Goal: Task Accomplishment & Management: Use online tool/utility

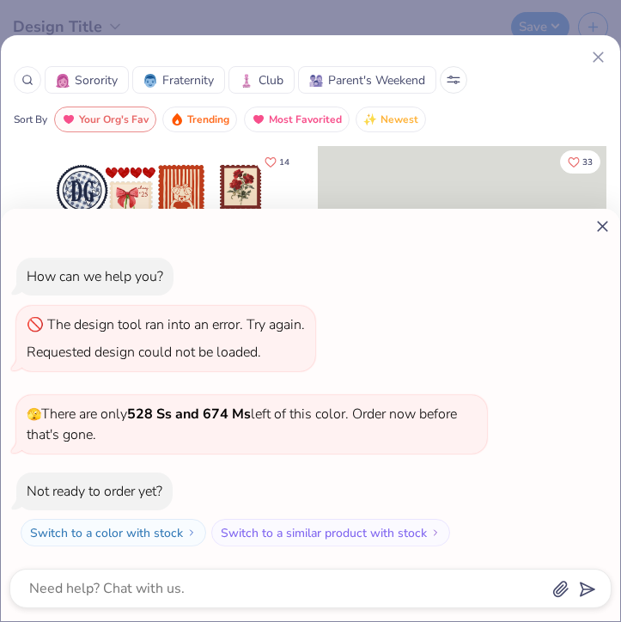
click at [602, 228] on icon at bounding box center [602, 226] width 18 height 18
type textarea "x"
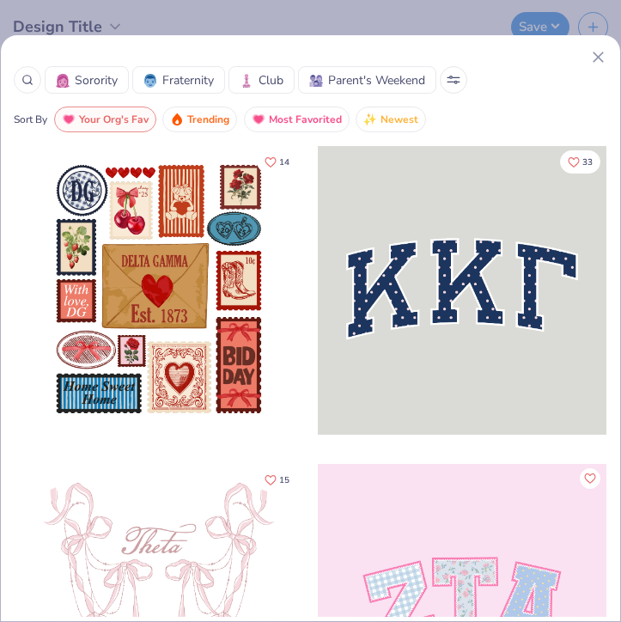
click at [599, 59] on line at bounding box center [597, 56] width 9 height 9
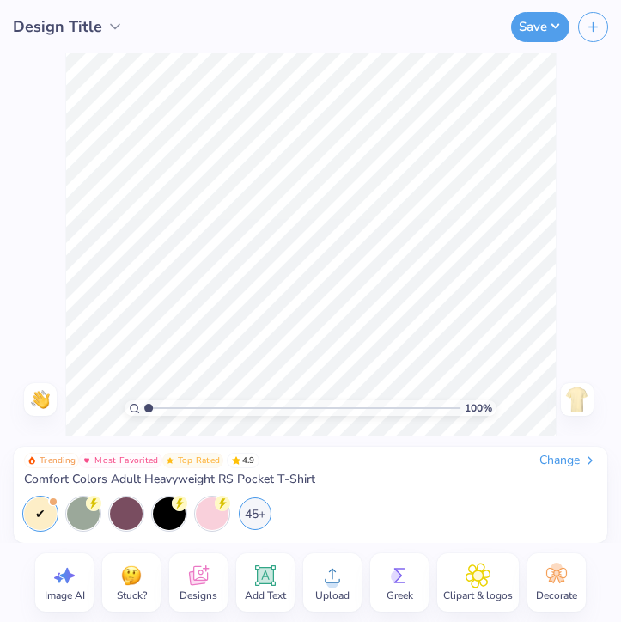
click at [215, 582] on div "Designs" at bounding box center [198, 582] width 58 height 58
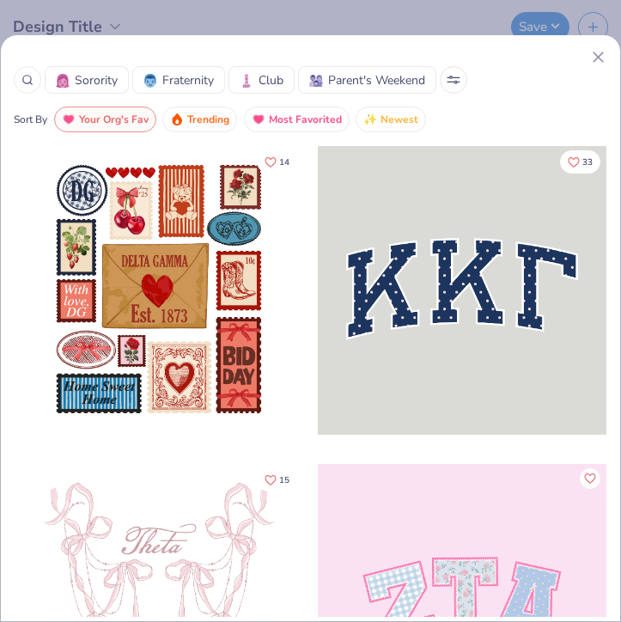
click at [23, 79] on icon at bounding box center [27, 80] width 12 height 12
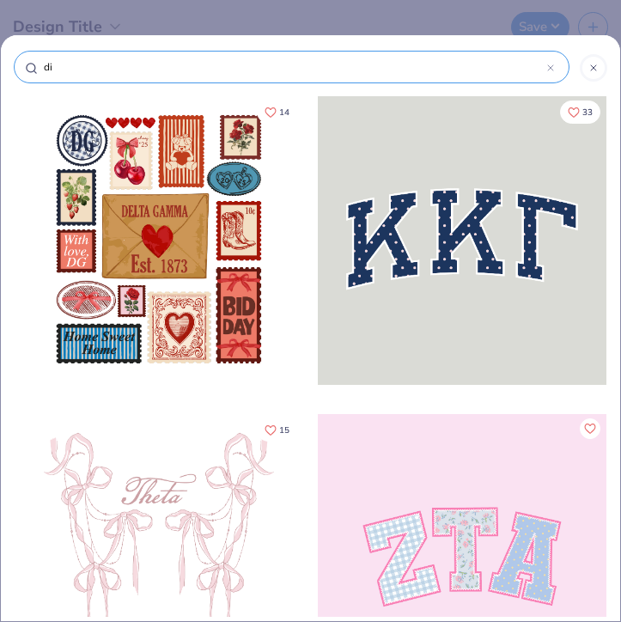
type input "dis"
type input "disc"
type input "disco"
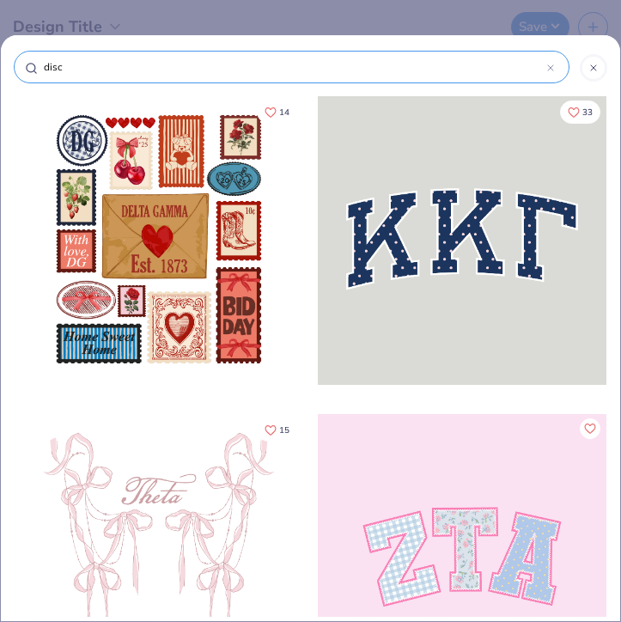
type input "disco"
type input "disco b"
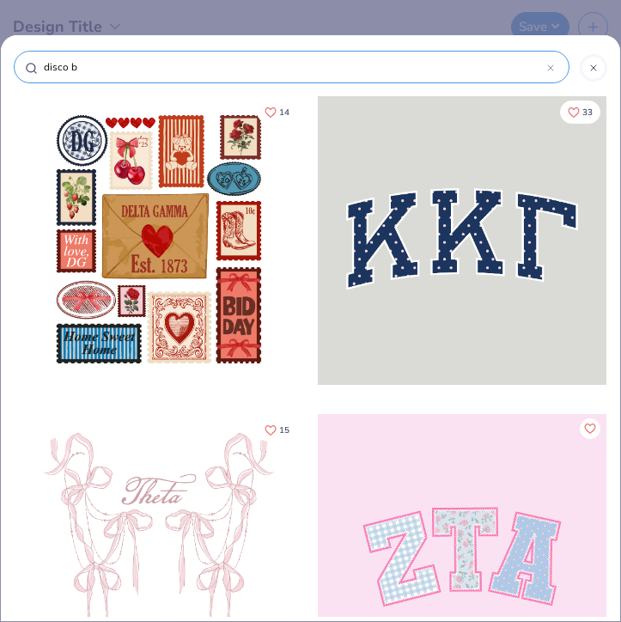
type input "disco ba"
type input "disco [MEDICAL_DATA]"
type input "disco ball"
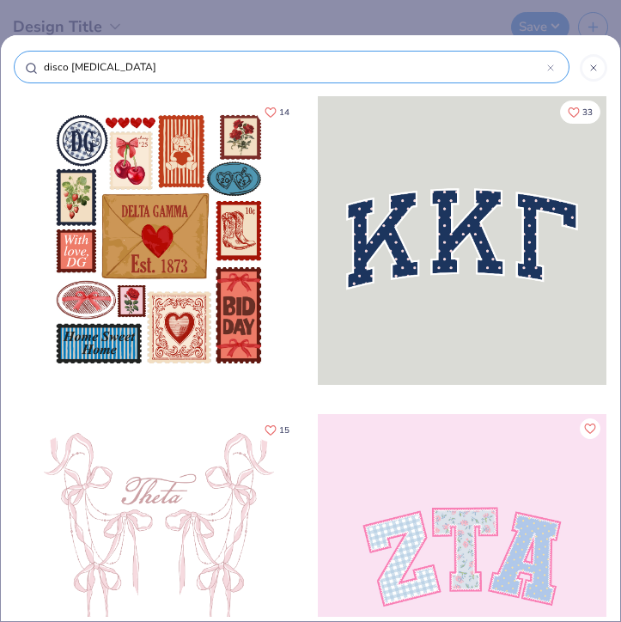
type input "disco ball"
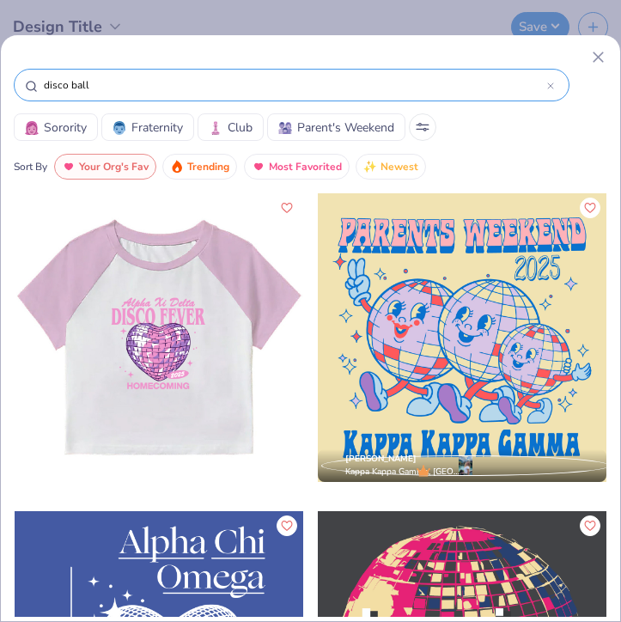
click at [449, 343] on div at bounding box center [462, 337] width 288 height 288
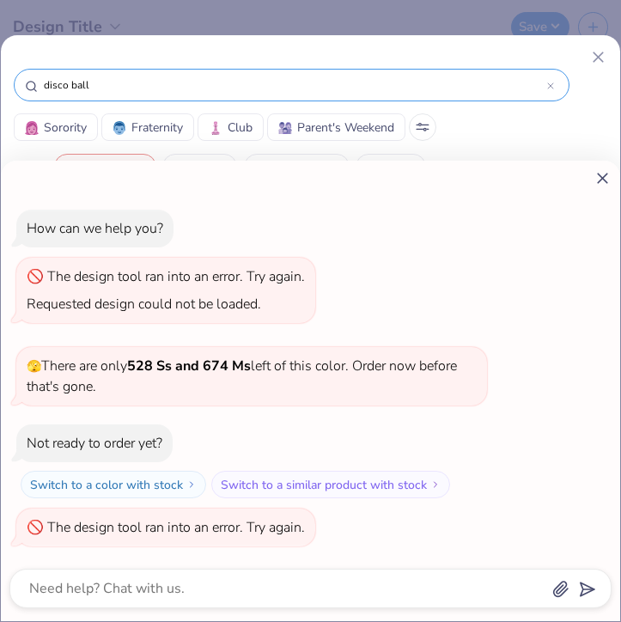
click at [603, 176] on line at bounding box center [602, 177] width 9 height 9
type textarea "x"
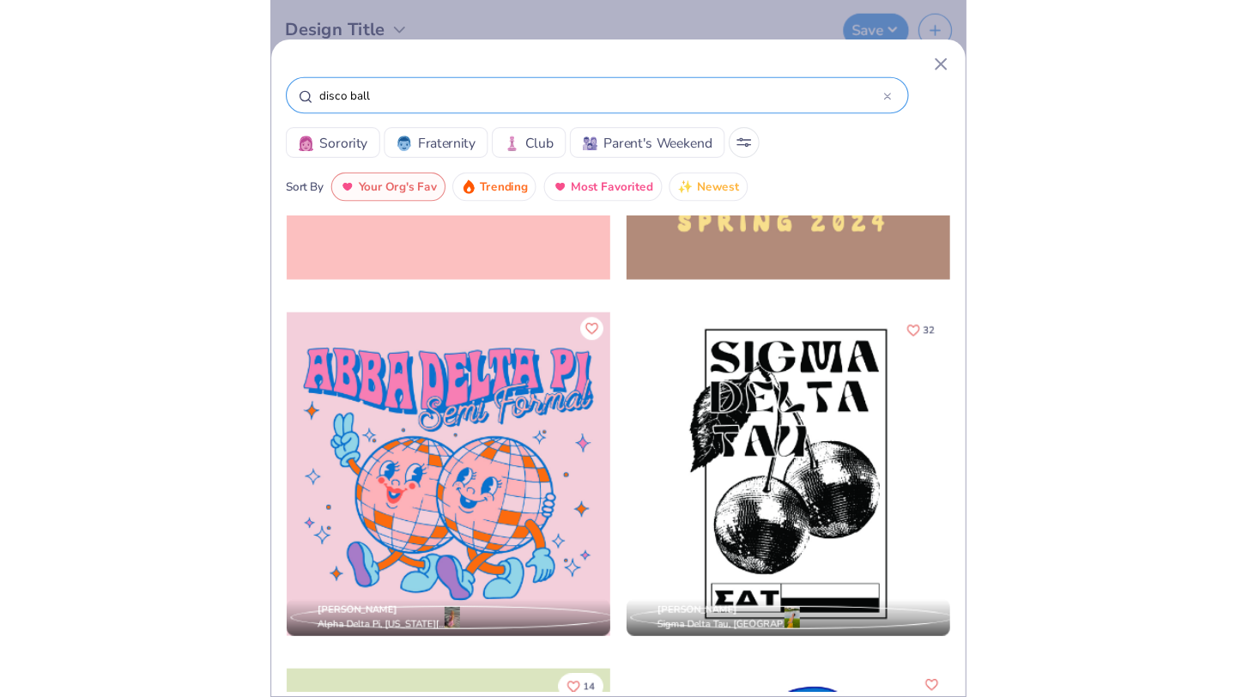
scroll to position [5001, 0]
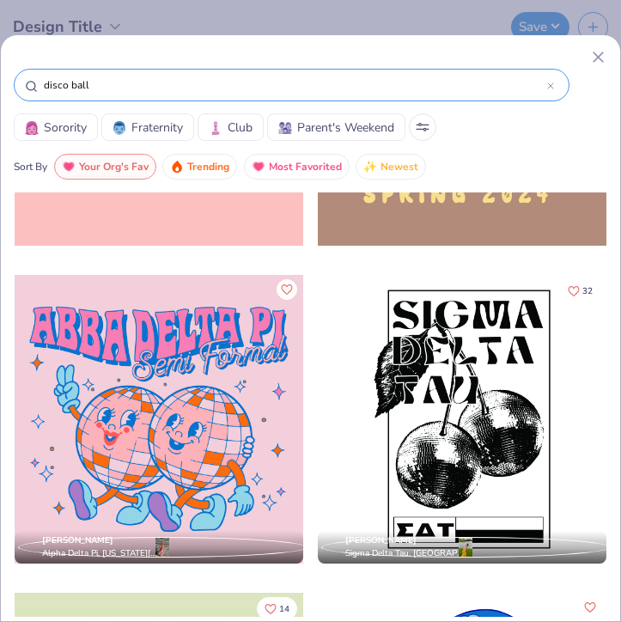
click at [258, 420] on div at bounding box center [159, 419] width 288 height 288
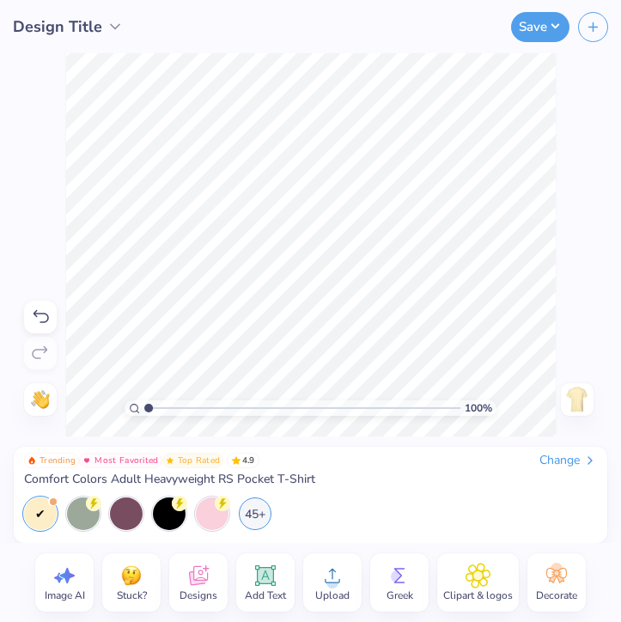
click at [490, 34] on div "Save" at bounding box center [406, 26] width 430 height 53
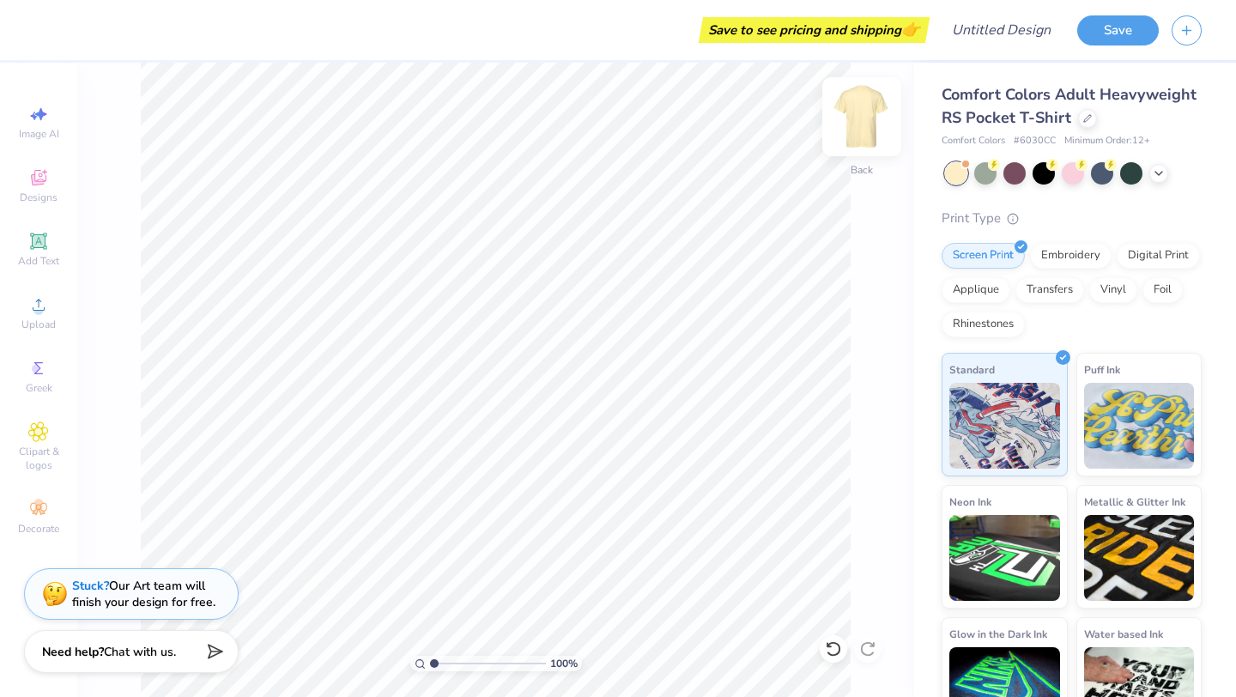
click at [620, 128] on img at bounding box center [862, 116] width 69 height 69
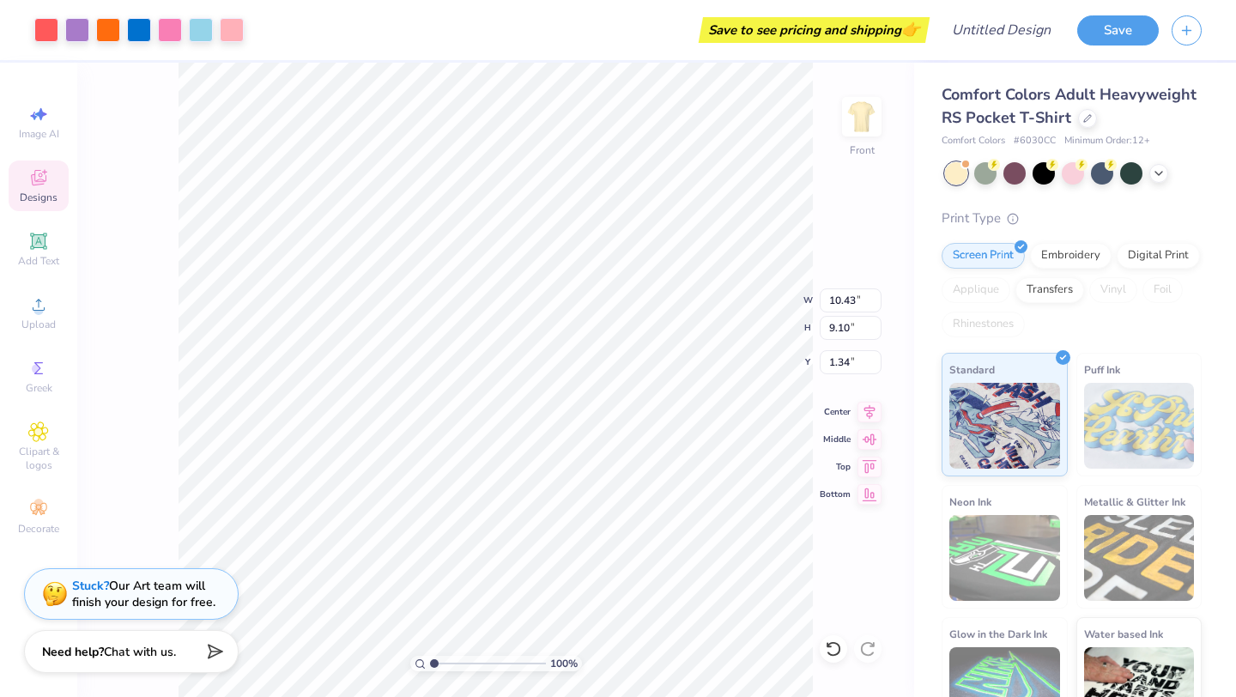
type input "10.43"
type input "9.10"
type input "7.13"
type input "10.25"
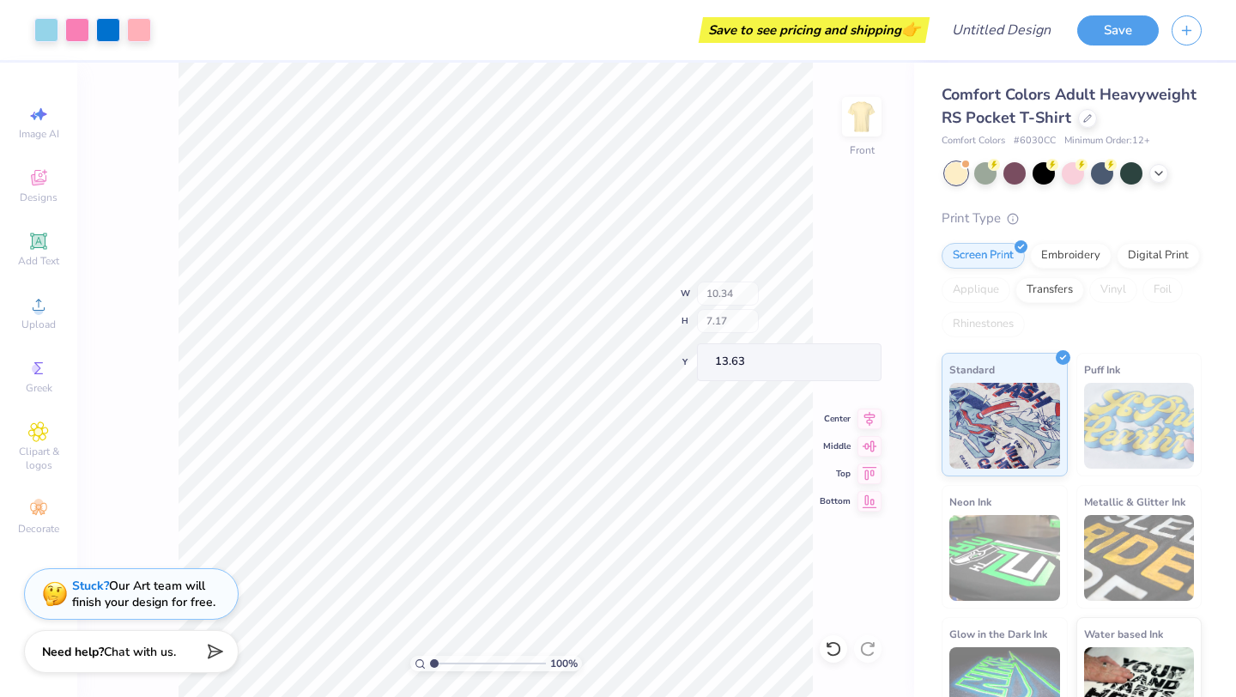
type input "13.63"
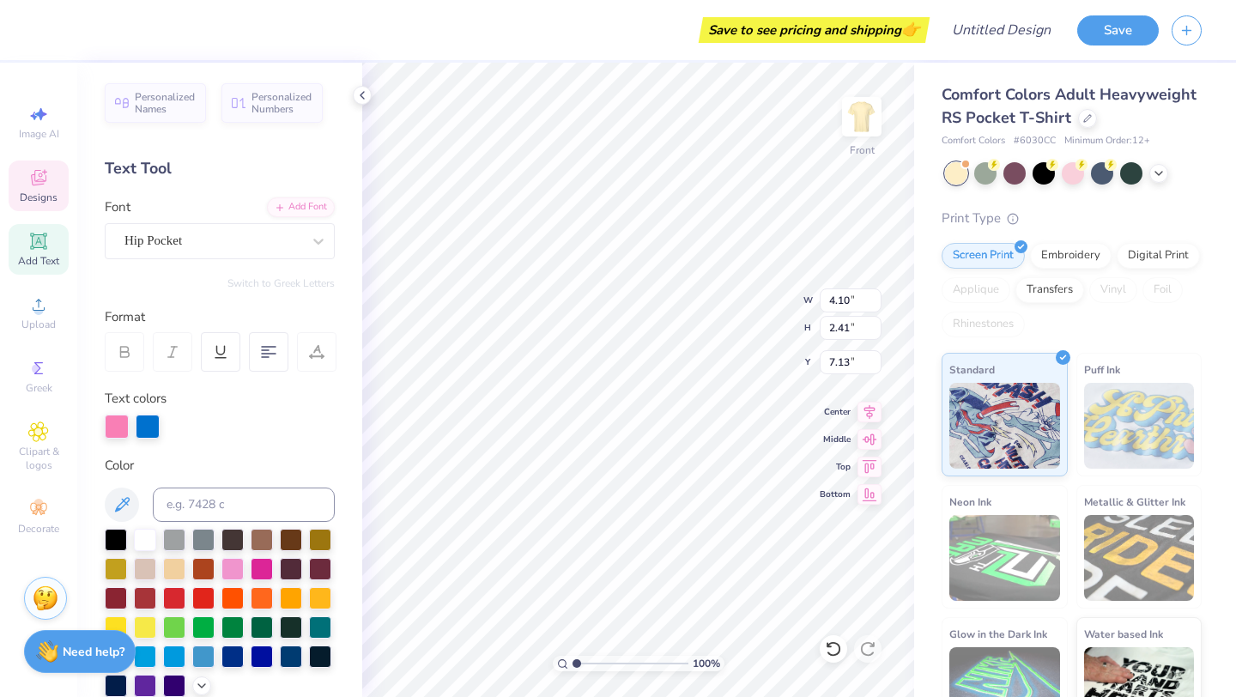
type textarea "A"
type textarea "[PERSON_NAME]"
type input "6.29"
type input "1.91"
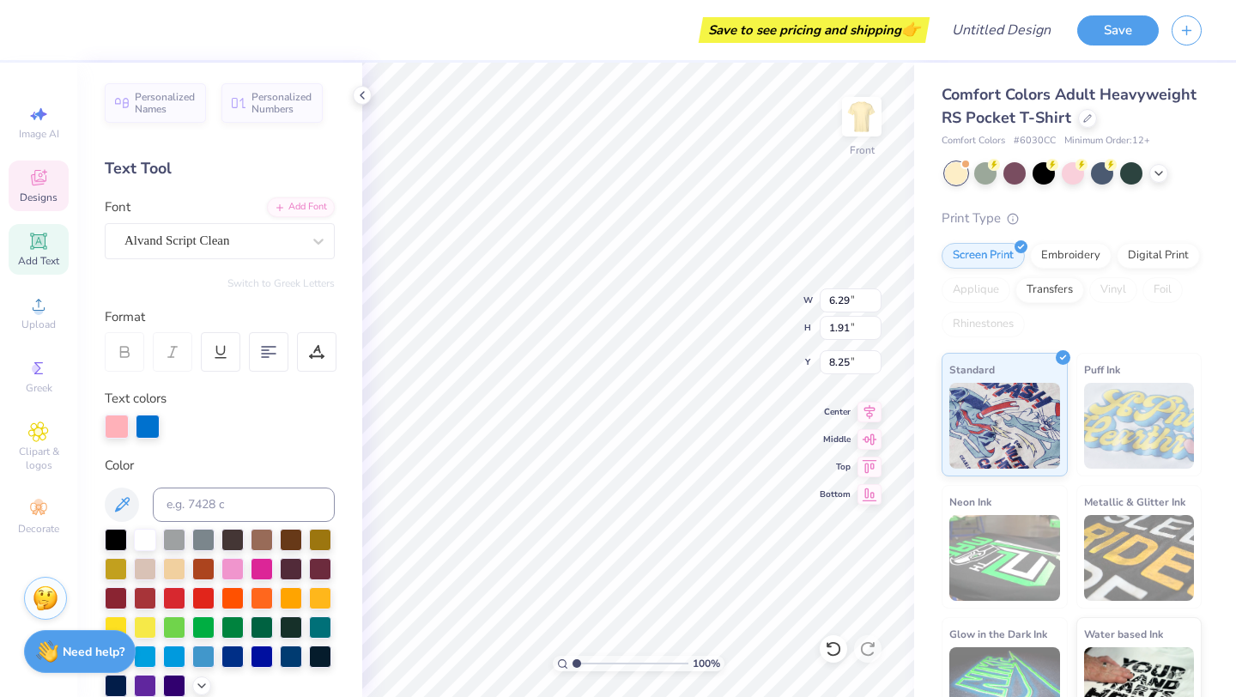
type input "8.25"
type input "4.49"
type input "2.38"
type input "7.14"
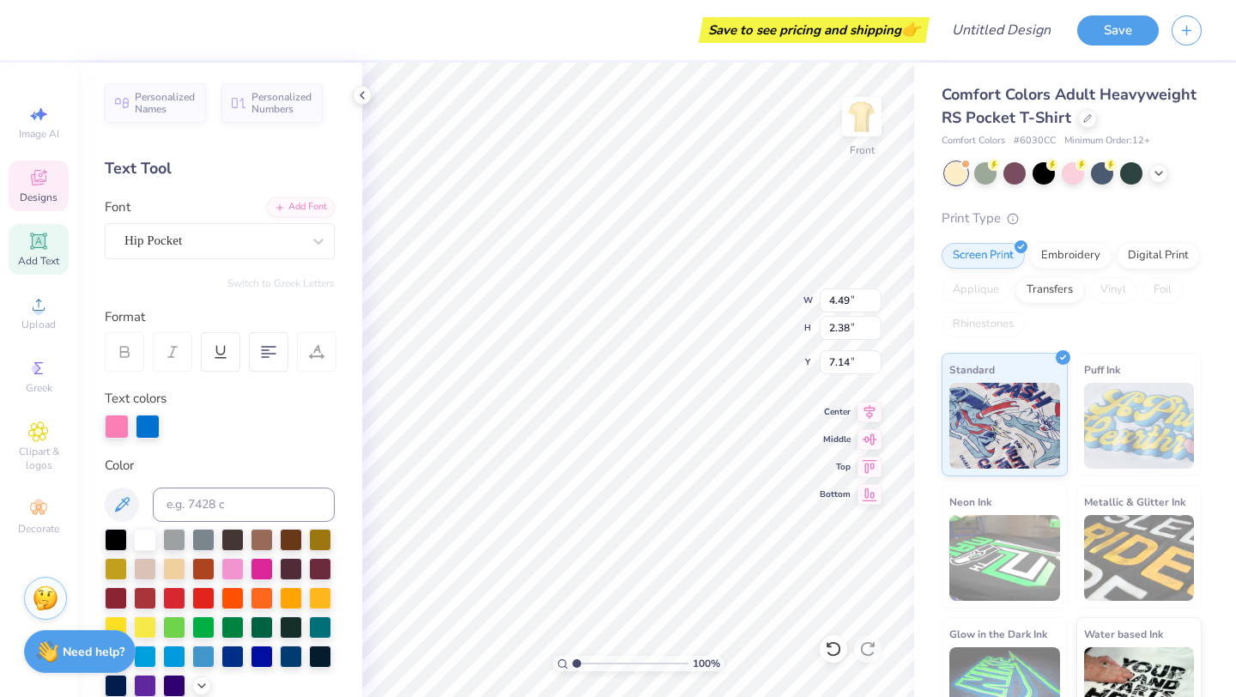
scroll to position [0, 0]
type textarea "[GEOGRAPHIC_DATA]"
type input "8.08"
type textarea "S"
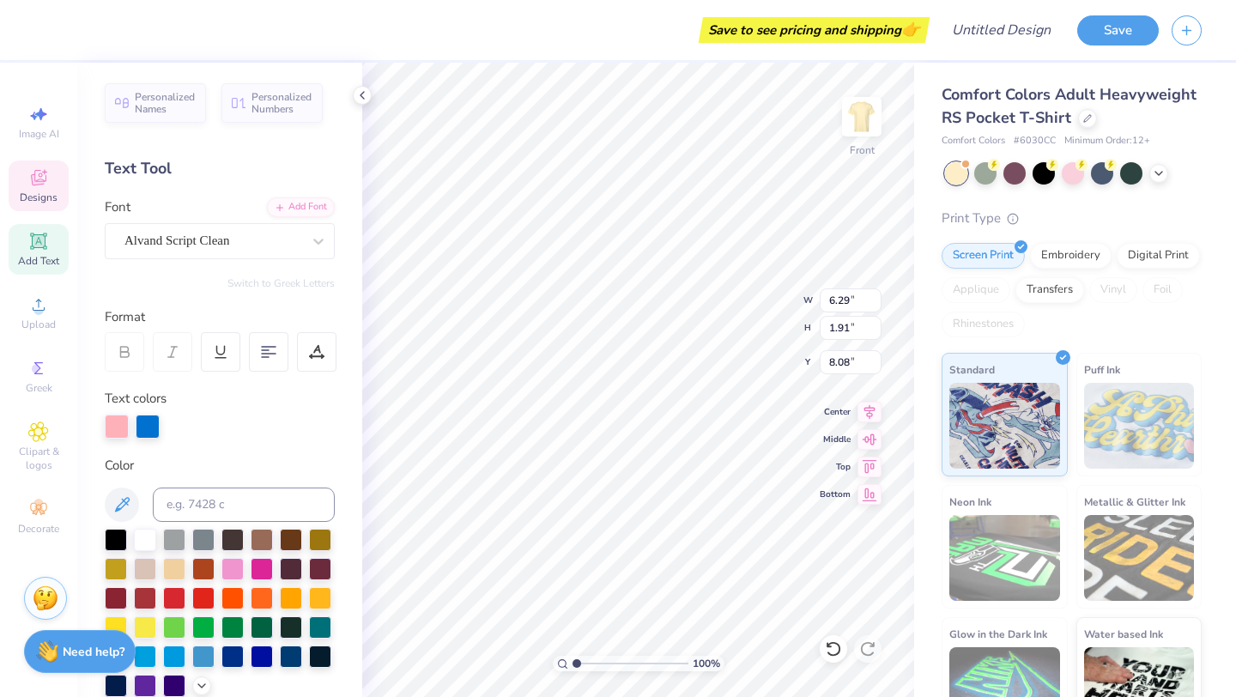
scroll to position [0, 3]
type textarea "Club Gymnastics"
type input "1.55"
type input "1.87"
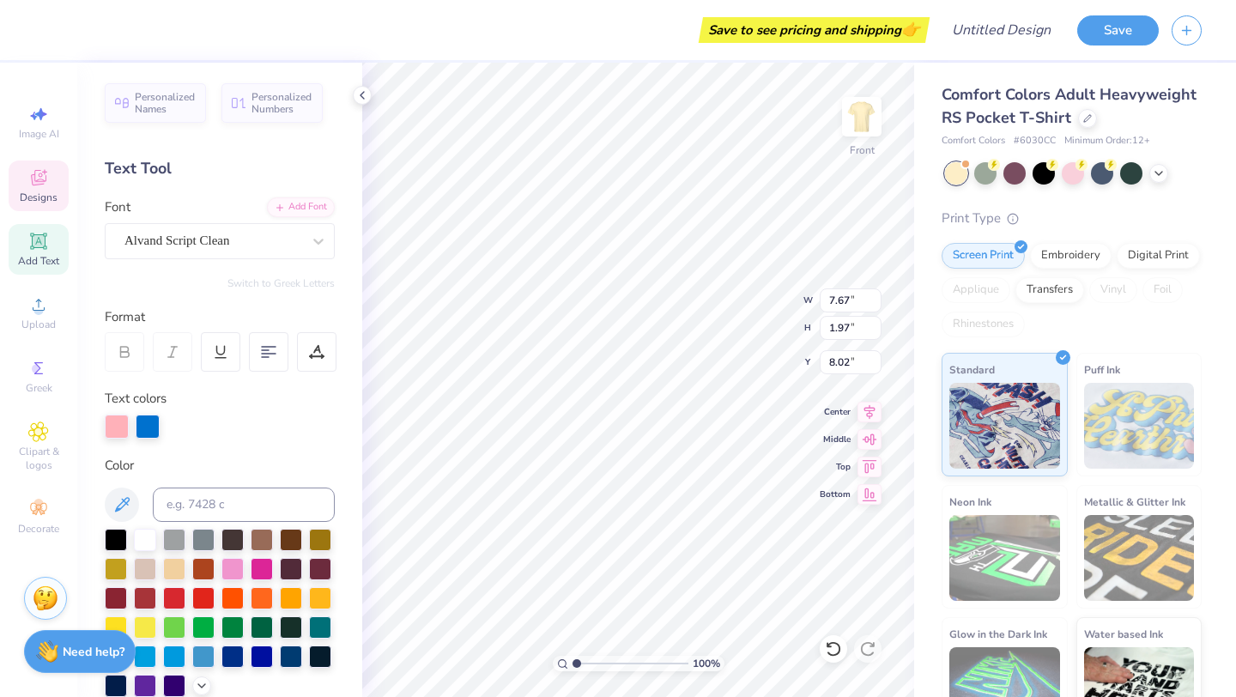
type input "7.14"
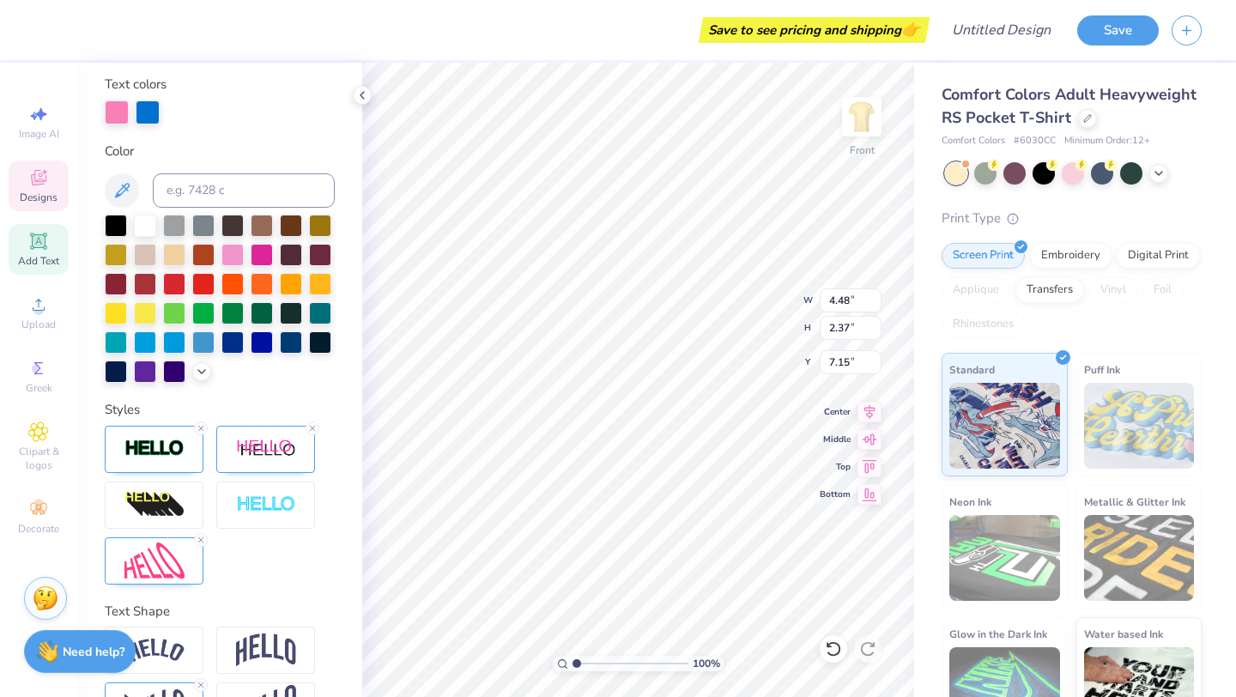
scroll to position [367, 0]
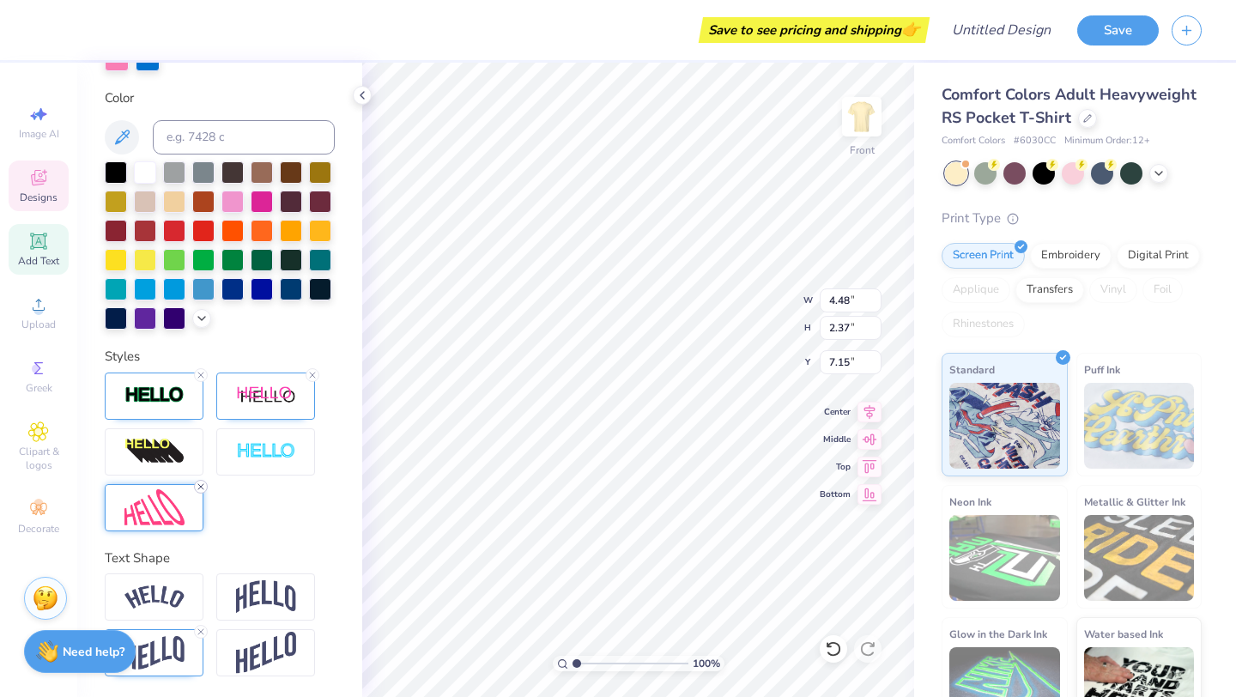
click at [198, 485] on icon at bounding box center [201, 487] width 10 height 10
type input "6.34"
type input "1.09"
type input "7.74"
type input "4.10"
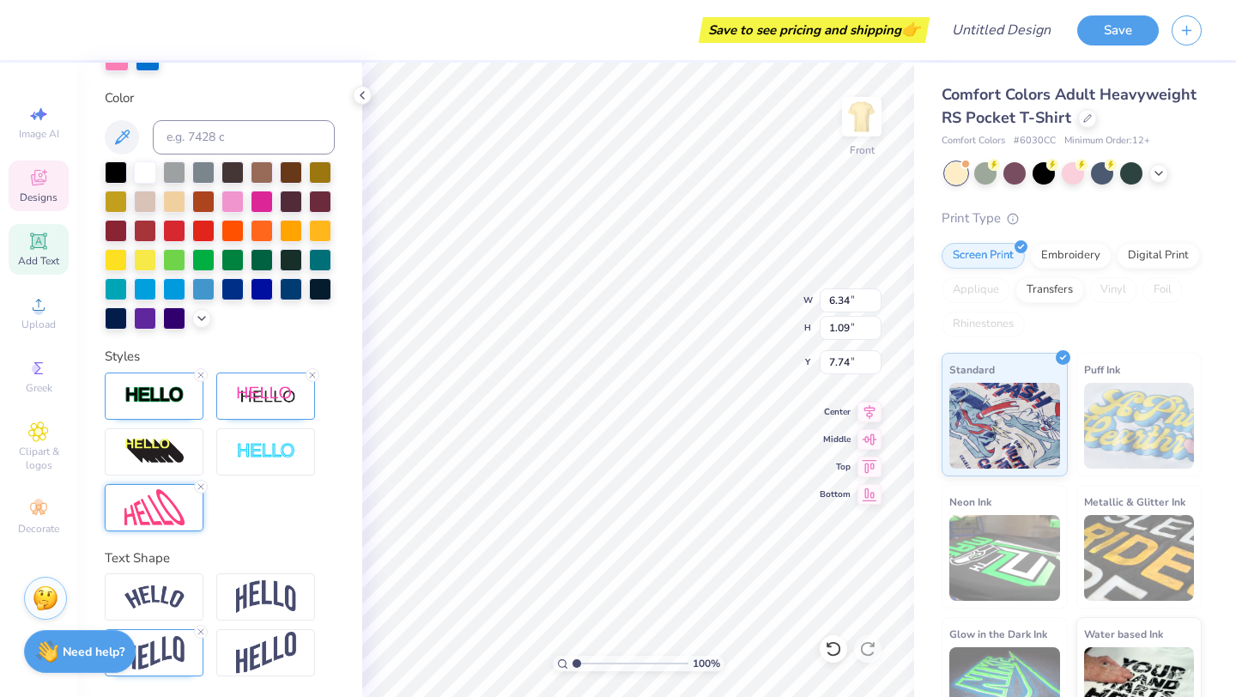
type input "2.40"
type input "7.13"
click at [197, 487] on icon at bounding box center [201, 487] width 10 height 10
type input "4.77"
type input "1.15"
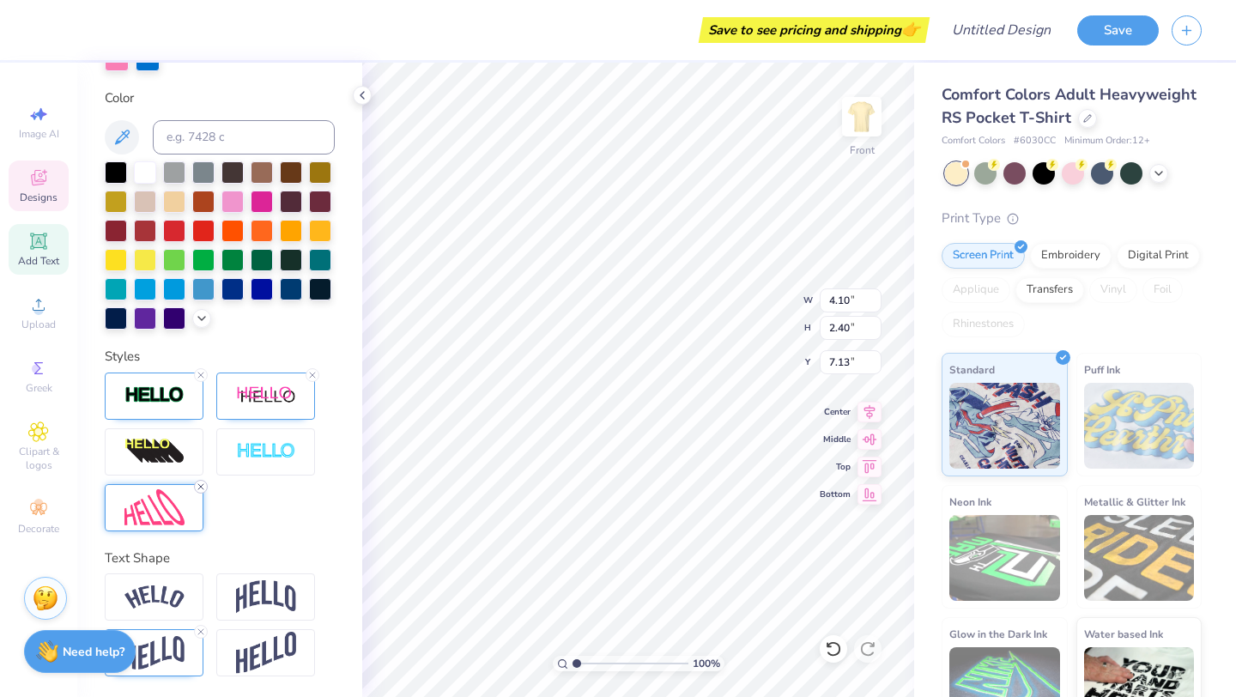
type input "7.71"
type input "6.34"
type input "1.09"
type input "8.42"
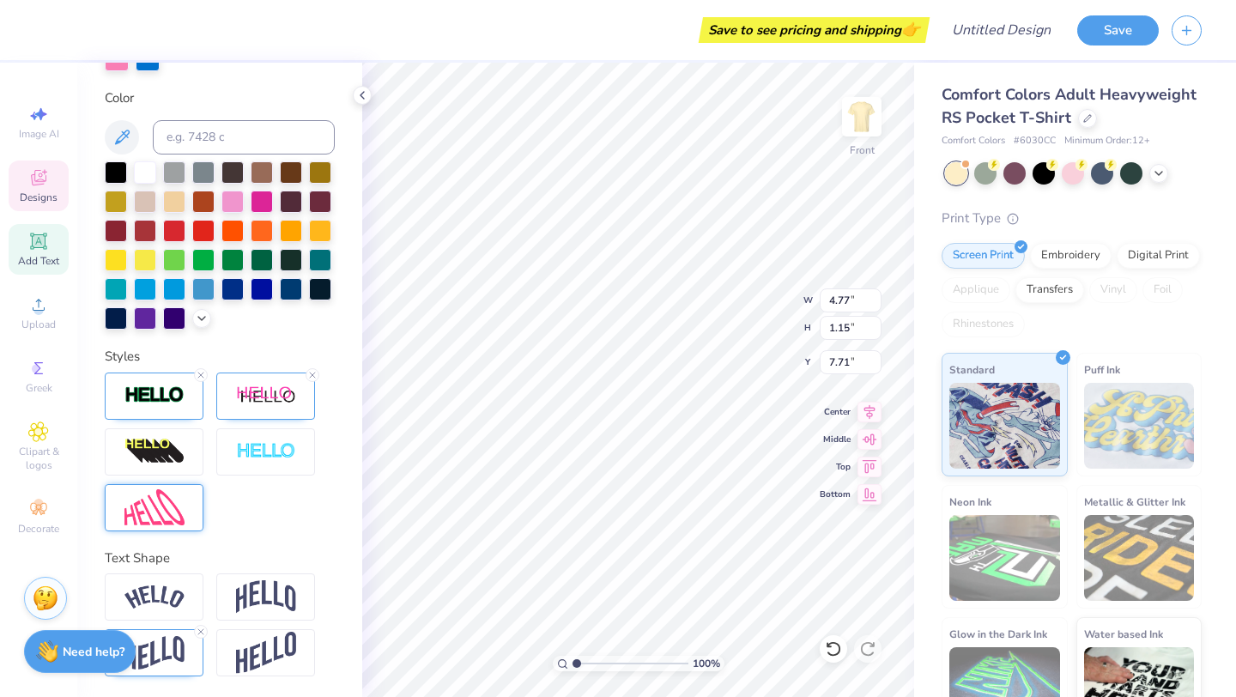
type textarea "[PERSON_NAME]"
type input "6.34"
type input "1.09"
type input "8.42"
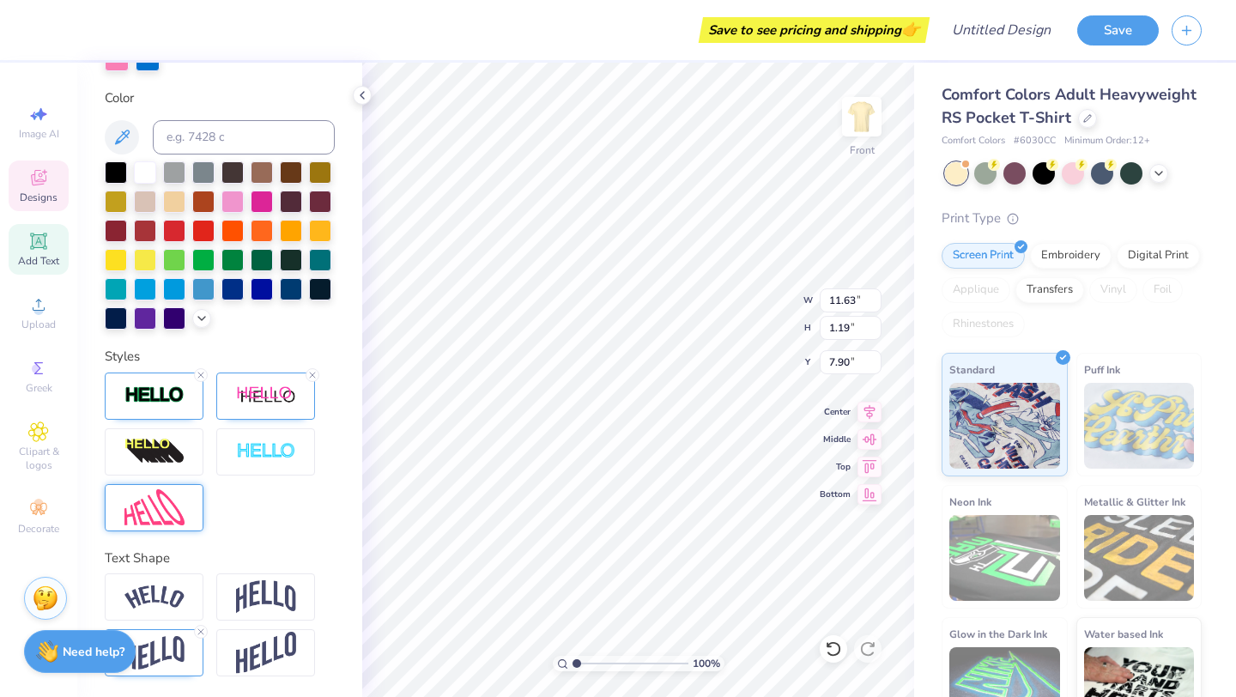
type input "11.63"
type input "1.19"
type input "7.90"
type input "7.67"
type input "1.97"
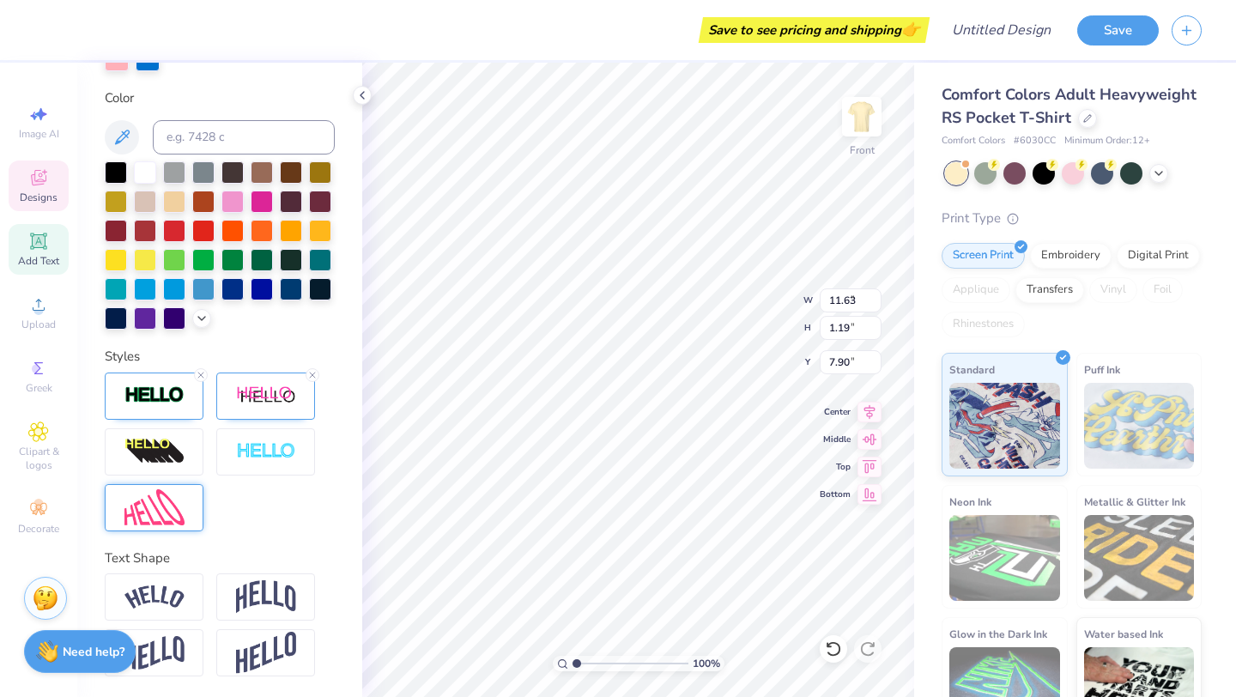
type input "8.49"
click at [277, 405] on img at bounding box center [266, 395] width 60 height 21
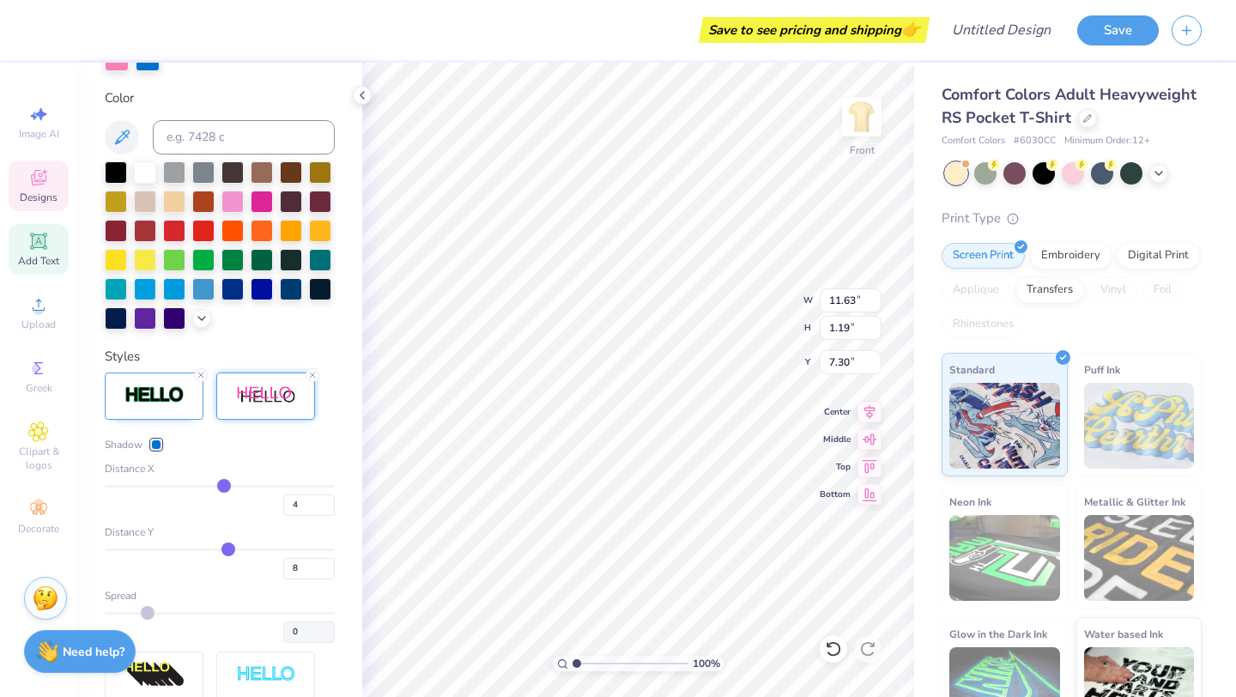
type input "3"
type input "2"
type input "1"
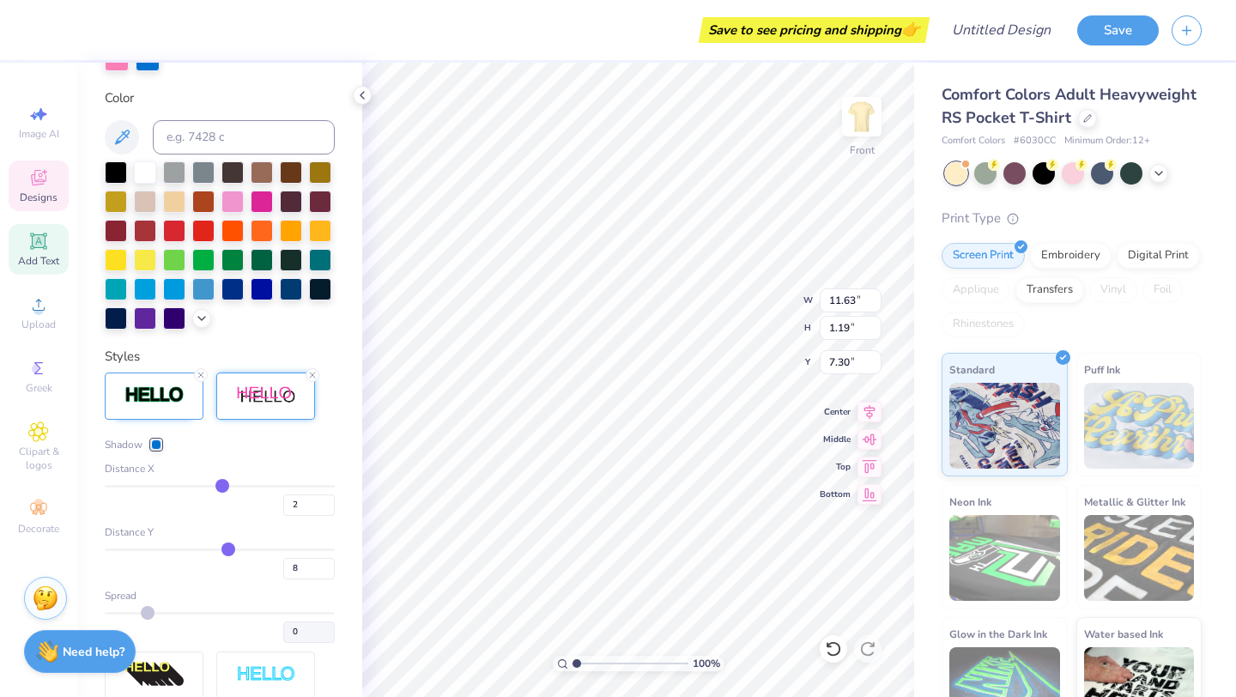
type input "1"
type input "0"
type input "-1"
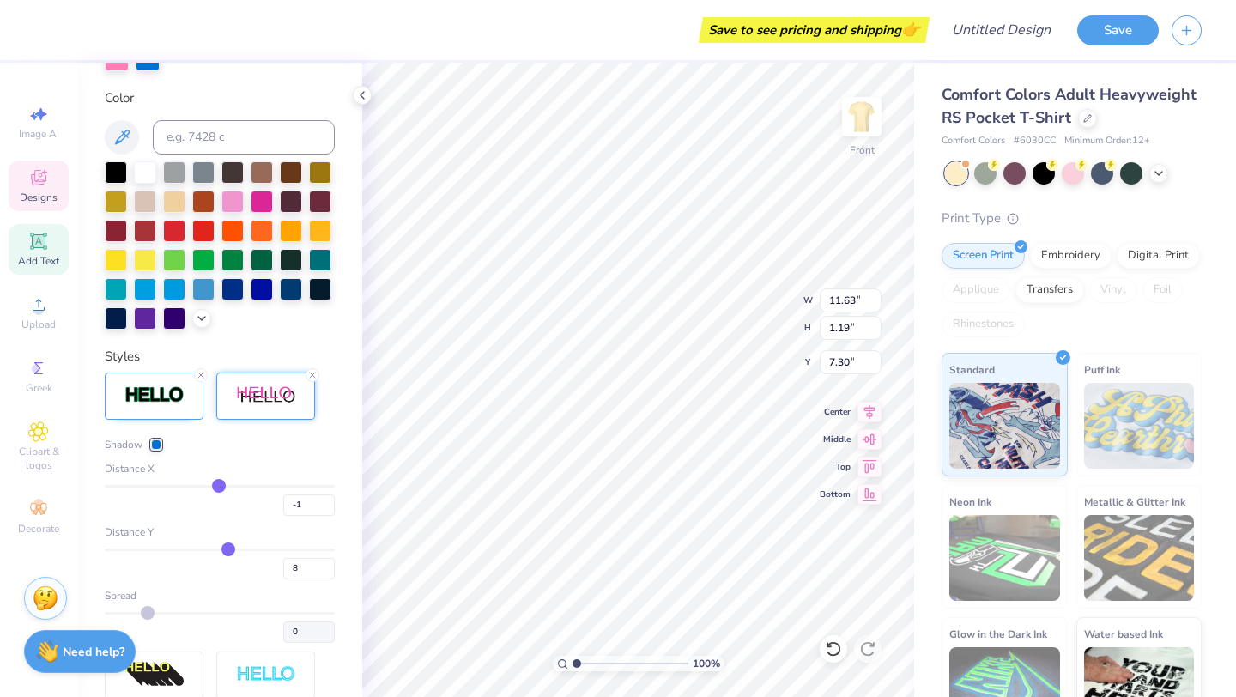
type input "-2"
click at [218, 485] on input "range" at bounding box center [220, 486] width 230 height 3
click at [220, 485] on input "range" at bounding box center [220, 486] width 230 height 3
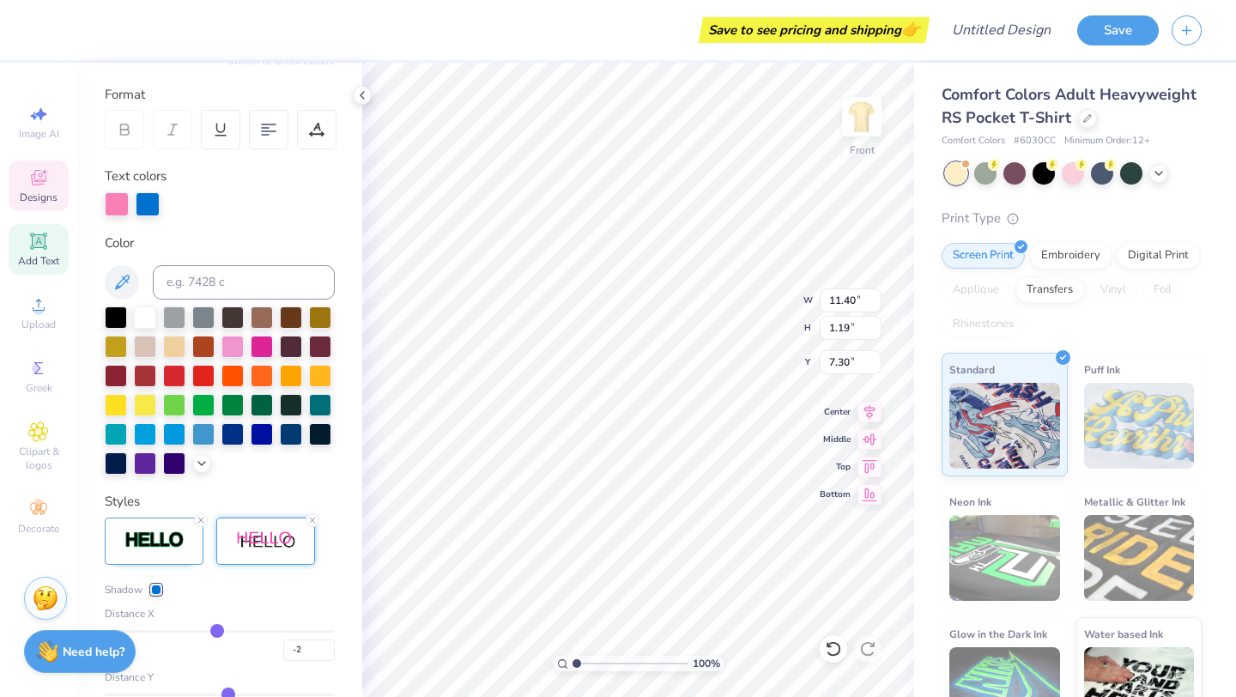
scroll to position [195, 0]
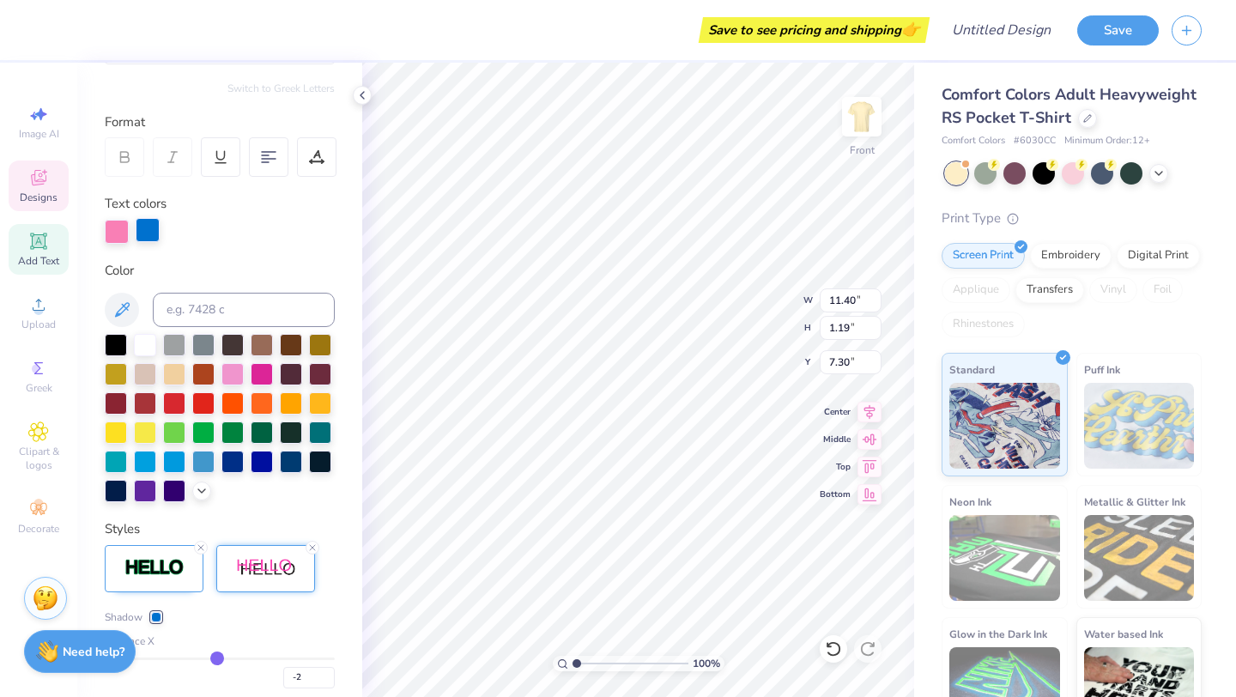
click at [151, 242] on div at bounding box center [148, 230] width 24 height 24
click at [173, 487] on div at bounding box center [174, 489] width 22 height 22
click at [115, 234] on div at bounding box center [117, 230] width 24 height 24
click at [206, 494] on icon at bounding box center [202, 489] width 14 height 14
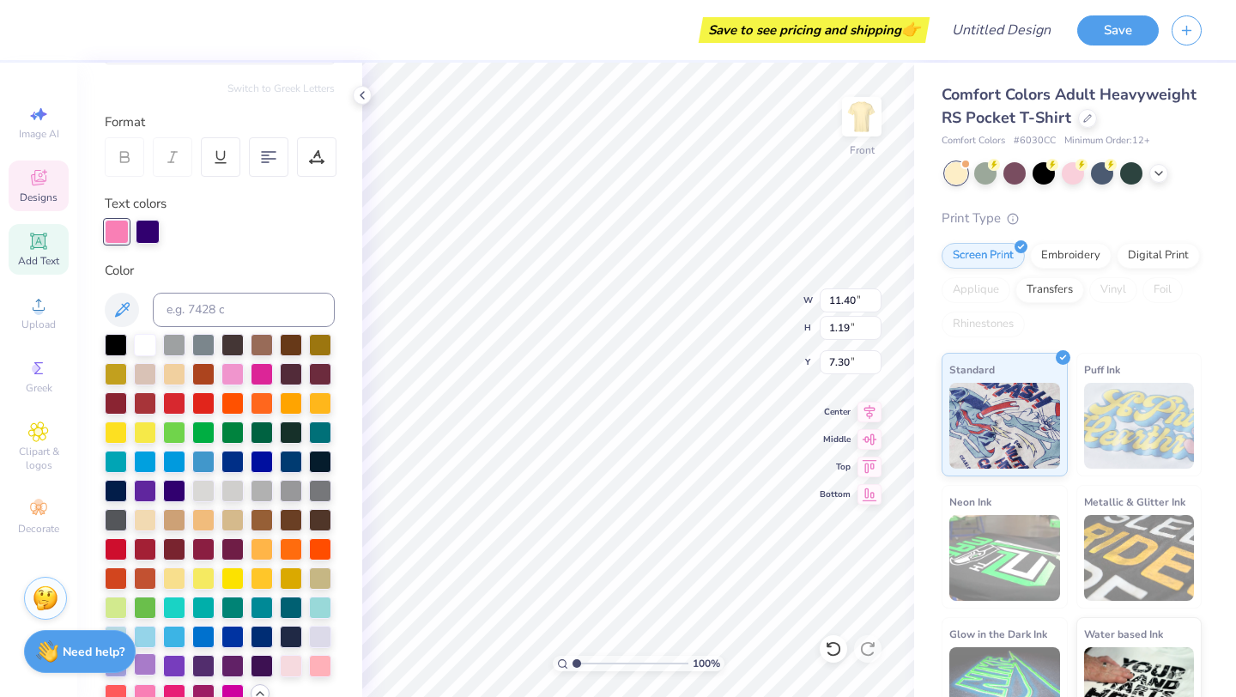
click at [149, 621] on div at bounding box center [145, 664] width 22 height 22
type input "7.67"
type input "1.97"
type input "7.90"
click at [143, 227] on div at bounding box center [148, 230] width 24 height 24
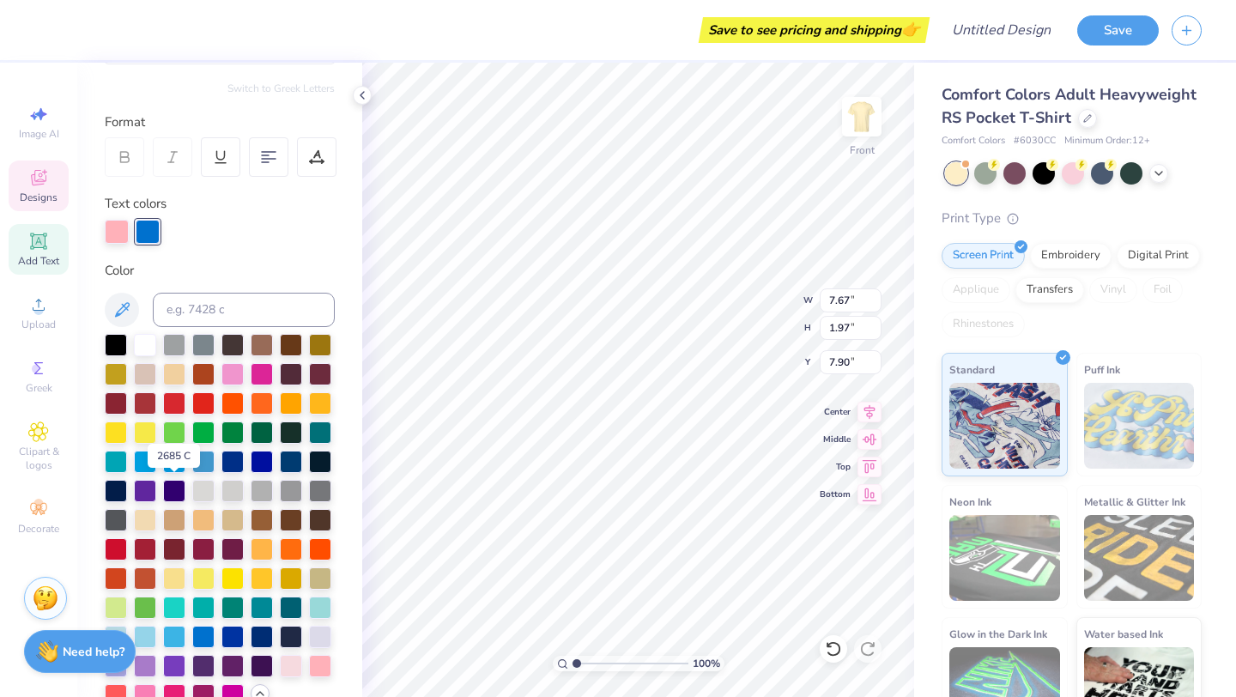
click at [176, 493] on div at bounding box center [174, 491] width 22 height 22
click at [116, 227] on div at bounding box center [117, 230] width 24 height 24
click at [153, 621] on div at bounding box center [145, 664] width 22 height 22
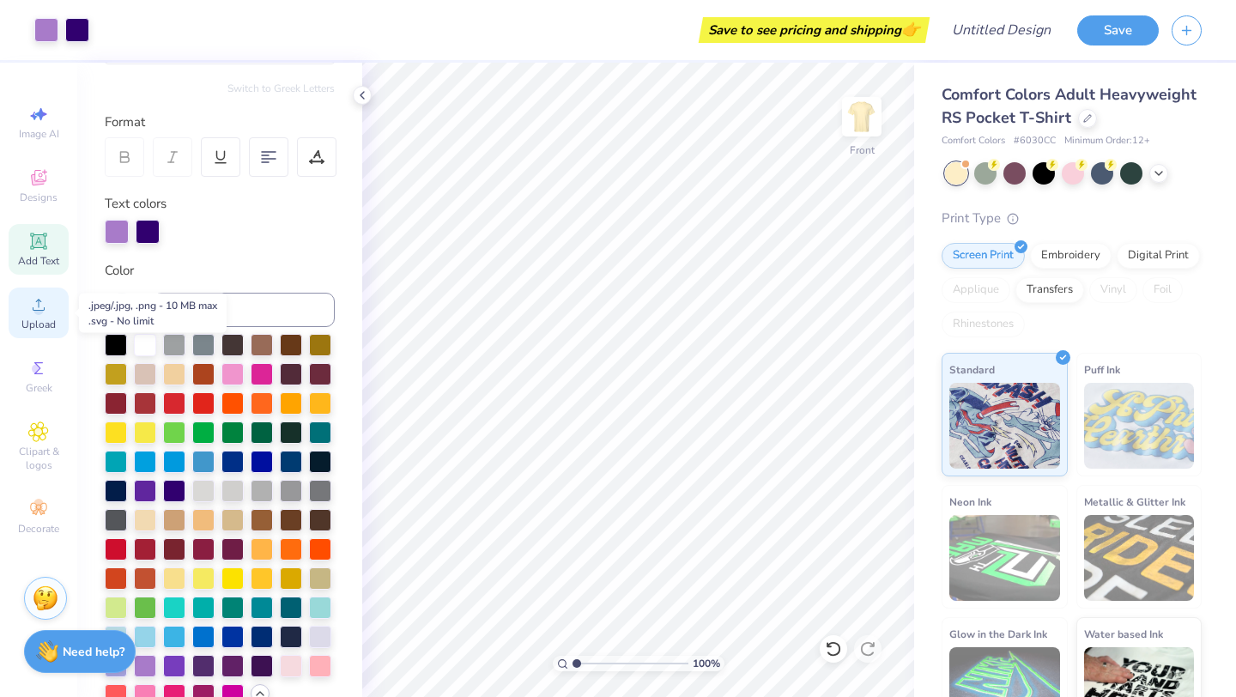
click at [44, 296] on icon at bounding box center [38, 304] width 21 height 21
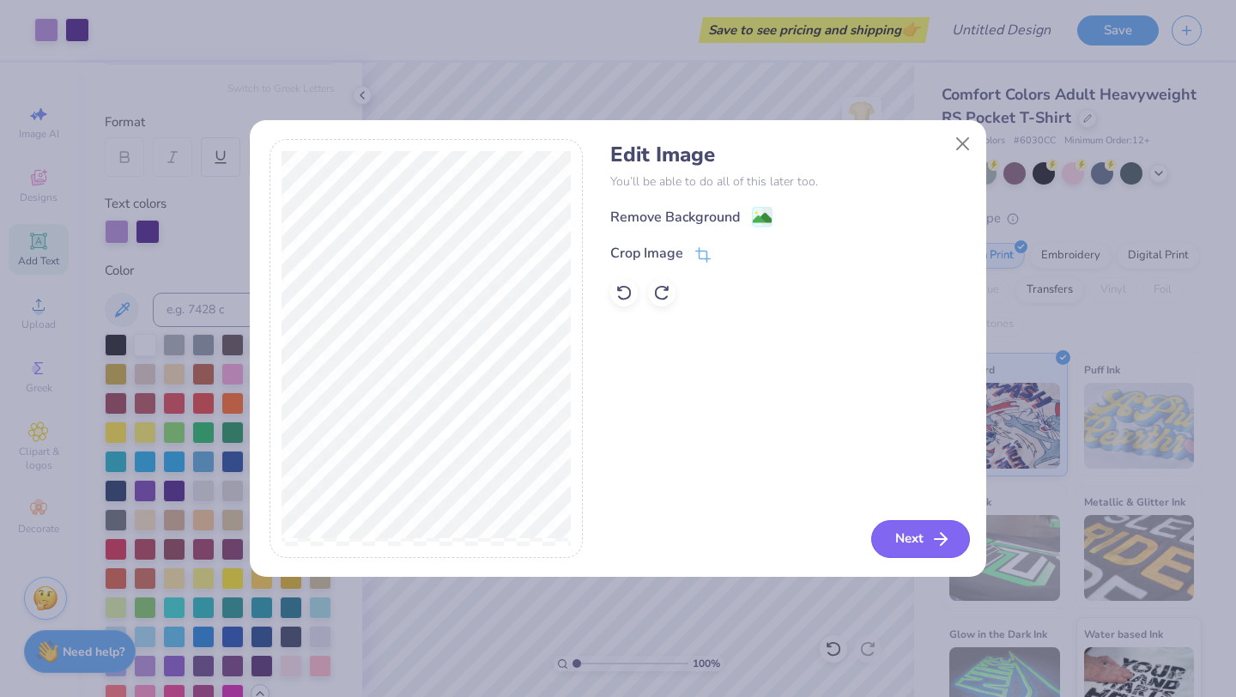
click at [620, 543] on button "Next" at bounding box center [920, 539] width 99 height 38
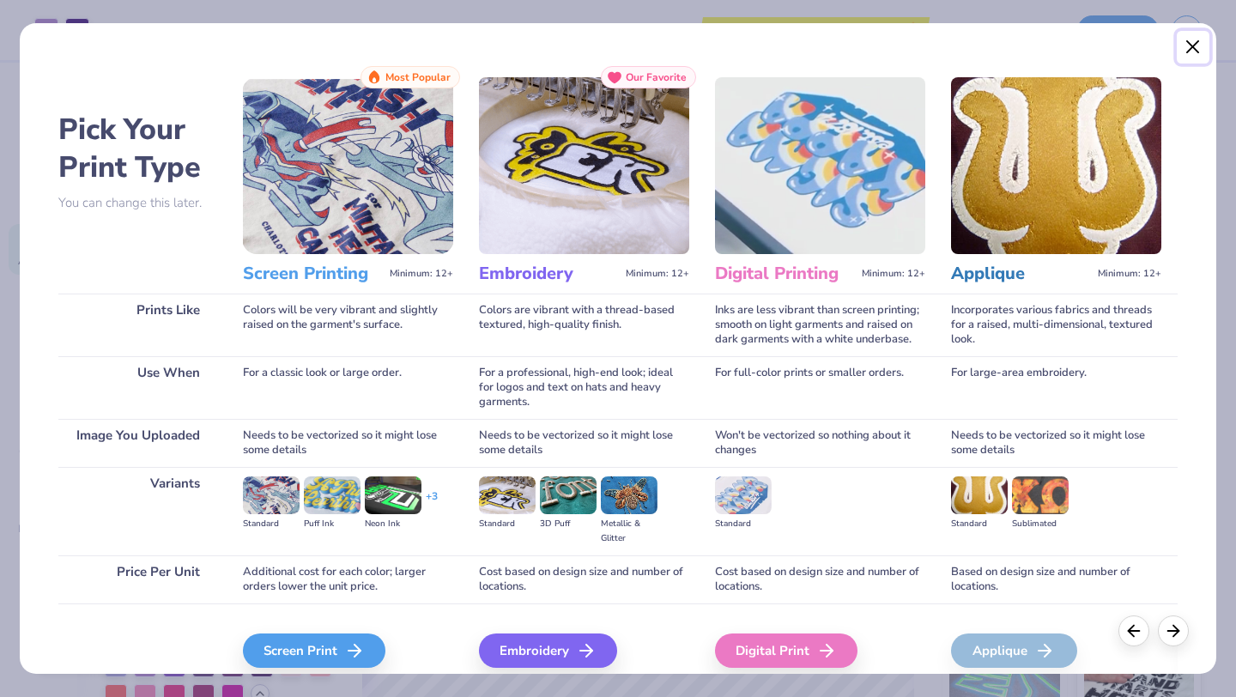
click at [620, 42] on button "Close" at bounding box center [1193, 47] width 33 height 33
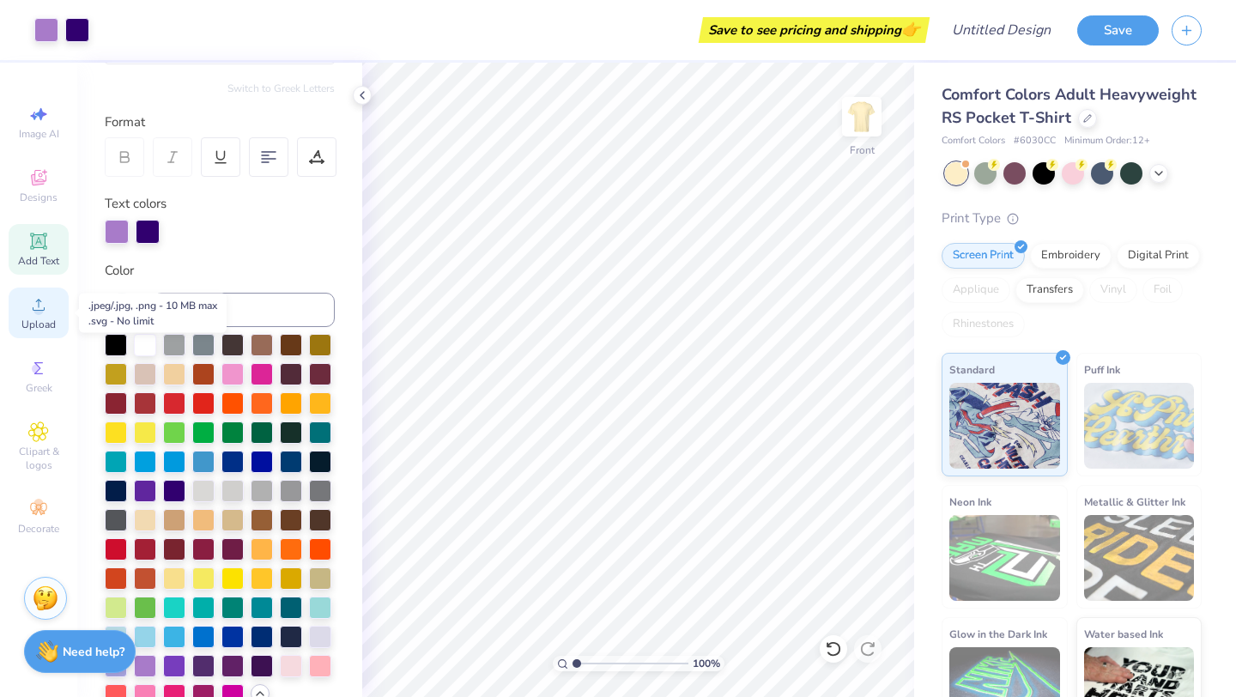
click at [44, 311] on icon at bounding box center [38, 304] width 21 height 21
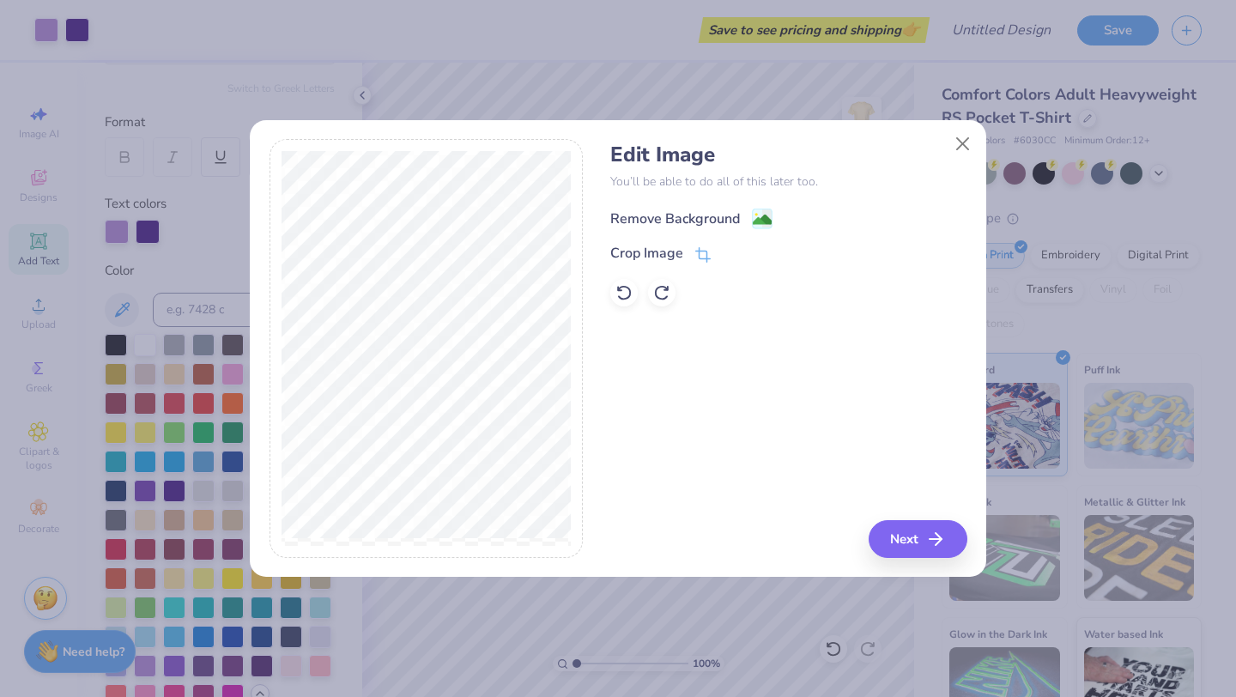
click at [620, 214] on div "Remove Background" at bounding box center [675, 219] width 130 height 21
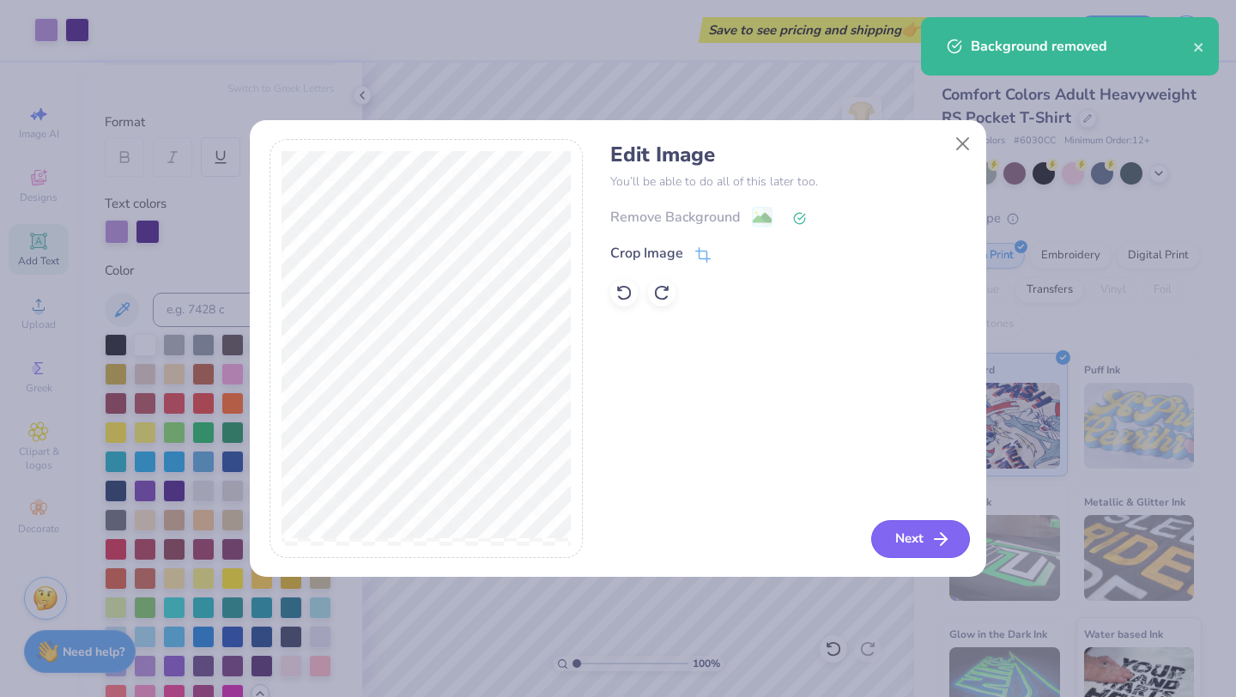
click at [620, 542] on button "Next" at bounding box center [920, 539] width 99 height 38
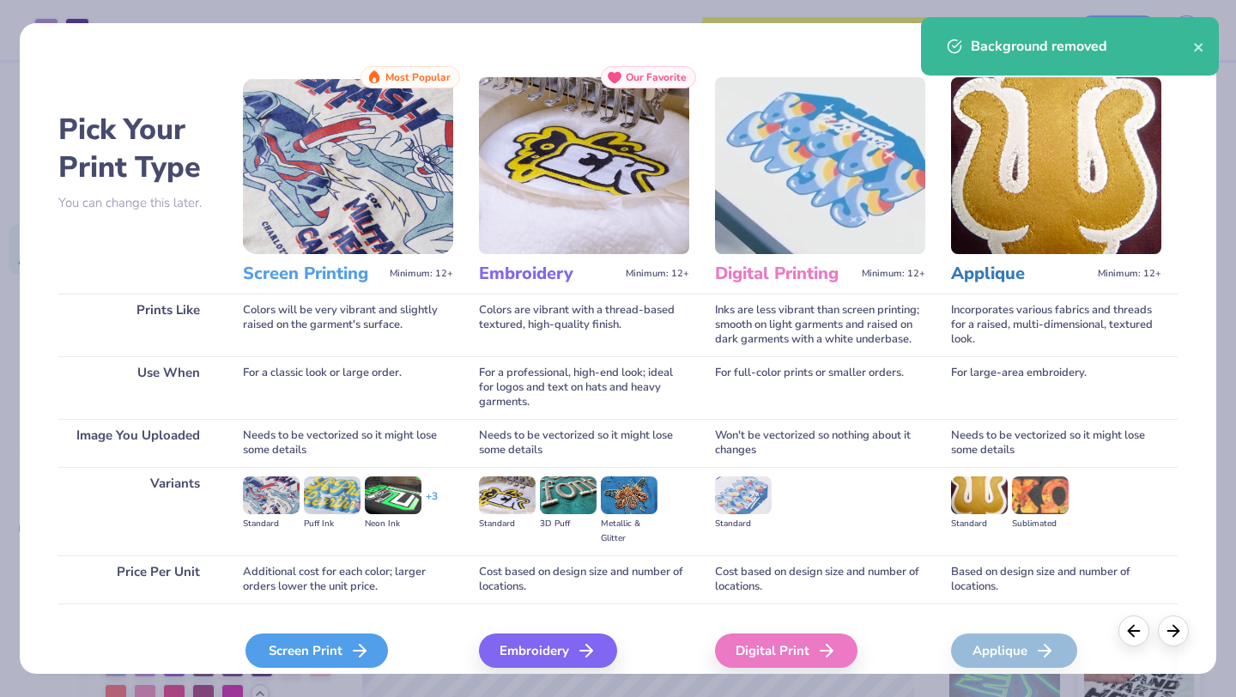
click at [328, 621] on div "Screen Print" at bounding box center [317, 651] width 143 height 34
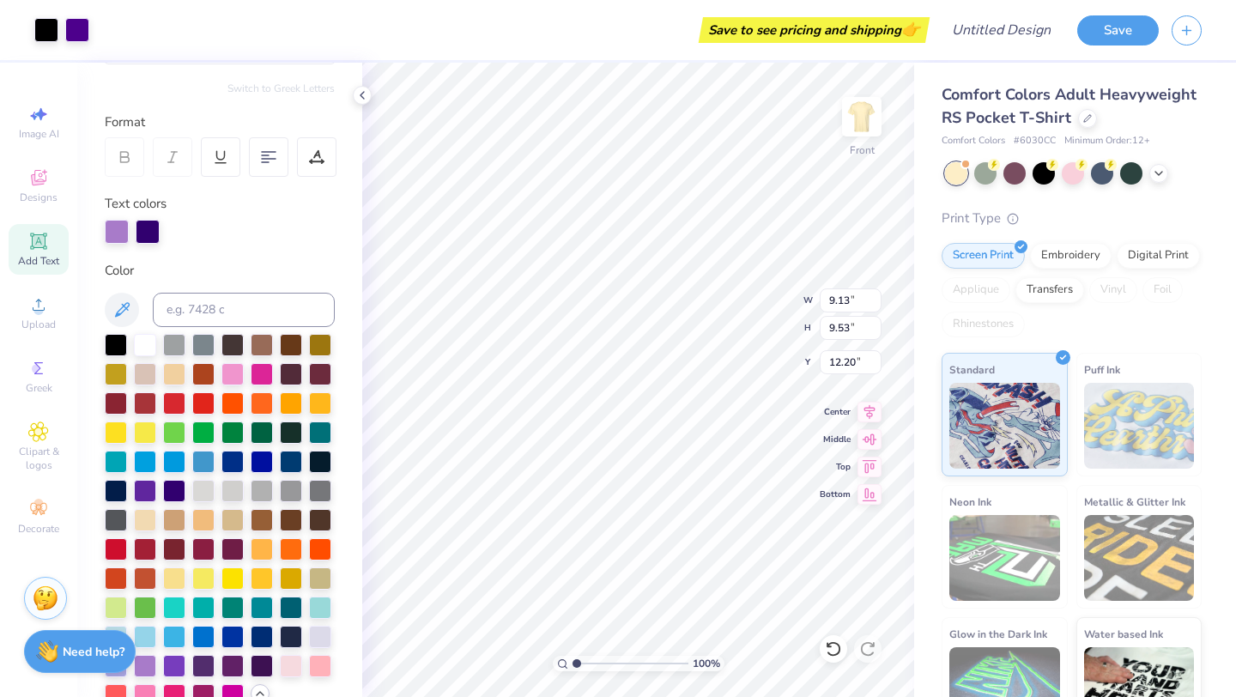
type input "9.13"
type input "9.53"
type input "12.20"
type input "7.33"
type input "7.64"
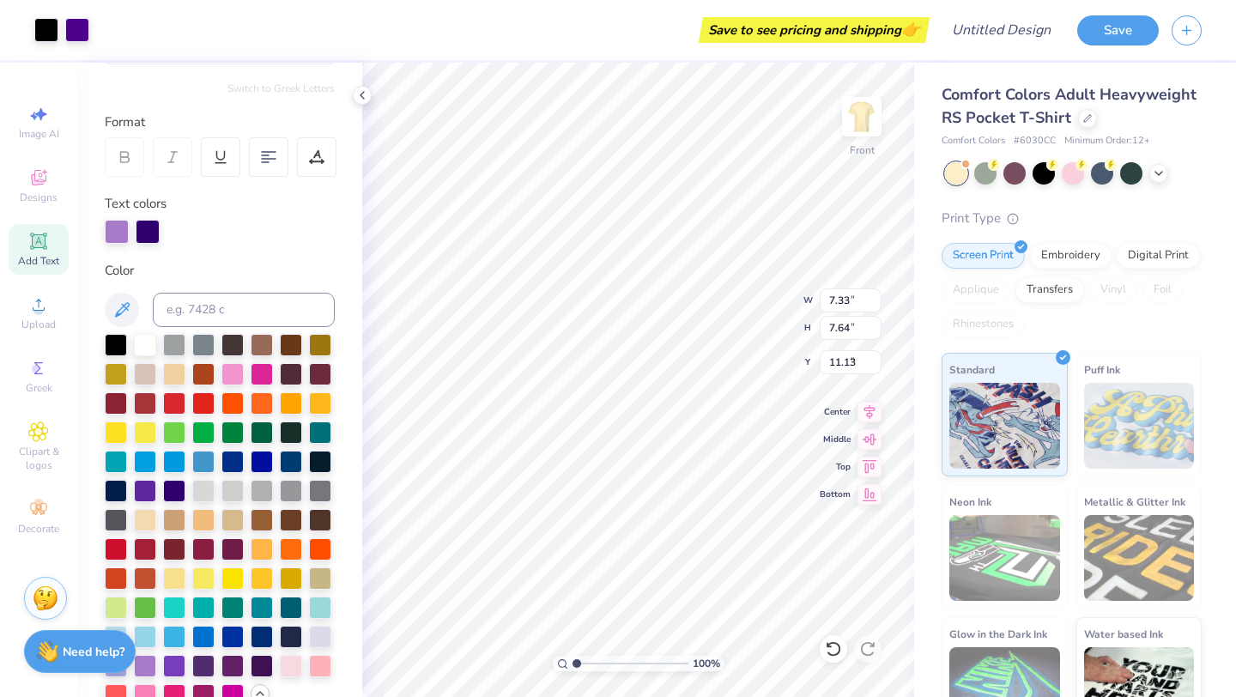
type input "9.87"
type input "11.40"
type input "1.19"
type input "7.30"
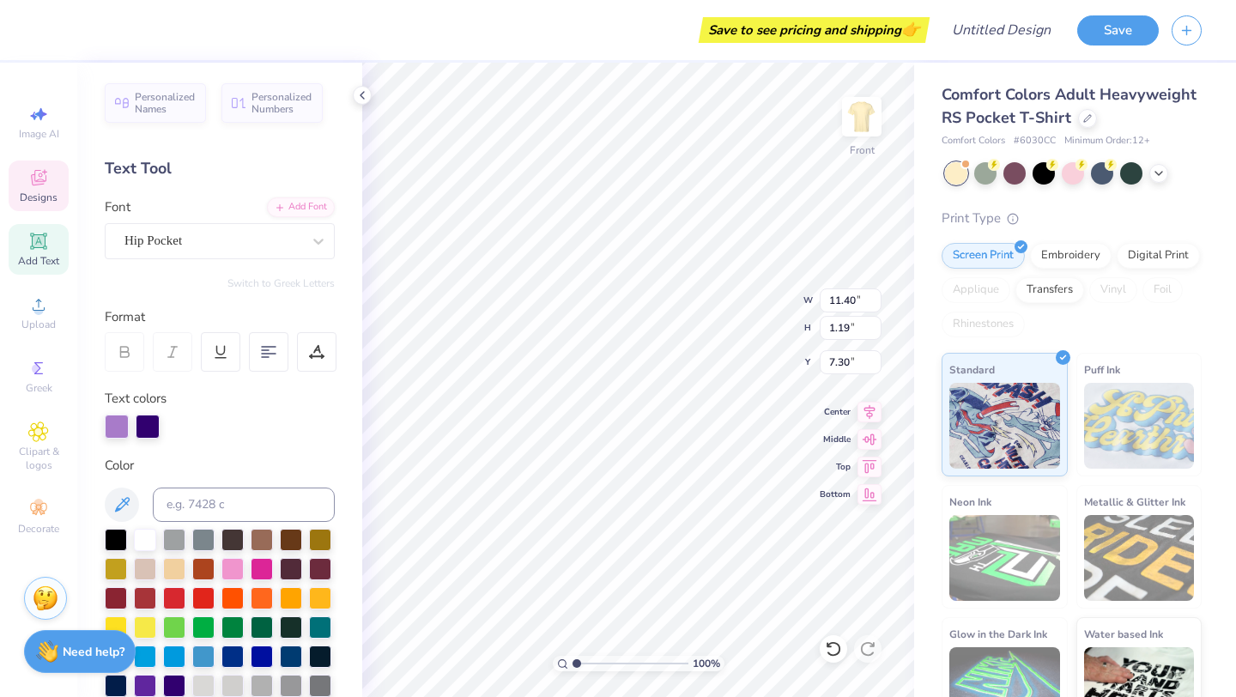
click at [184, 290] on div "Personalized Names Personalized Numbers Text Tool Add Font Font Hip Pocket Swit…" at bounding box center [219, 380] width 285 height 634
click at [42, 247] on icon at bounding box center [38, 241] width 16 height 16
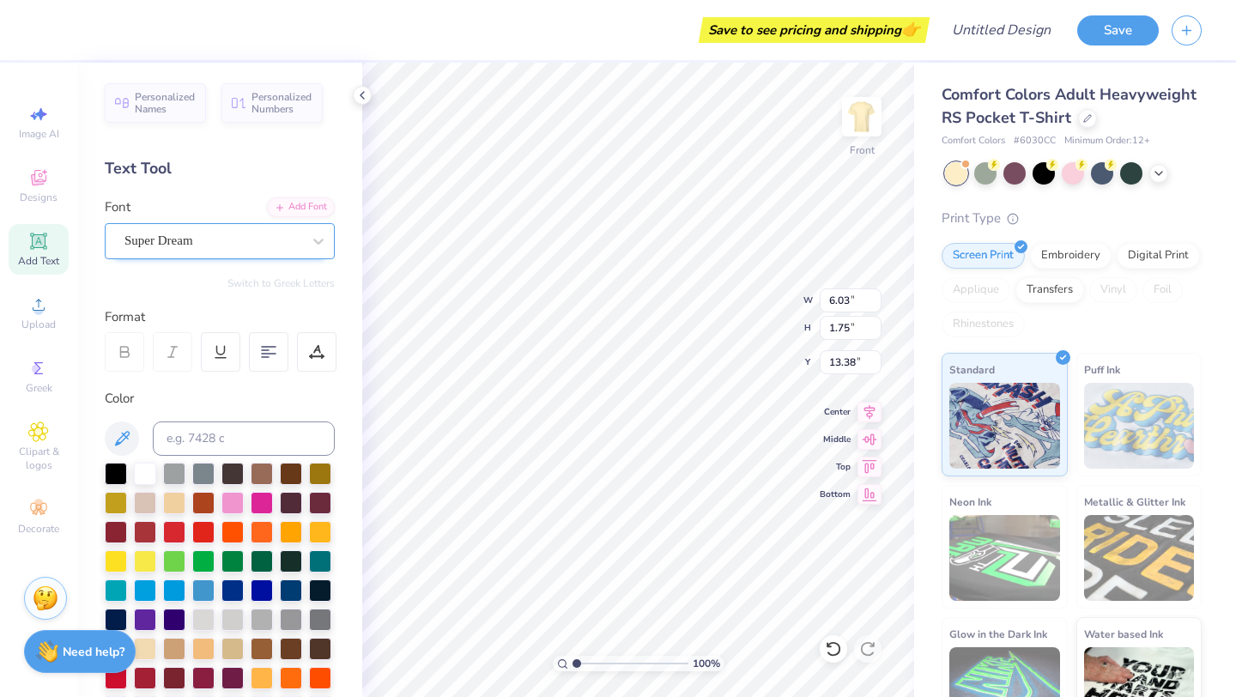
click at [215, 254] on div "Super Dream" at bounding box center [220, 241] width 230 height 36
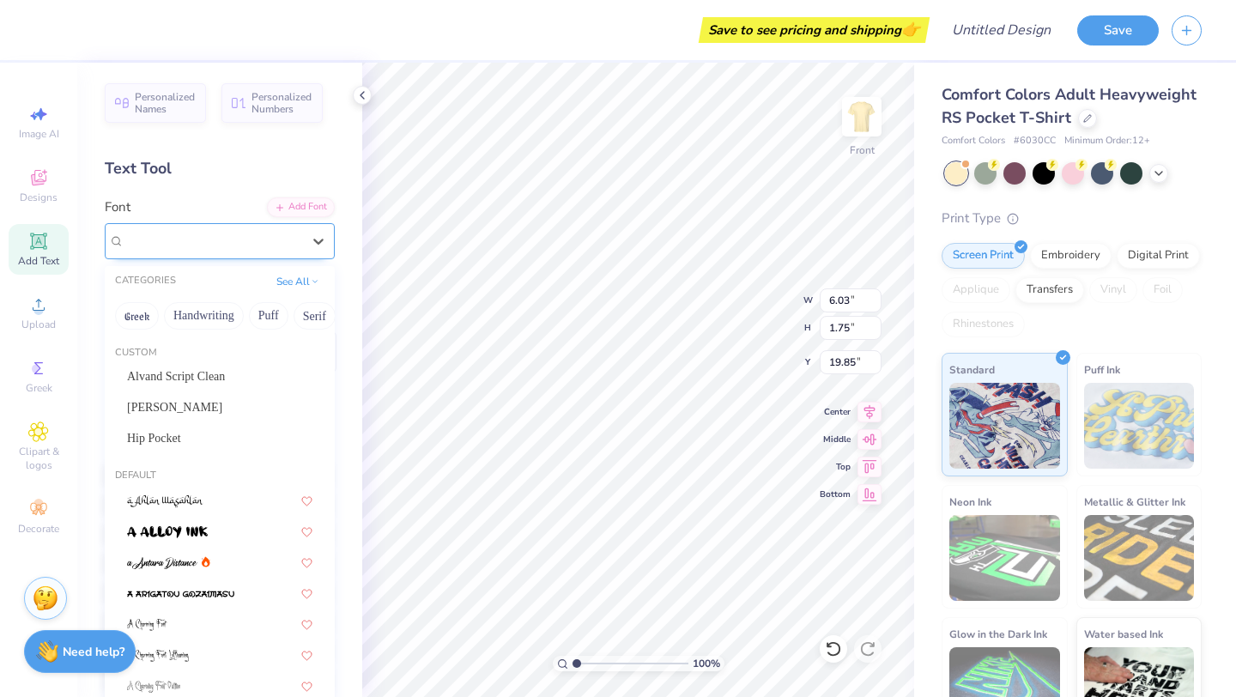
type input "19.85"
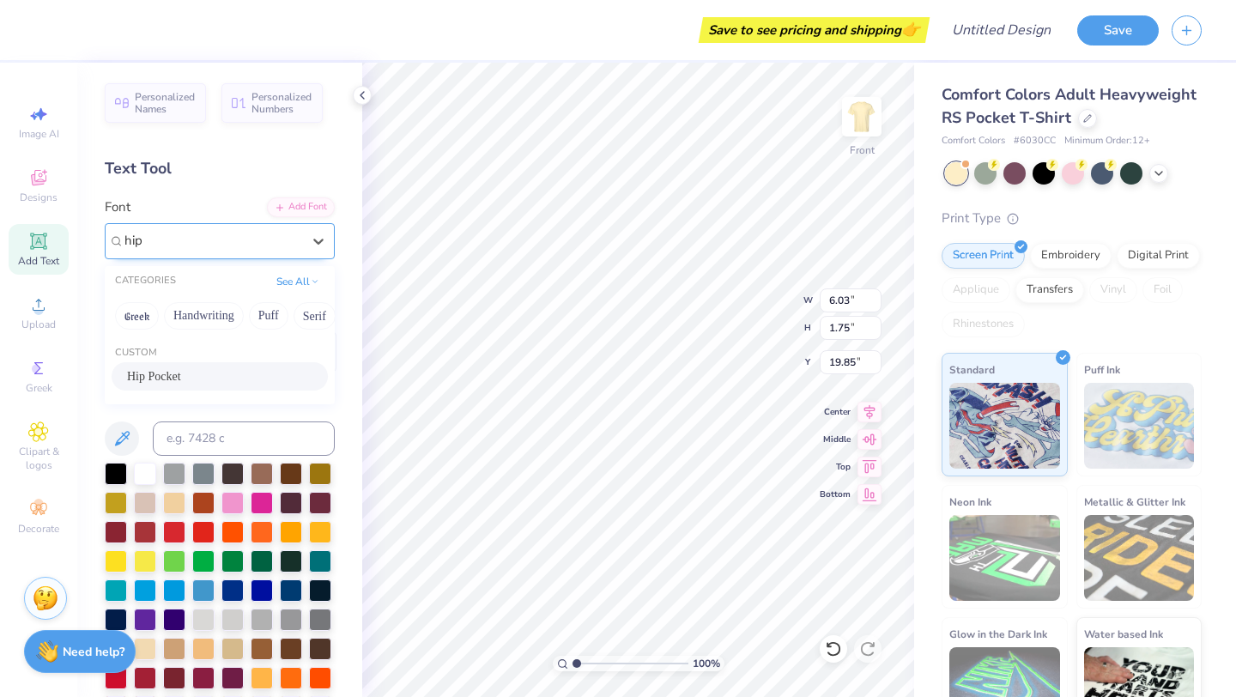
click at [178, 382] on span "Hip Pocket" at bounding box center [154, 376] width 54 height 18
type input "hip"
type input "6.55"
type input "1.76"
type input "19.84"
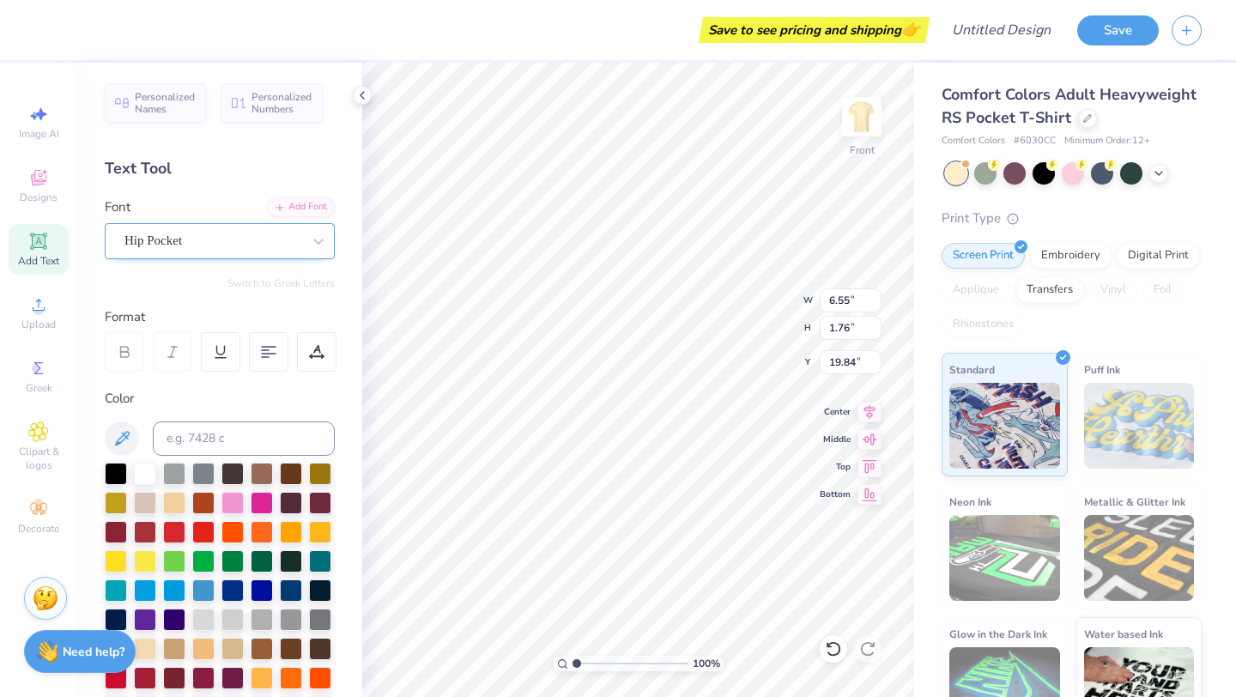
type textarea "\"
type textarea "Join Us On The Gym FLoor"
click at [262, 354] on 380 at bounding box center [269, 354] width 14 height 0
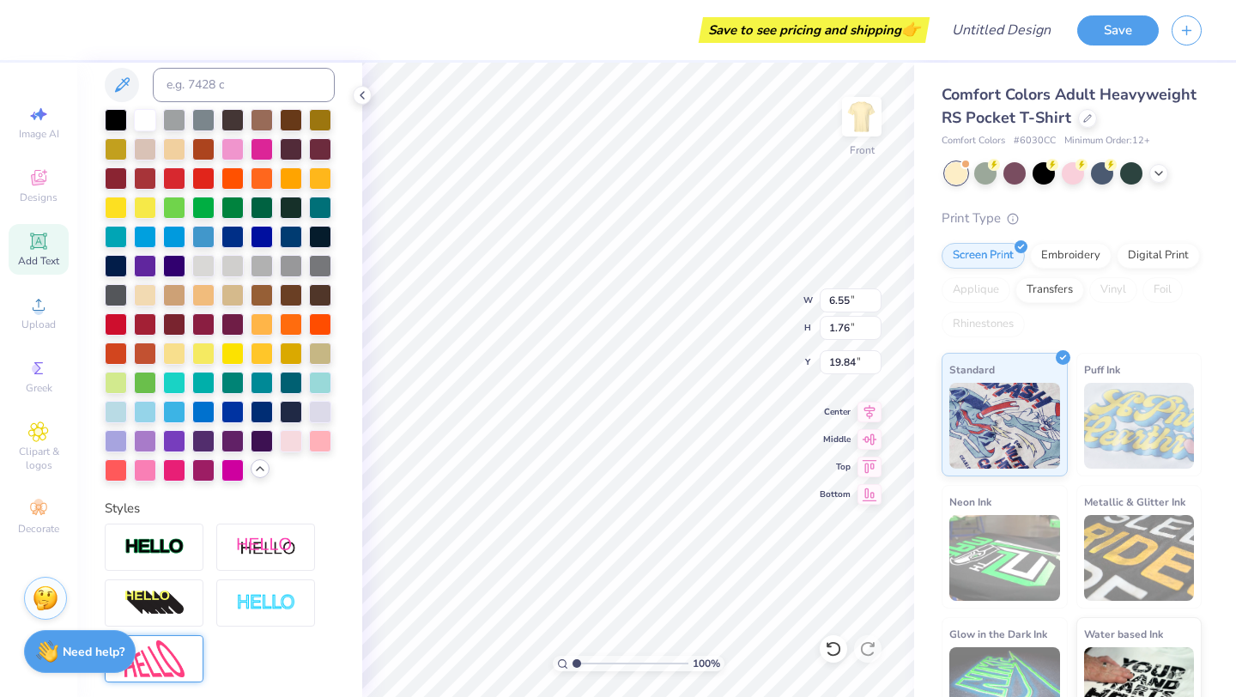
scroll to position [383, 0]
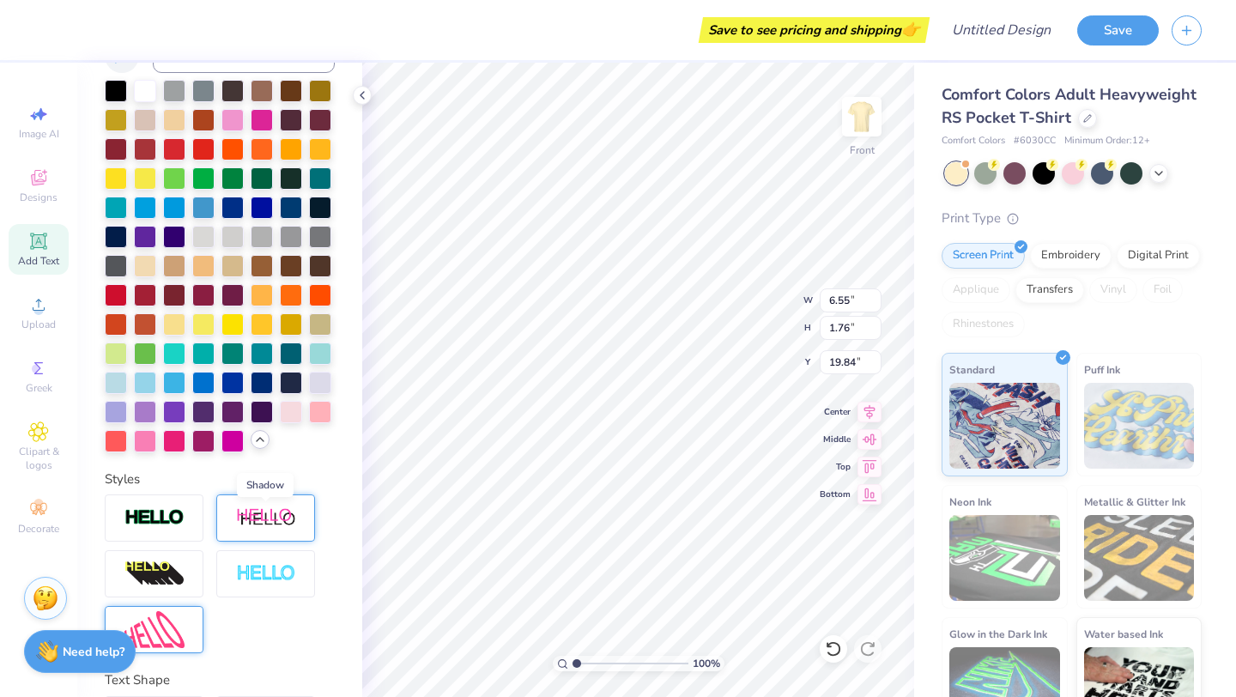
click at [246, 520] on img at bounding box center [266, 517] width 60 height 21
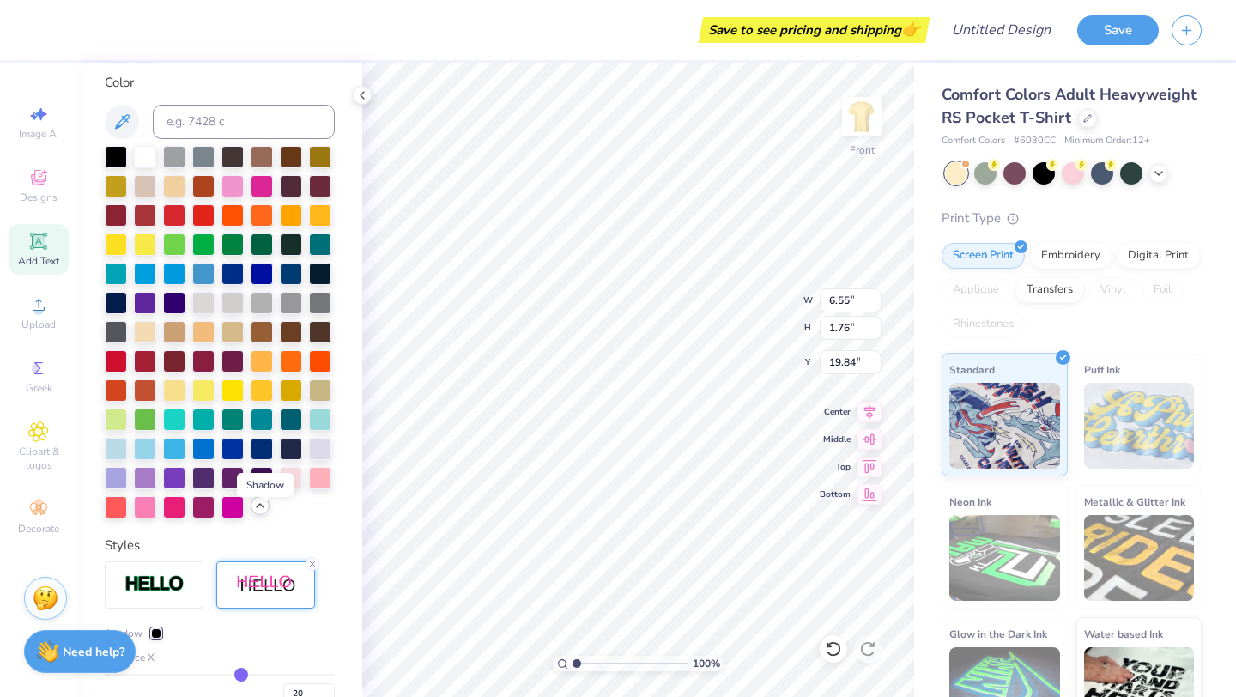
scroll to position [449, 0]
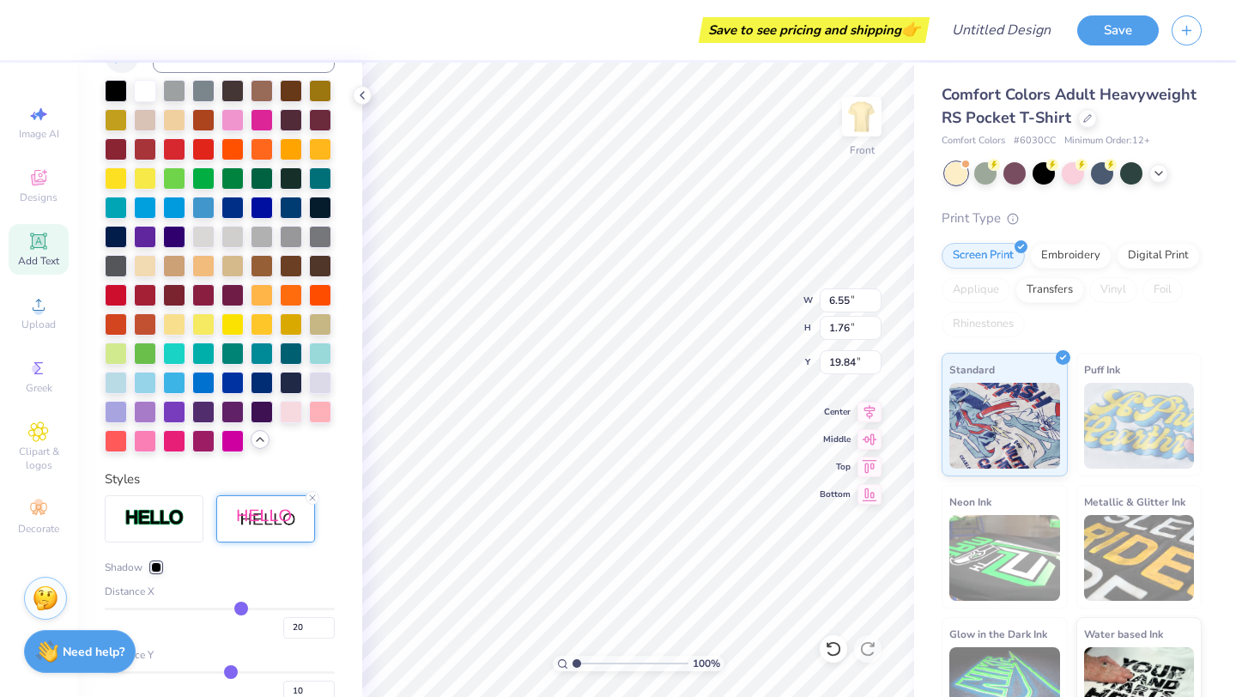
type input "19"
type input "18"
type input "17"
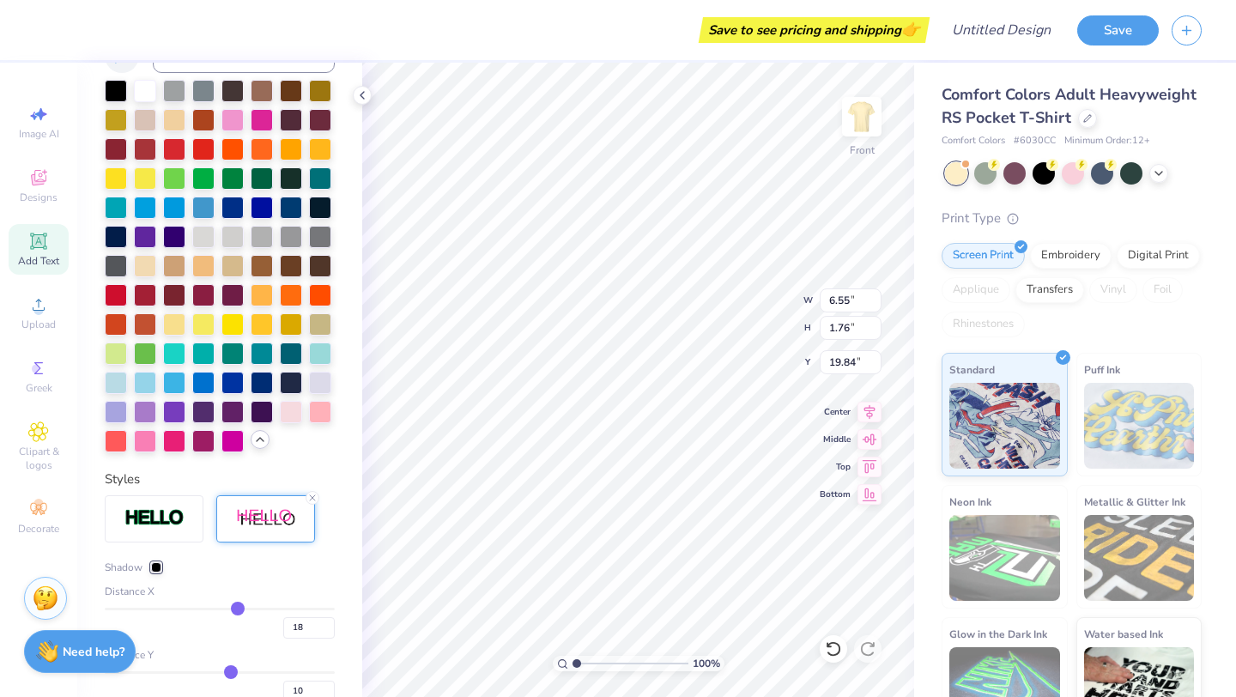
type input "17"
type input "15"
type input "14"
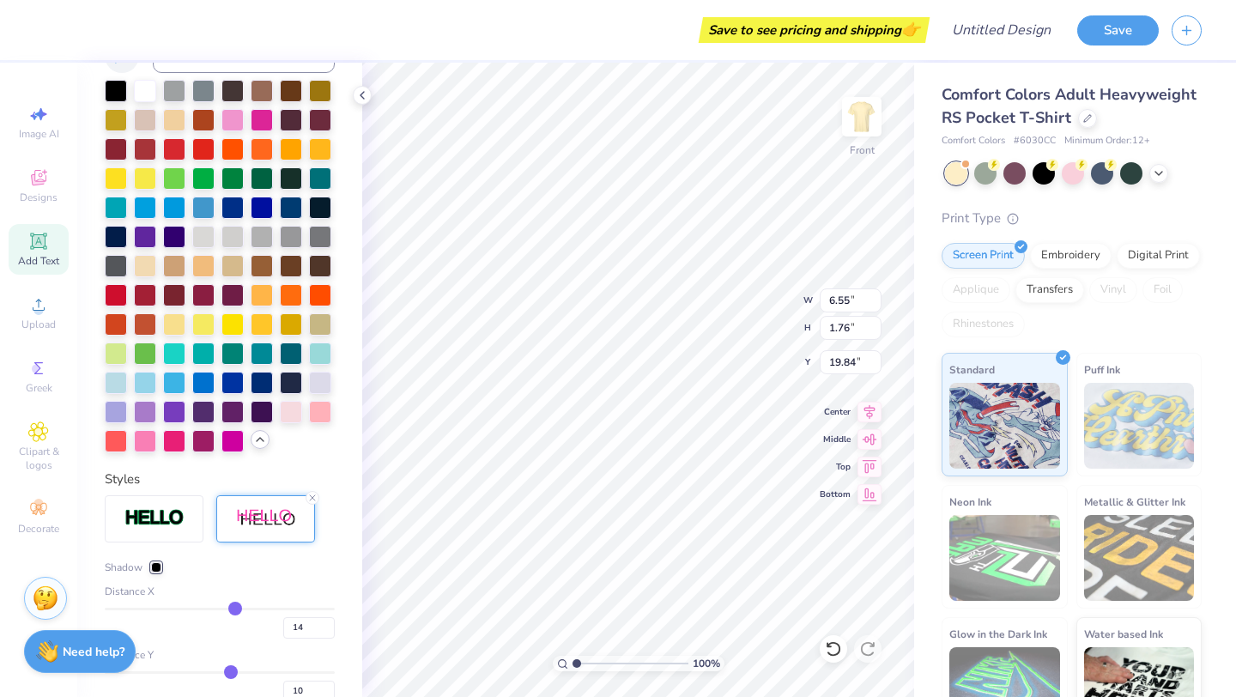
type input "13"
type input "12"
type input "11"
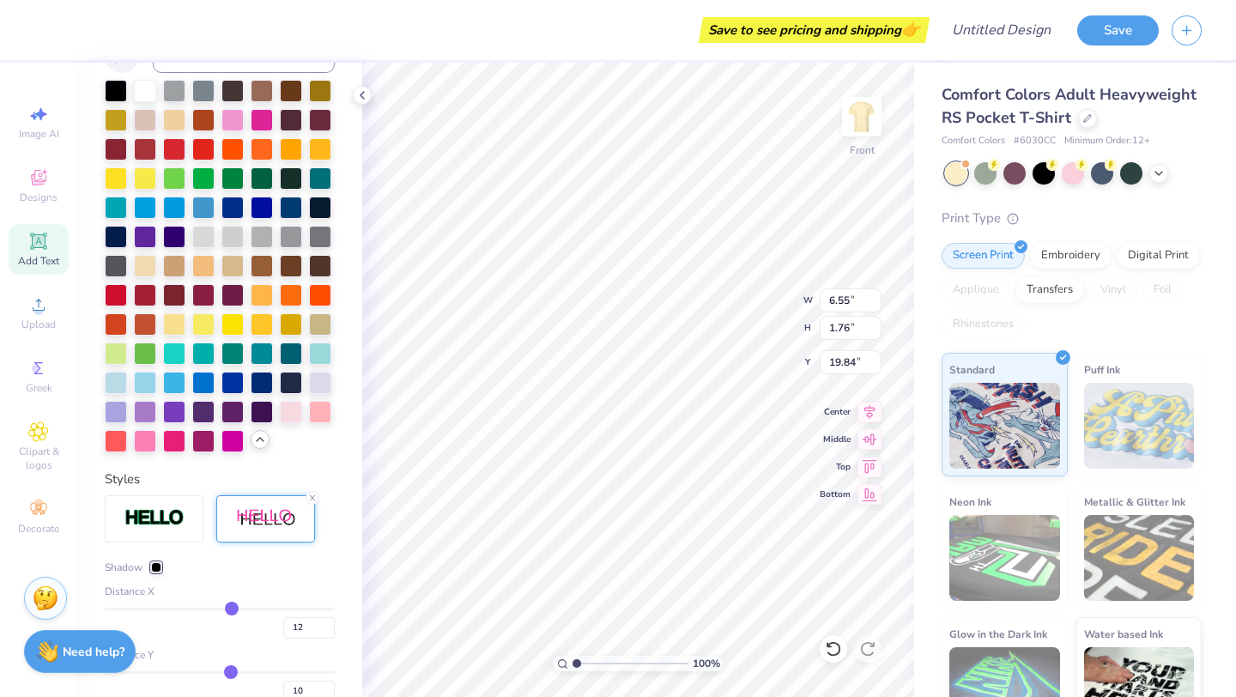
type input "11"
type input "10"
type input "9"
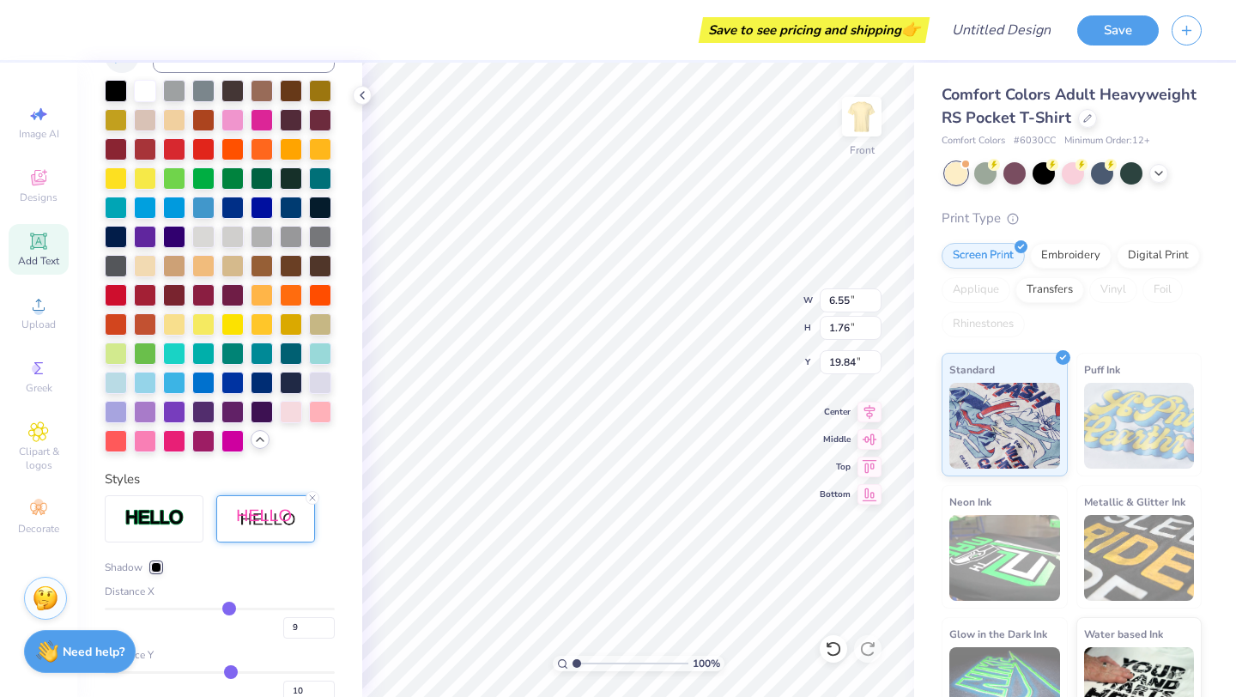
type input "8"
type input "7"
type input "6"
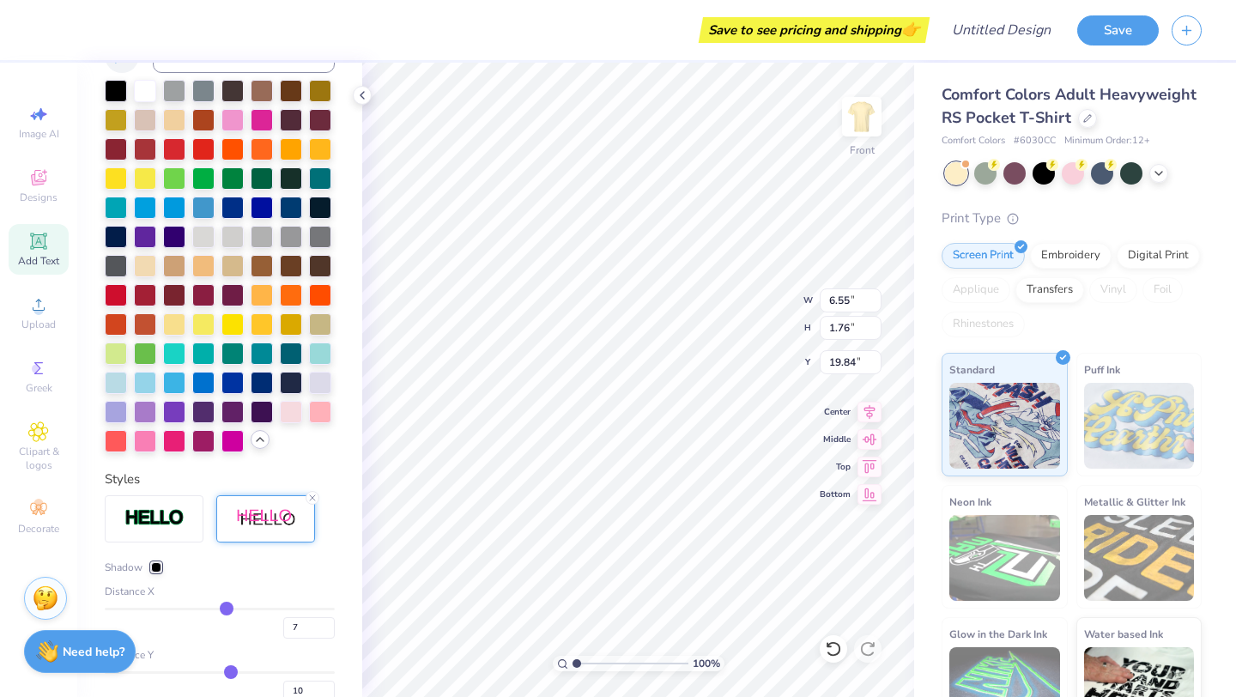
type input "6"
type input "5"
type input "4"
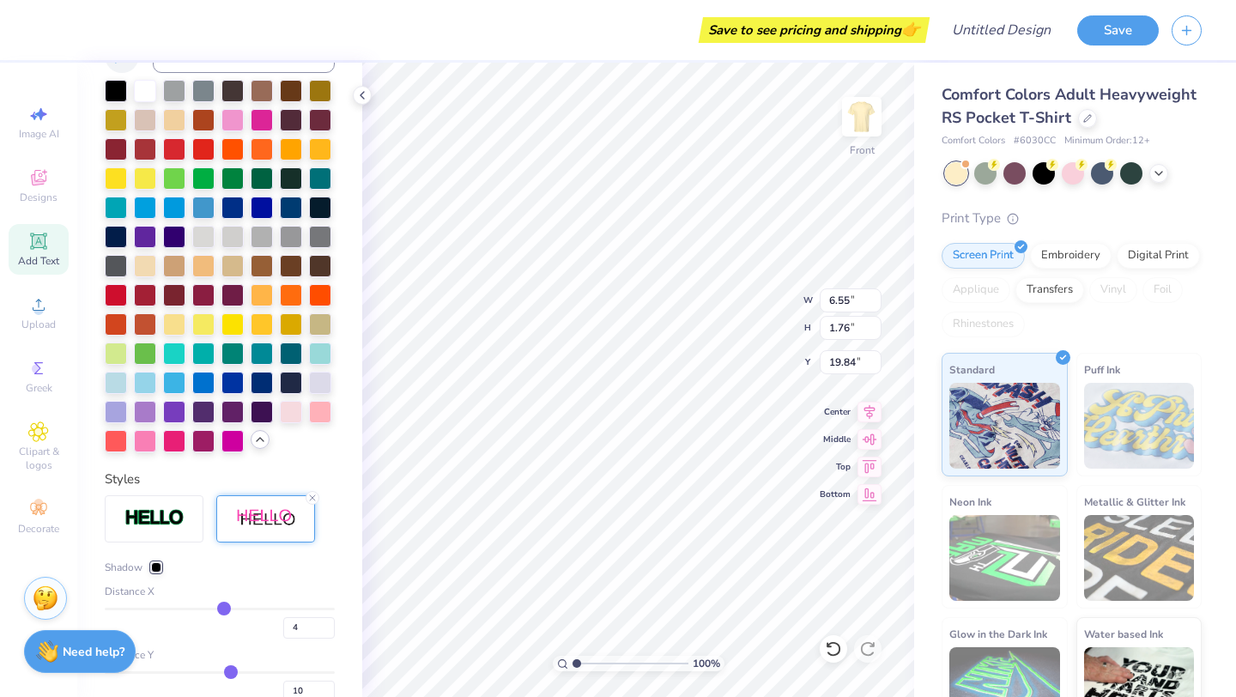
type input "3"
type input "2"
drag, startPoint x: 240, startPoint y: 606, endPoint x: 221, endPoint y: 607, distance: 18.9
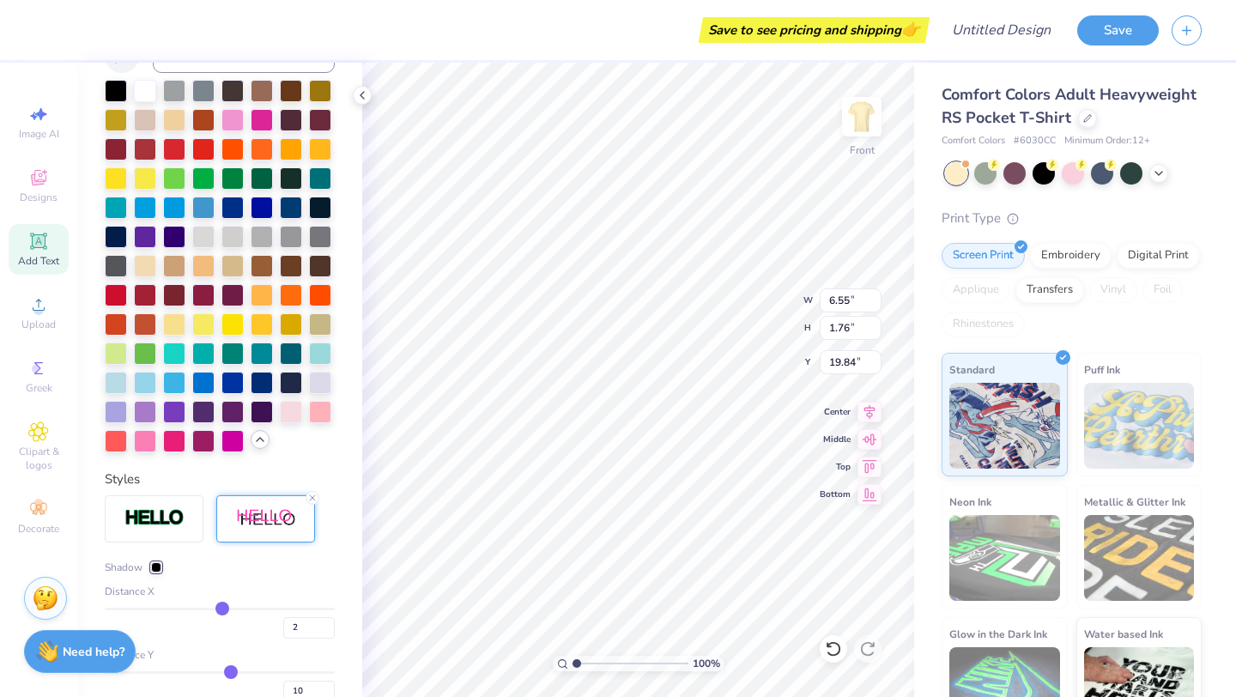
click at [221, 608] on input "range" at bounding box center [220, 609] width 230 height 3
type input "1"
type input "0"
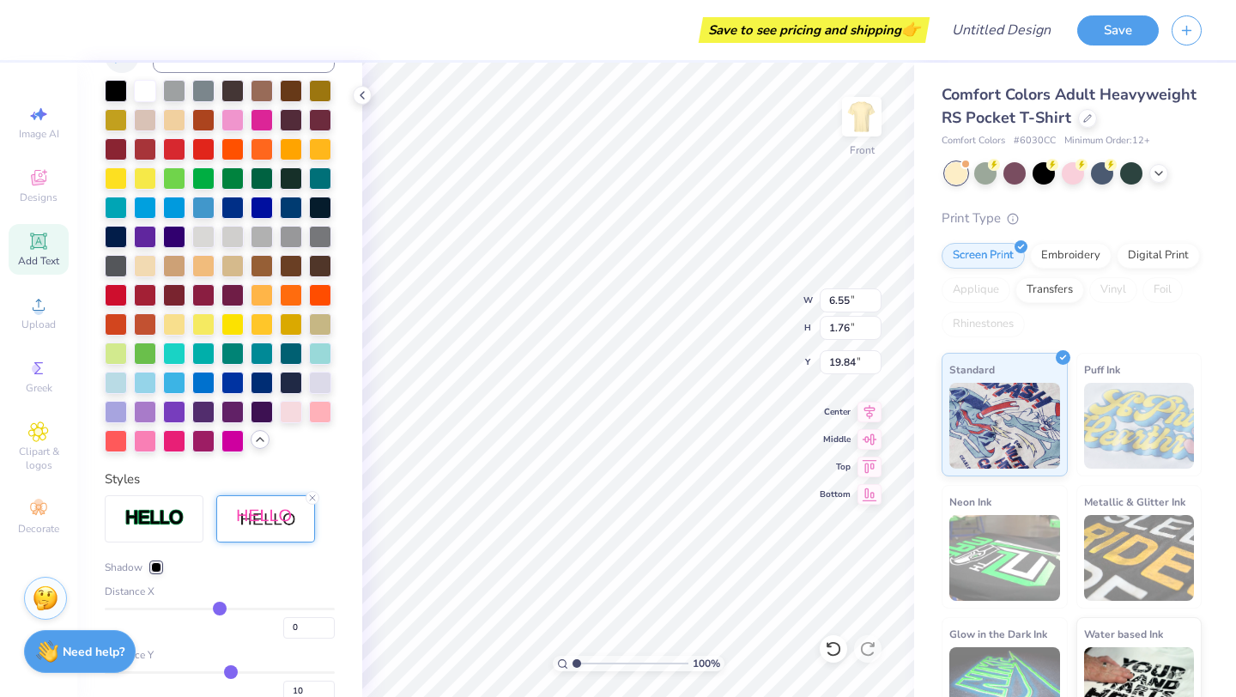
type input "-1"
type input "-2"
type input "-3"
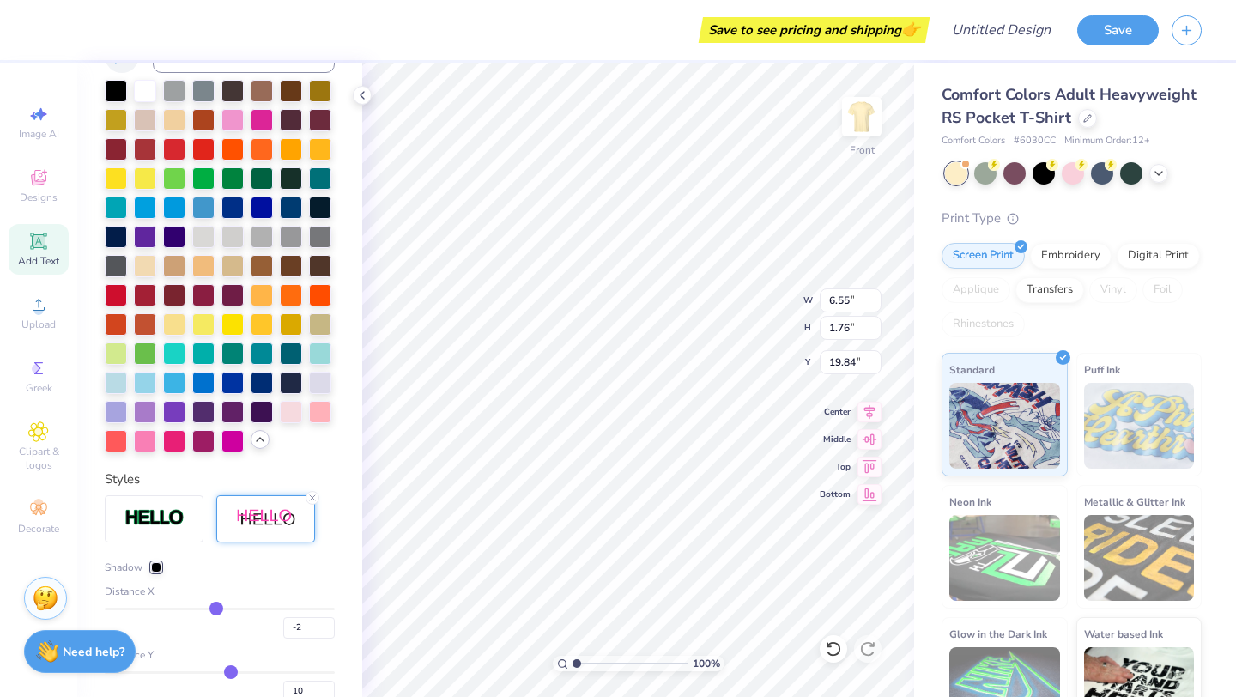
type input "-3"
type input "-4"
type input "-5"
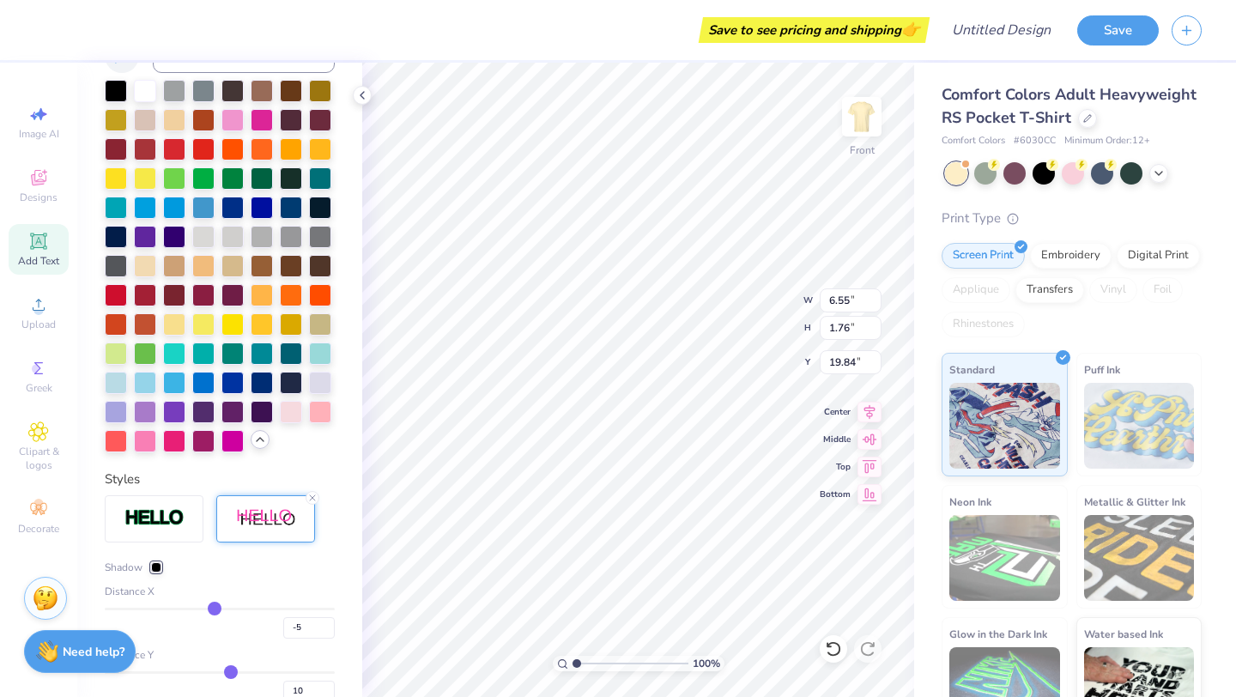
type input "-6"
type input "-7"
type input "-8"
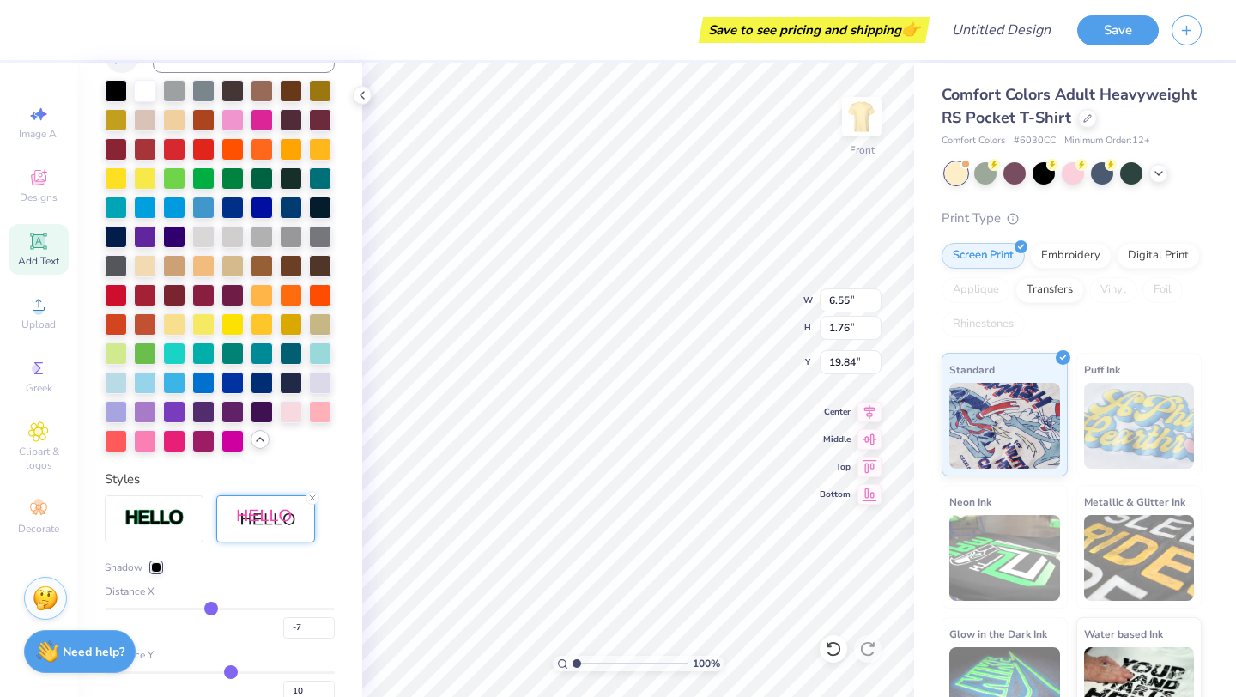
type input "-8"
type input "-9"
type input "-10"
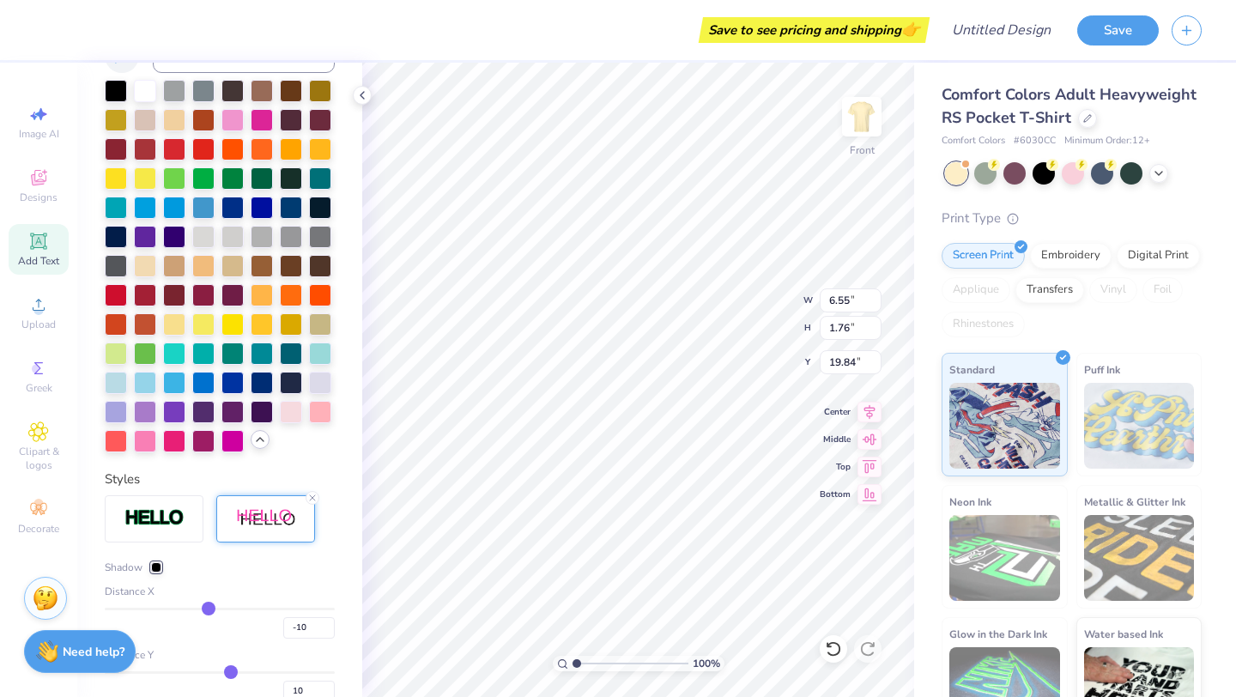
drag, startPoint x: 221, startPoint y: 607, endPoint x: 209, endPoint y: 607, distance: 12.9
click at [209, 608] on input "range" at bounding box center [220, 609] width 230 height 3
type input "-7"
type input "-5"
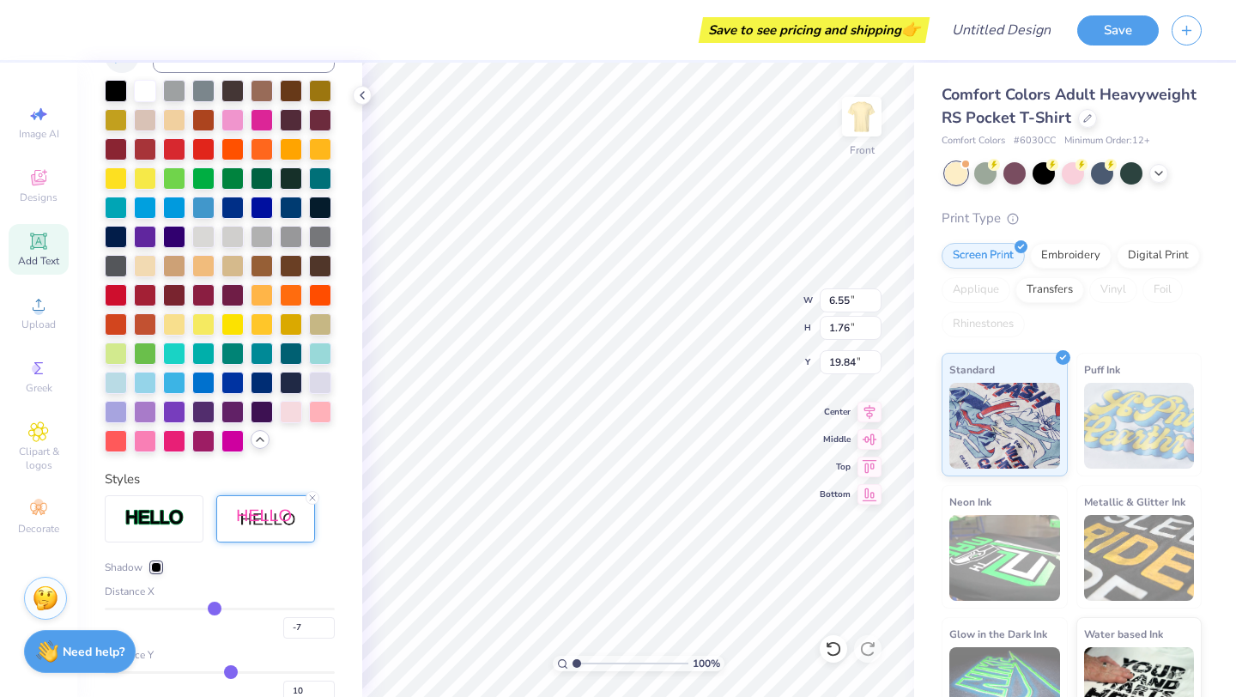
type input "-5"
type input "-3"
type input "-2"
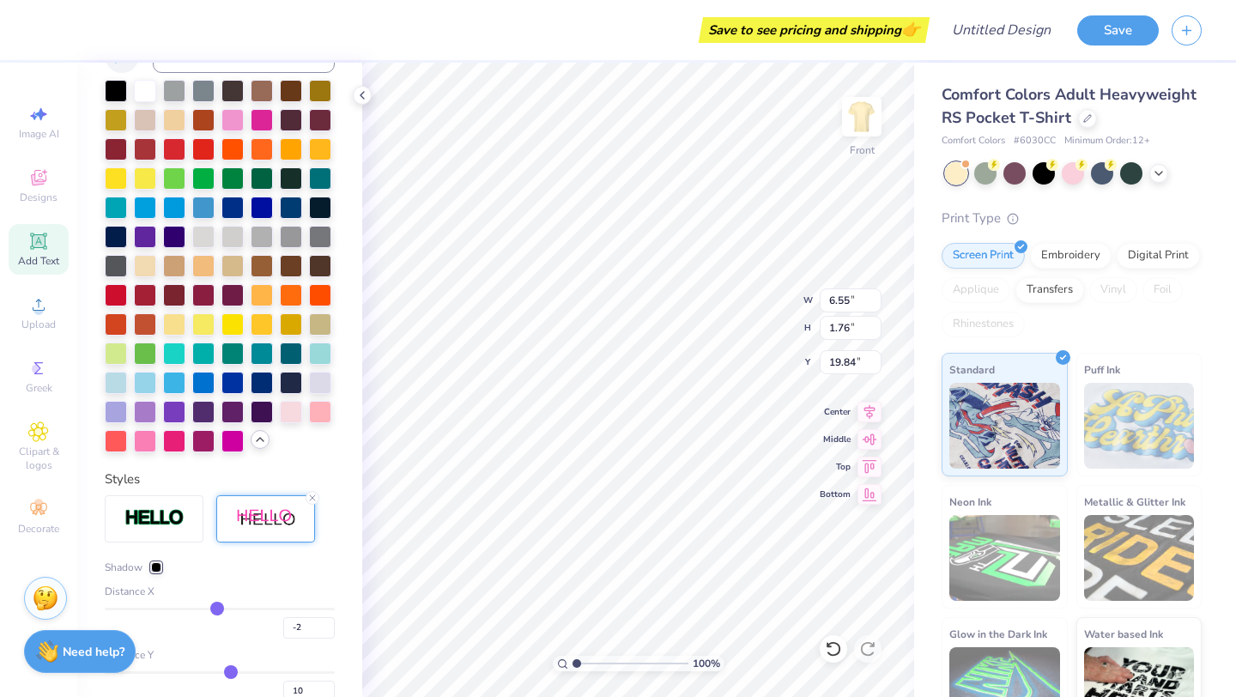
type input "-1"
type input "0"
type input "1"
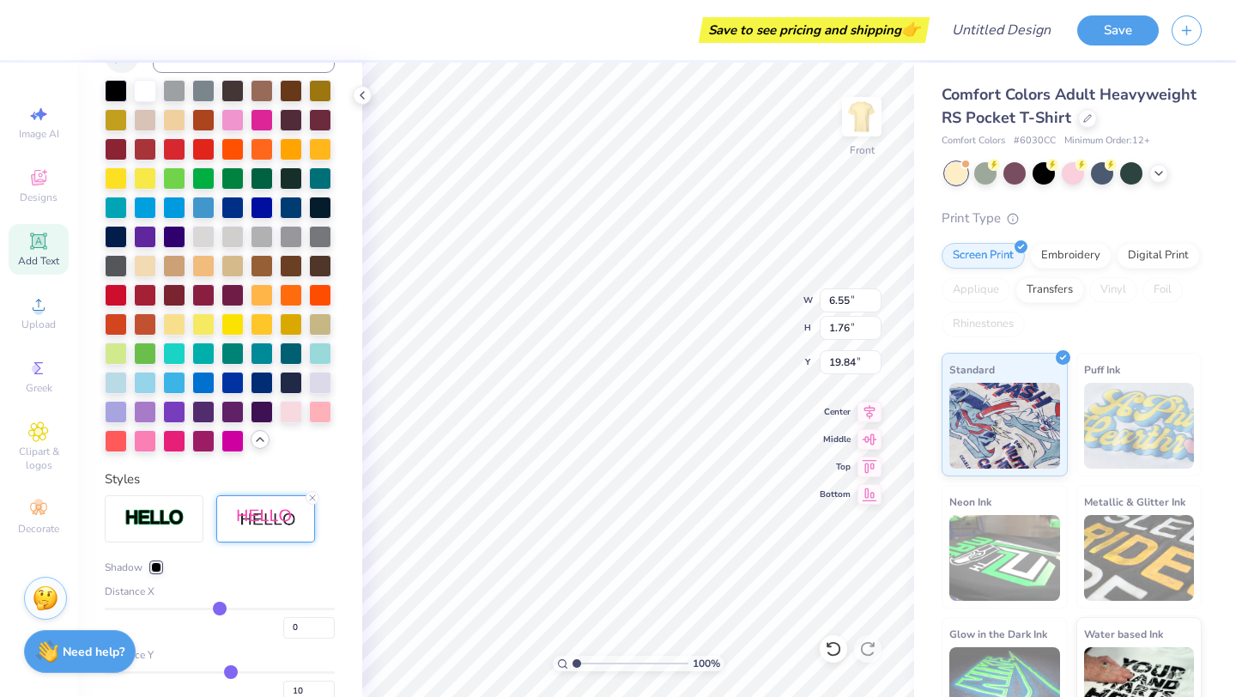
type input "1"
drag, startPoint x: 211, startPoint y: 607, endPoint x: 221, endPoint y: 607, distance: 9.4
type input "1"
click at [221, 608] on input "range" at bounding box center [220, 609] width 230 height 3
click at [220, 608] on input "range" at bounding box center [220, 609] width 230 height 3
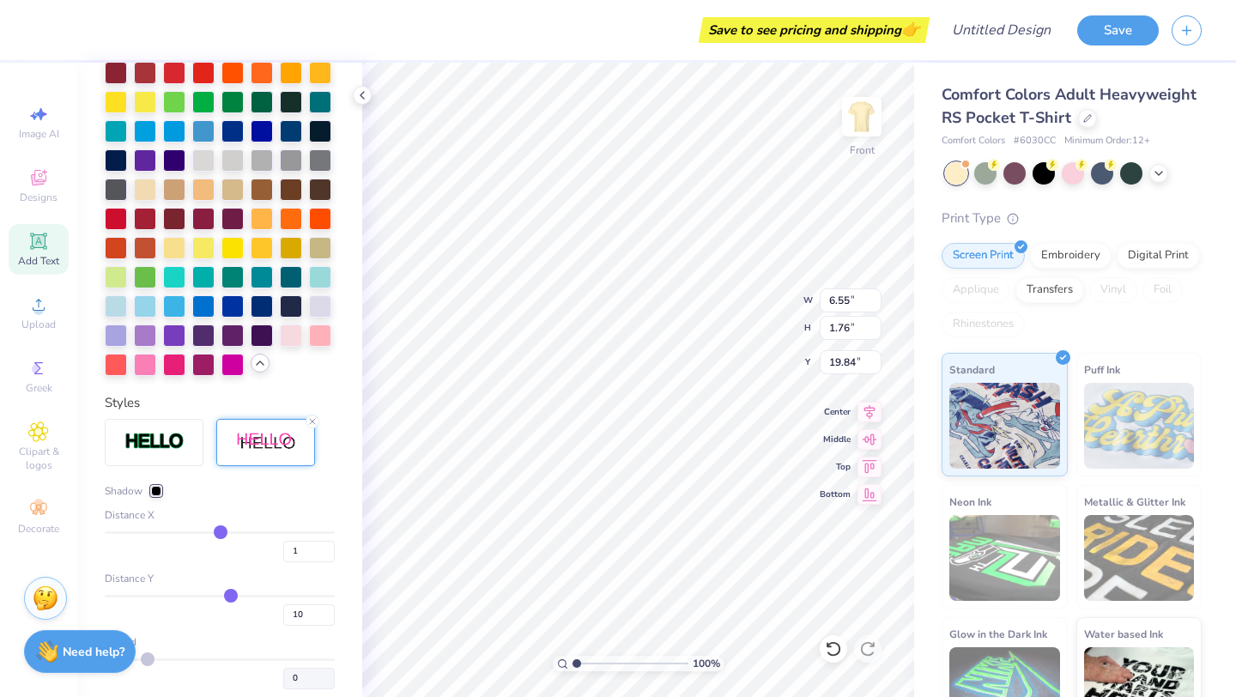
scroll to position [555, 0]
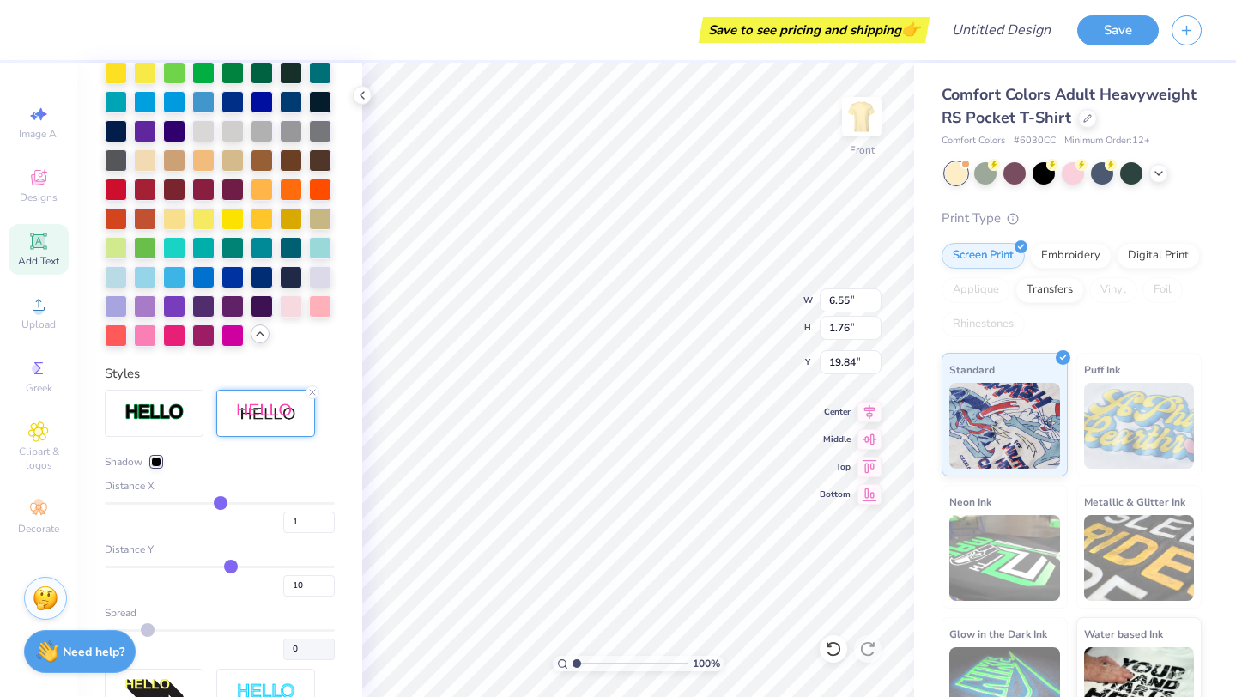
type input "14"
type input "13"
type input "12"
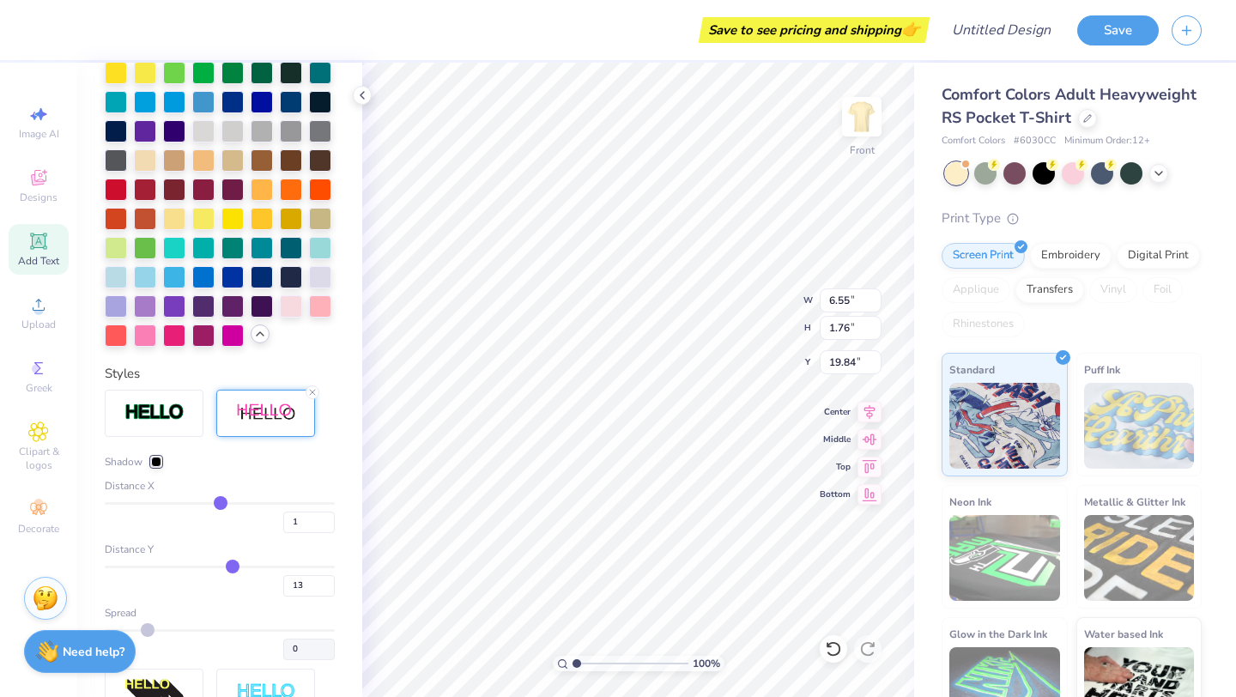
type input "12"
type input "11"
type input "10"
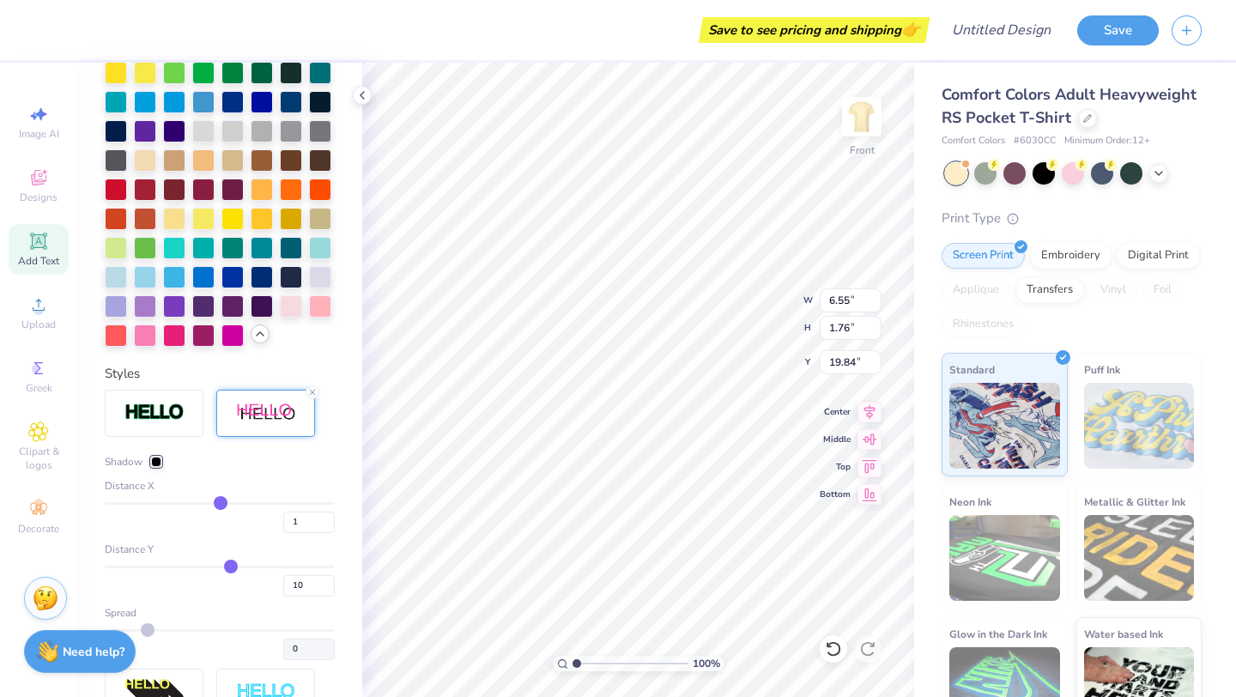
click at [230, 566] on input "range" at bounding box center [220, 567] width 230 height 3
type input "8"
type input "7"
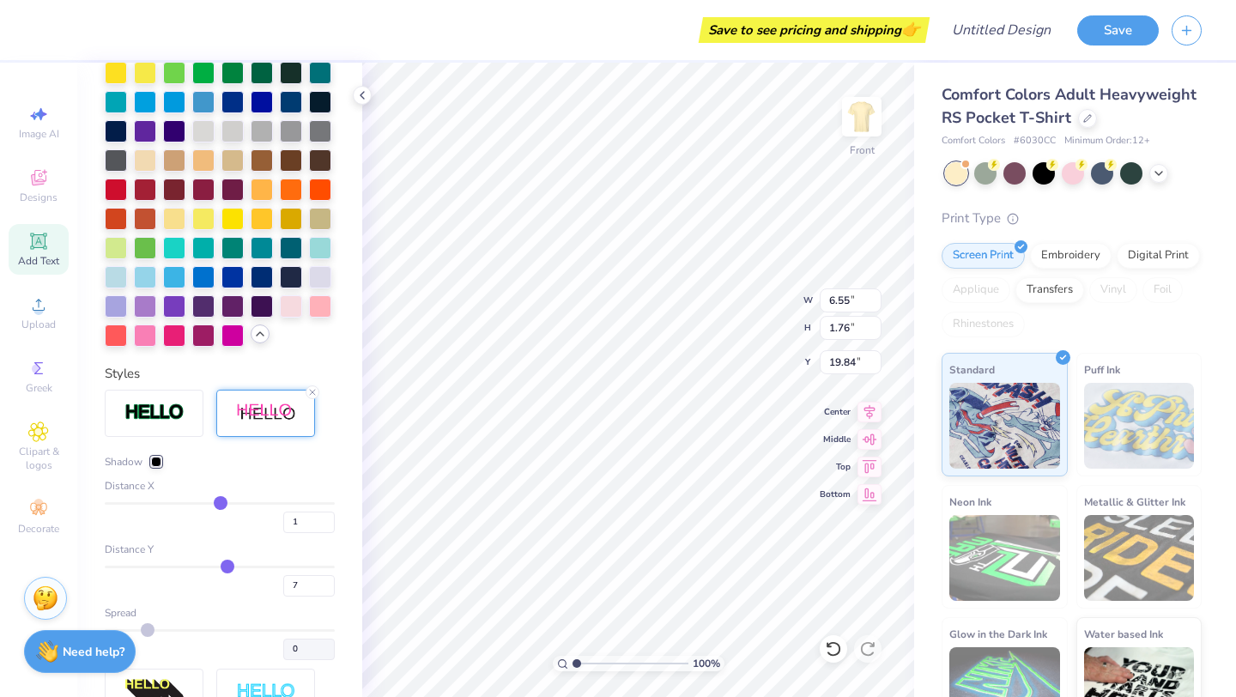
type input "6"
type input "5"
type input "4"
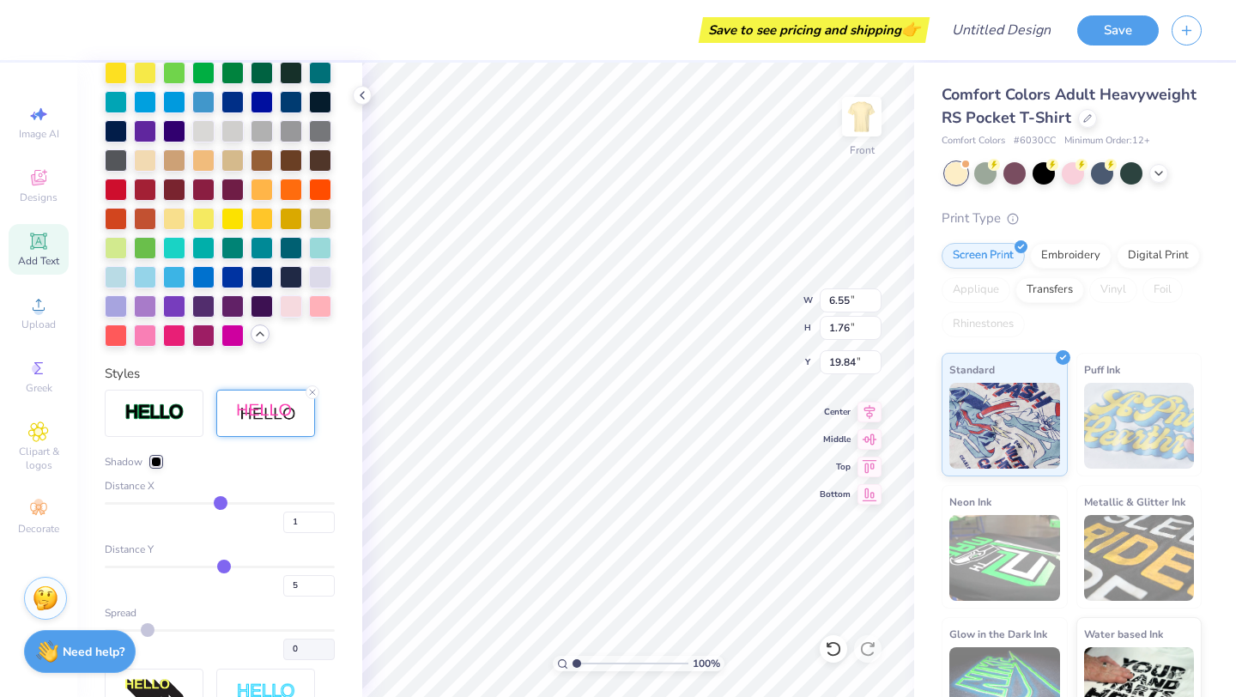
type input "4"
type input "3"
type input "2"
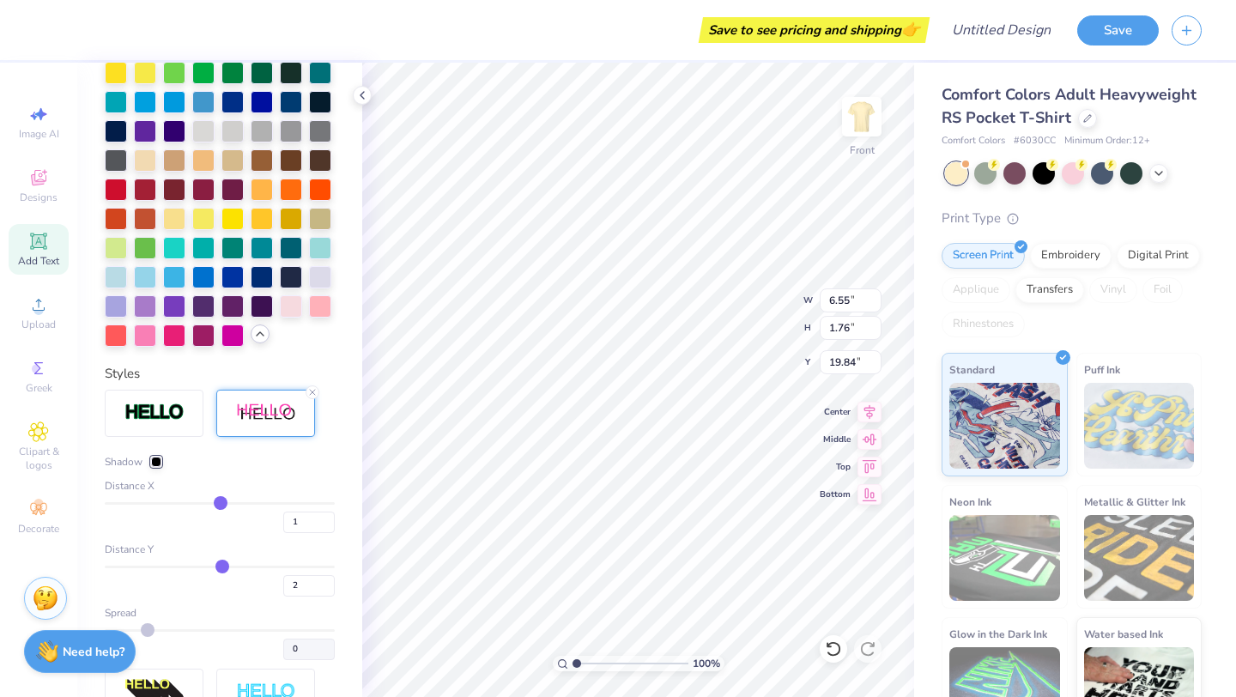
type input "1"
click at [221, 566] on input "range" at bounding box center [220, 567] width 230 height 3
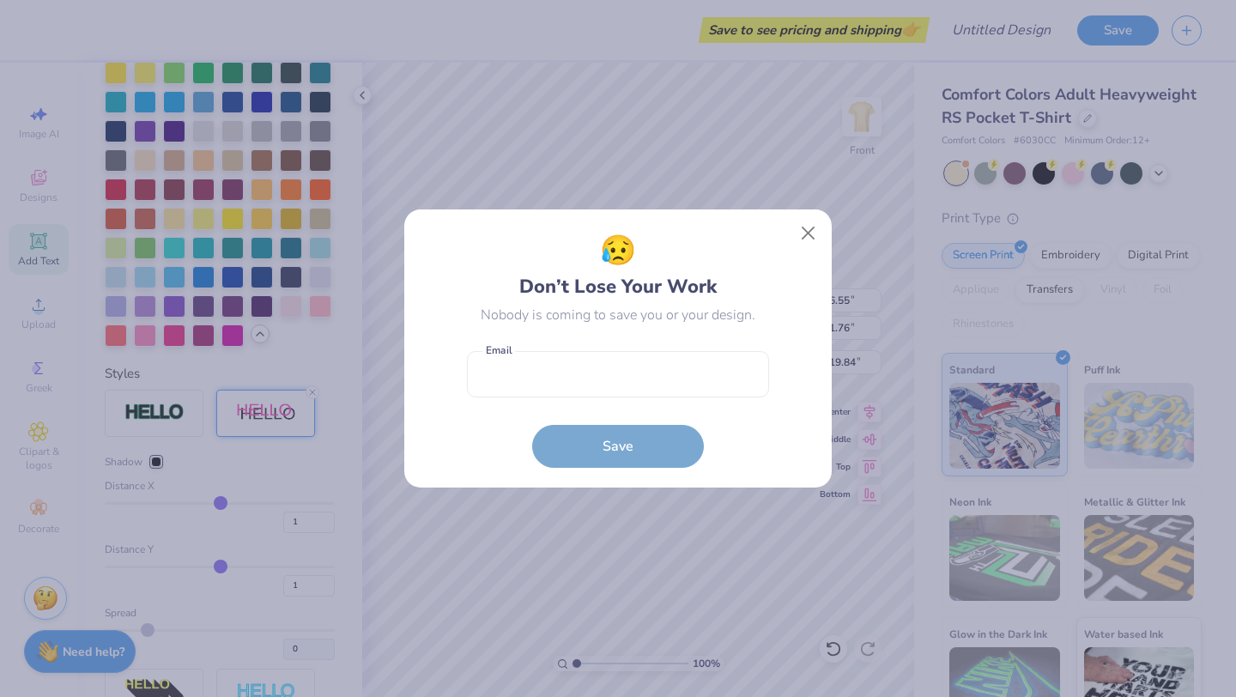
type input "2"
type input "3"
type input "4"
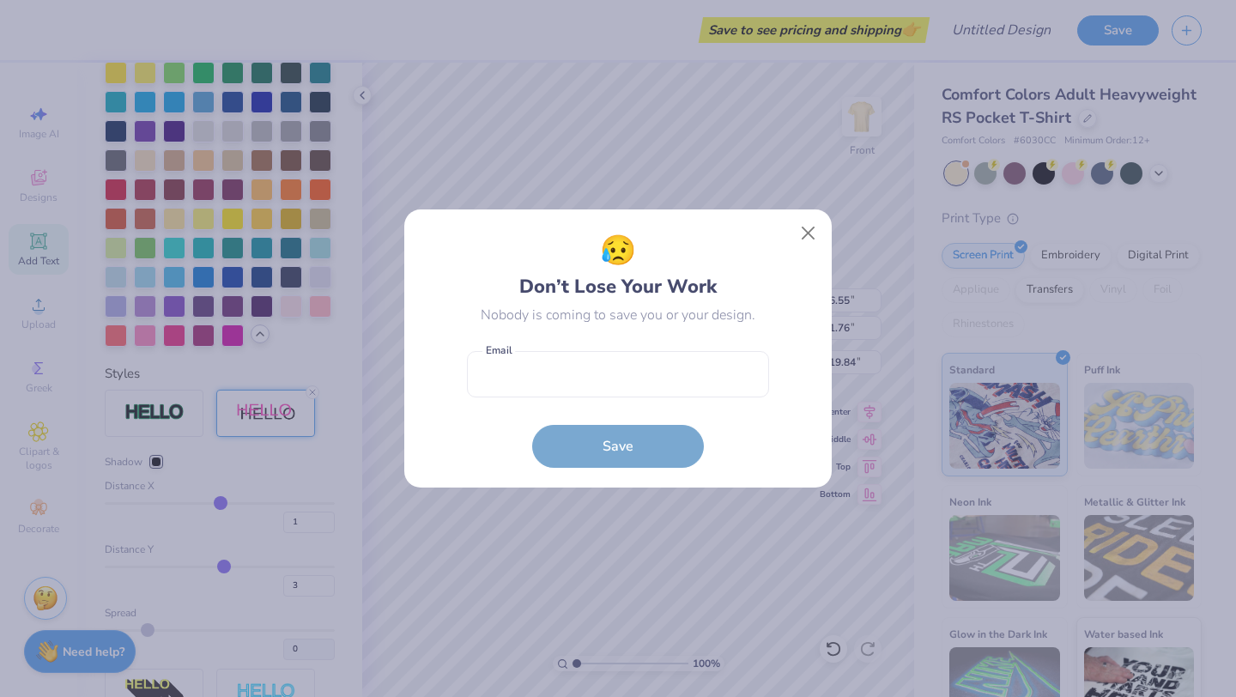
type input "4"
type input "5"
click at [224, 566] on input "range" at bounding box center [220, 567] width 230 height 3
drag, startPoint x: 807, startPoint y: 222, endPoint x: 800, endPoint y: 379, distance: 157.3
click at [620, 222] on button "Close" at bounding box center [808, 233] width 33 height 33
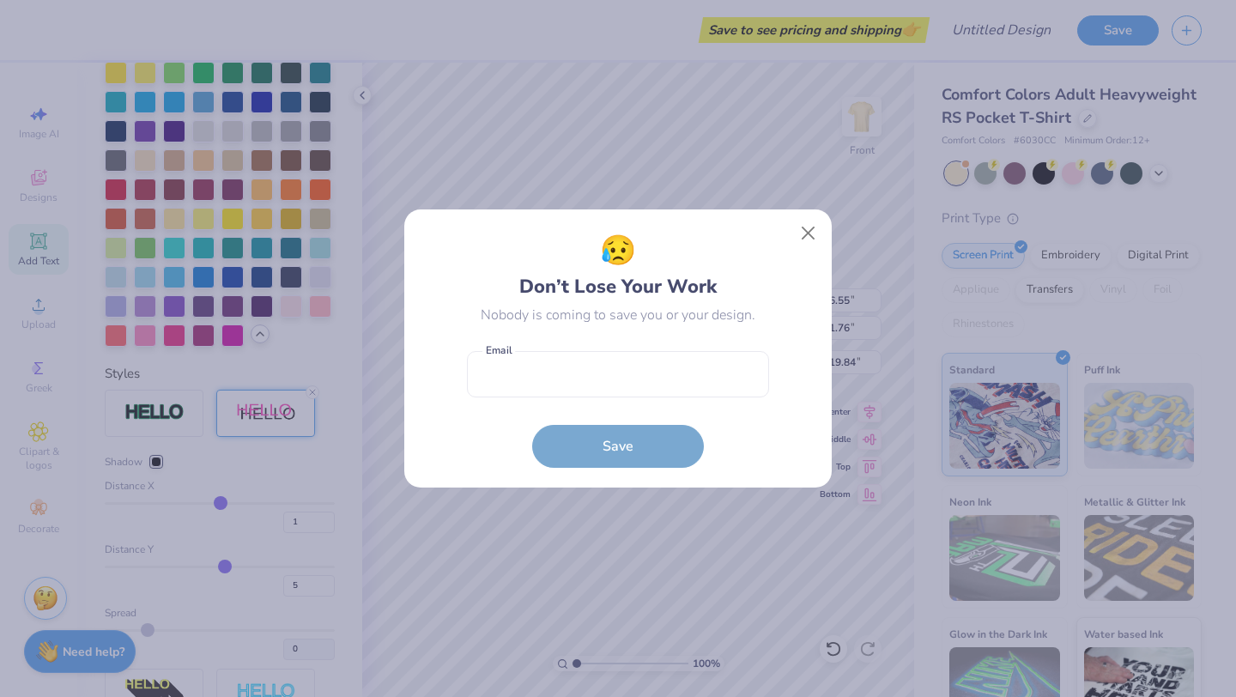
click at [620, 234] on div "😥 Don’t Lose Your Work Nobody is coming to save you or your design. Email is a …" at bounding box center [618, 348] width 1236 height 697
click at [620, 228] on div "😥 Don’t Lose Your Work Nobody is coming to save you or your design. Email is a …" at bounding box center [618, 348] width 1236 height 697
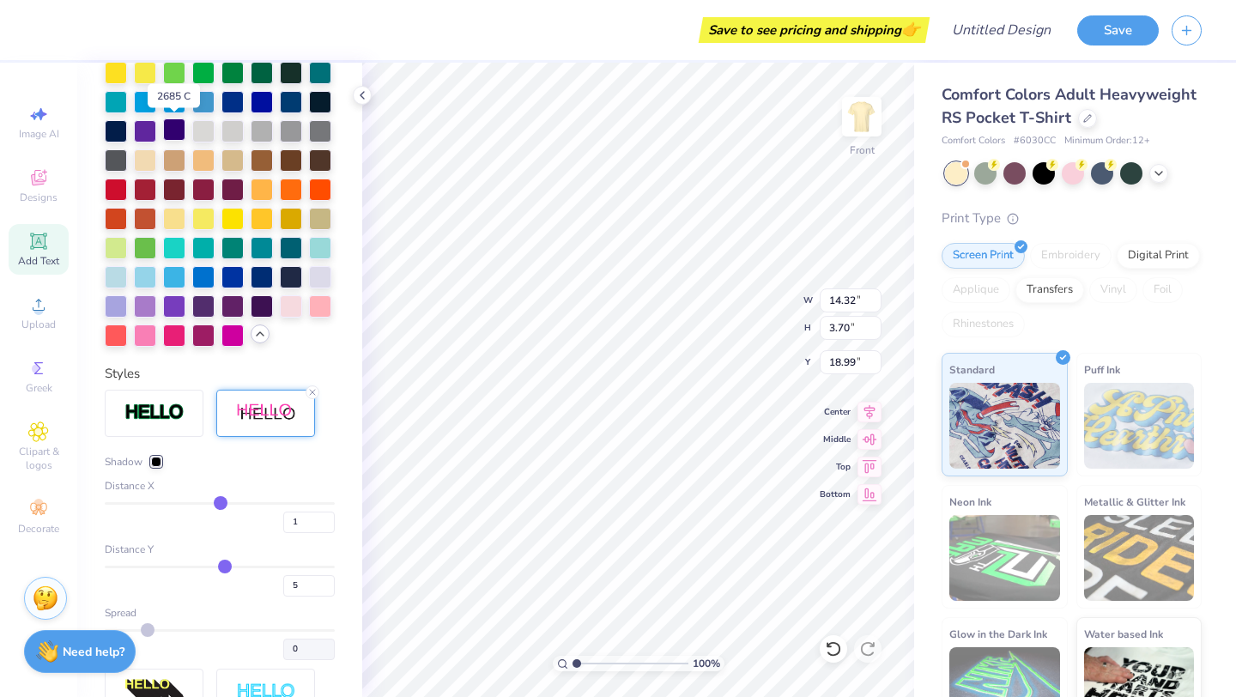
click at [177, 135] on div at bounding box center [174, 129] width 22 height 22
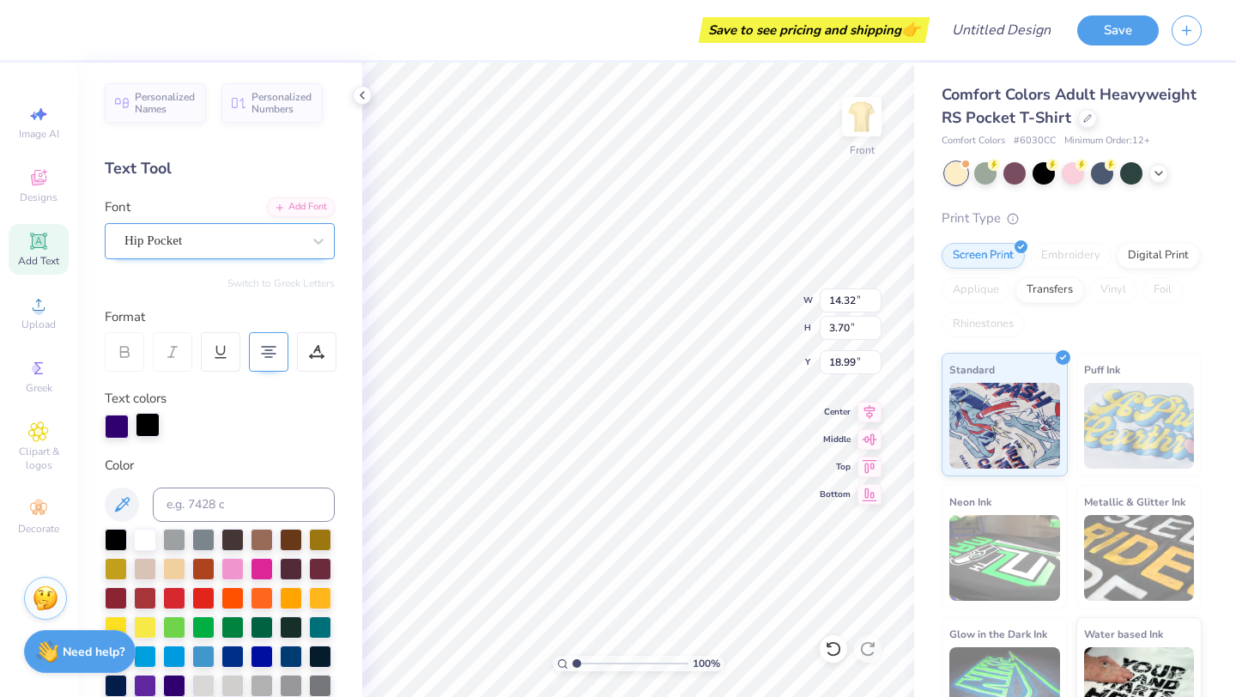
click at [148, 422] on div at bounding box center [148, 425] width 24 height 24
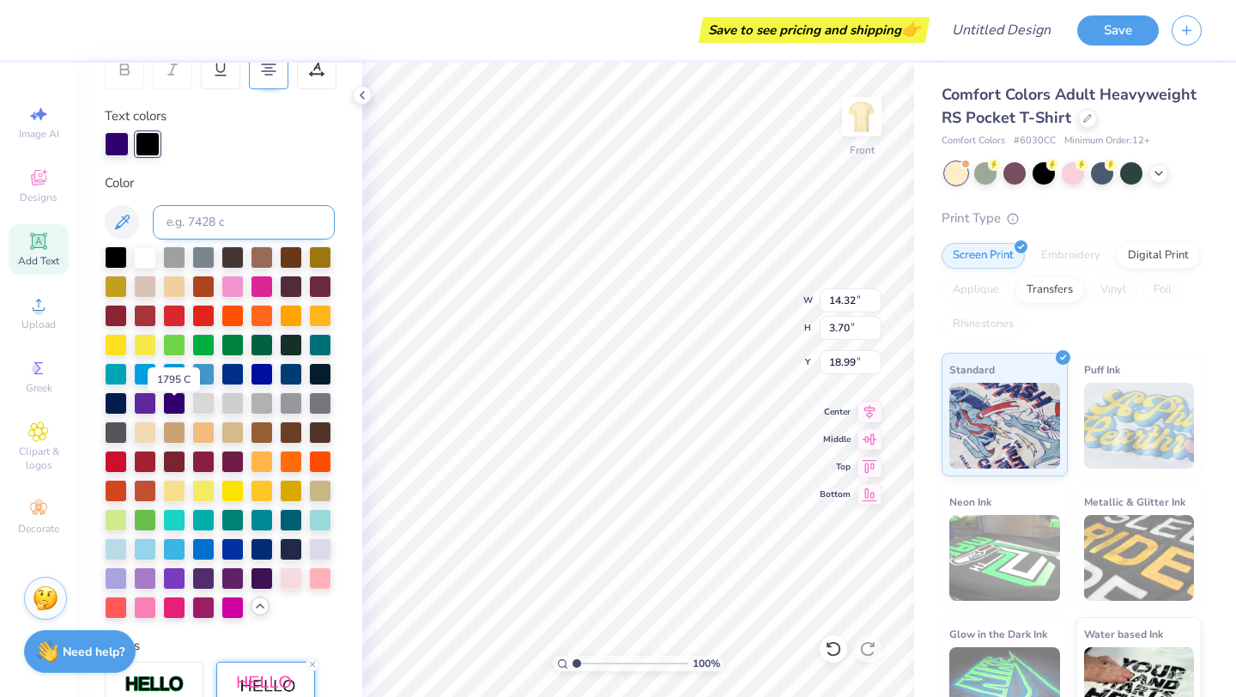
scroll to position [386, 0]
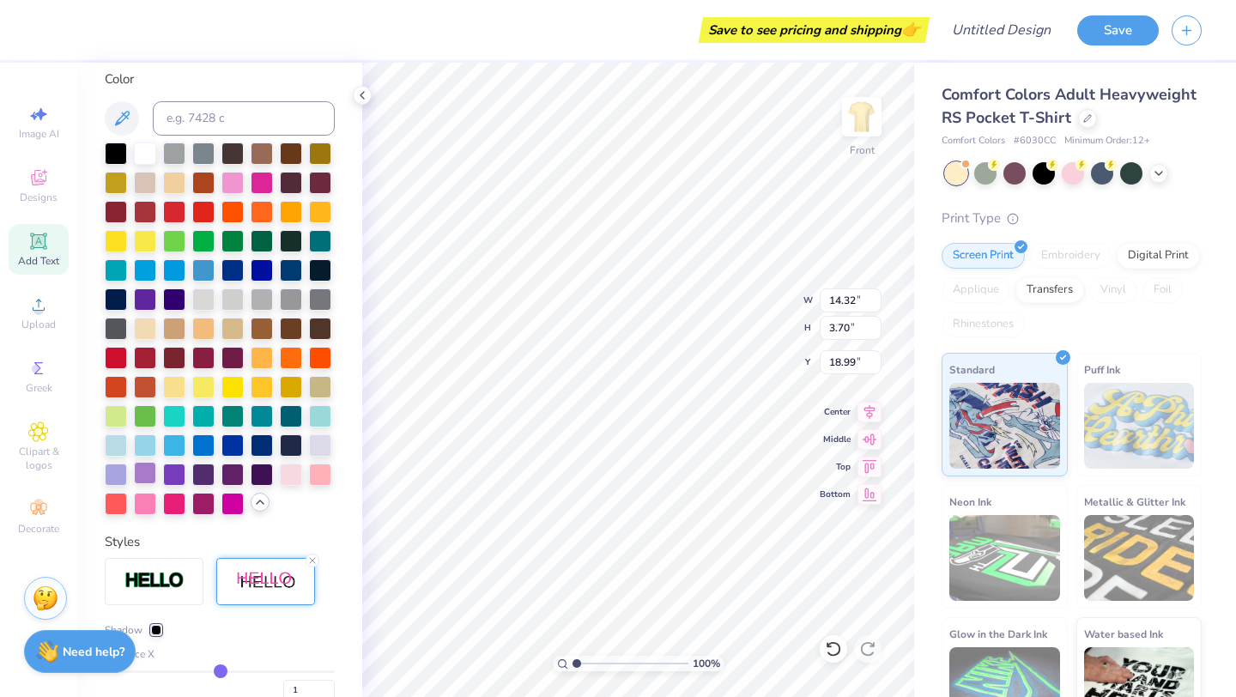
click at [149, 471] on div at bounding box center [145, 473] width 22 height 22
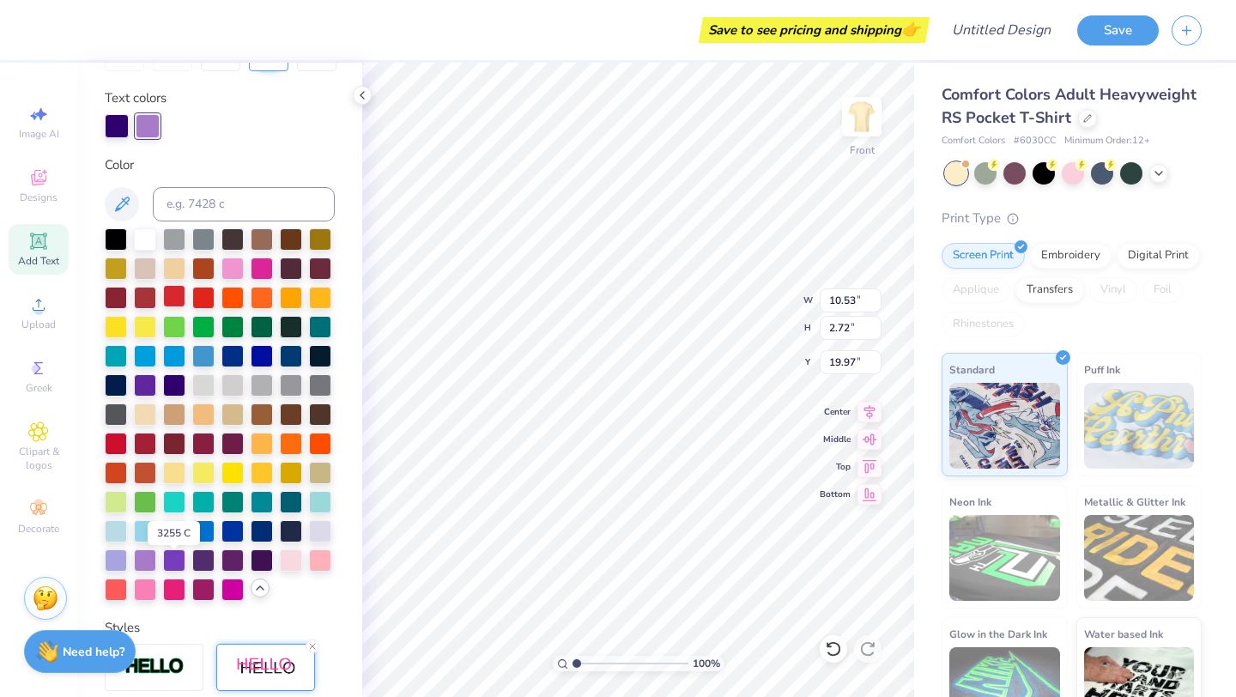
scroll to position [198, 0]
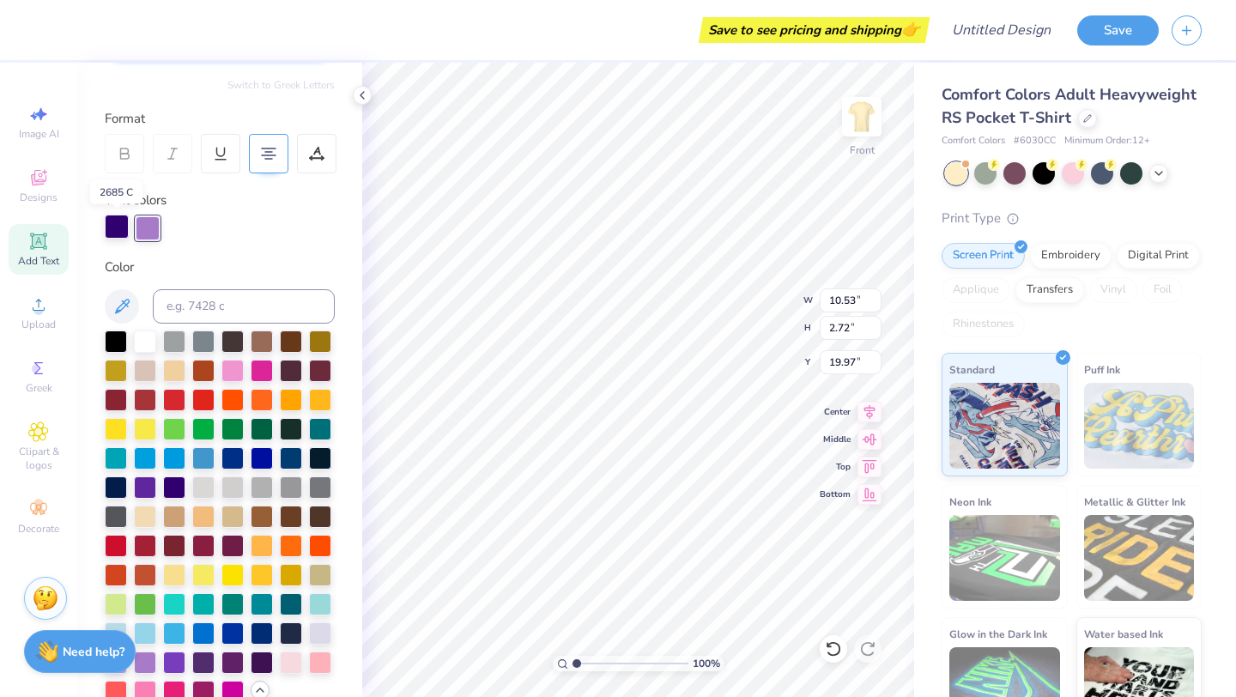
click at [123, 226] on div at bounding box center [117, 227] width 24 height 24
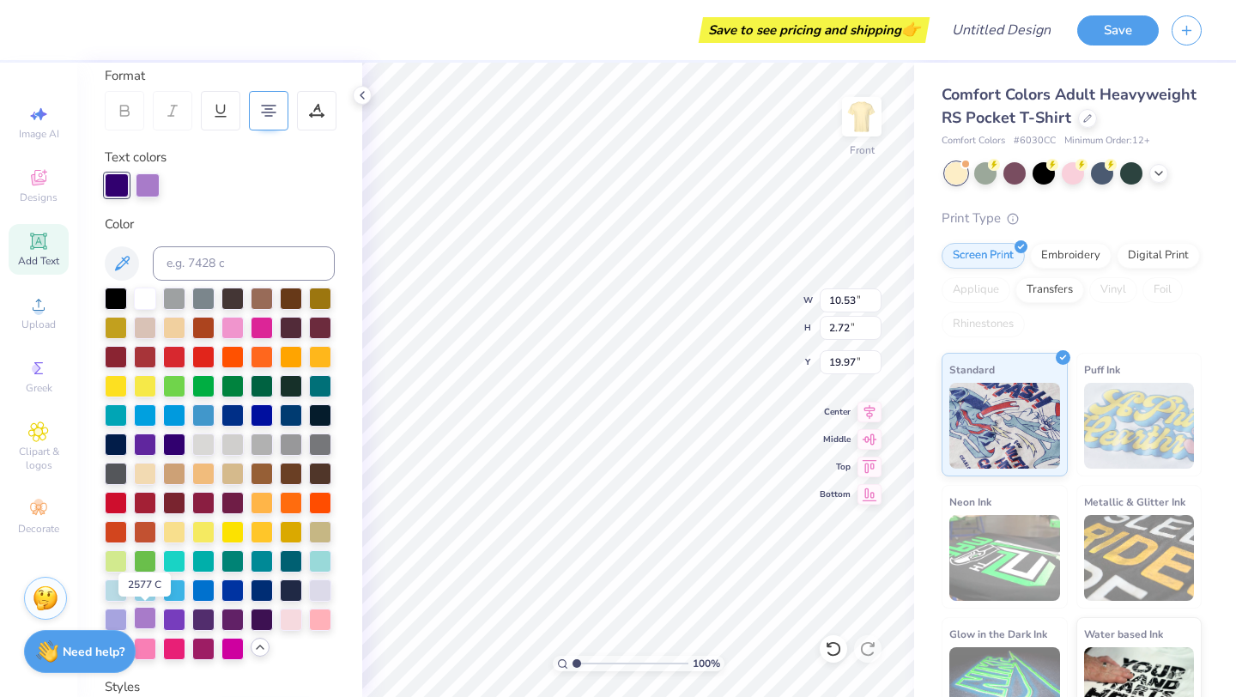
click at [150, 617] on div at bounding box center [145, 618] width 22 height 22
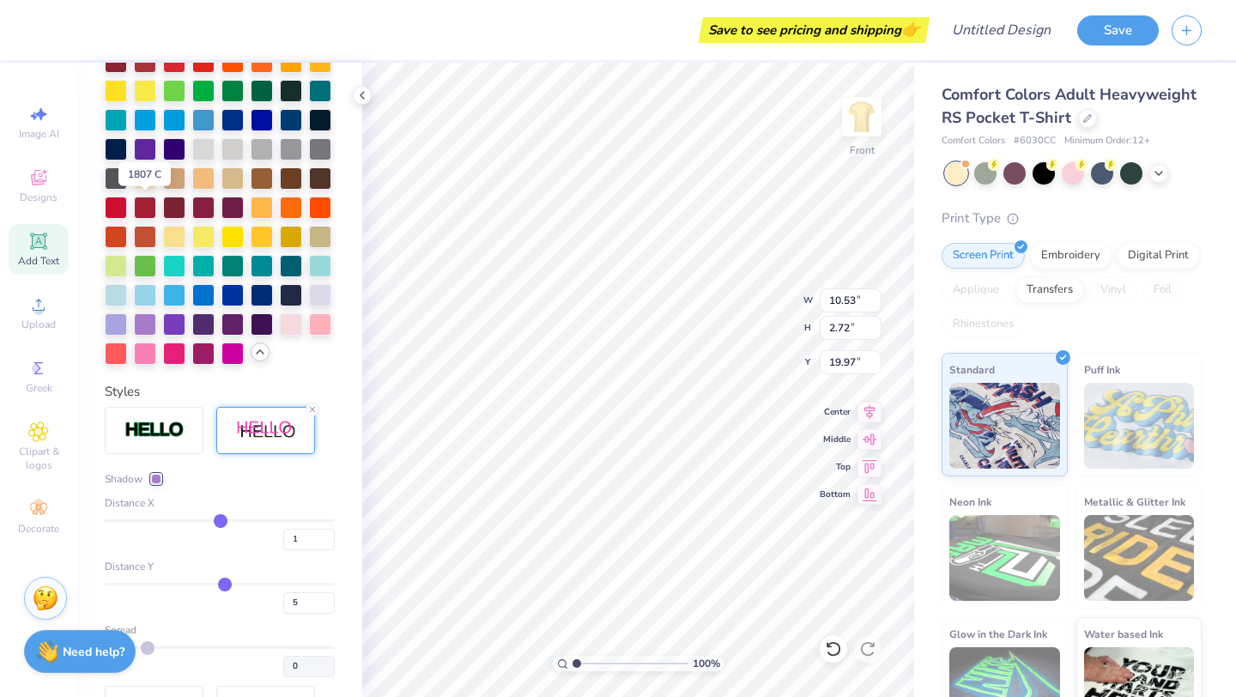
scroll to position [566, 0]
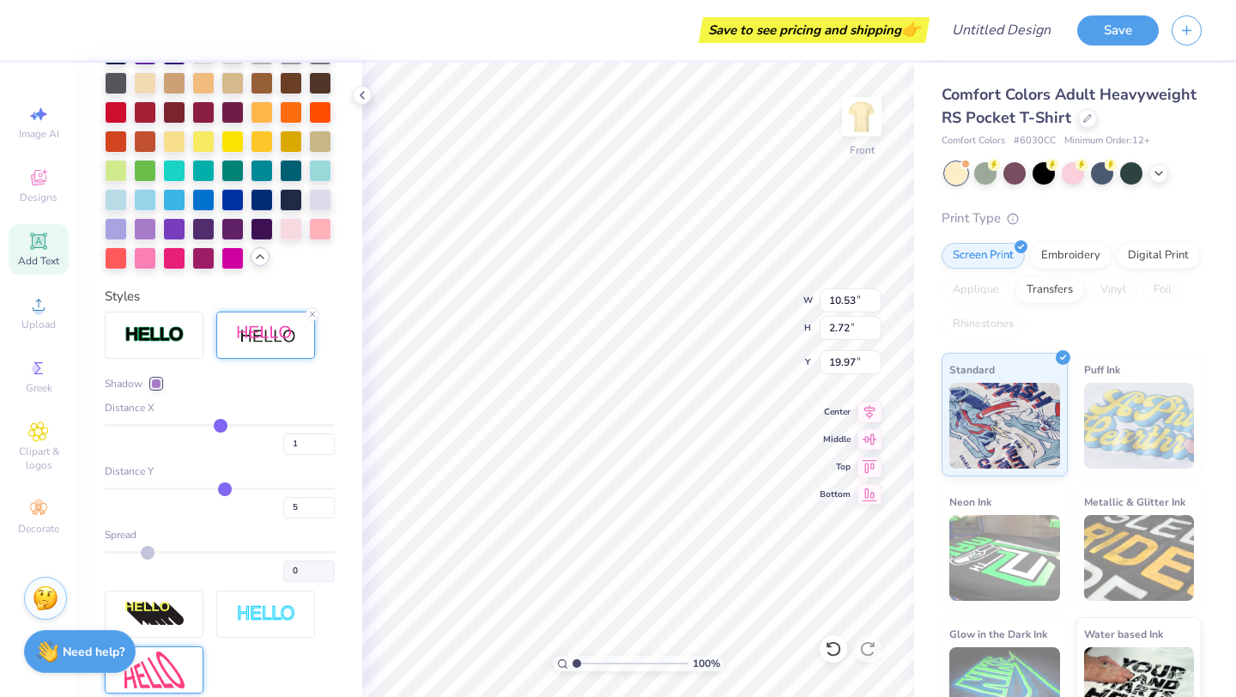
click at [161, 386] on div at bounding box center [156, 384] width 10 height 10
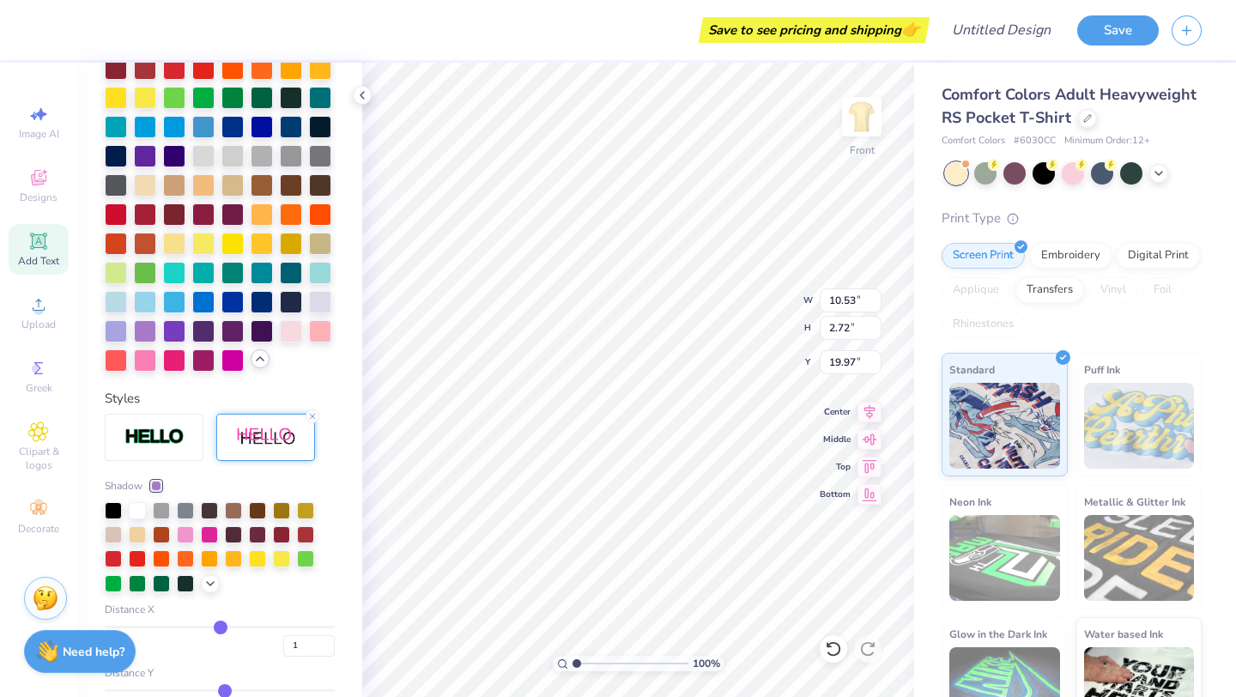
scroll to position [455, 0]
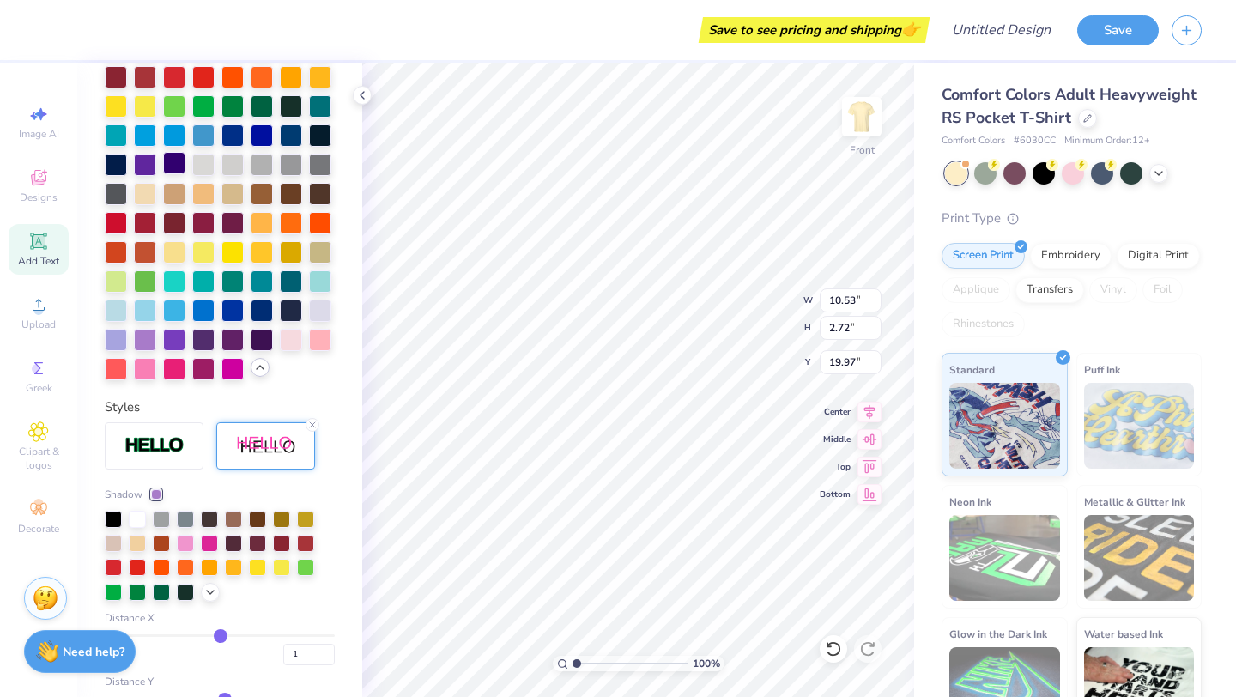
click at [181, 163] on div at bounding box center [174, 163] width 22 height 22
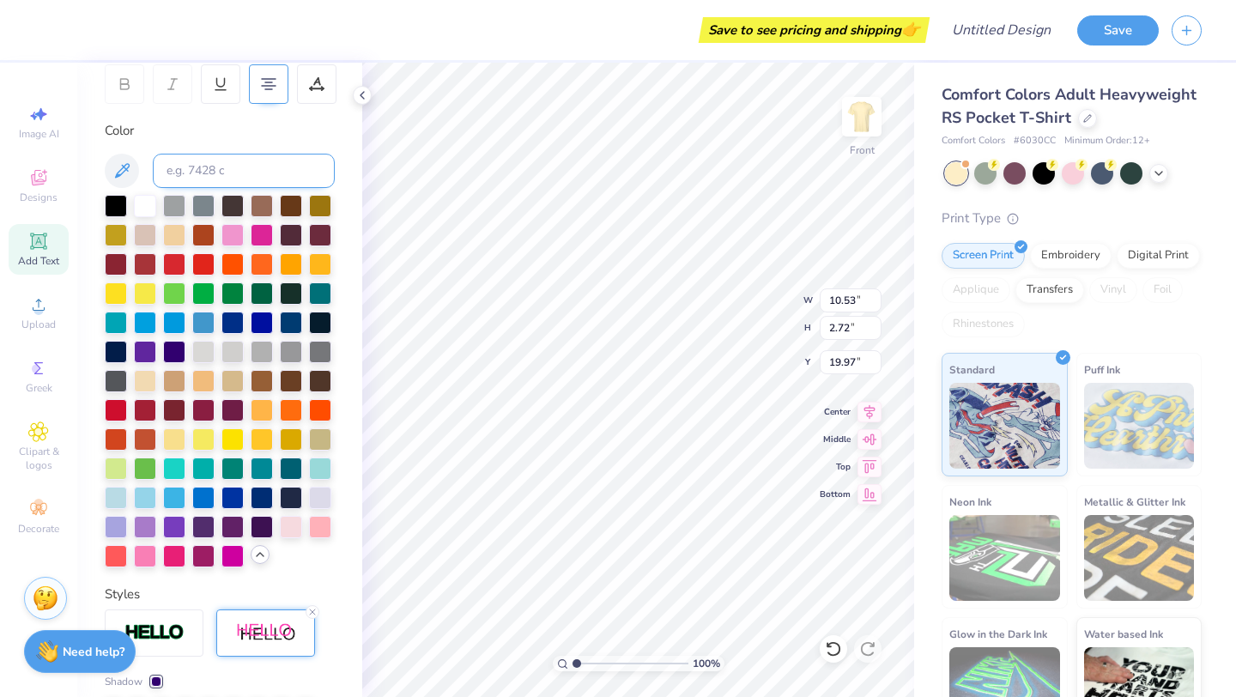
scroll to position [277, 0]
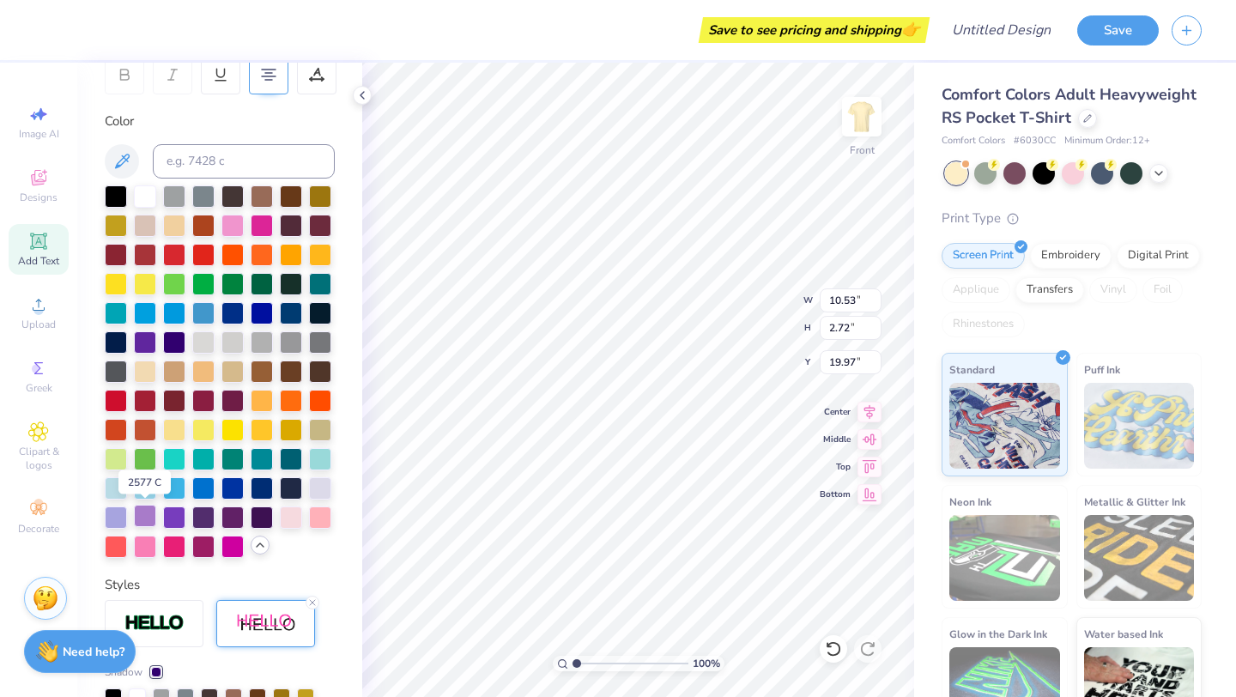
click at [150, 517] on div at bounding box center [145, 516] width 22 height 22
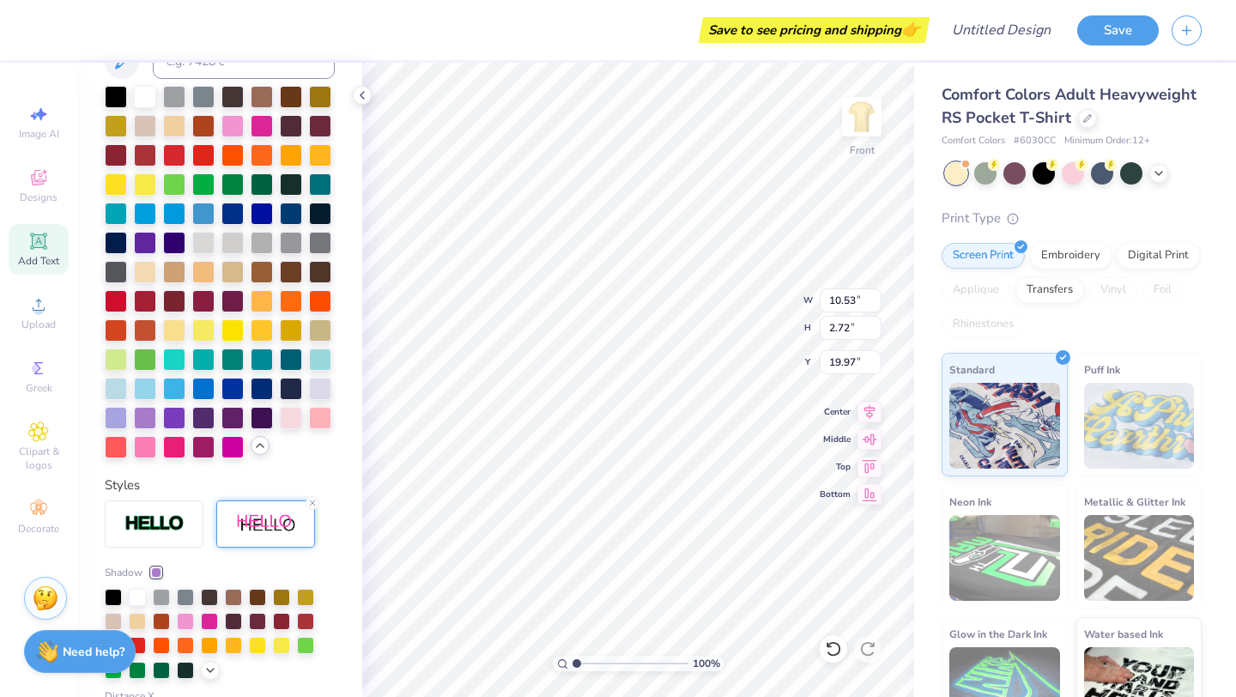
scroll to position [435, 0]
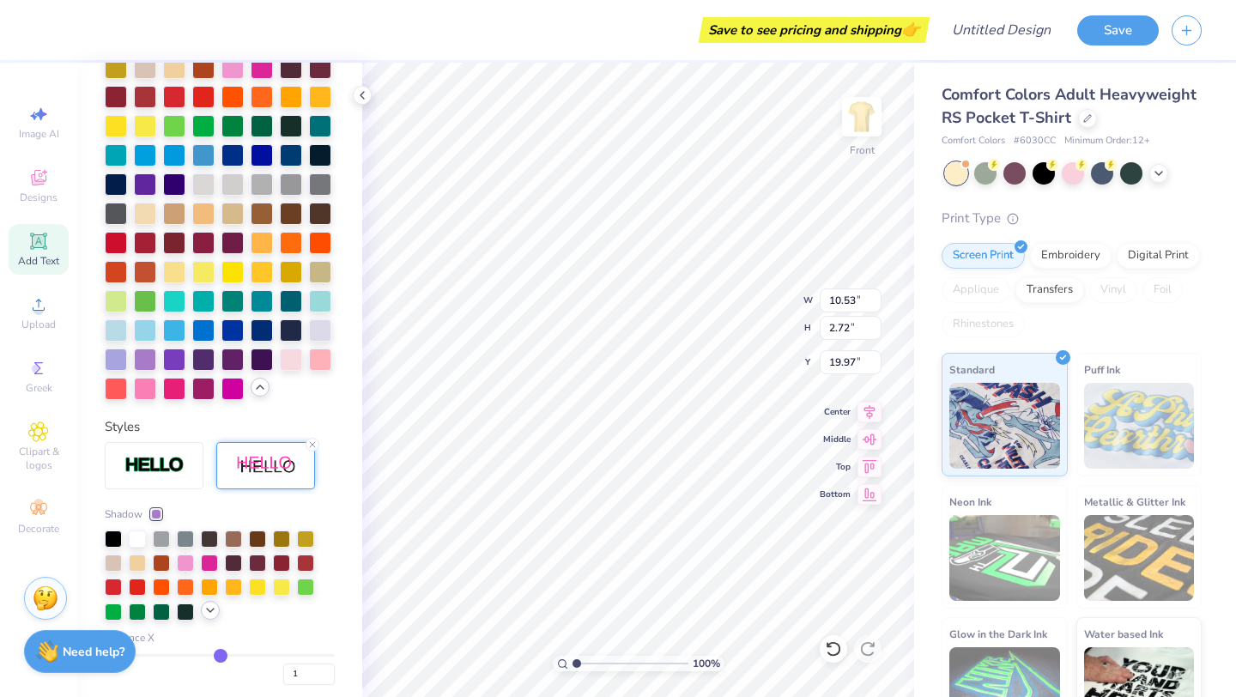
click at [203, 617] on icon at bounding box center [210, 611] width 14 height 14
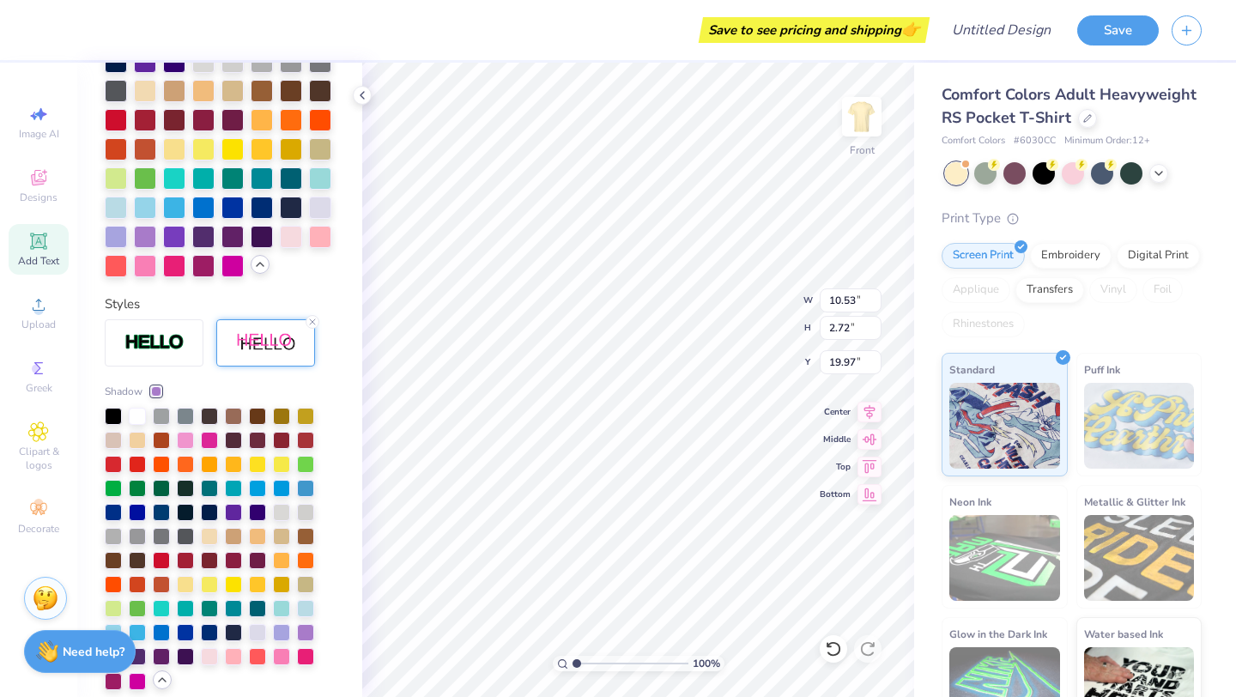
scroll to position [575, 0]
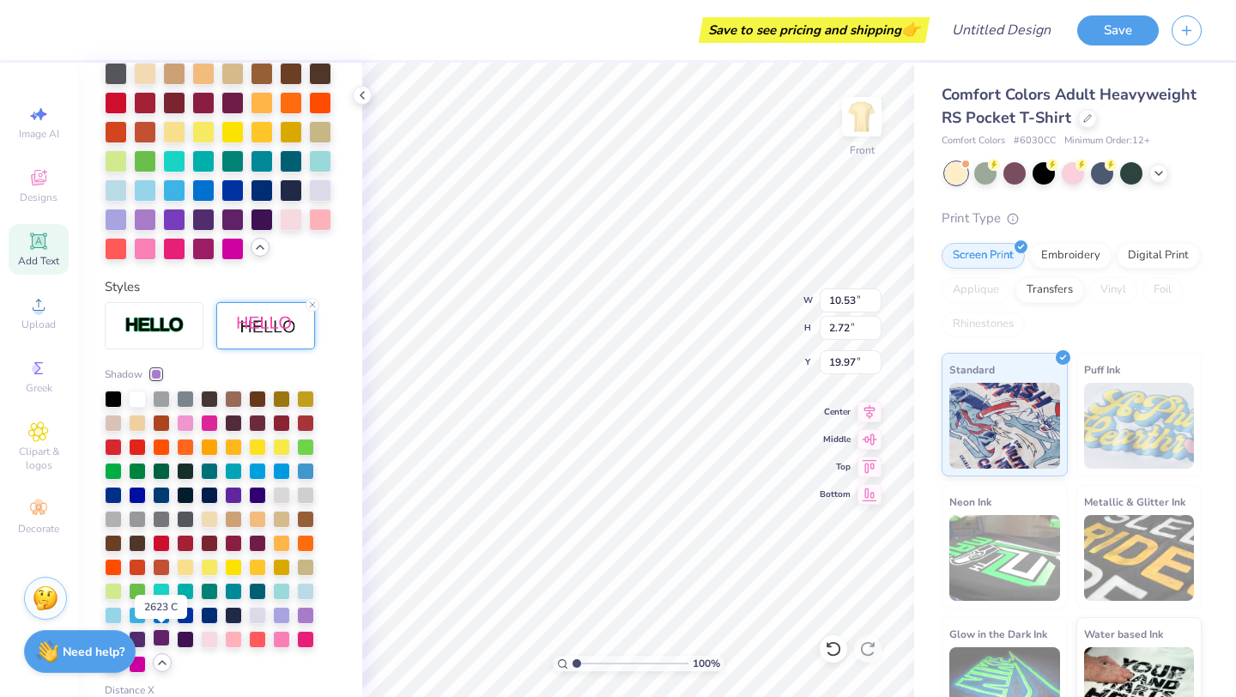
click at [164, 621] on div at bounding box center [161, 637] width 17 height 17
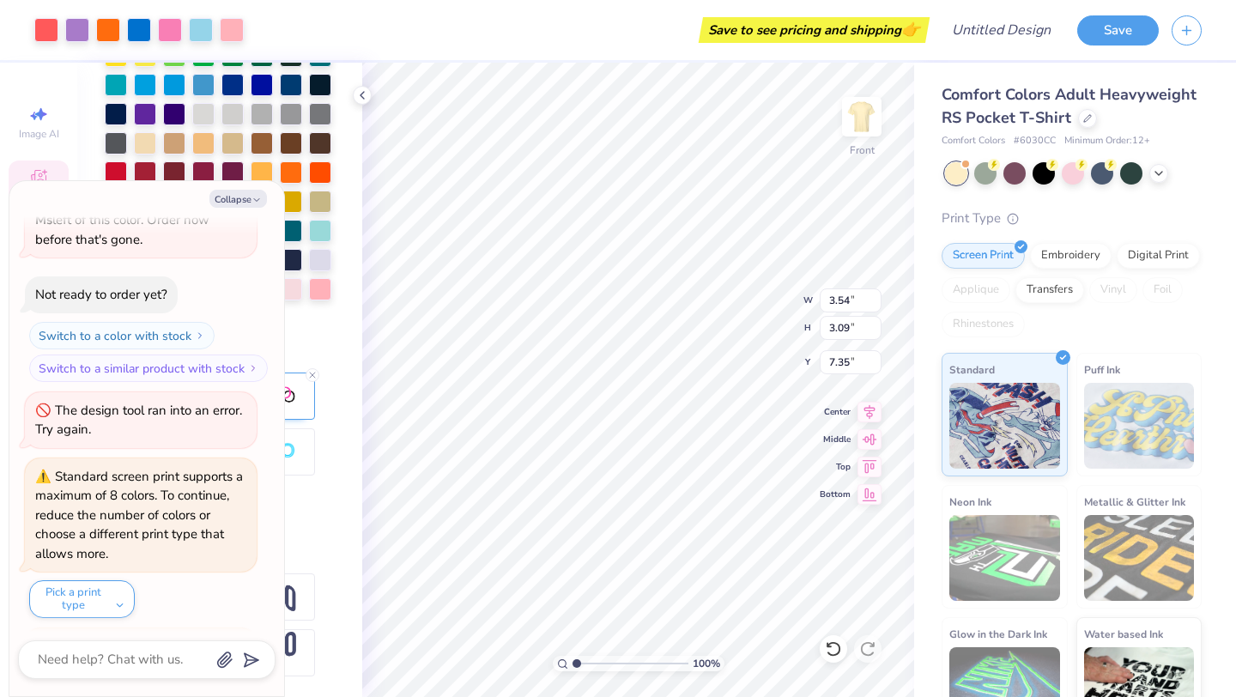
scroll to position [390, 0]
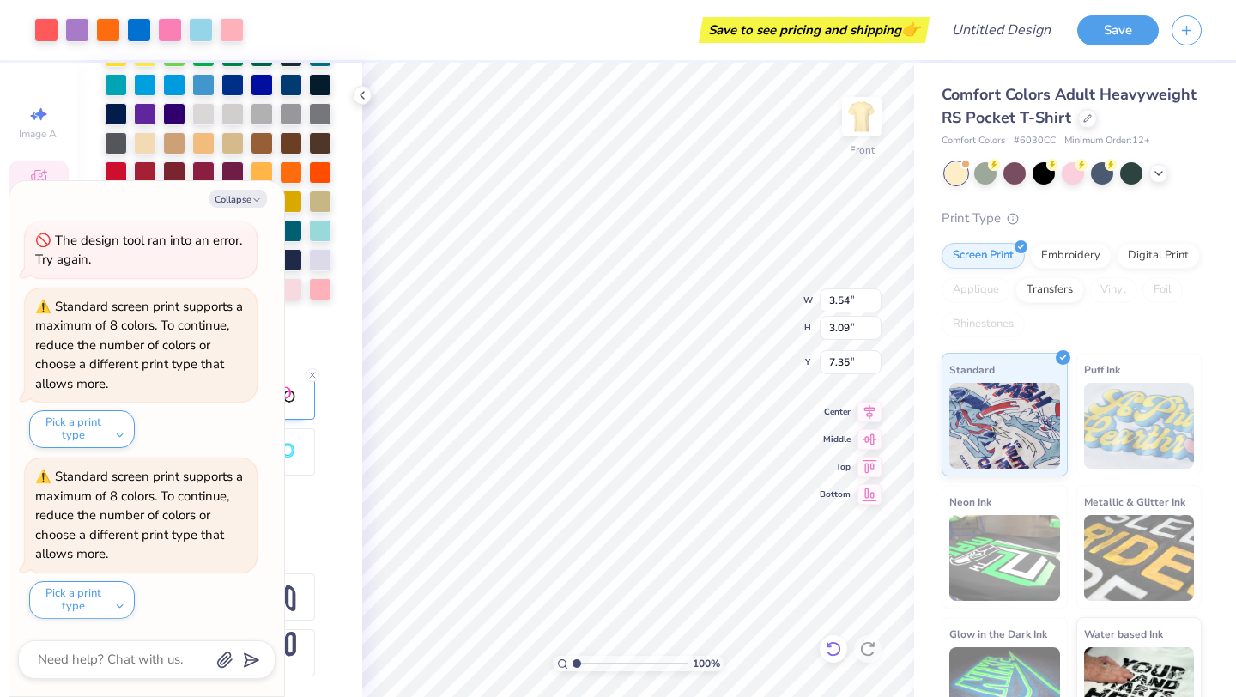
click at [620, 621] on icon at bounding box center [833, 648] width 17 height 17
click at [248, 199] on button "Collapse" at bounding box center [238, 199] width 58 height 18
click at [254, 197] on icon "button" at bounding box center [257, 200] width 10 height 10
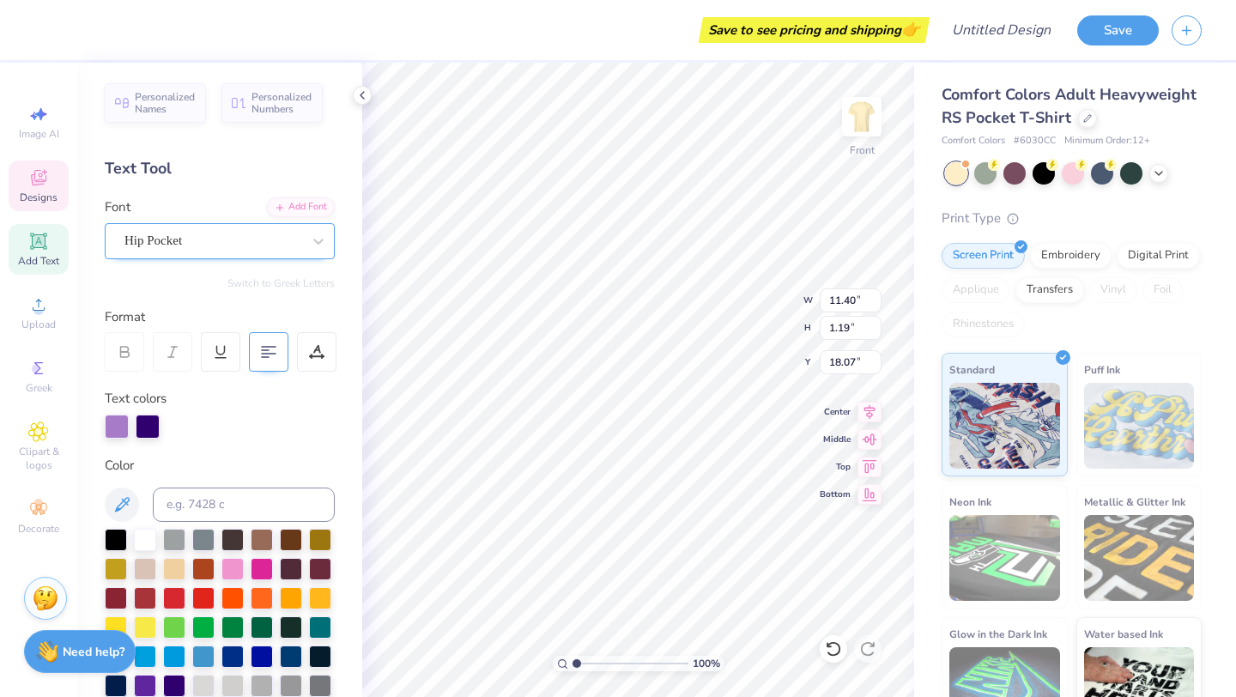
scroll to position [1, 3]
click at [270, 361] on div at bounding box center [268, 351] width 39 height 39
click at [36, 312] on circle at bounding box center [37, 310] width 9 height 9
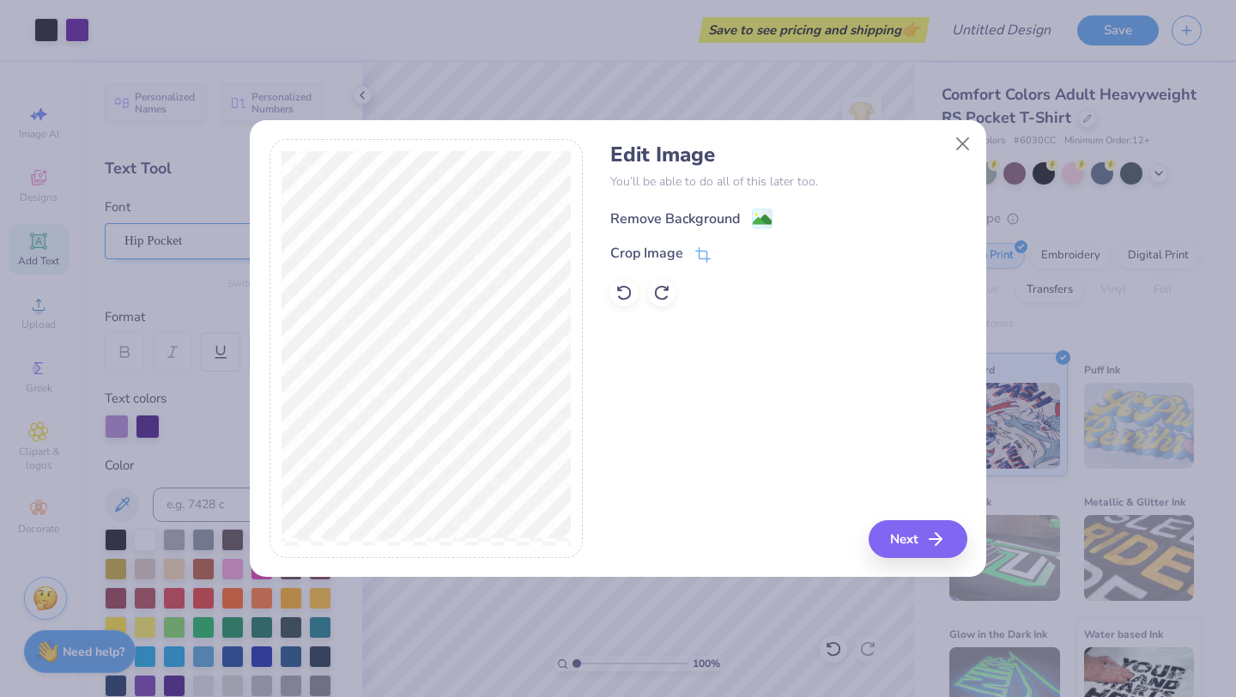
click at [620, 221] on div "Remove Background" at bounding box center [675, 219] width 130 height 21
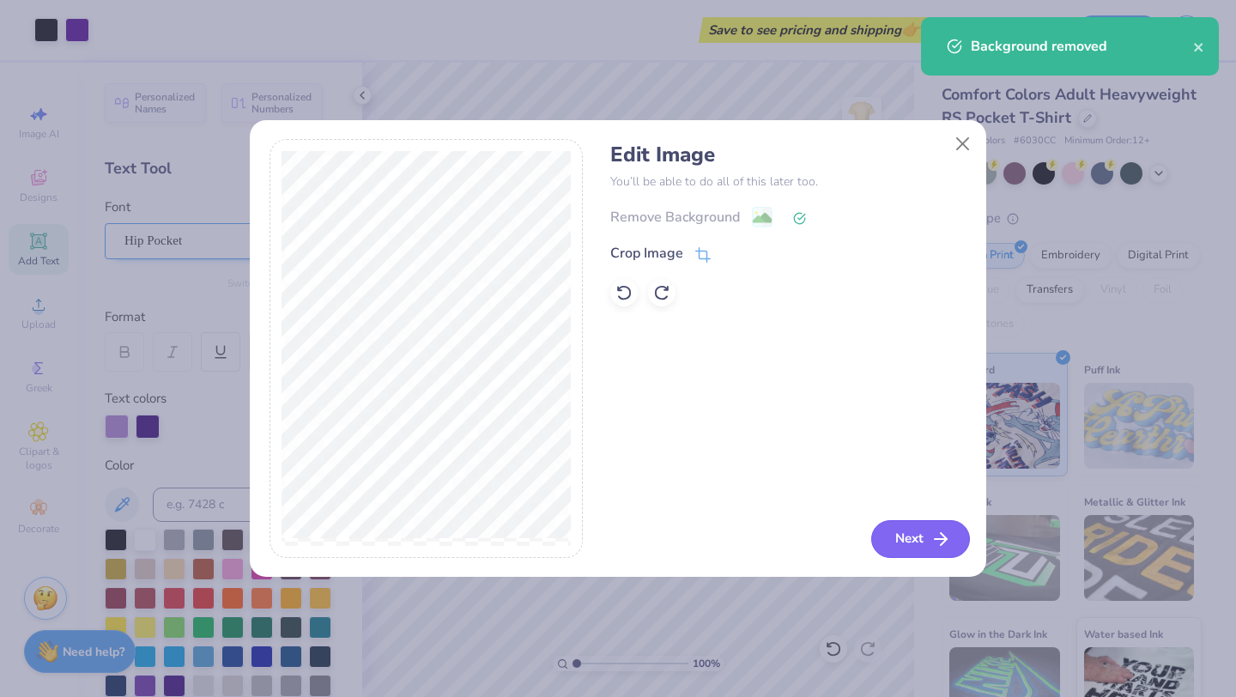
click at [620, 533] on button "Next" at bounding box center [920, 539] width 99 height 38
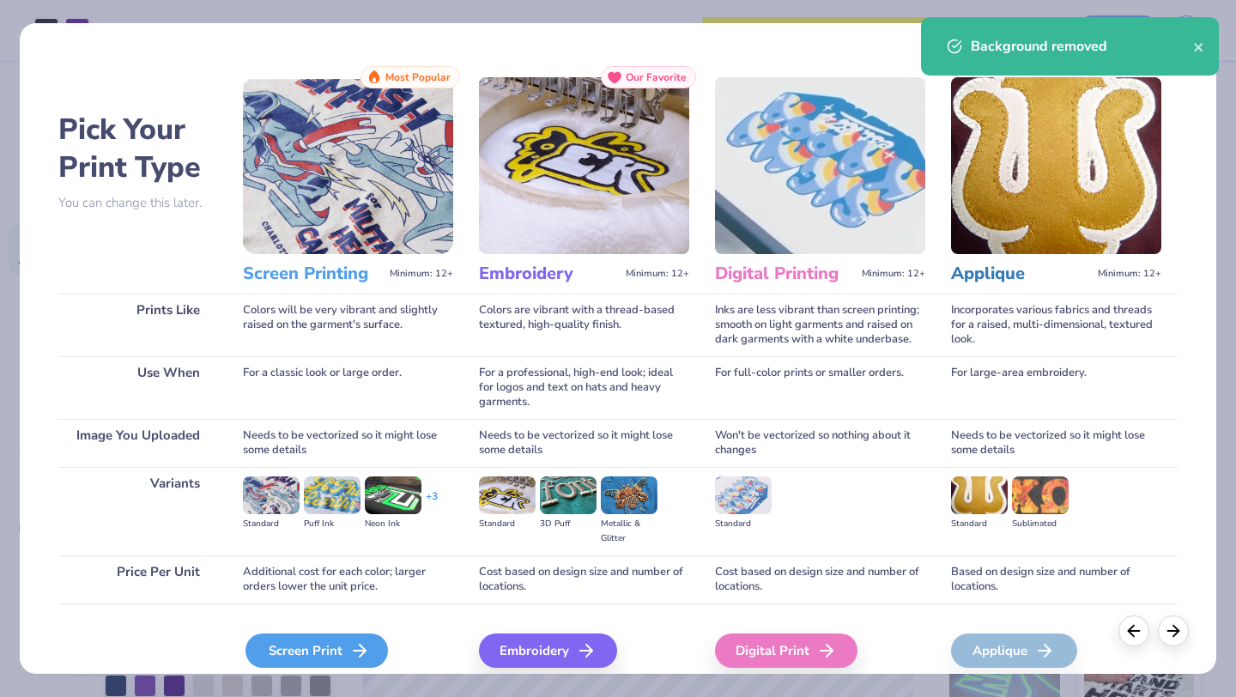
click at [353, 621] on icon at bounding box center [359, 650] width 21 height 21
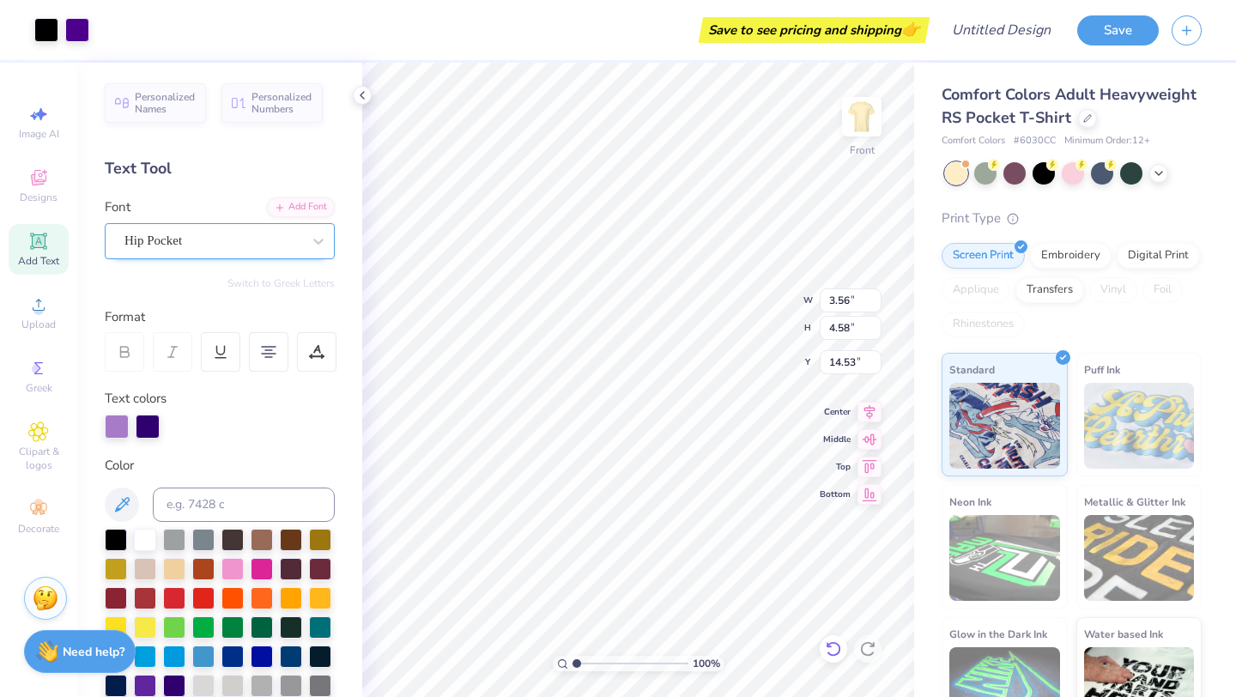
click at [620, 621] on icon at bounding box center [833, 648] width 17 height 17
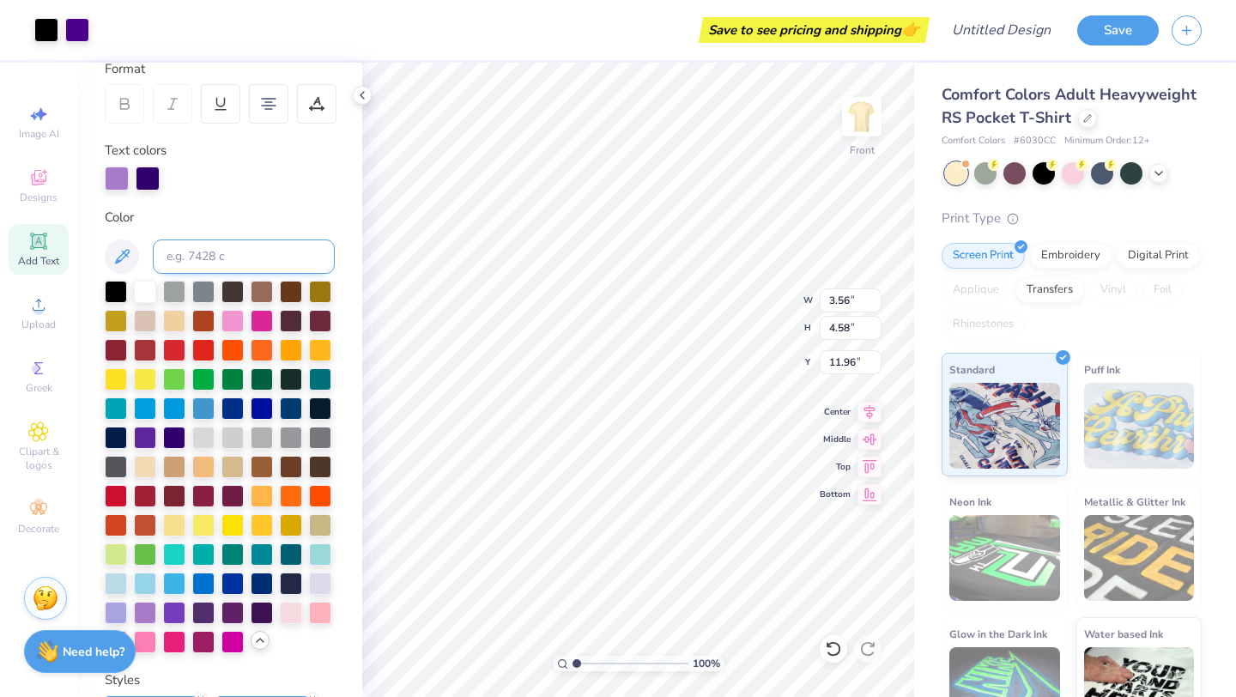
scroll to position [252, 0]
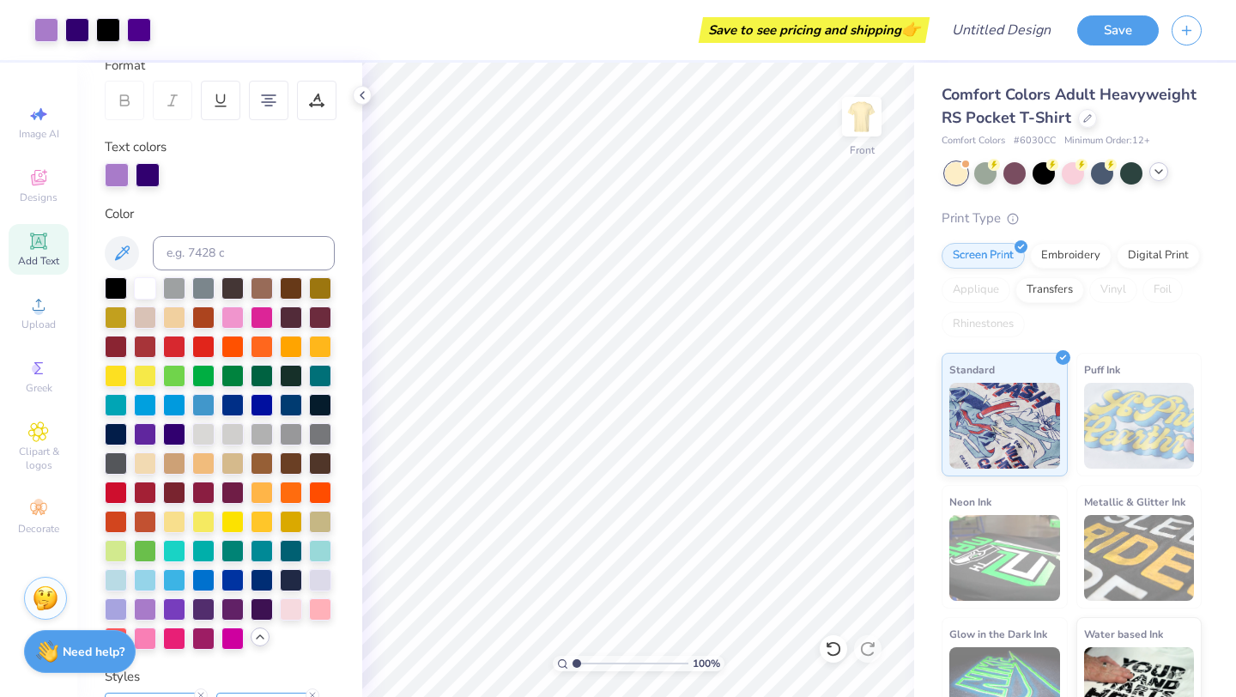
click at [620, 169] on icon at bounding box center [1159, 172] width 14 height 14
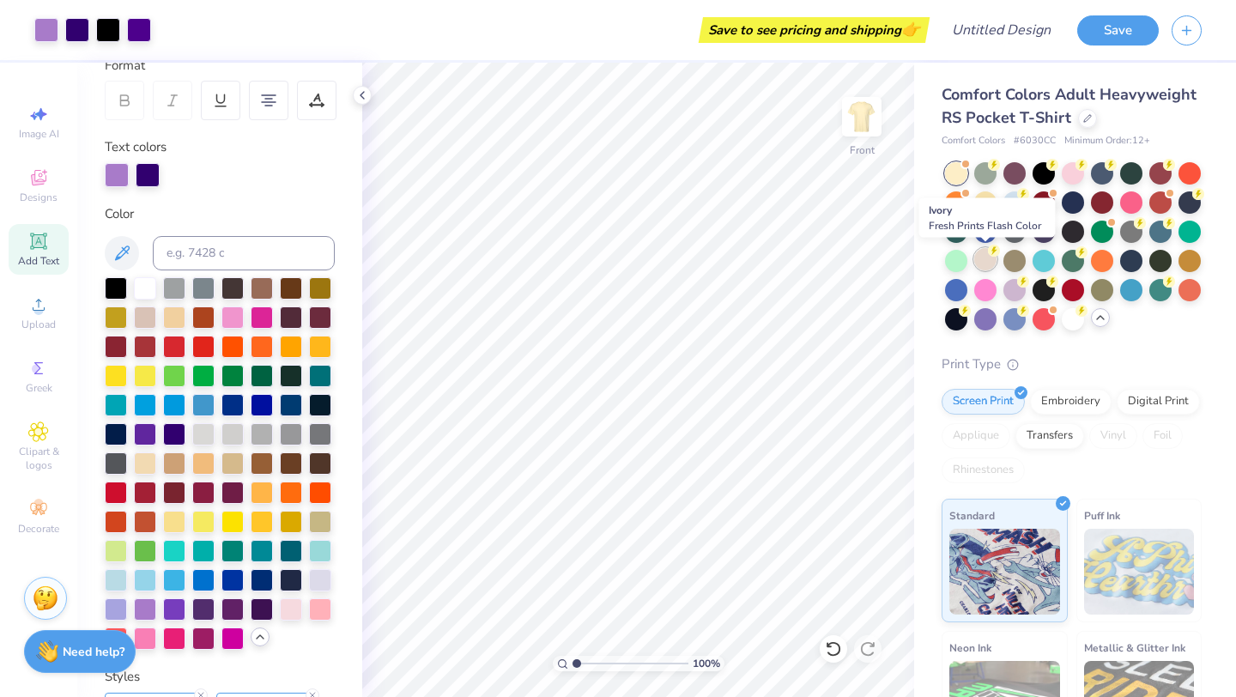
click at [620, 258] on div at bounding box center [985, 259] width 22 height 22
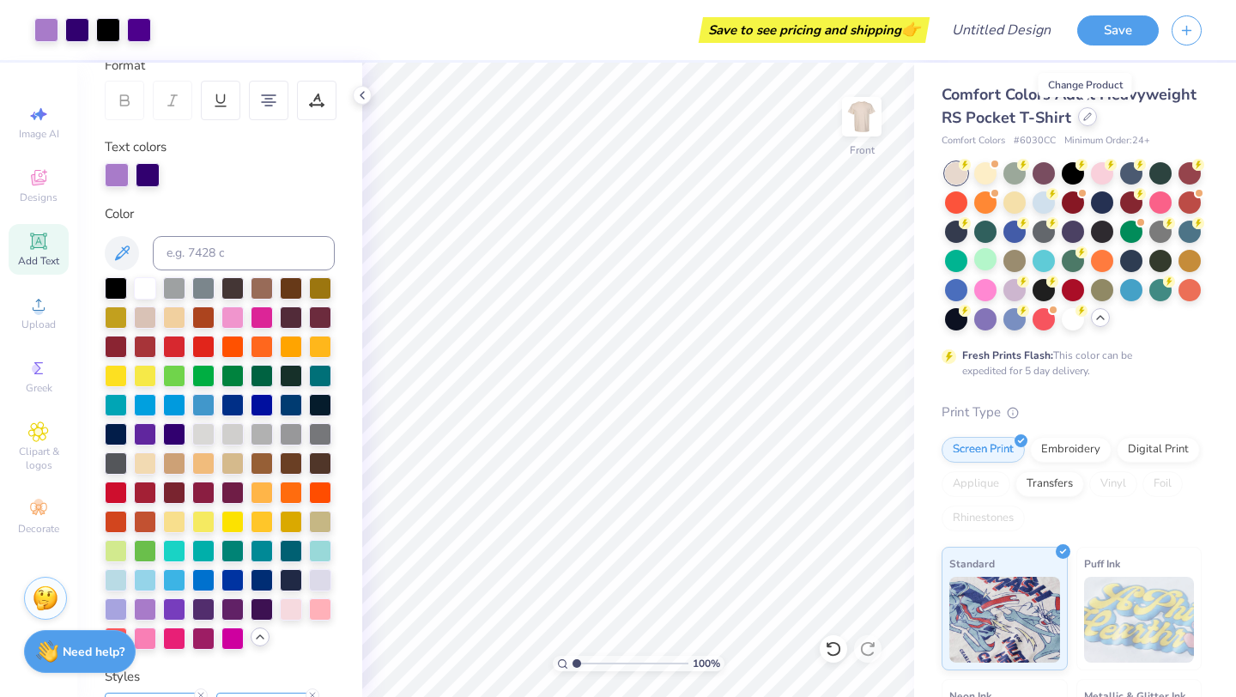
click at [620, 118] on icon at bounding box center [1087, 116] width 7 height 7
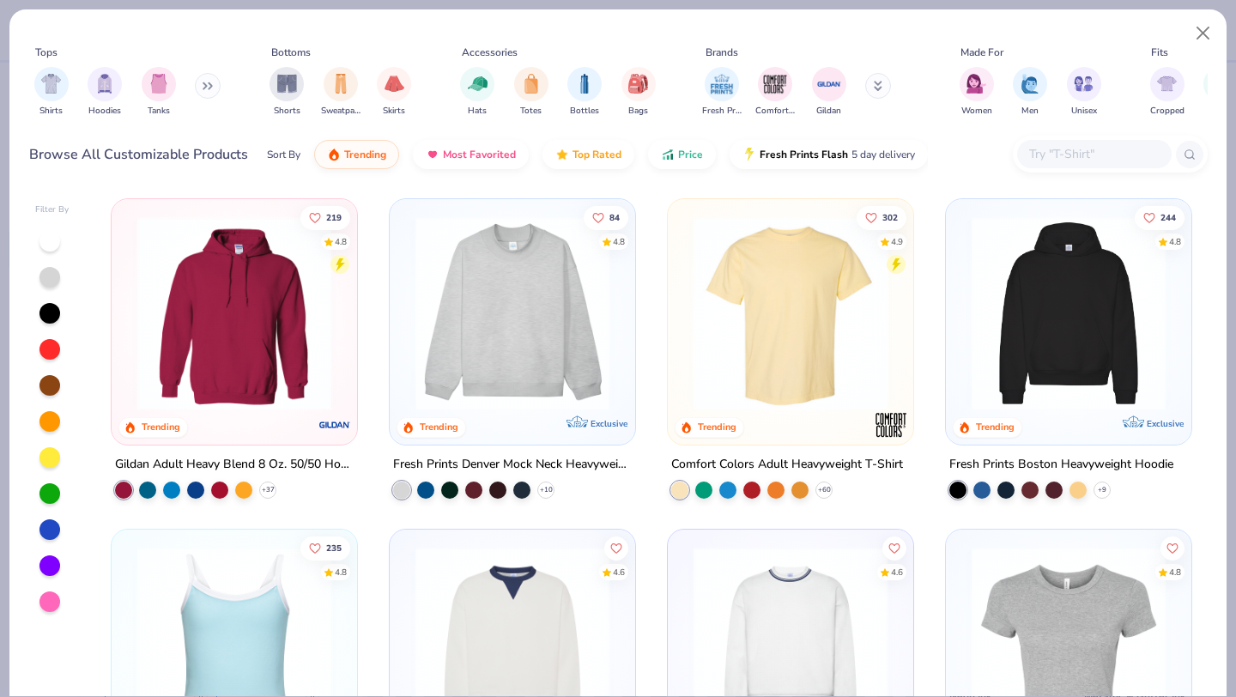
click at [290, 465] on div "Gildan Adult Heavy Blend 8 Oz. 50/50 Hooded Sweatshirt" at bounding box center [234, 464] width 239 height 21
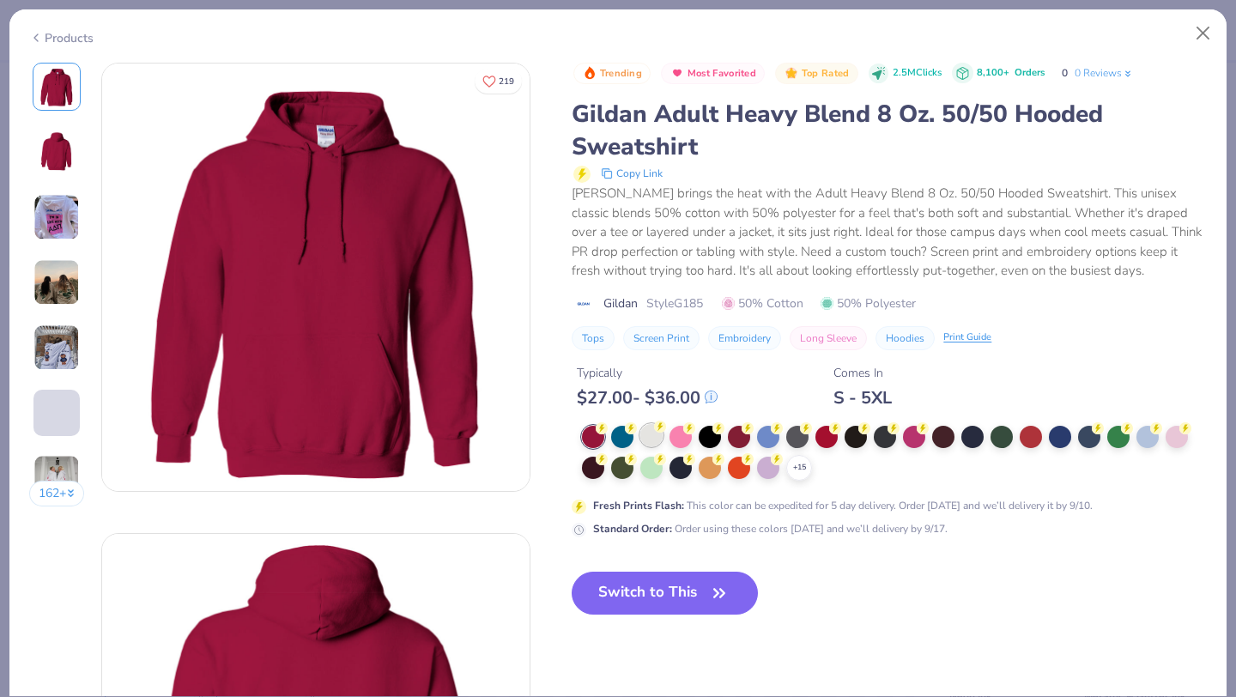
click at [620, 445] on div at bounding box center [651, 435] width 22 height 22
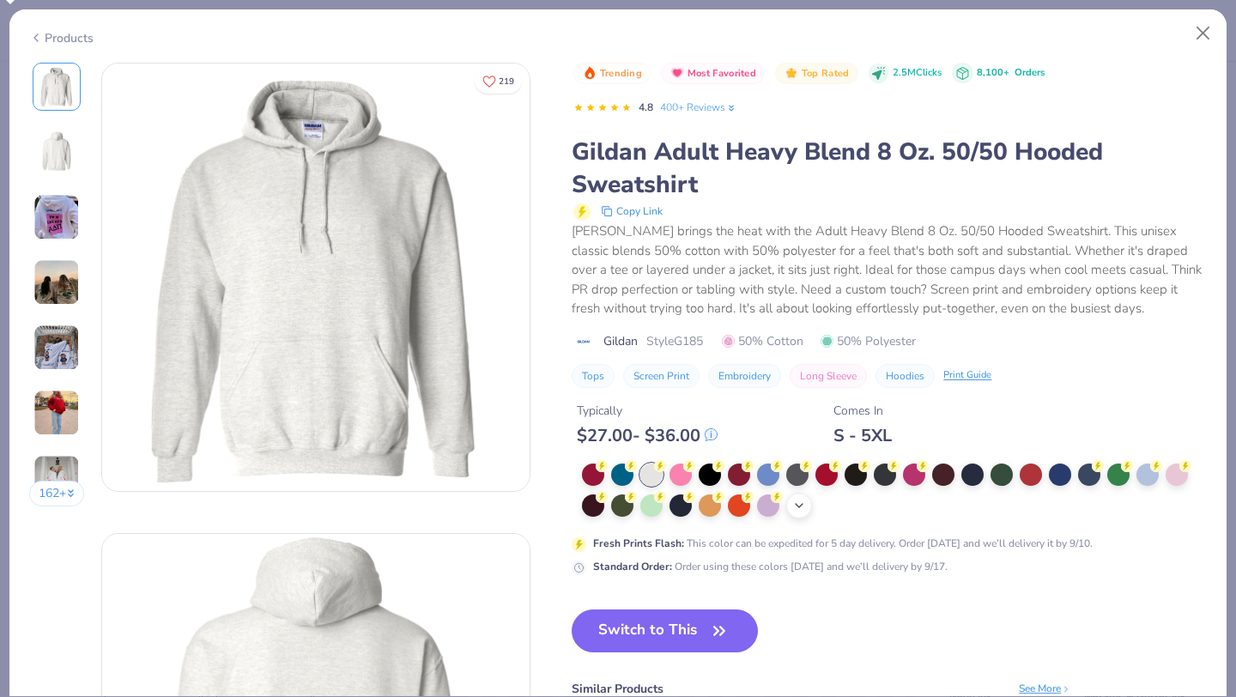
click at [620, 506] on polyline at bounding box center [799, 505] width 7 height 3
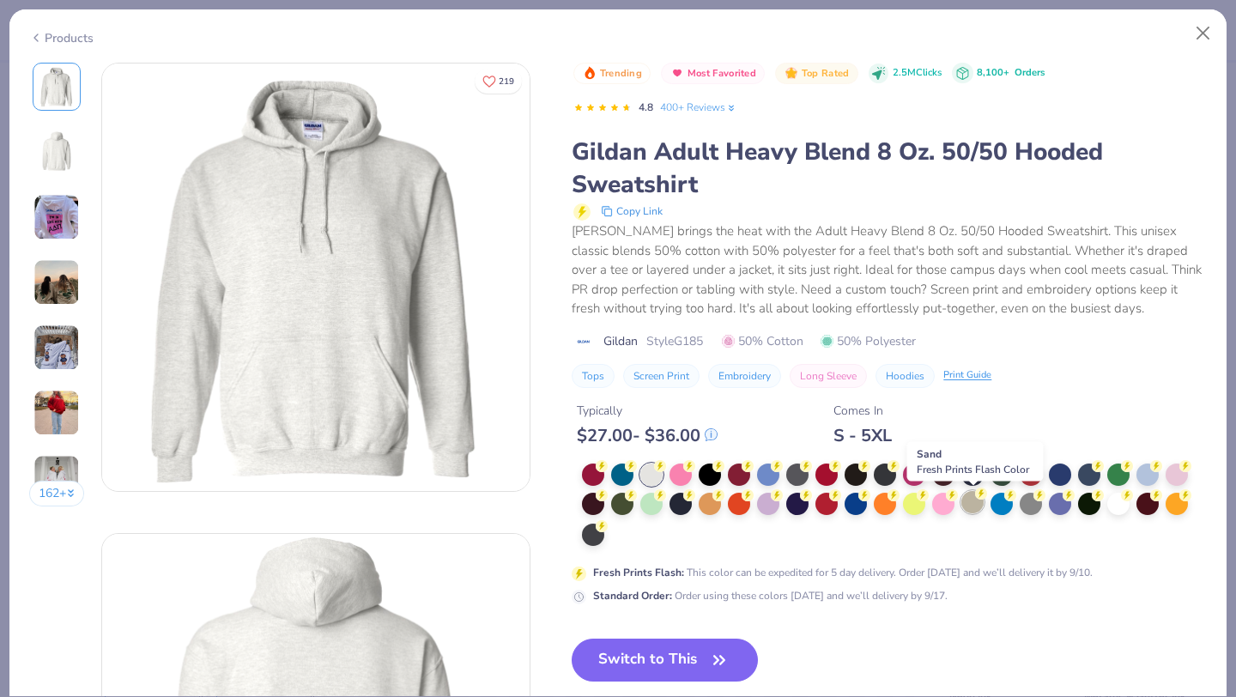
click at [620, 506] on div at bounding box center [973, 502] width 22 height 22
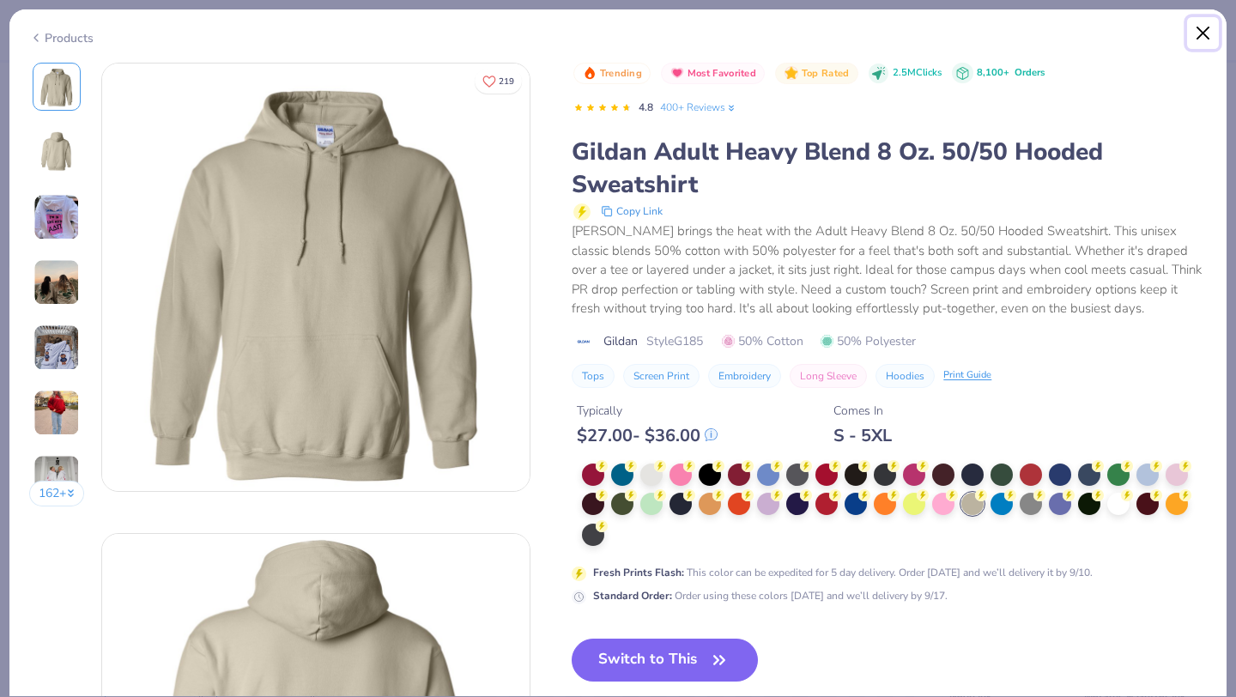
click at [620, 37] on button "Close" at bounding box center [1203, 33] width 33 height 33
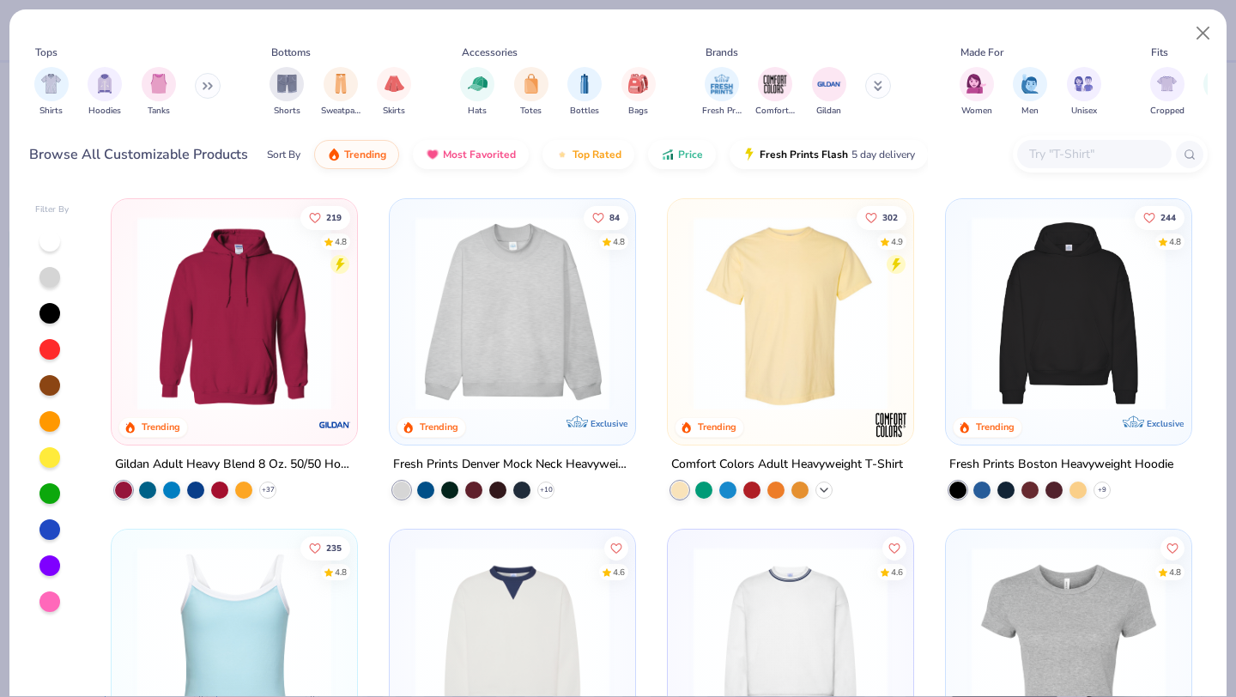
click at [620, 488] on icon at bounding box center [824, 490] width 14 height 14
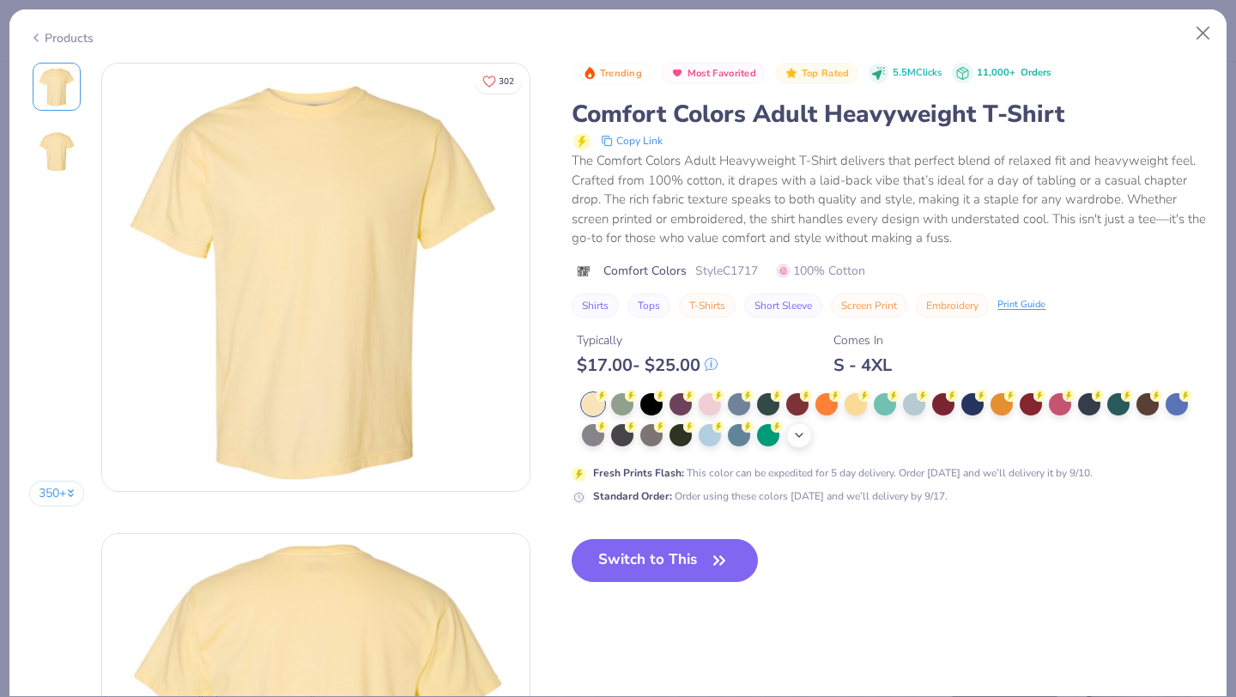
click at [620, 436] on icon at bounding box center [799, 435] width 14 height 14
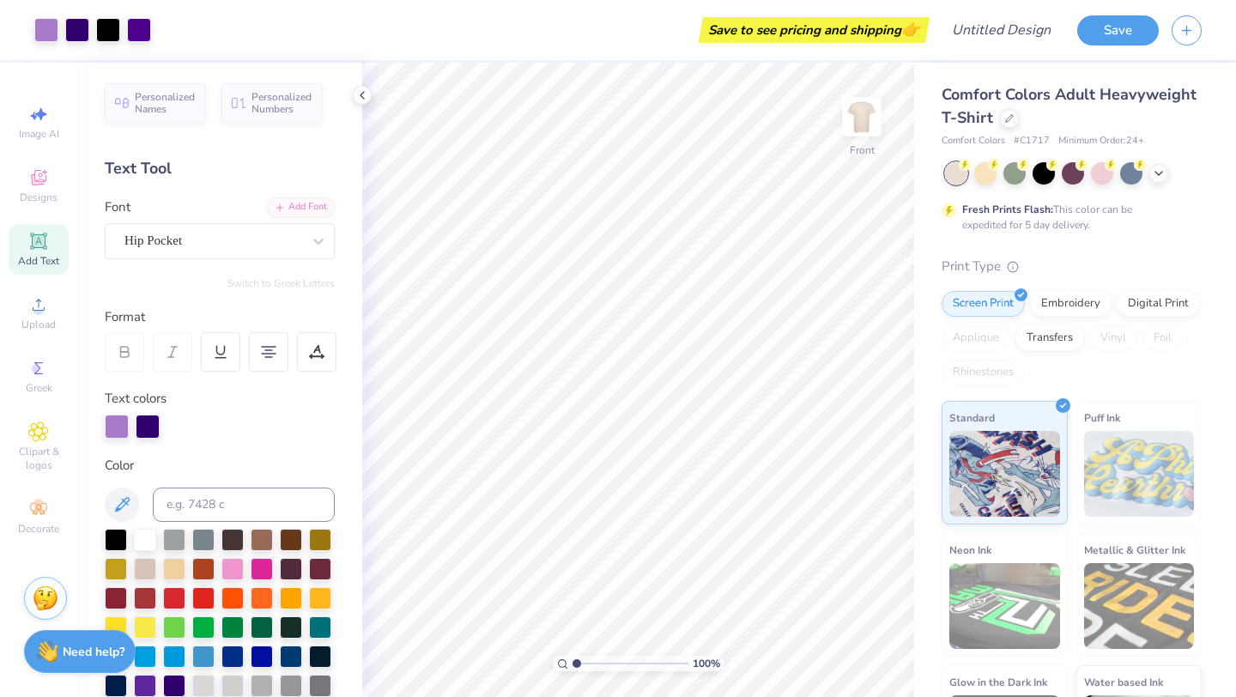
scroll to position [252, 0]
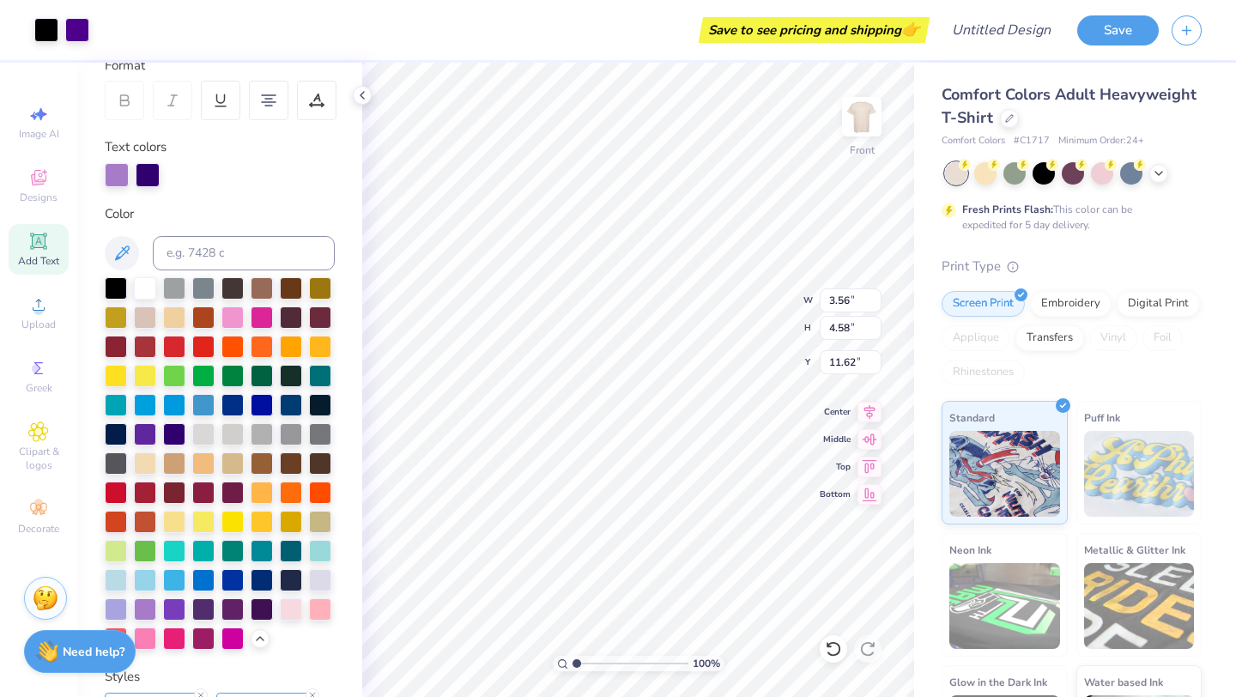
type input "6.32"
type input "6.60"
type input "9.88"
type input "7.13"
type input "7.44"
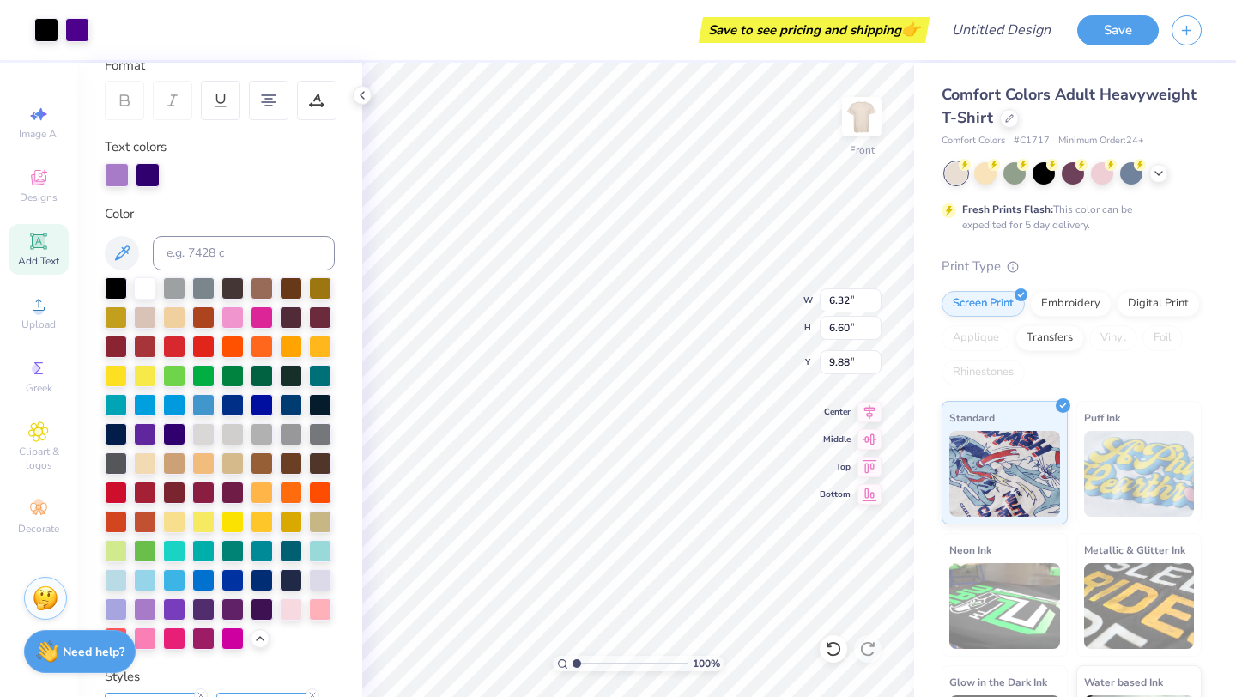
type input "9.04"
type input "11.03"
type input "3.16"
type input "16.72"
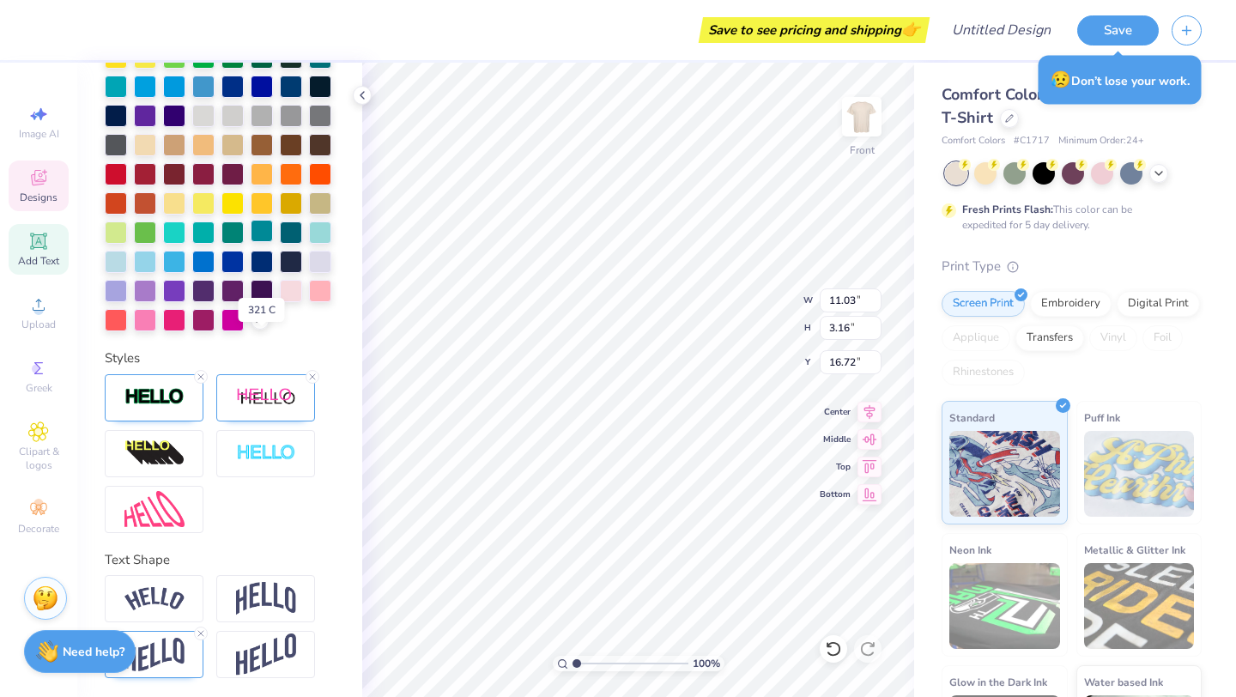
scroll to position [572, 0]
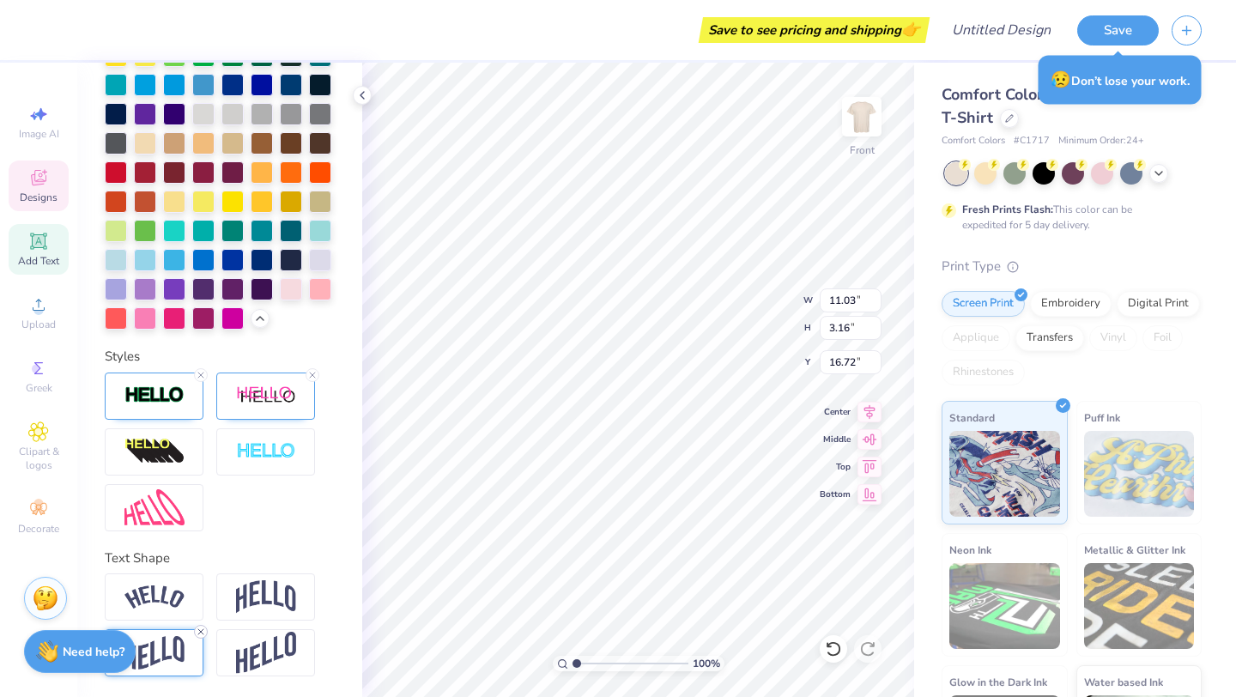
click at [203, 629] on icon at bounding box center [201, 632] width 10 height 10
type input "2.85"
type input "16.95"
type input "11.40"
type input "1.19"
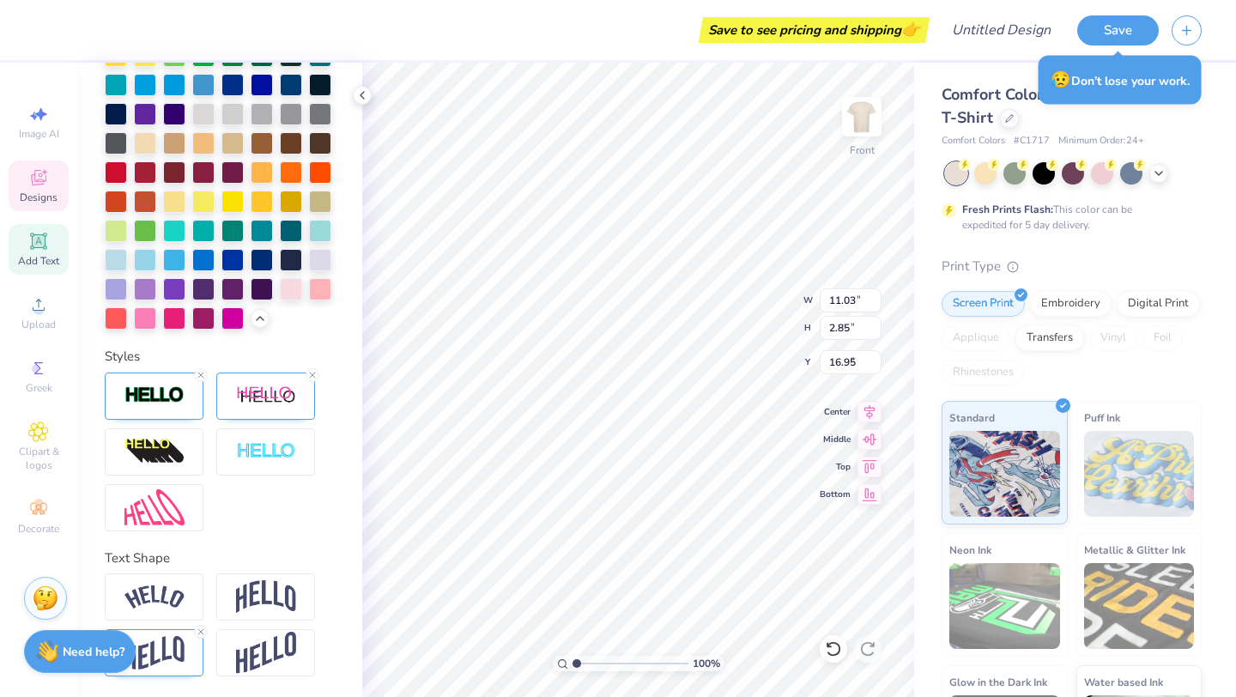
type input "6.97"
type input "3.56"
type input "4.58"
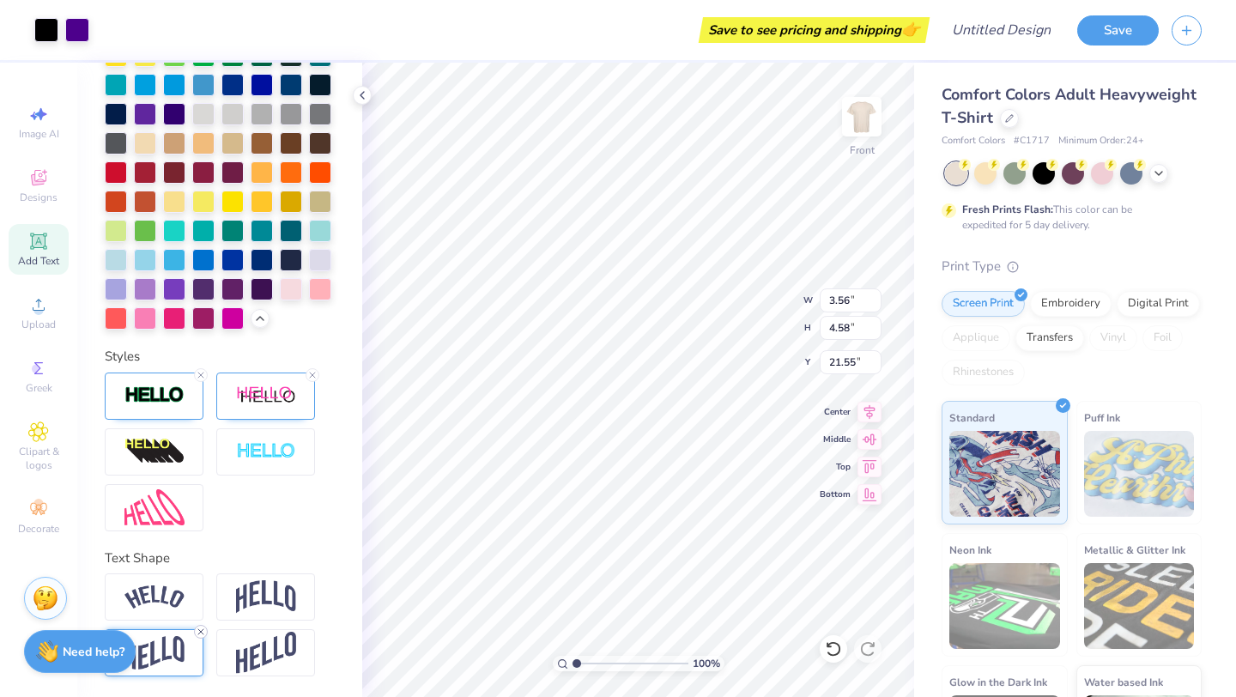
click at [203, 630] on icon at bounding box center [201, 632] width 10 height 10
type input "12.63"
type input "2.36"
type input "3.03"
type input "13.41"
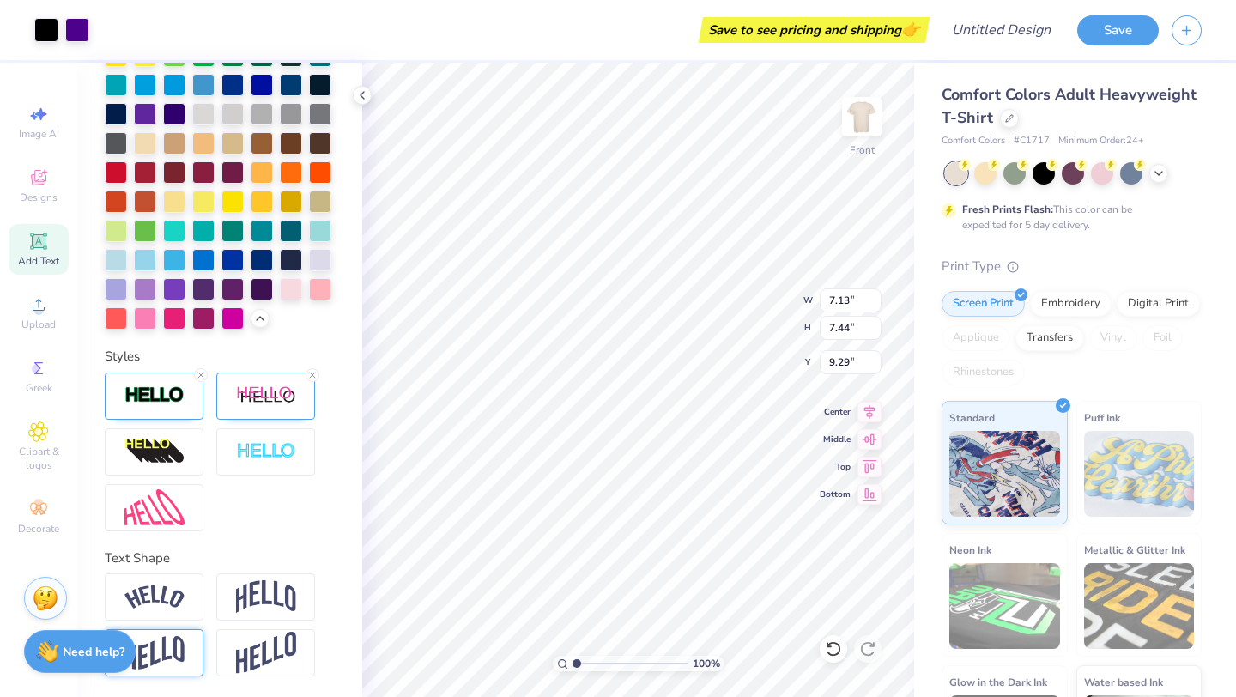
type input "7.13"
type input "7.44"
type input "9.29"
type input "9.53"
type input "9.45"
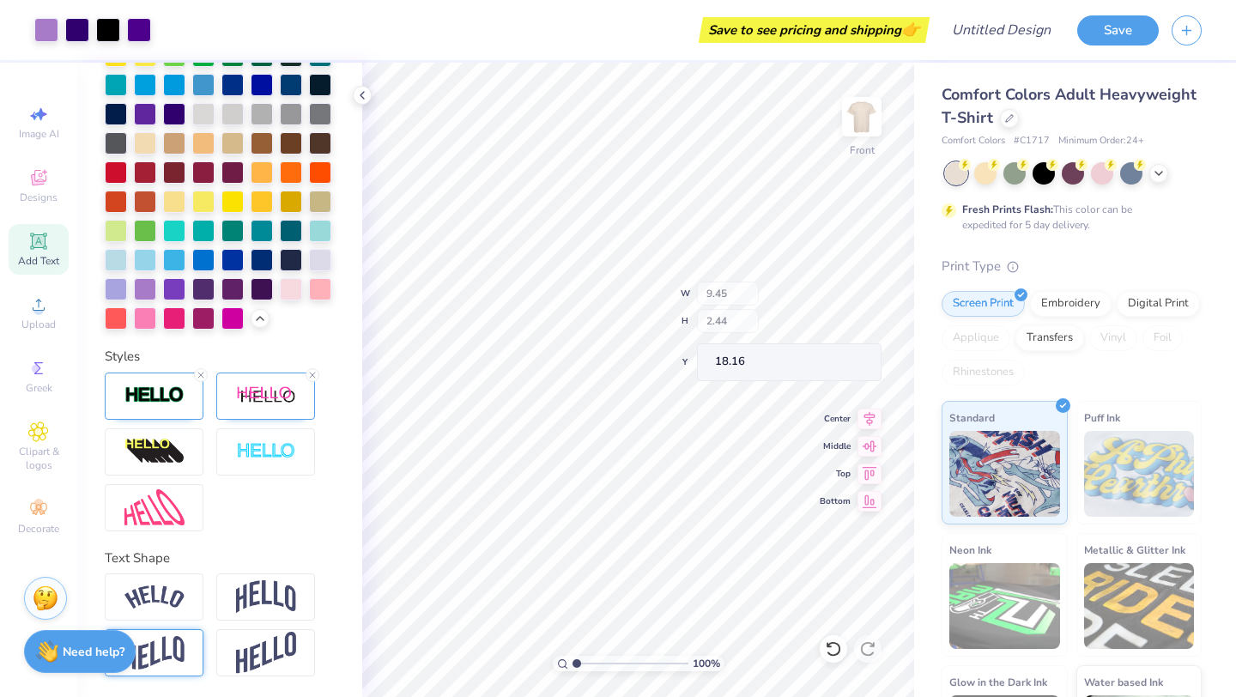
type input "2.44"
type input "18.16"
type input "17.31"
type input "6.52"
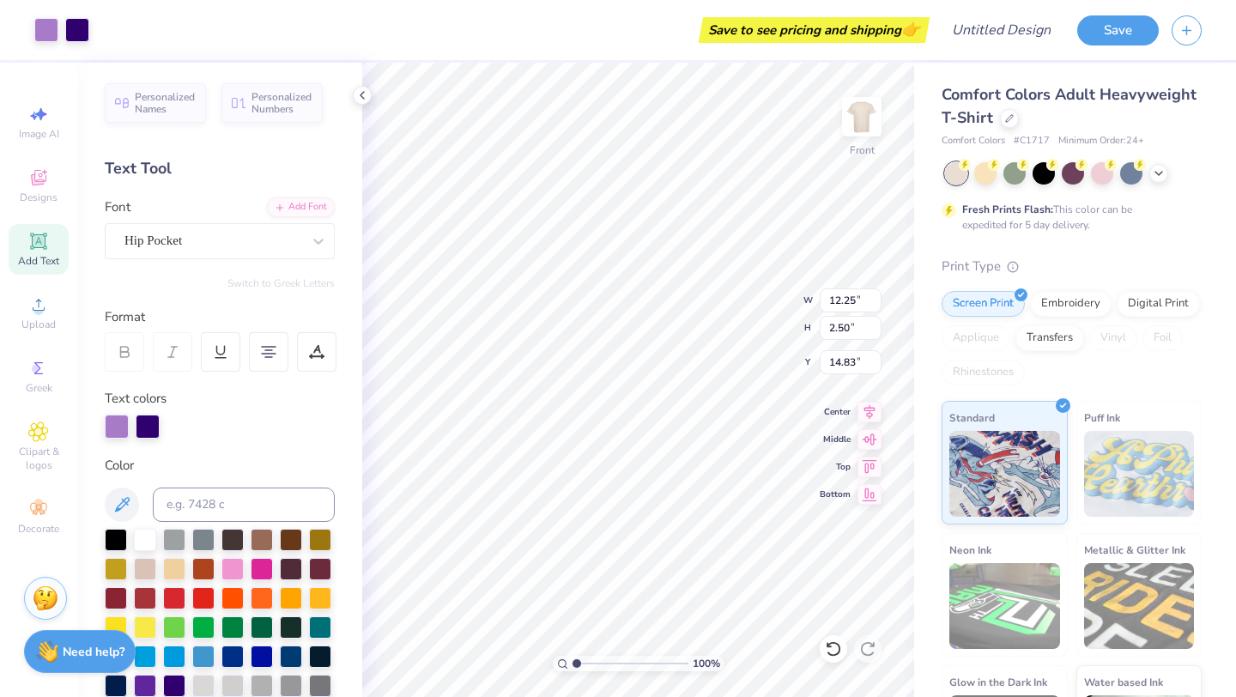
type input "17.65"
drag, startPoint x: 575, startPoint y: 664, endPoint x: 591, endPoint y: 662, distance: 15.7
type input "2.3"
click at [591, 662] on input "range" at bounding box center [631, 663] width 116 height 15
type input "17.70"
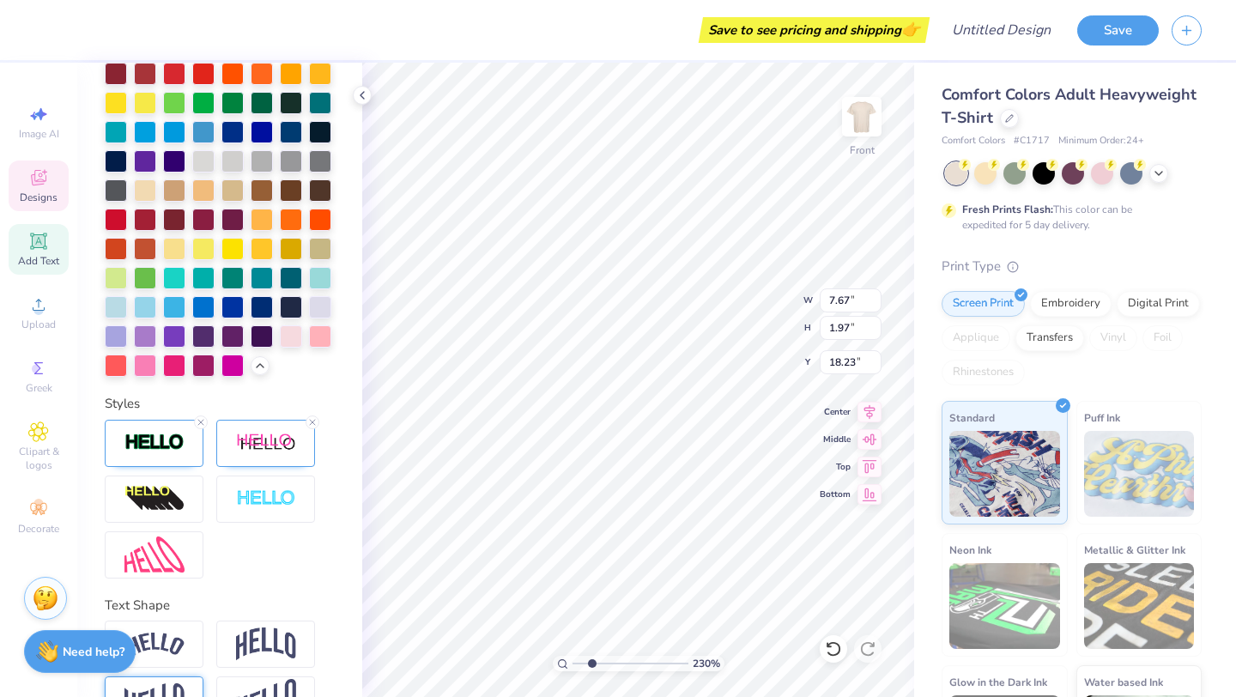
scroll to position [572, 0]
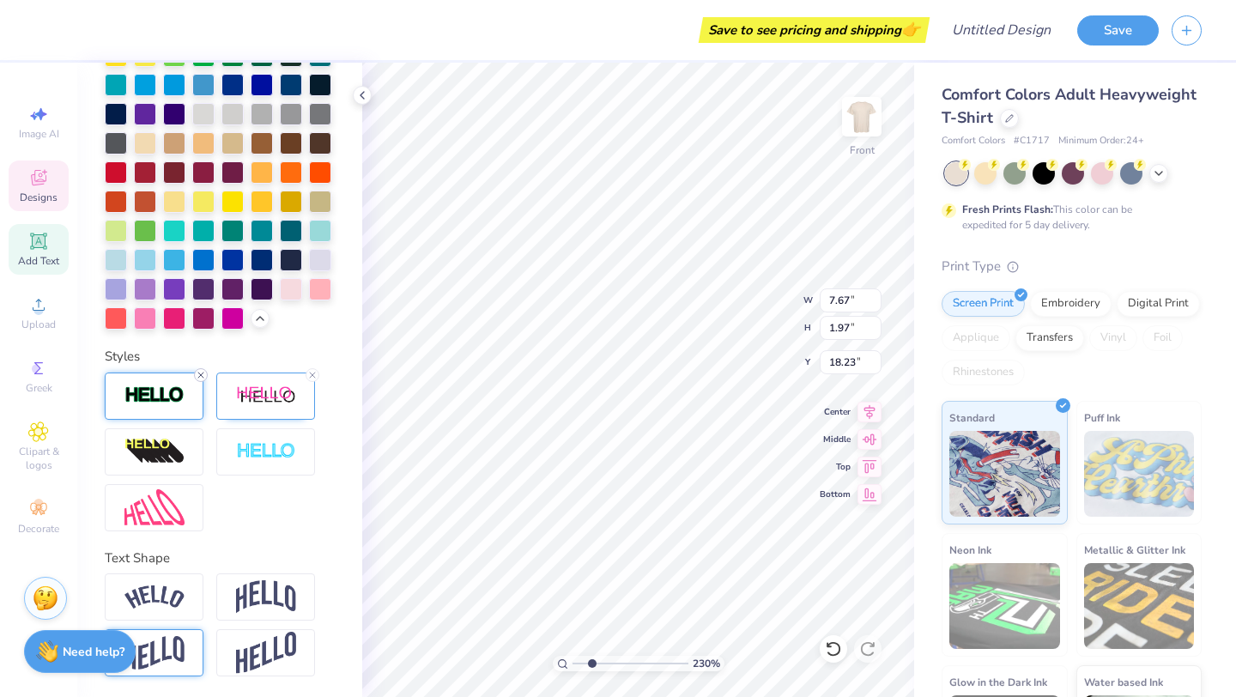
click at [199, 376] on icon at bounding box center [201, 375] width 10 height 10
type input "7.66"
type input "1.96"
type input "18.24"
click at [834, 646] on icon at bounding box center [833, 648] width 17 height 17
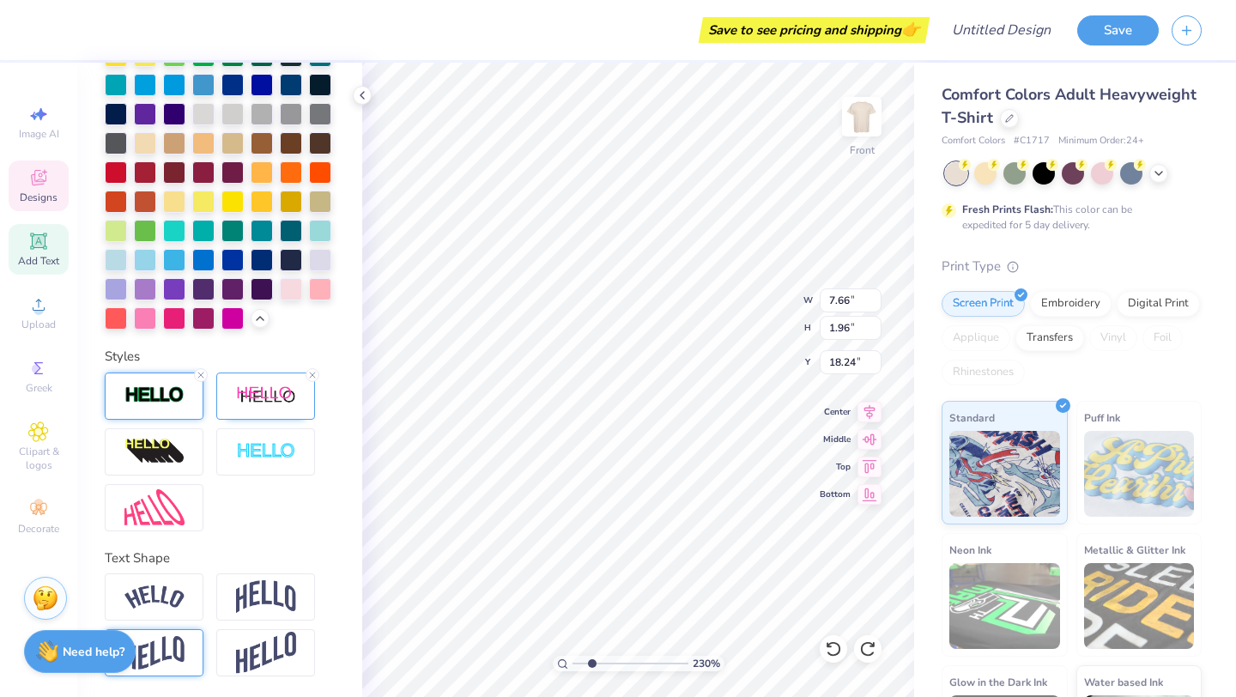
type input "7.67"
type input "1.97"
type input "18.23"
type input "1.45"
click at [581, 664] on input "range" at bounding box center [631, 663] width 116 height 15
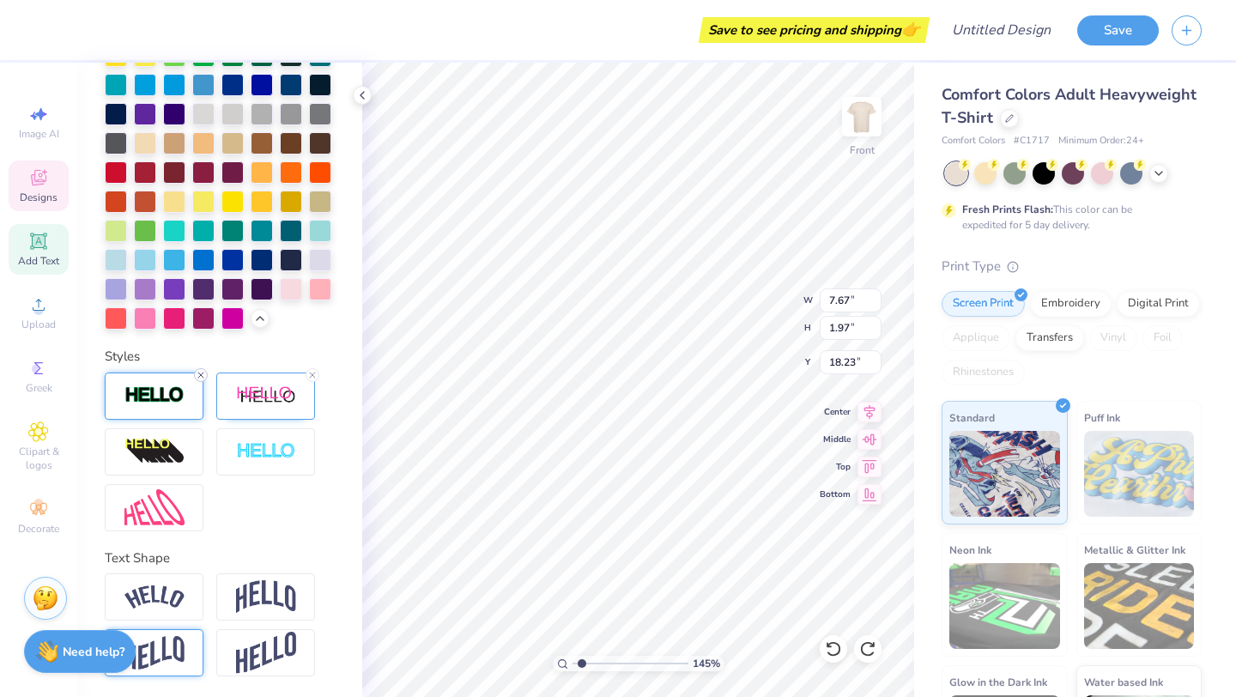
click at [200, 379] on icon at bounding box center [201, 375] width 10 height 10
type input "7.66"
type input "1.96"
type input "18.24"
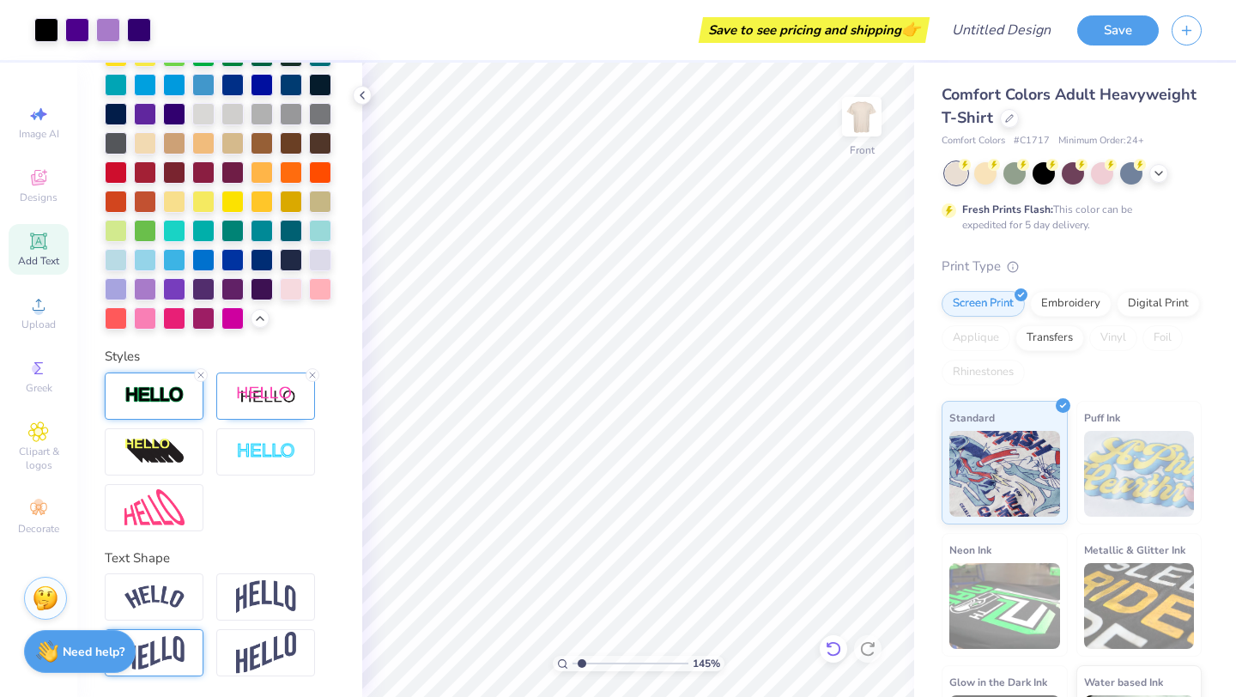
click at [833, 650] on icon at bounding box center [833, 648] width 17 height 17
type textarea "JOIN US ON THE"
click at [38, 254] on span "Add Text" at bounding box center [38, 261] width 41 height 14
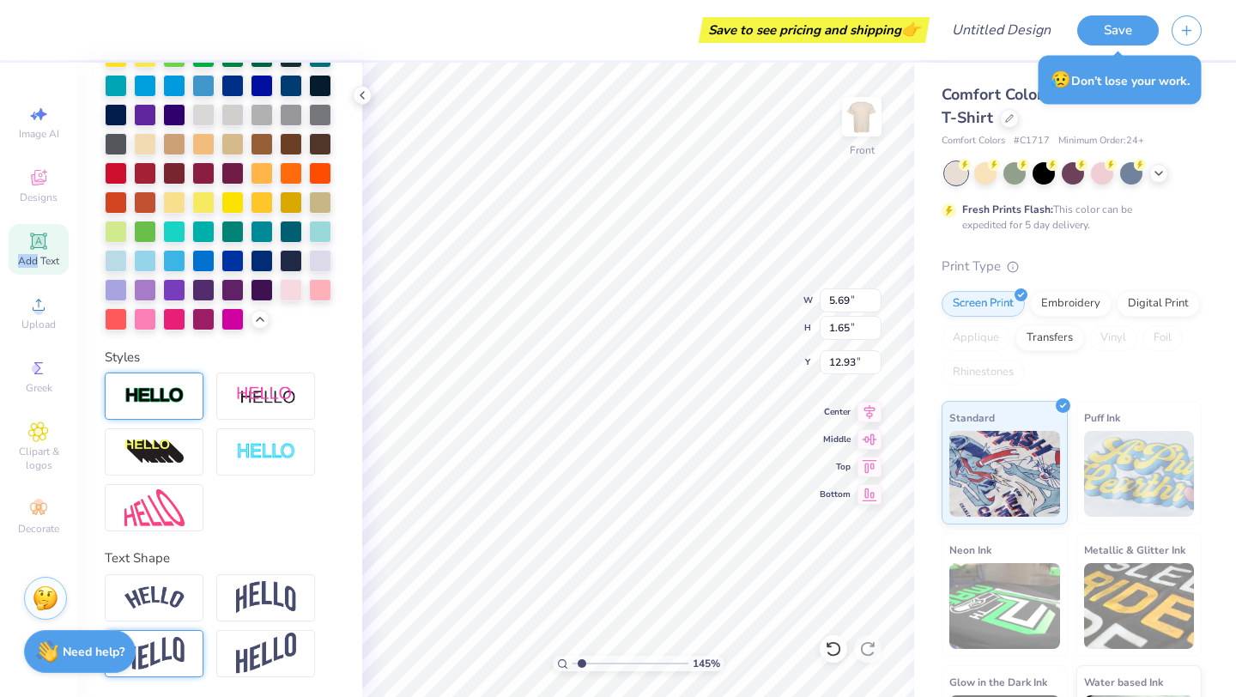
scroll to position [0, 0]
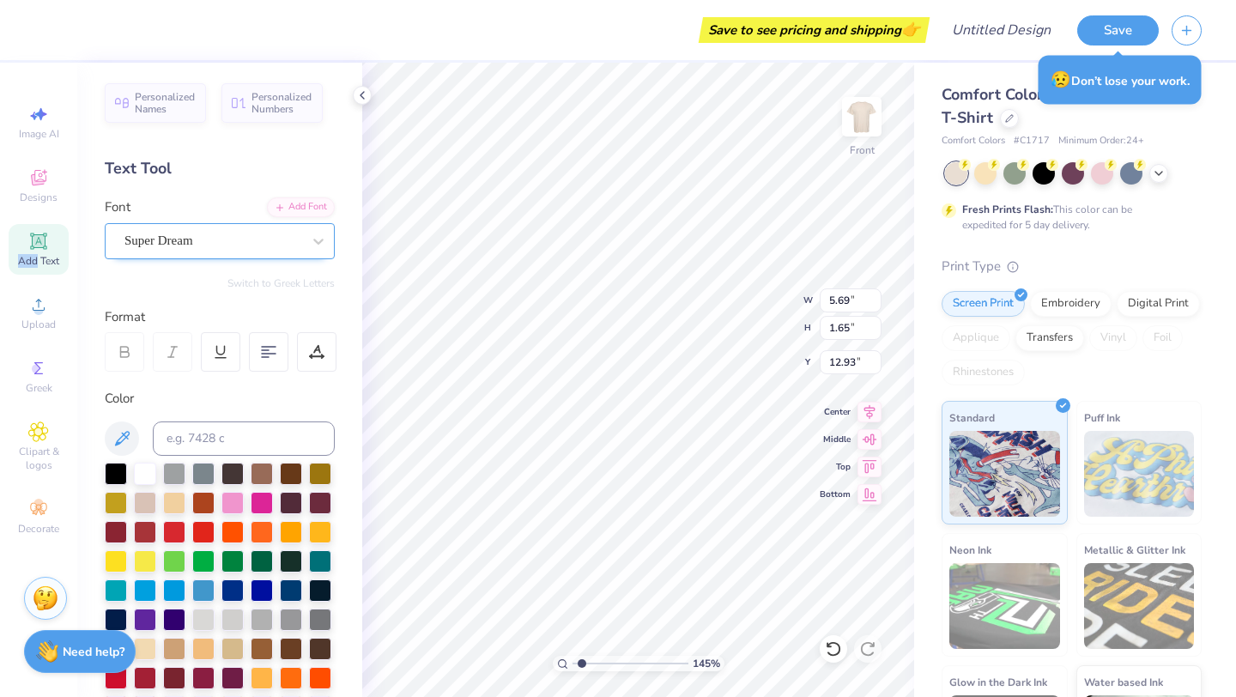
click at [251, 240] on div "Super Dream" at bounding box center [213, 240] width 180 height 27
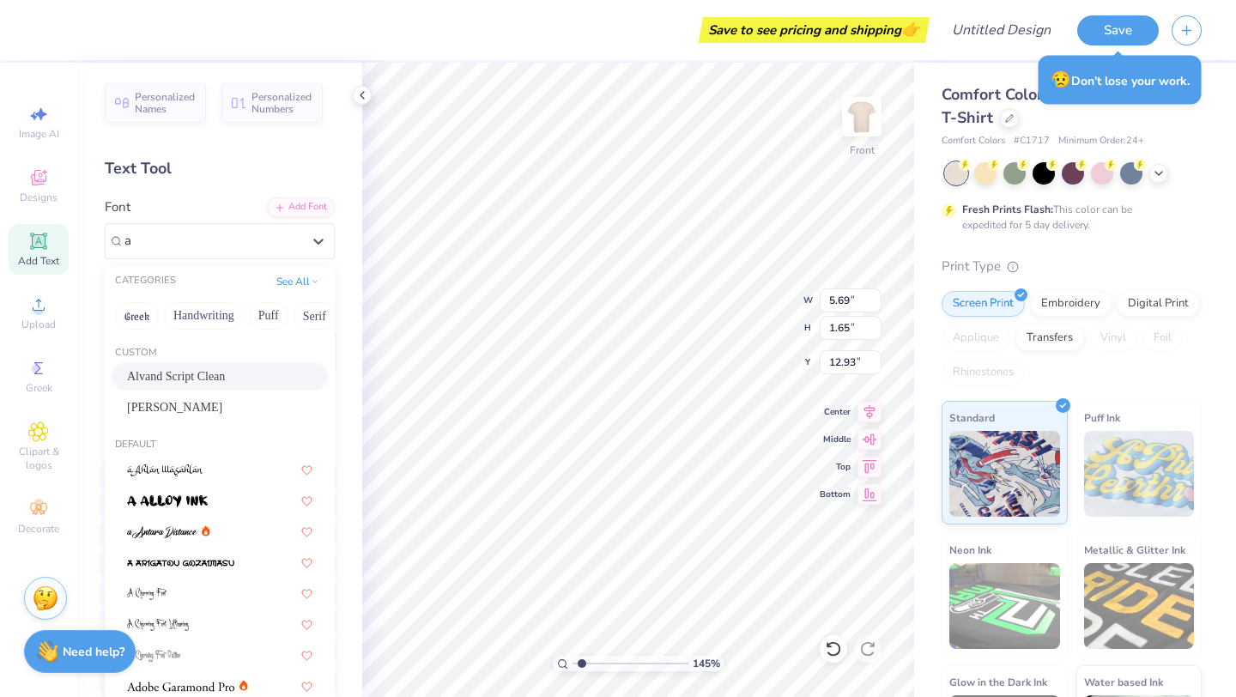
click at [224, 377] on div "Alvand Script Clean" at bounding box center [219, 376] width 185 height 18
type input "a"
type input "5.01"
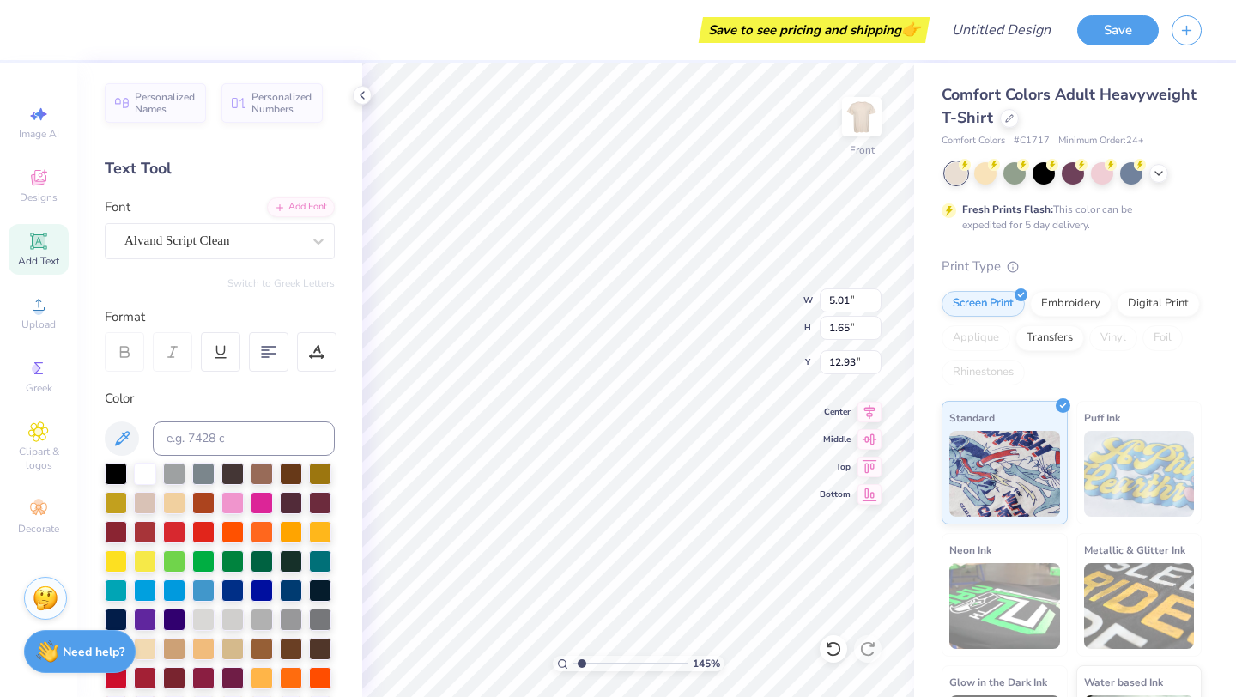
type textarea "T"
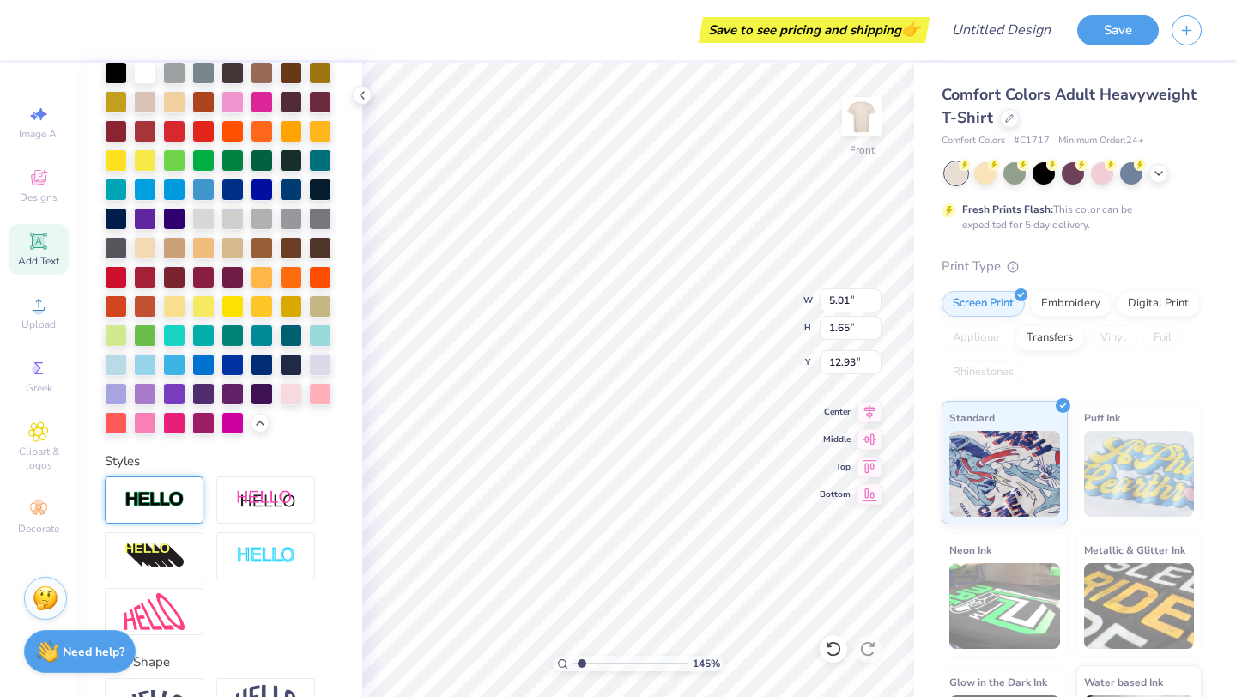
type textarea "Gym Floor!"
click at [182, 485] on div at bounding box center [154, 499] width 99 height 47
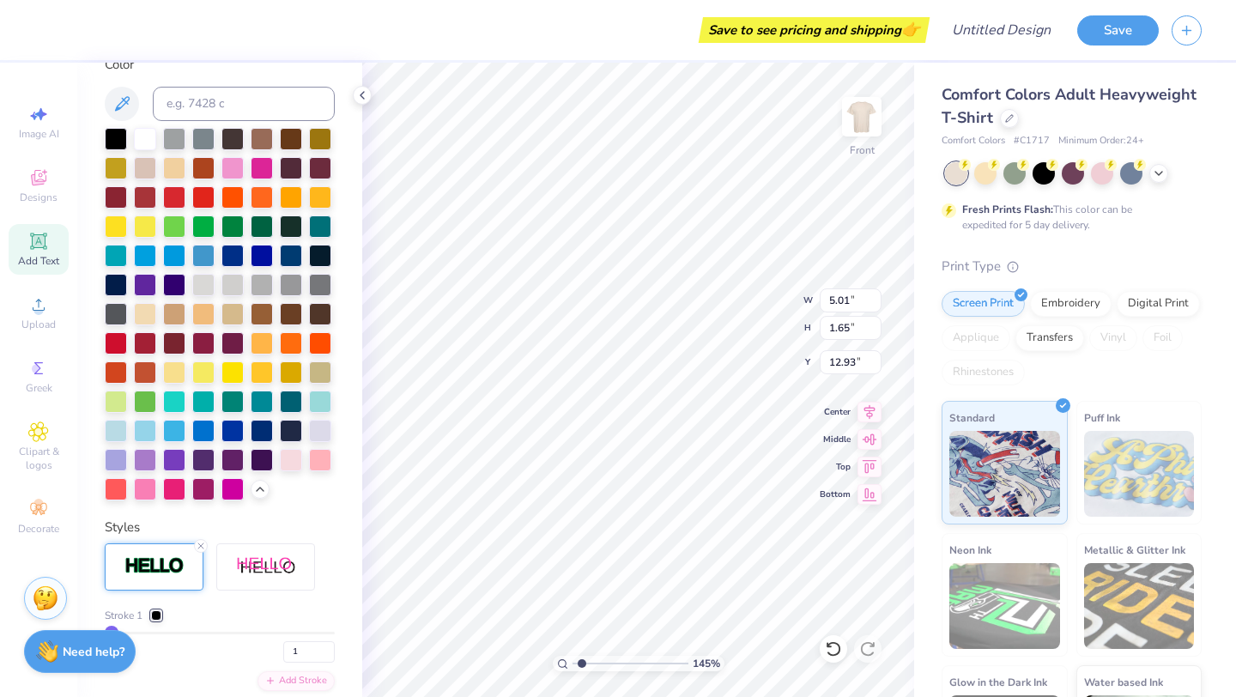
scroll to position [467, 0]
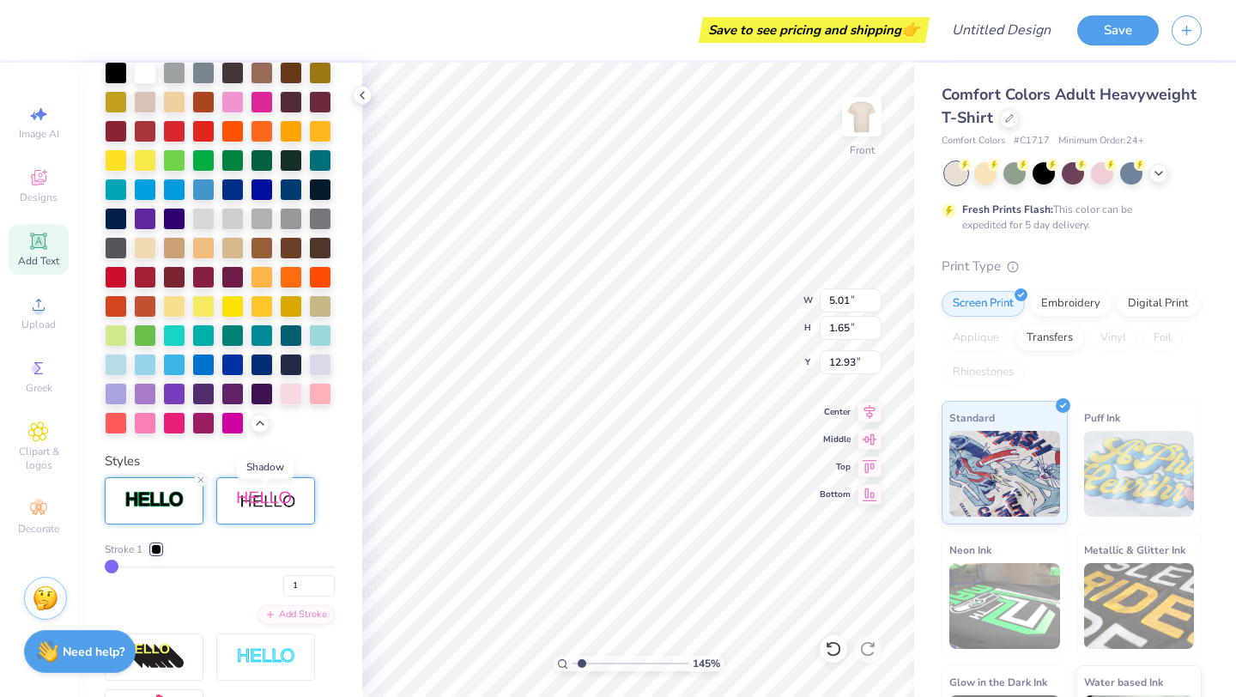
click at [259, 494] on img at bounding box center [266, 500] width 60 height 21
type input "21"
type input "20"
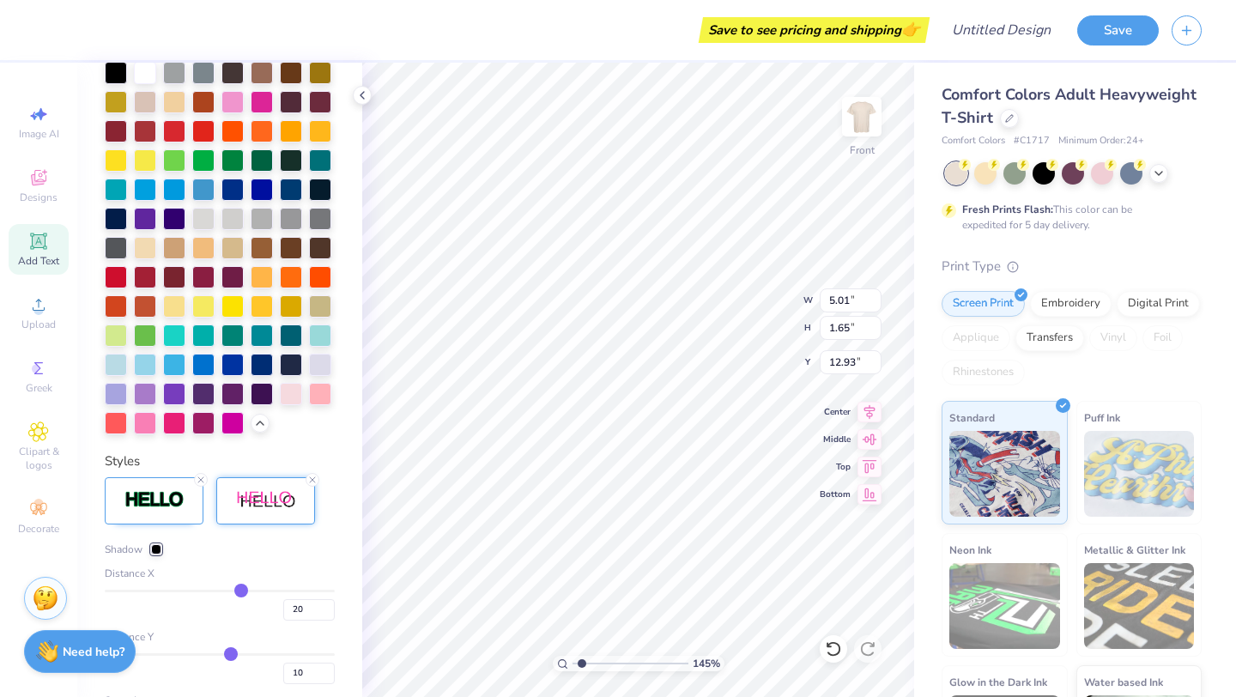
type input "19"
type input "18"
type input "17"
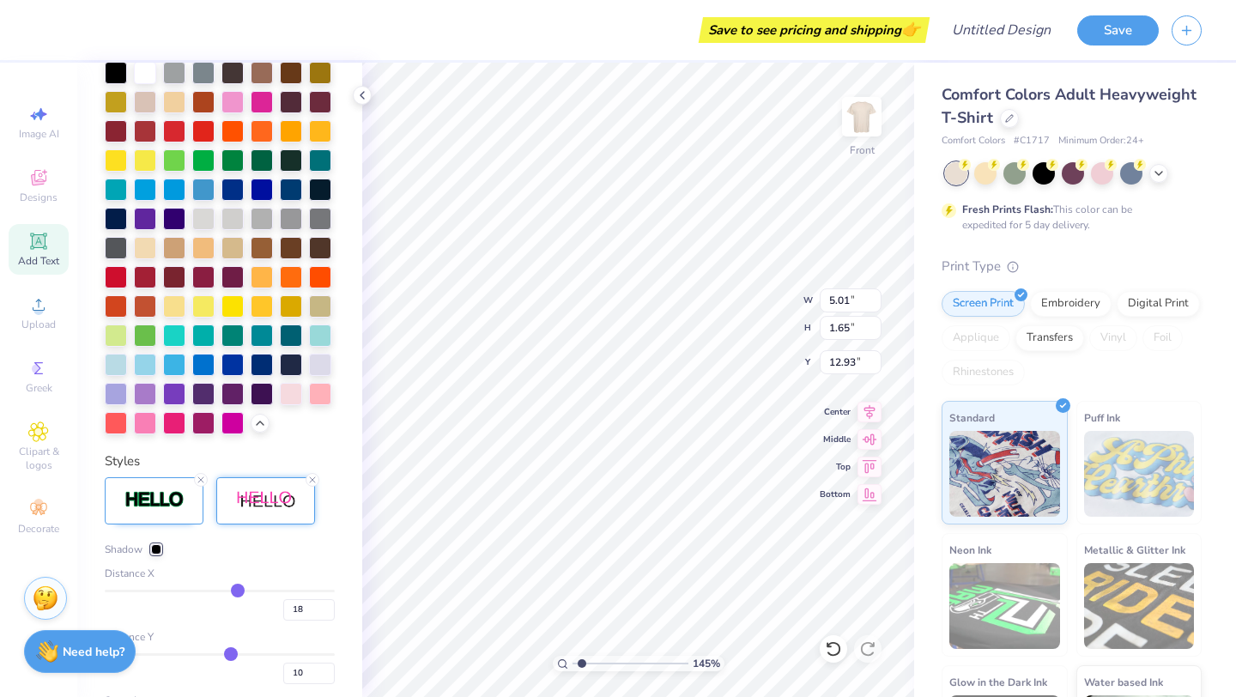
type input "17"
type input "16"
type input "15"
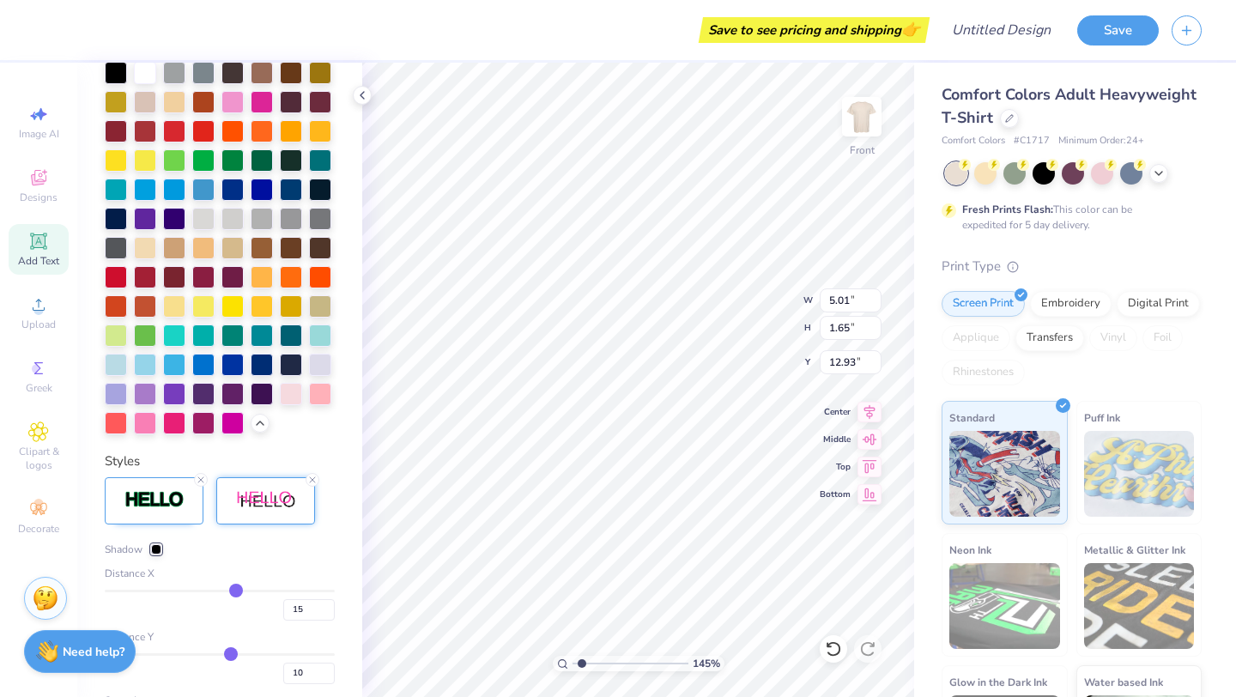
type input "14"
type input "13"
type input "12"
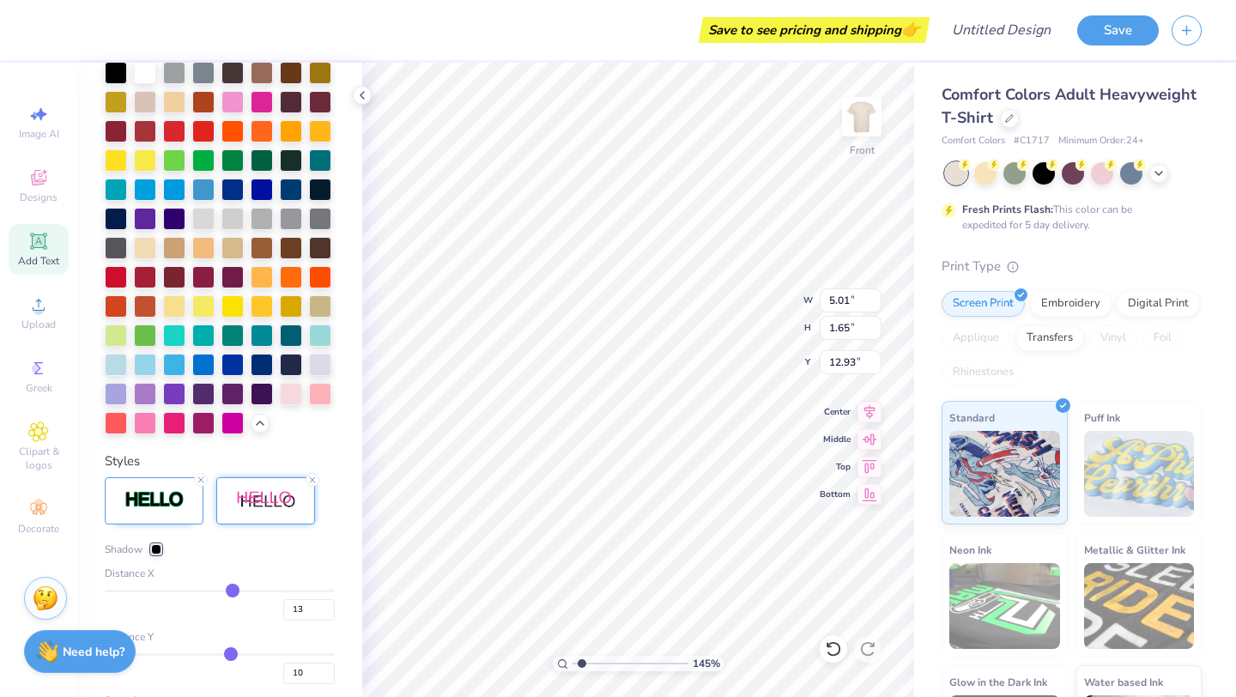
type input "12"
type input "11"
type input "10"
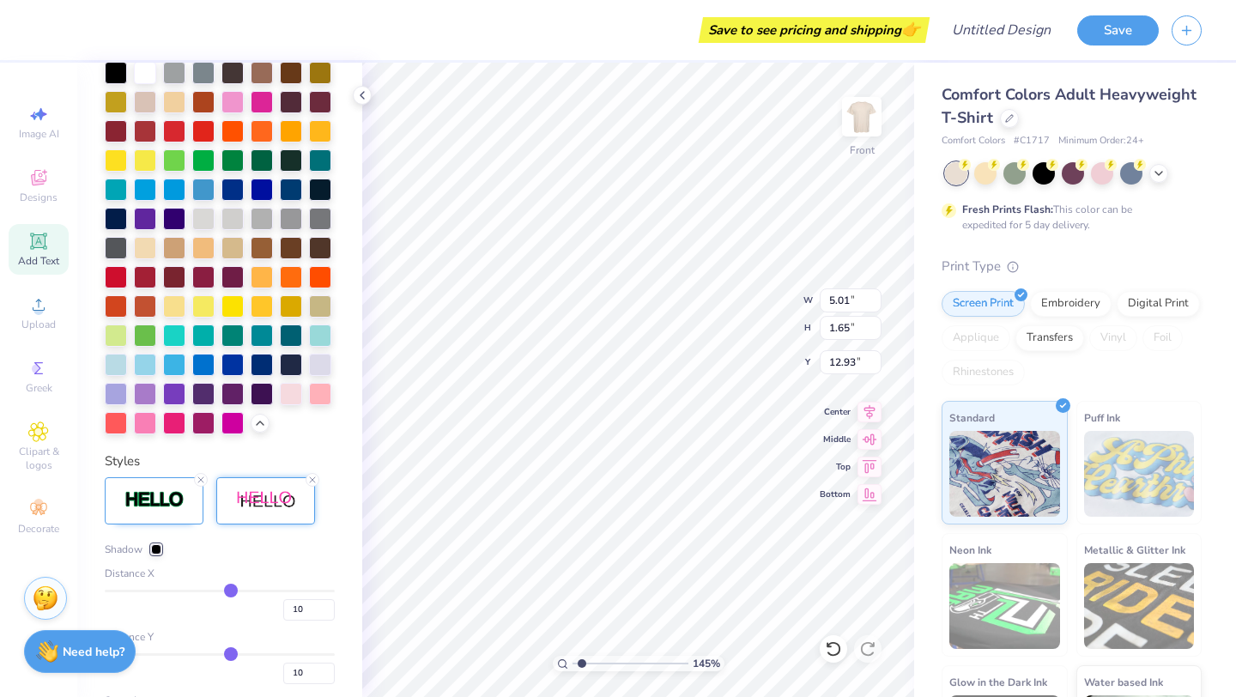
type input "9"
type input "8"
type input "7"
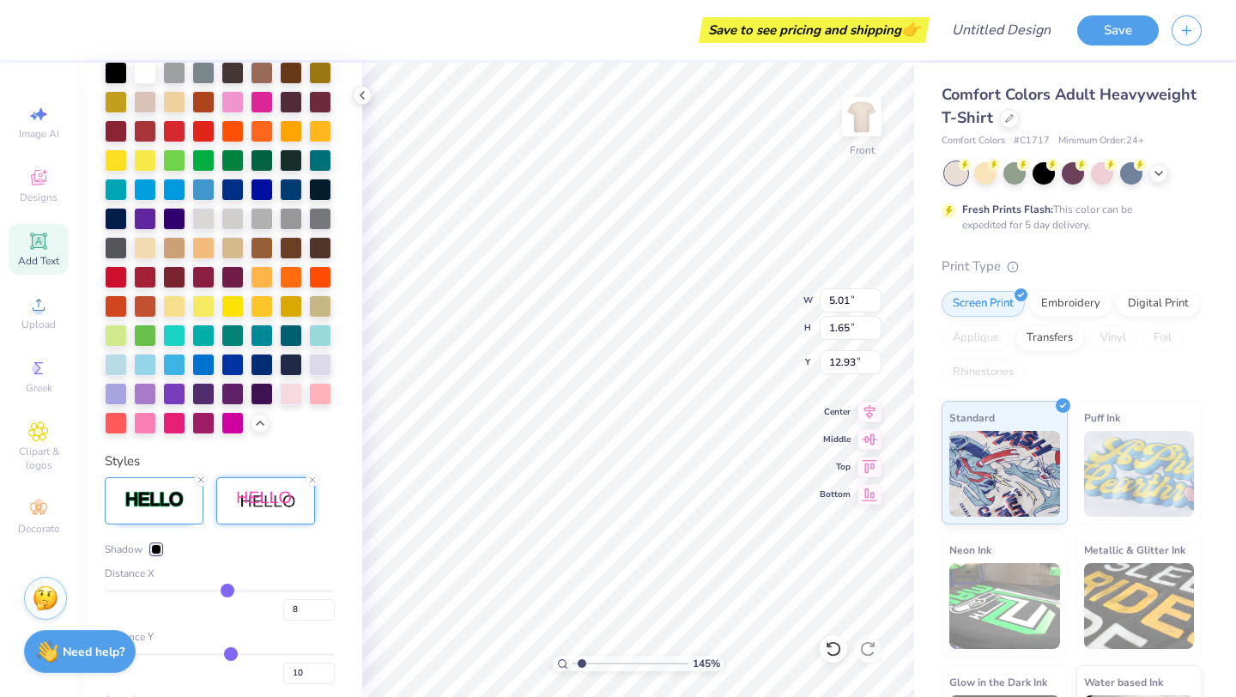
type input "7"
type input "6"
type input "5"
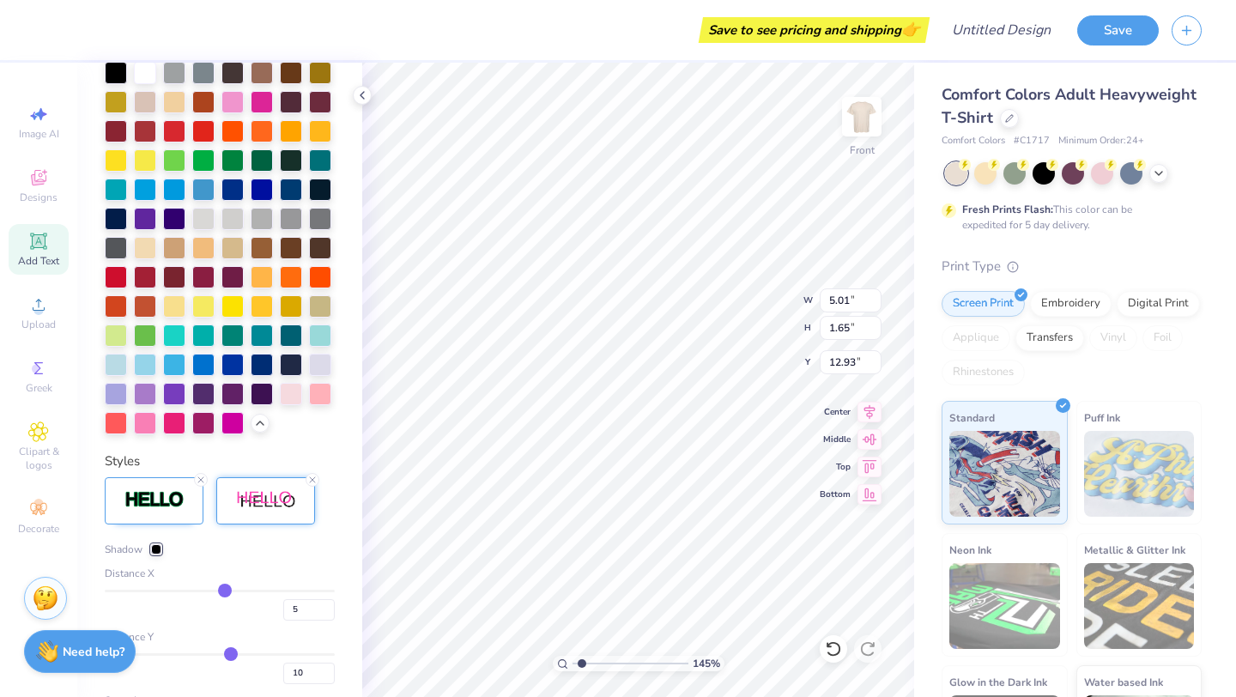
type input "4"
type input "3"
type input "2"
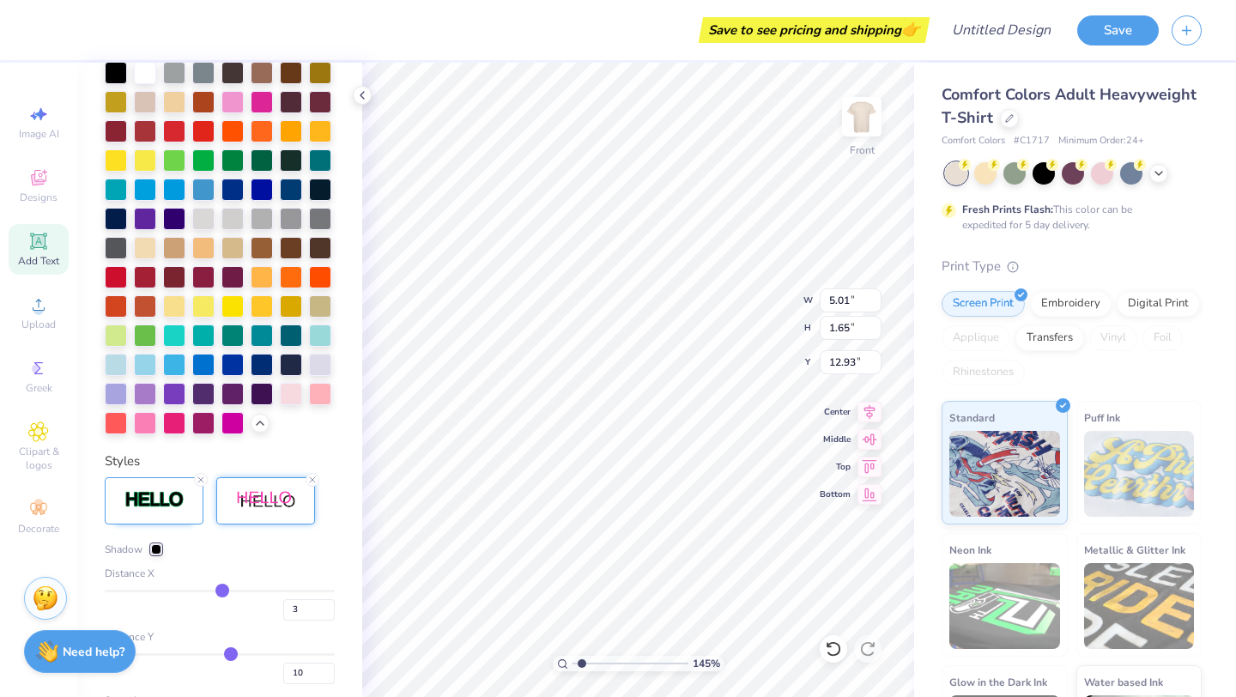
type input "2"
type input "1"
type input "0"
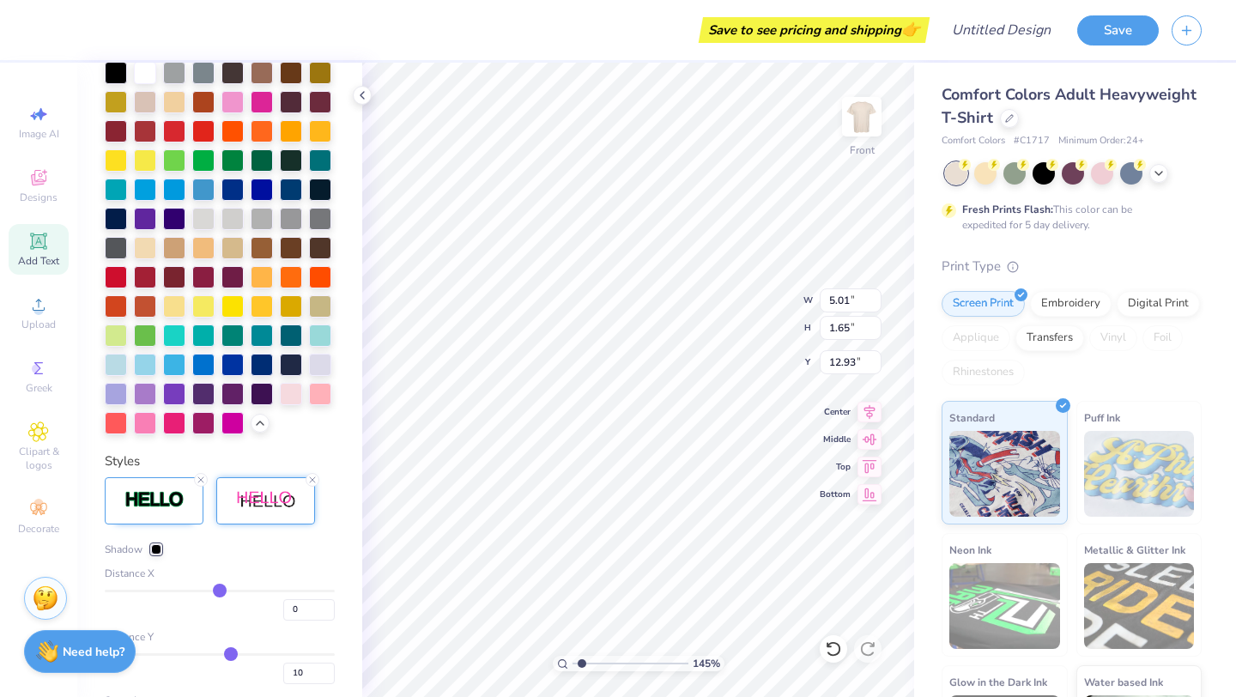
type input "-1"
type input "-2"
type input "-1"
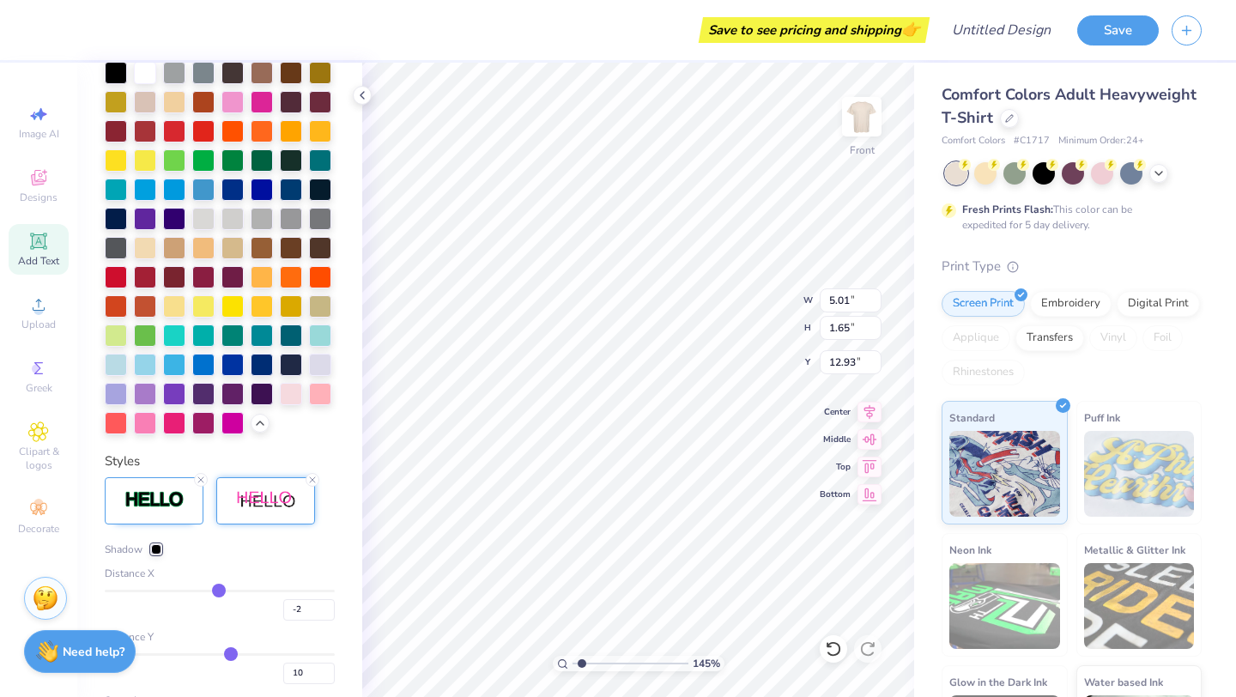
type input "-1"
type input "0"
type input "1"
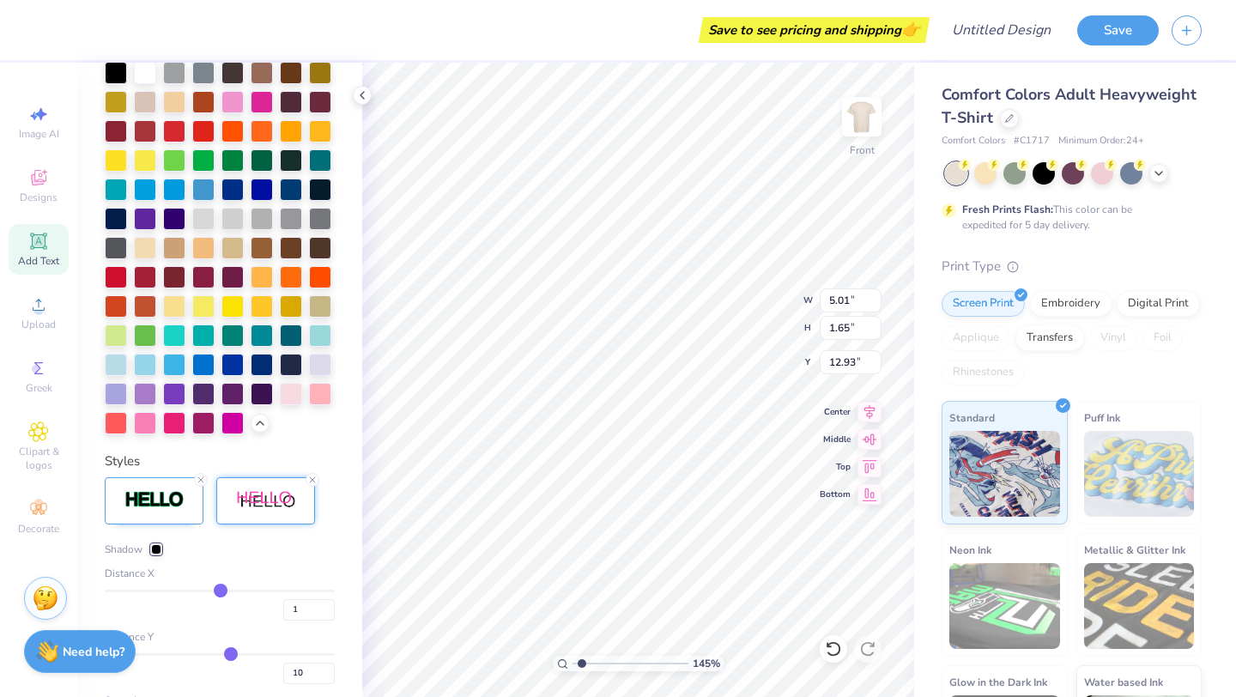
type input "2"
type input "1"
type input "0"
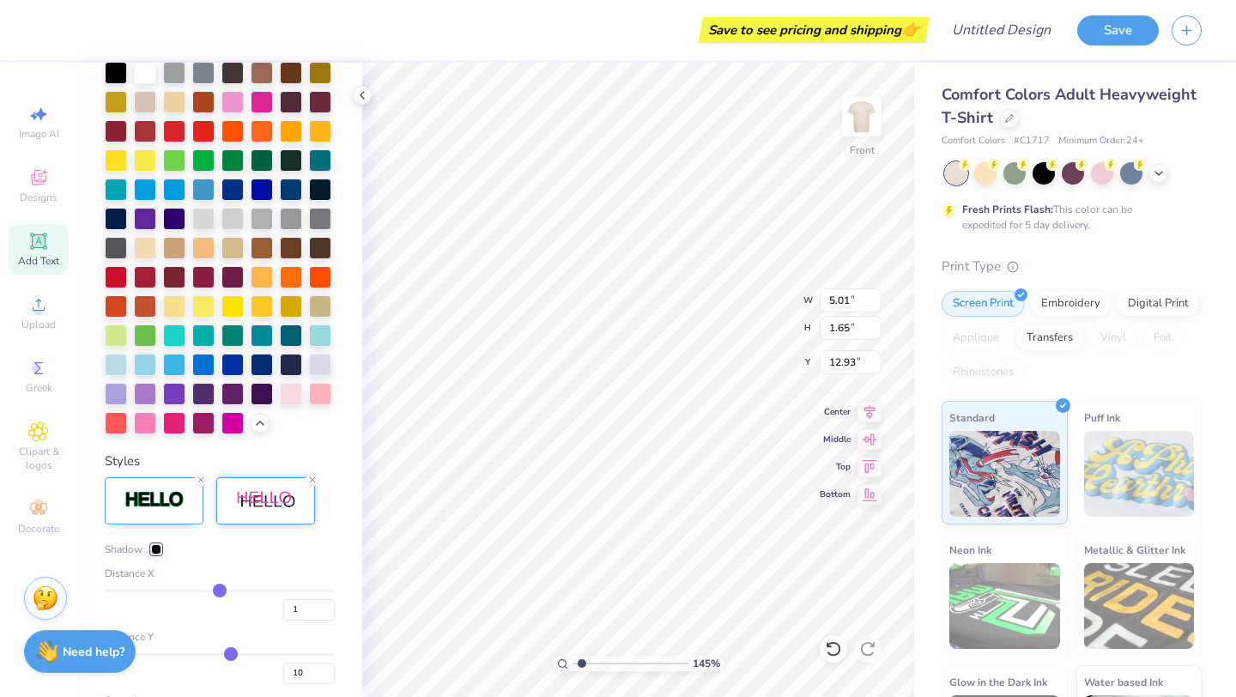
type input "0"
type input "-1"
type input "-2"
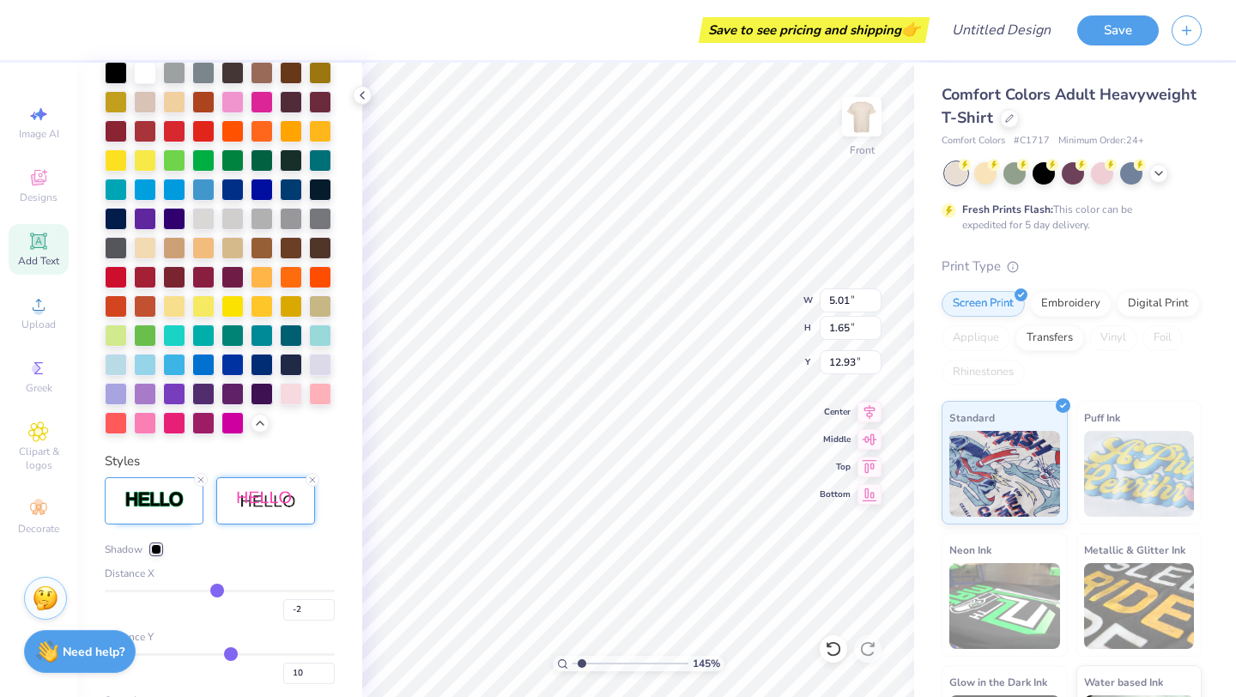
type input "-3"
type input "-4"
type input "-5"
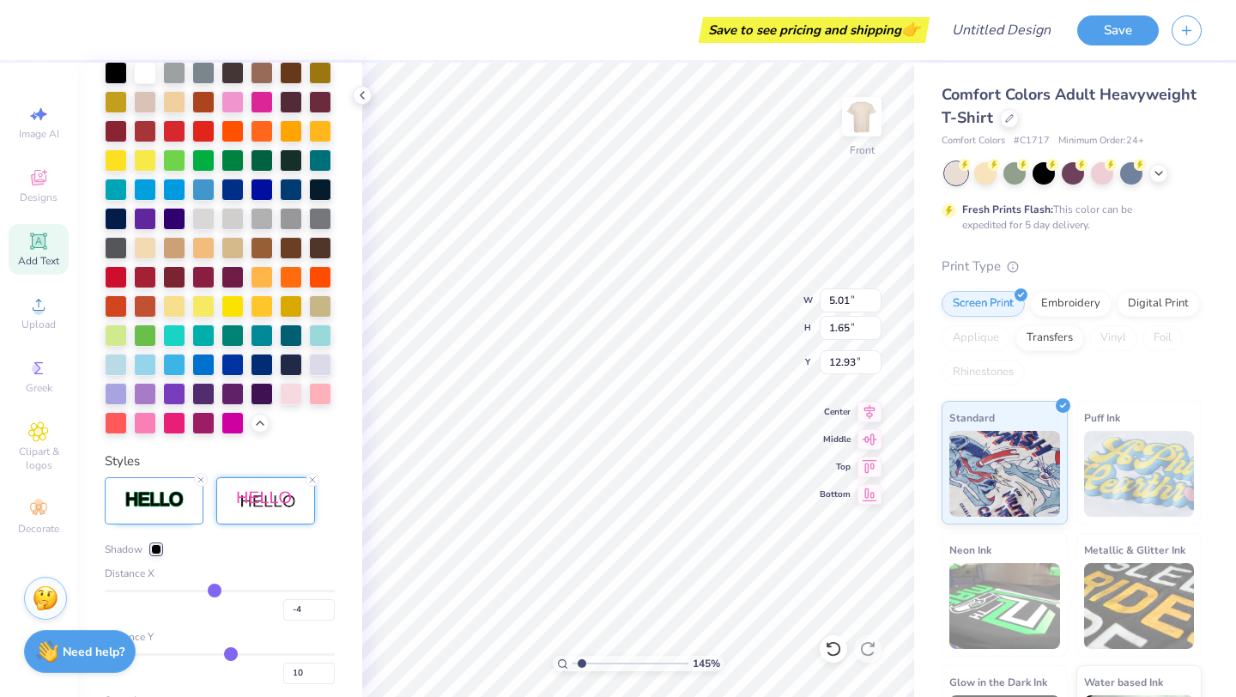
type input "-5"
type input "-6"
type input "-5"
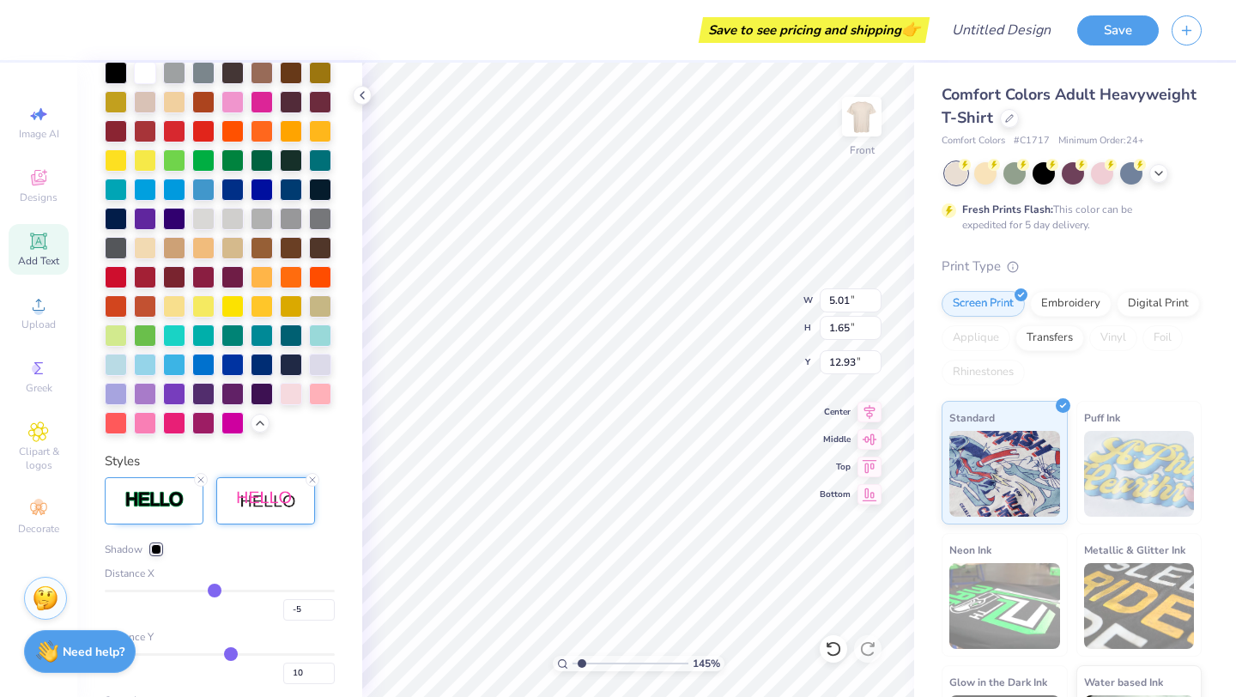
type input "-4"
type input "-3"
type input "-2"
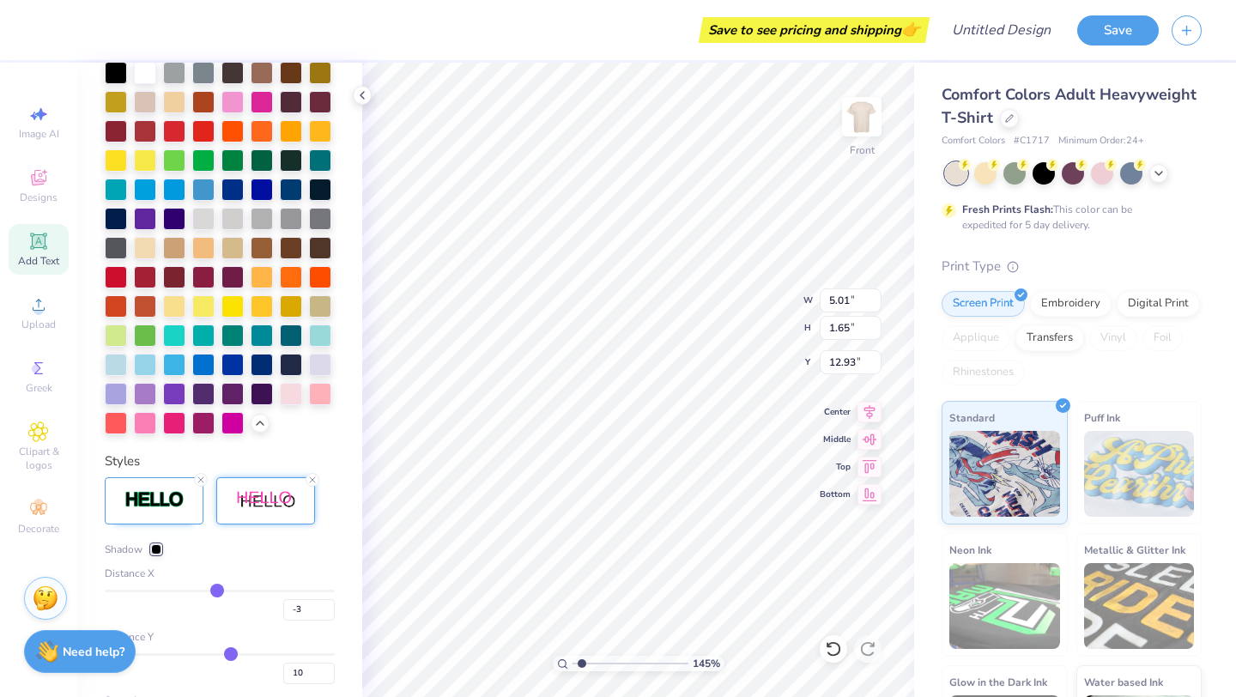
type input "-2"
type input "-1"
type input "0"
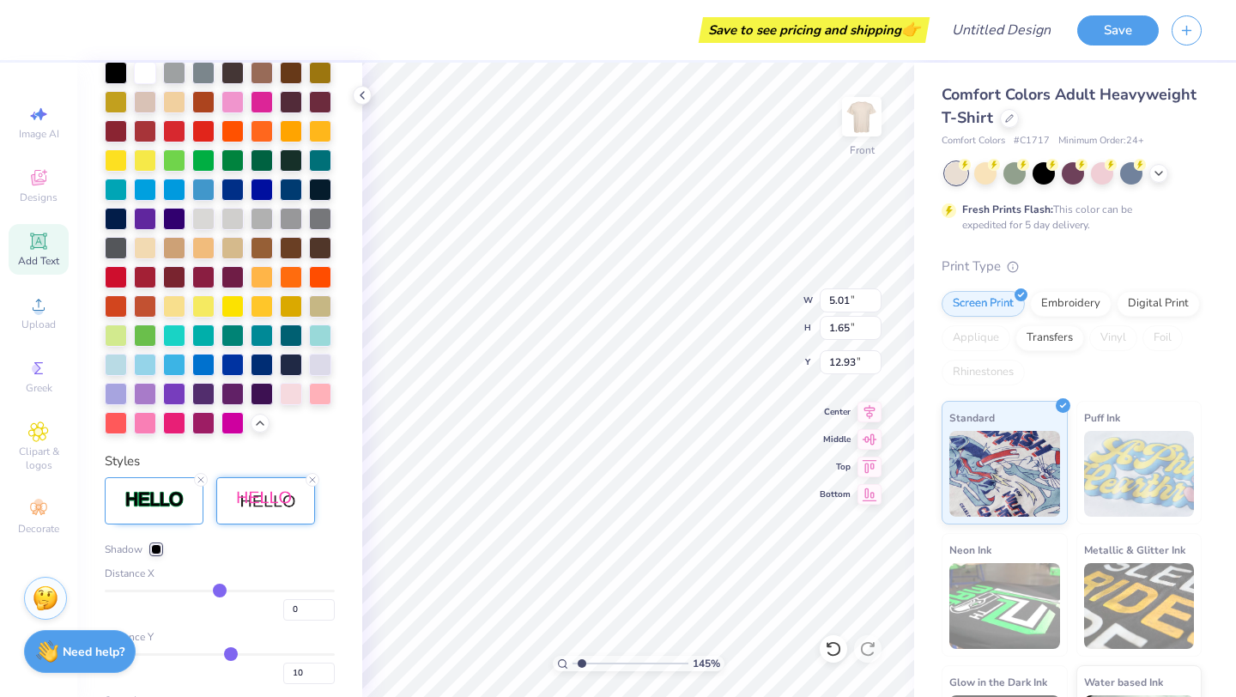
drag, startPoint x: 242, startPoint y: 586, endPoint x: 220, endPoint y: 587, distance: 22.3
type input "0"
click at [220, 590] on input "range" at bounding box center [220, 591] width 230 height 3
type input "13"
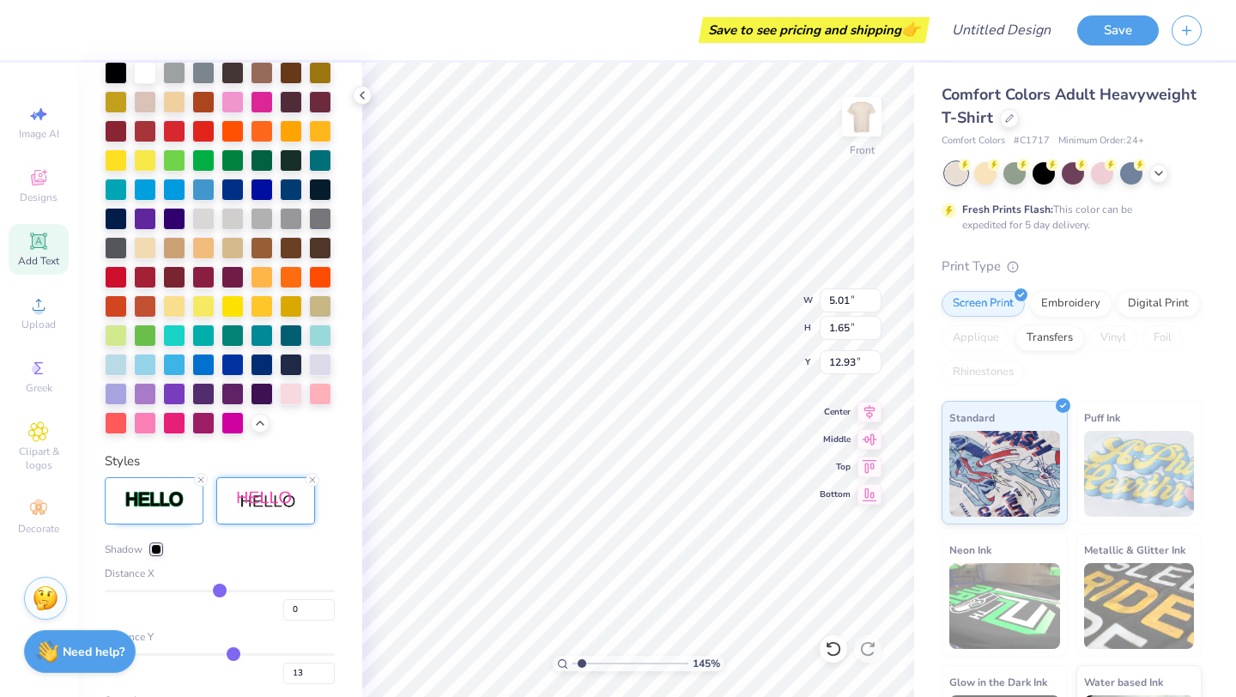
type input "12"
type input "11"
click at [231, 653] on input "range" at bounding box center [220, 654] width 230 height 3
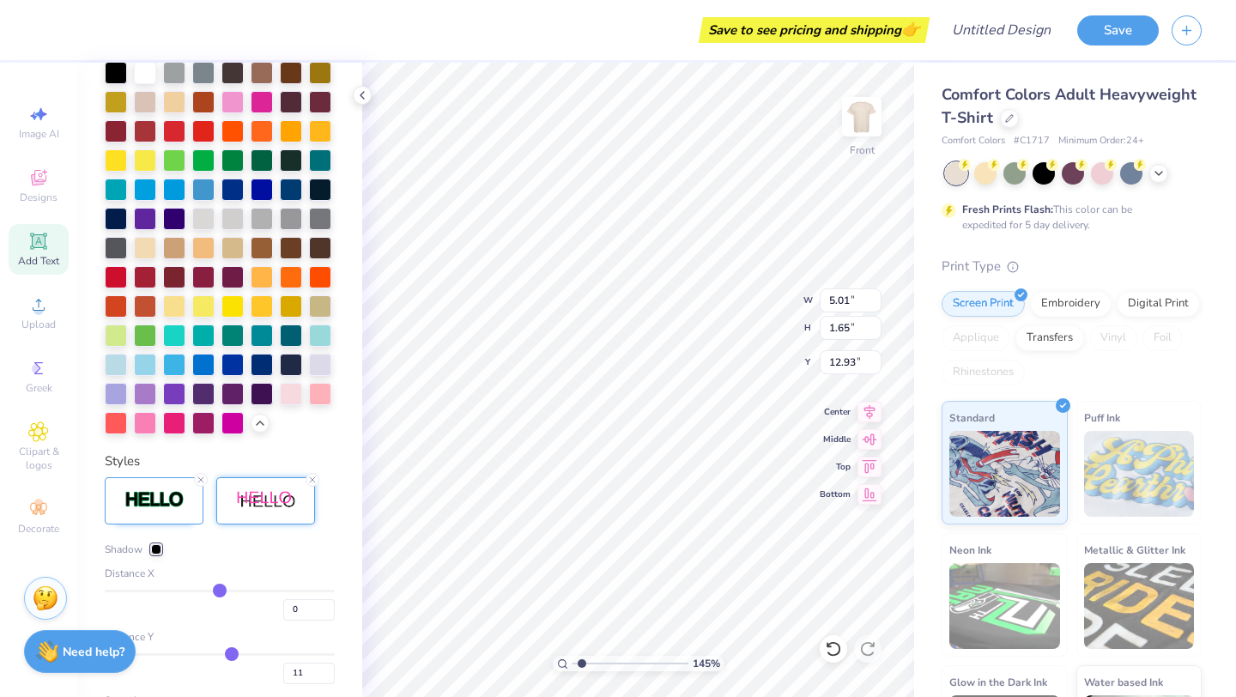
type input "10"
type input "9"
type input "8"
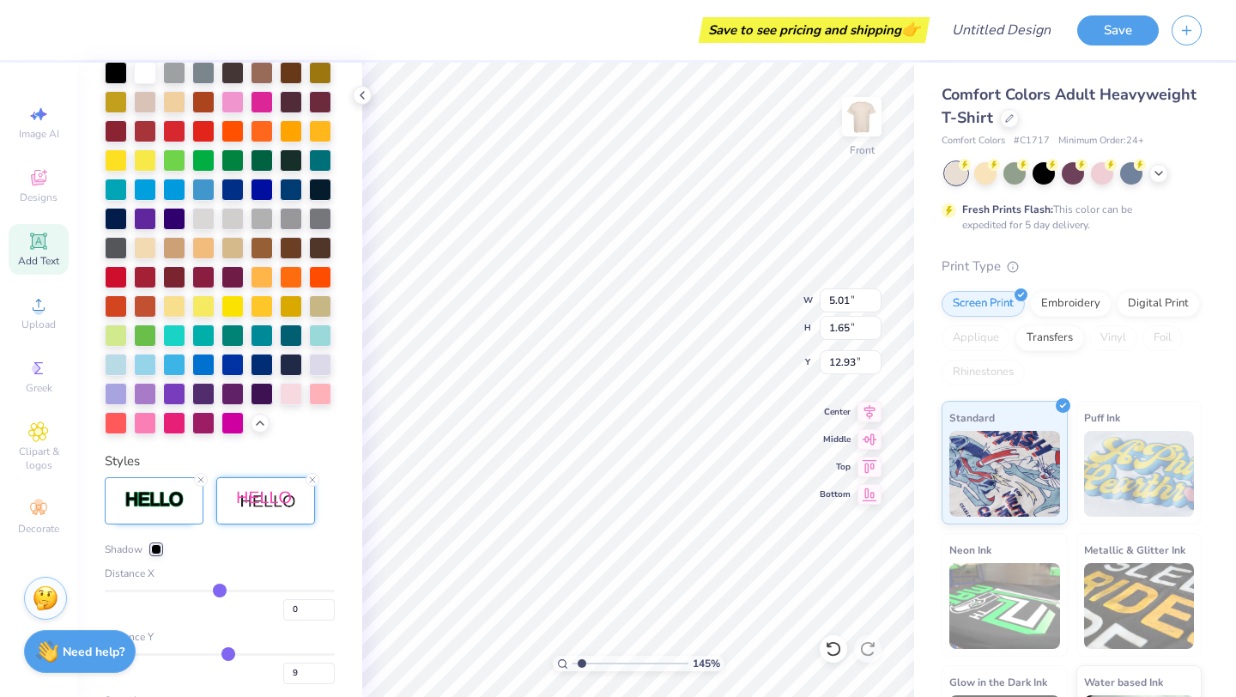
type input "8"
type input "7"
type input "6"
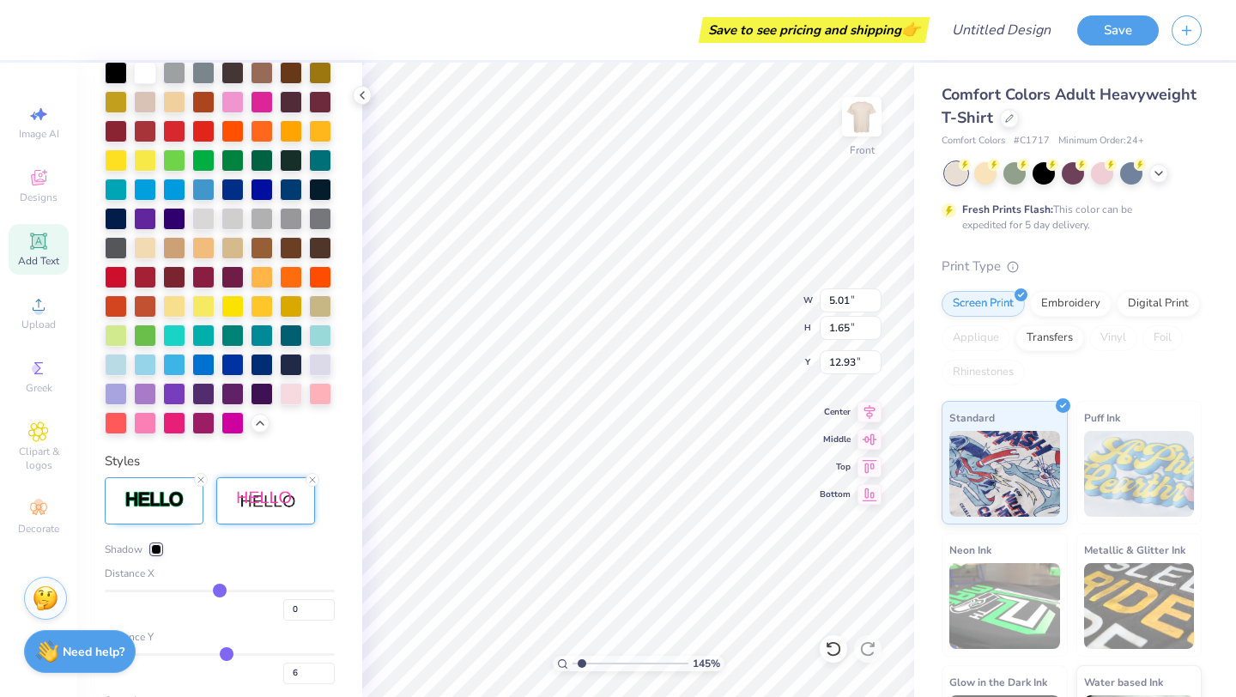
type input "5"
click at [225, 653] on input "range" at bounding box center [220, 654] width 230 height 3
click at [181, 213] on div at bounding box center [174, 217] width 22 height 22
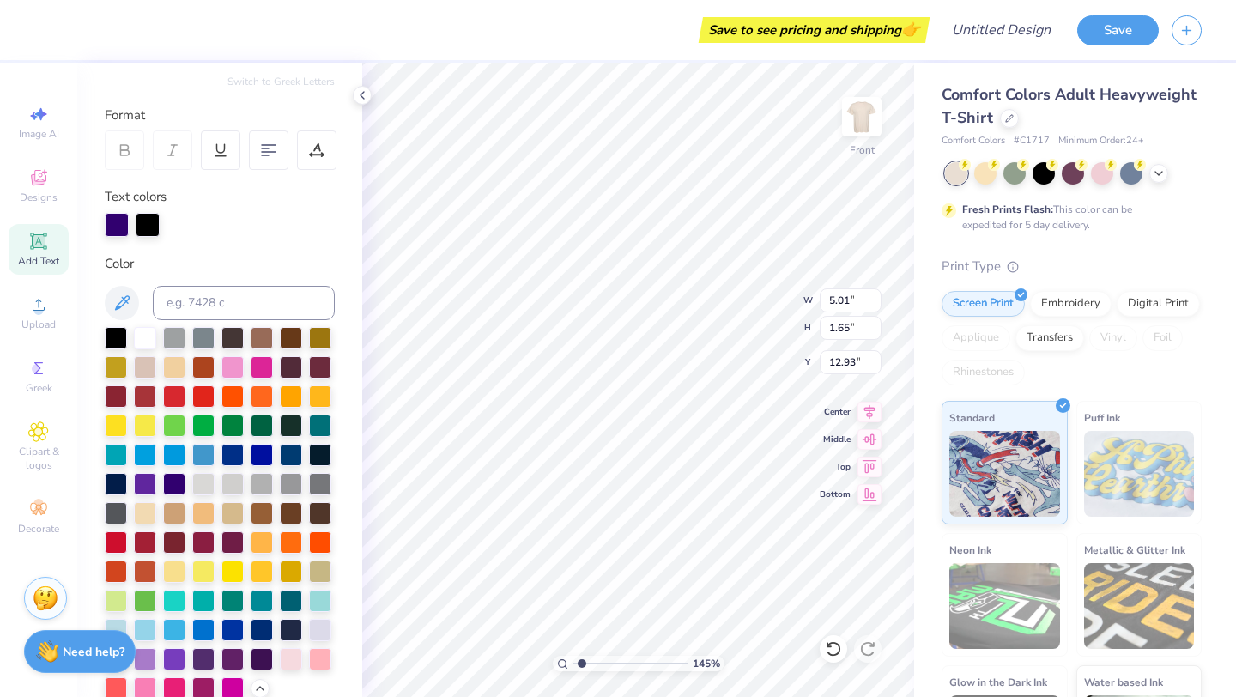
scroll to position [100, 0]
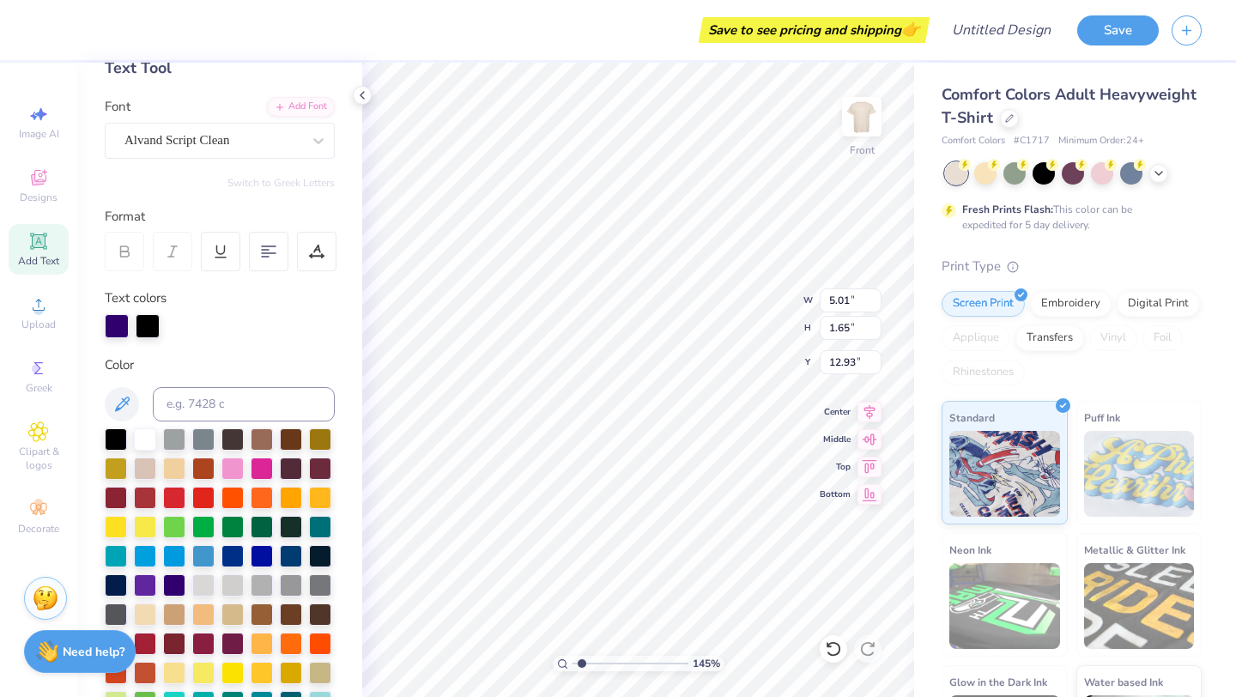
click at [125, 311] on div "Text colors" at bounding box center [220, 313] width 230 height 50
click at [124, 317] on div at bounding box center [117, 326] width 24 height 24
click at [151, 326] on div at bounding box center [148, 326] width 24 height 24
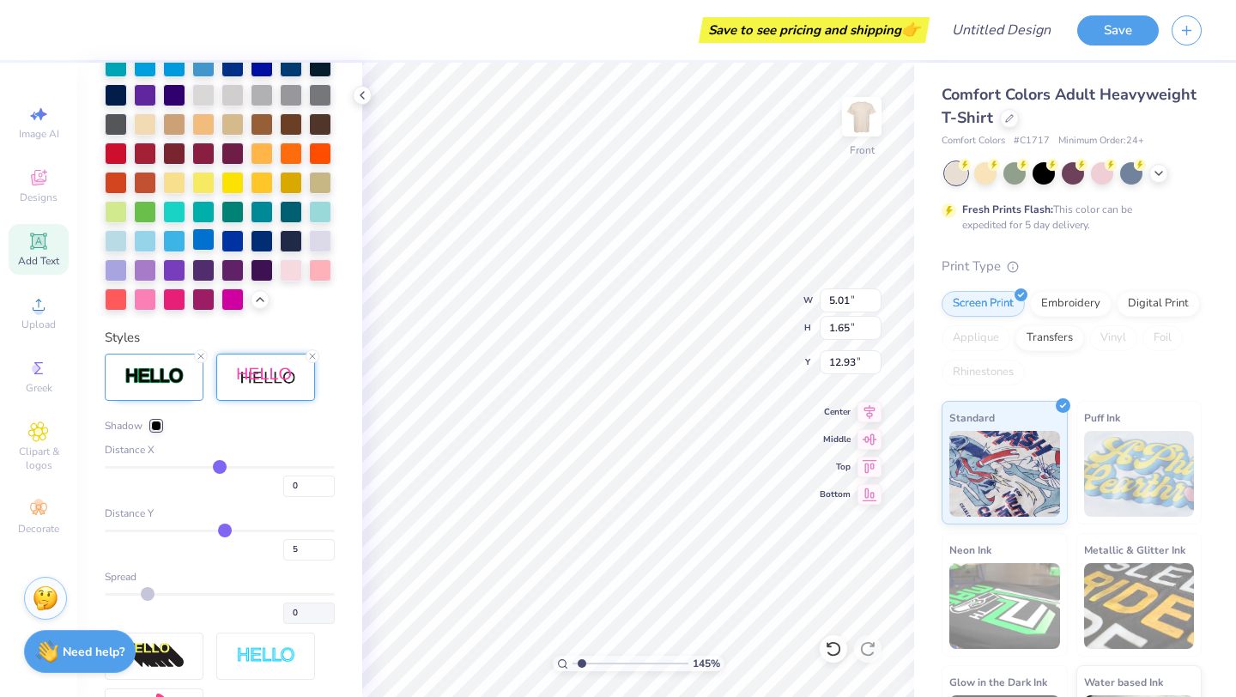
scroll to position [616, 0]
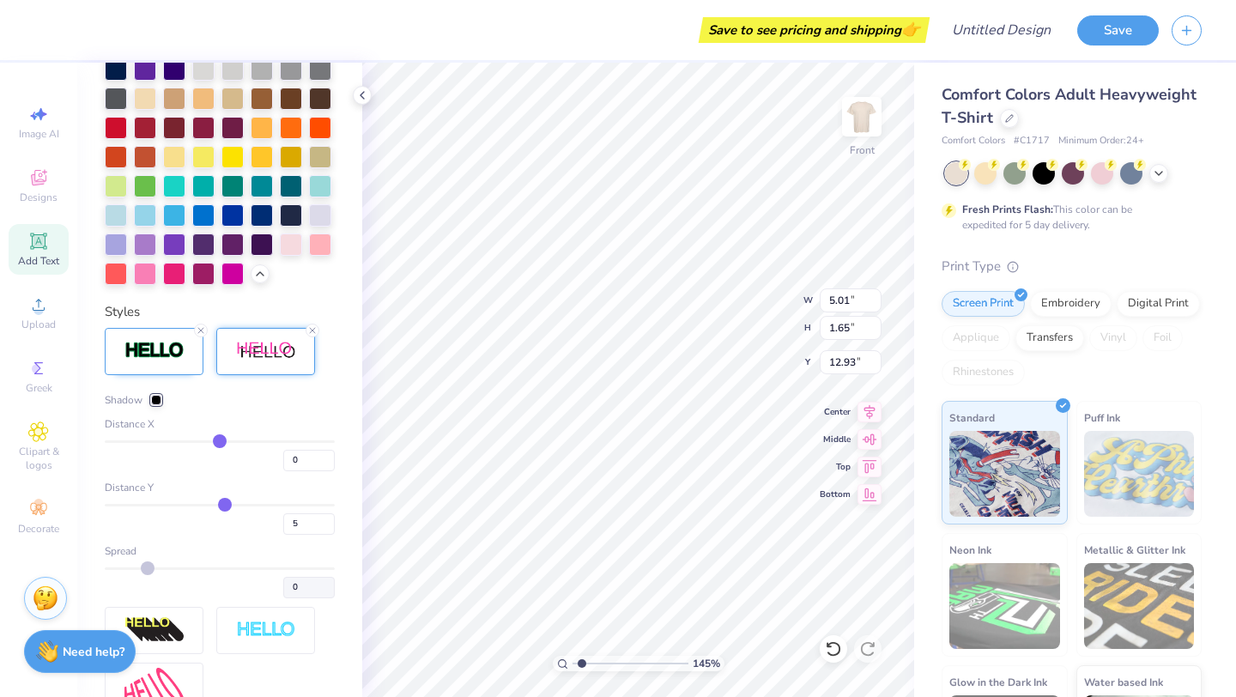
click at [157, 401] on div at bounding box center [156, 400] width 10 height 10
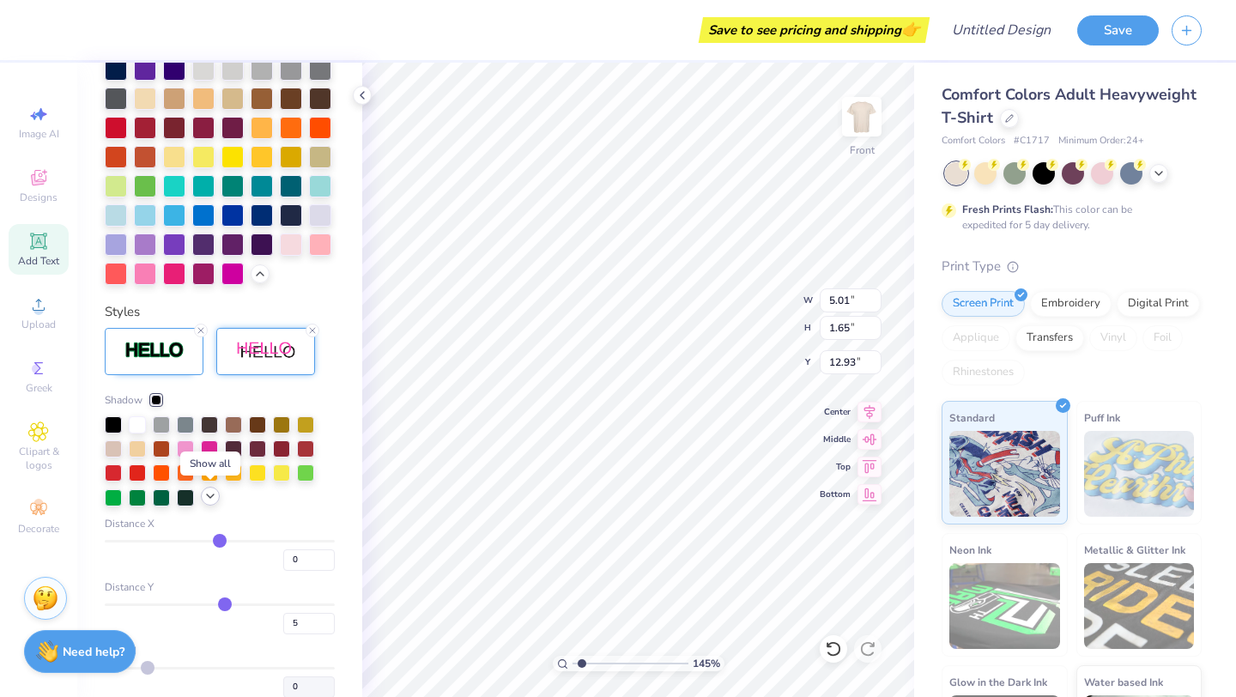
click at [214, 500] on icon at bounding box center [210, 496] width 14 height 14
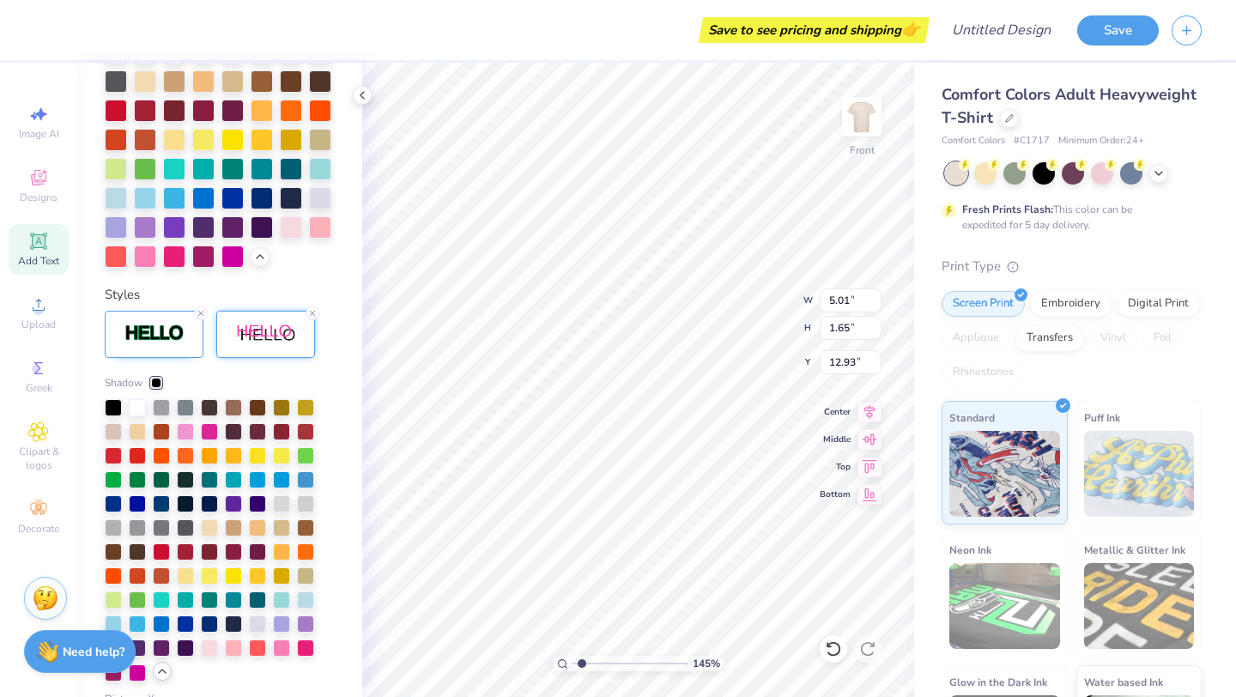
scroll to position [641, 0]
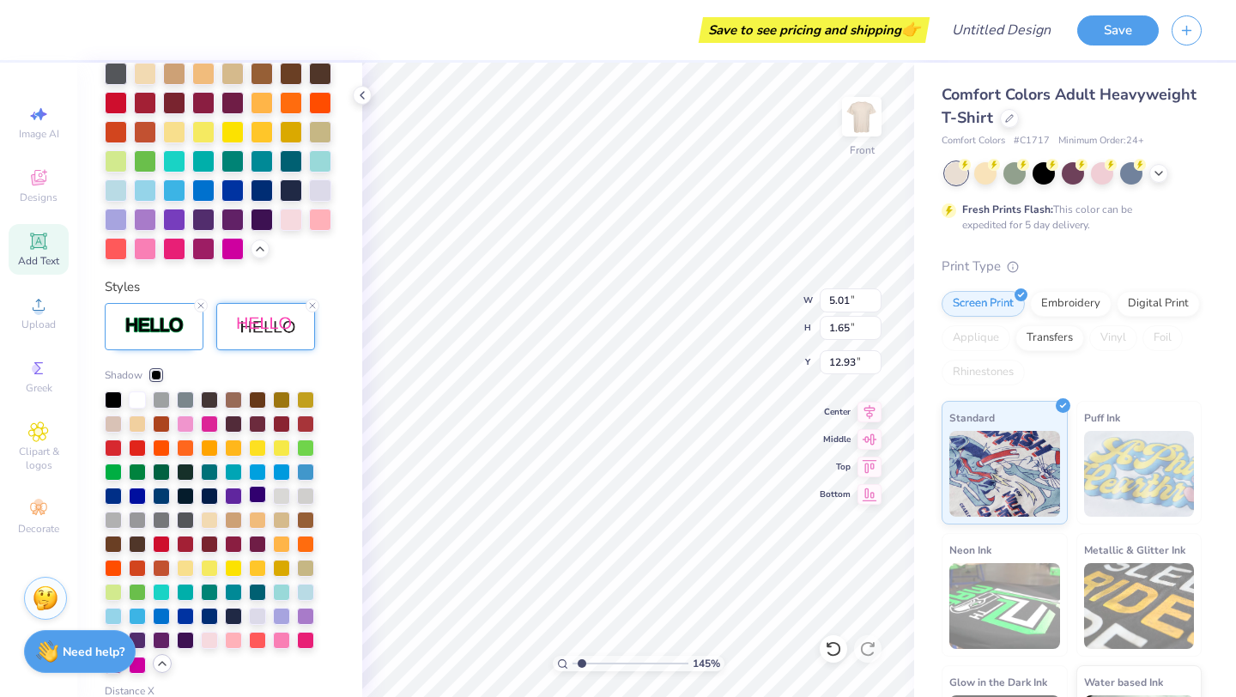
click at [254, 498] on div at bounding box center [257, 494] width 17 height 17
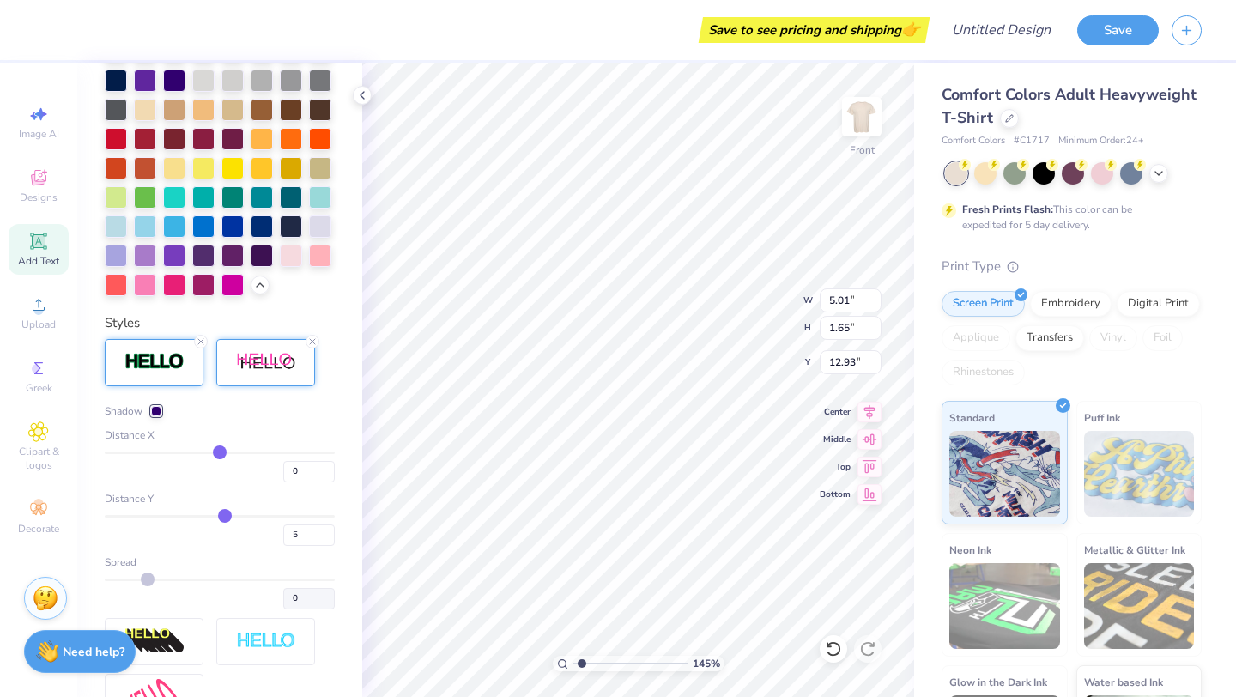
scroll to position [573, 0]
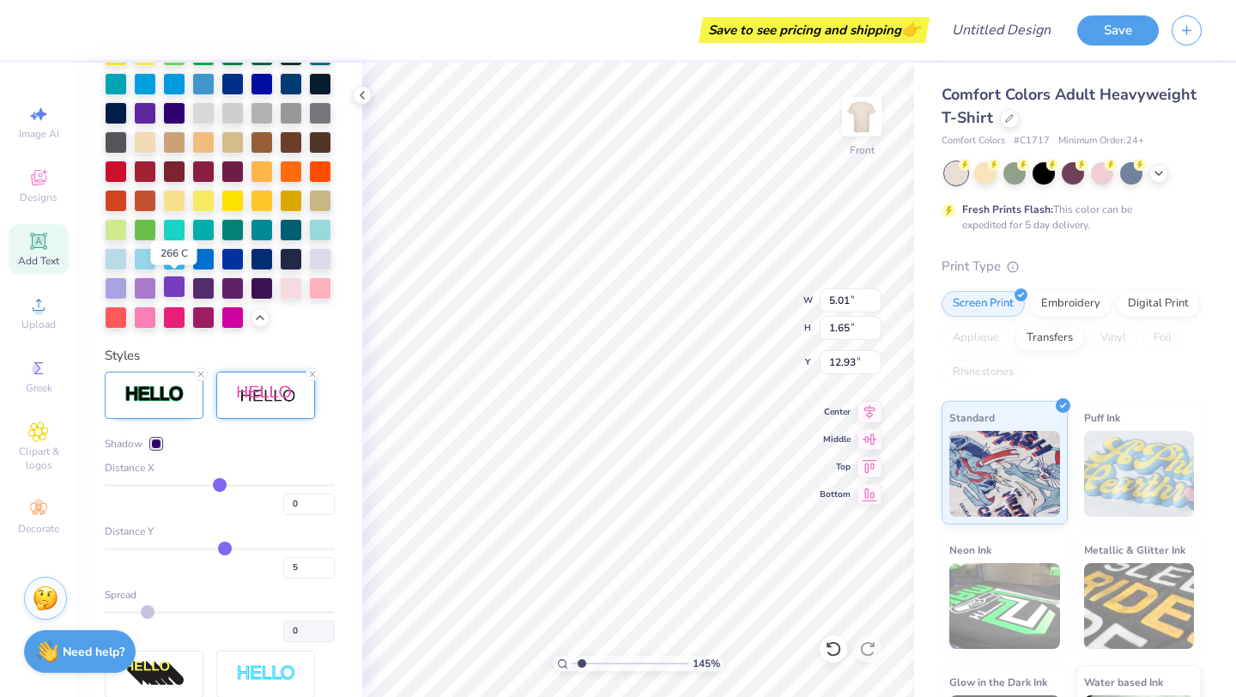
click at [178, 289] on div at bounding box center [174, 287] width 22 height 22
type input "11.40"
type input "1.09"
type input "17.70"
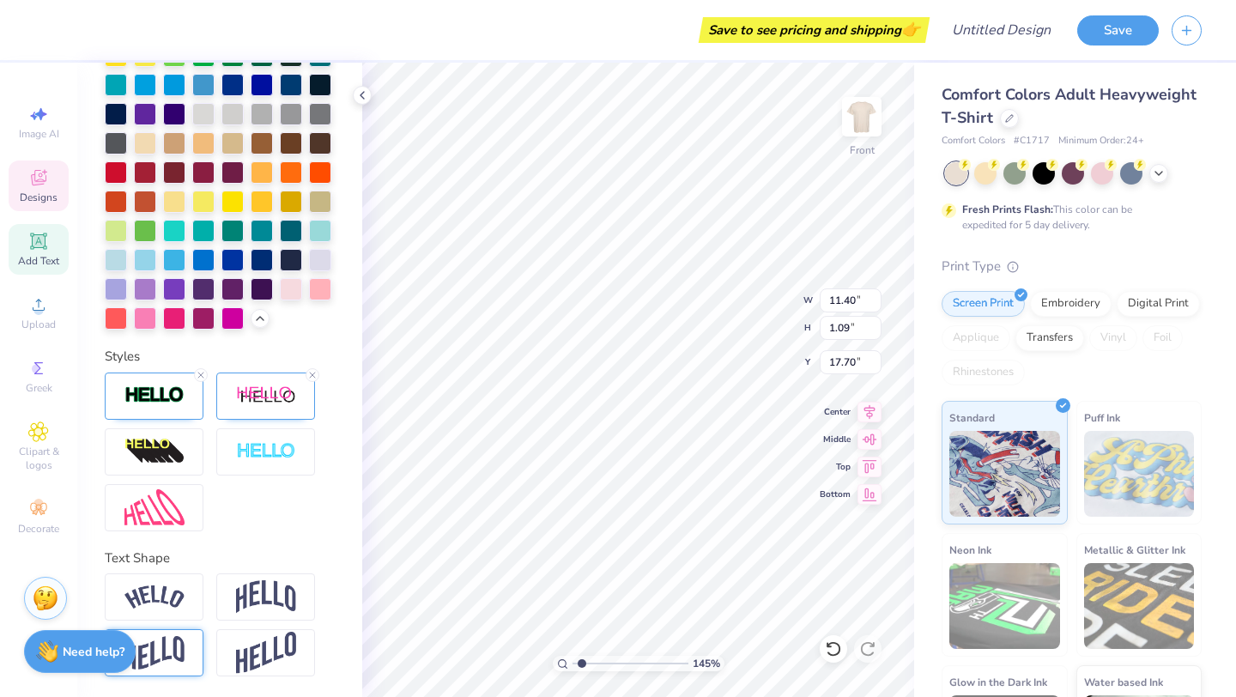
scroll to position [572, 0]
click at [842, 654] on div at bounding box center [833, 648] width 27 height 27
click at [565, 666] on line at bounding box center [566, 667] width 2 height 2
type input "1"
type input "7.24"
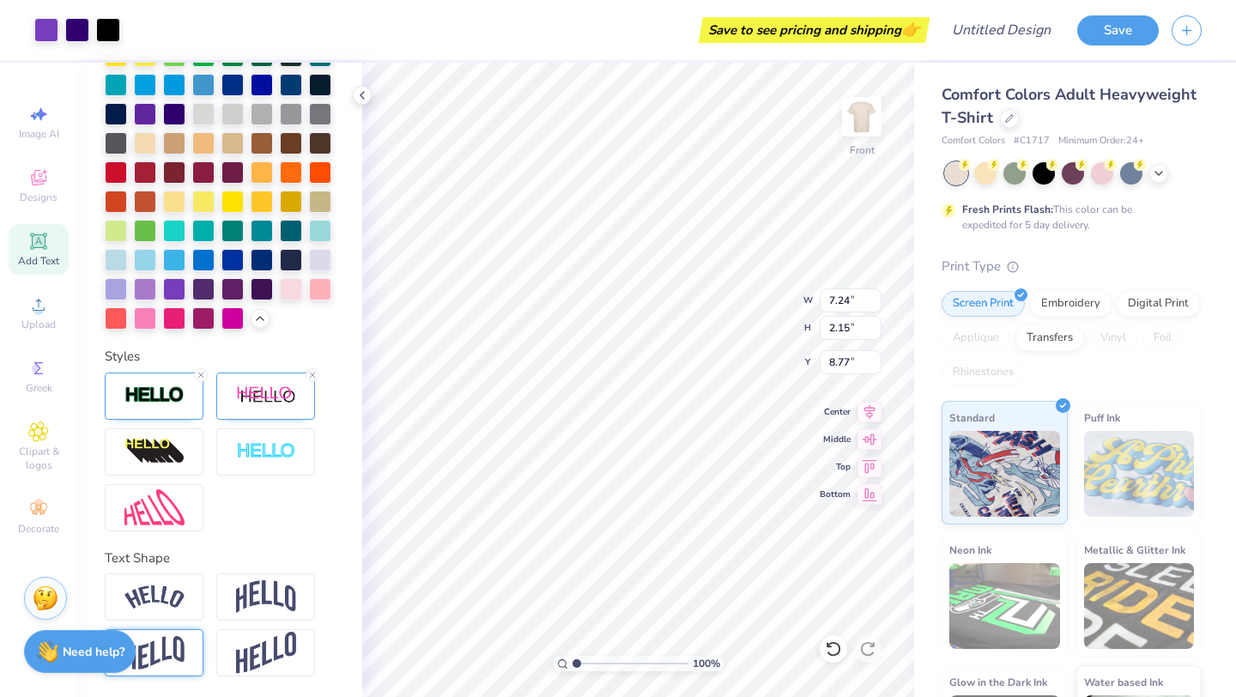
type input "2.15"
type input "8.77"
type input "7.03"
drag, startPoint x: 576, startPoint y: 661, endPoint x: 598, endPoint y: 663, distance: 21.5
click at [598, 663] on input "range" at bounding box center [631, 663] width 116 height 15
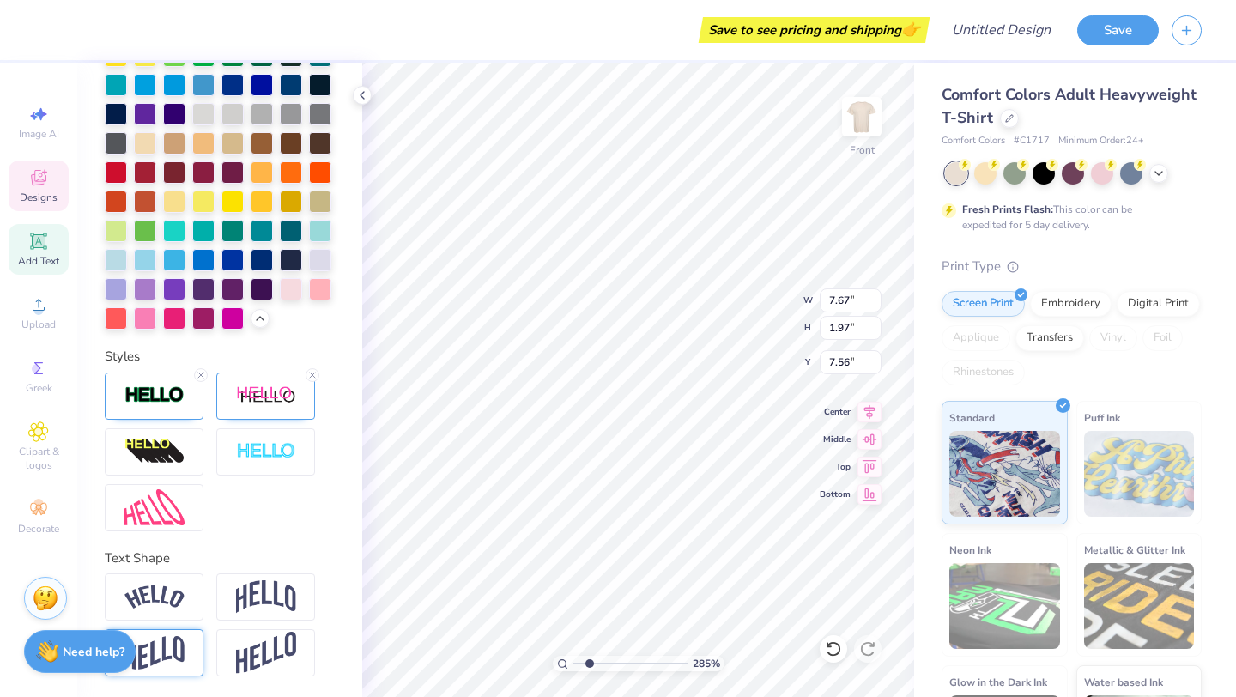
type input "2.1"
click at [589, 664] on input "range" at bounding box center [631, 663] width 116 height 15
type textarea "C"
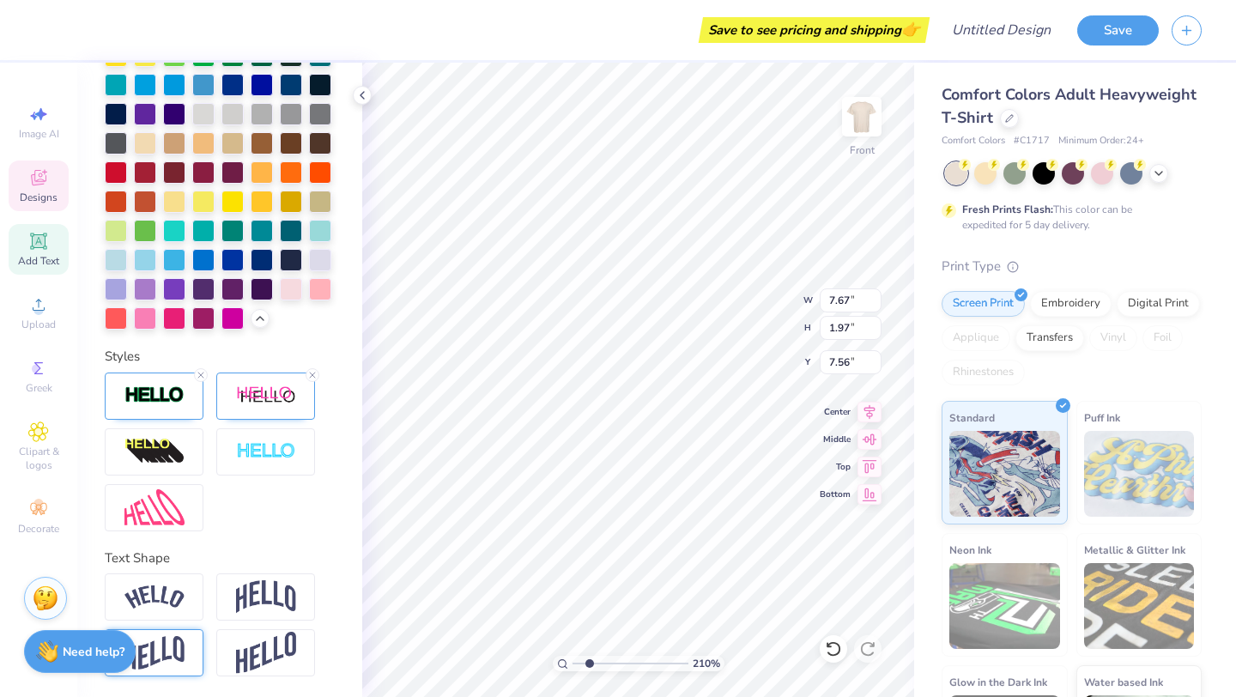
type textarea "Gym Floor"
type input "11.40"
type input "1.09"
type input "7.02"
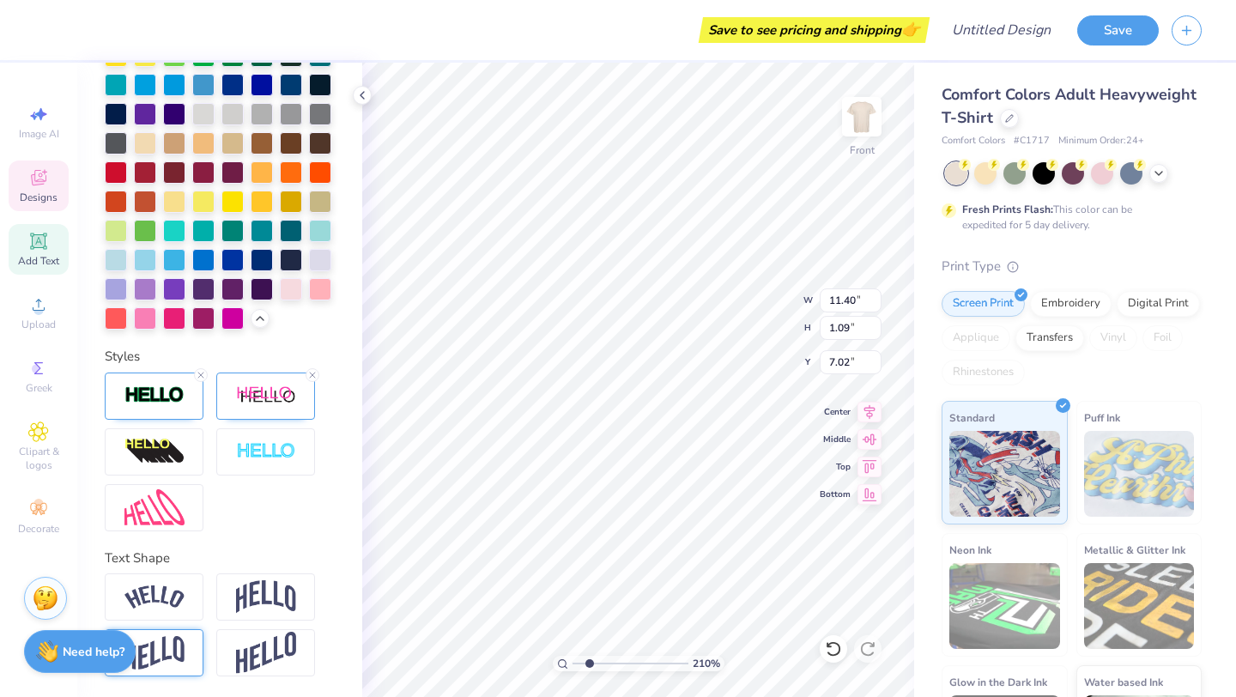
scroll to position [0, 0]
type textarea "JOIN US ON THE"
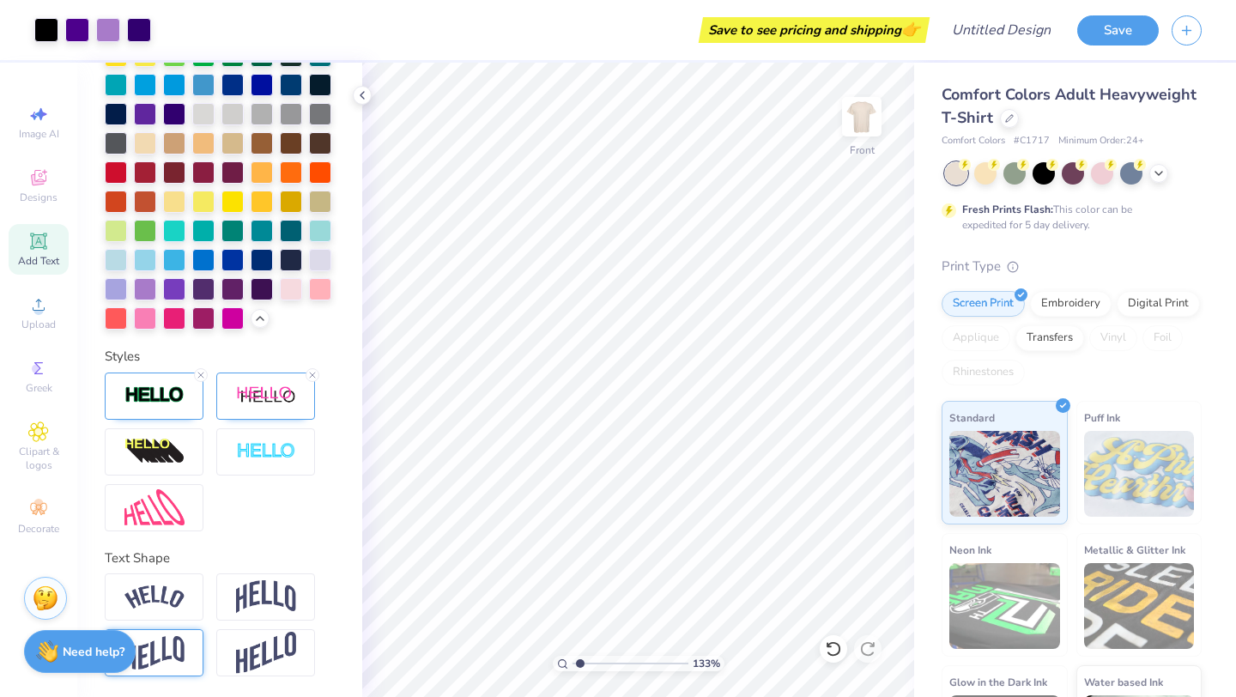
drag, startPoint x: 589, startPoint y: 665, endPoint x: 579, endPoint y: 665, distance: 9.4
click at [579, 665] on input "range" at bounding box center [631, 663] width 116 height 15
type input "1"
click at [573, 663] on input "range" at bounding box center [631, 663] width 116 height 15
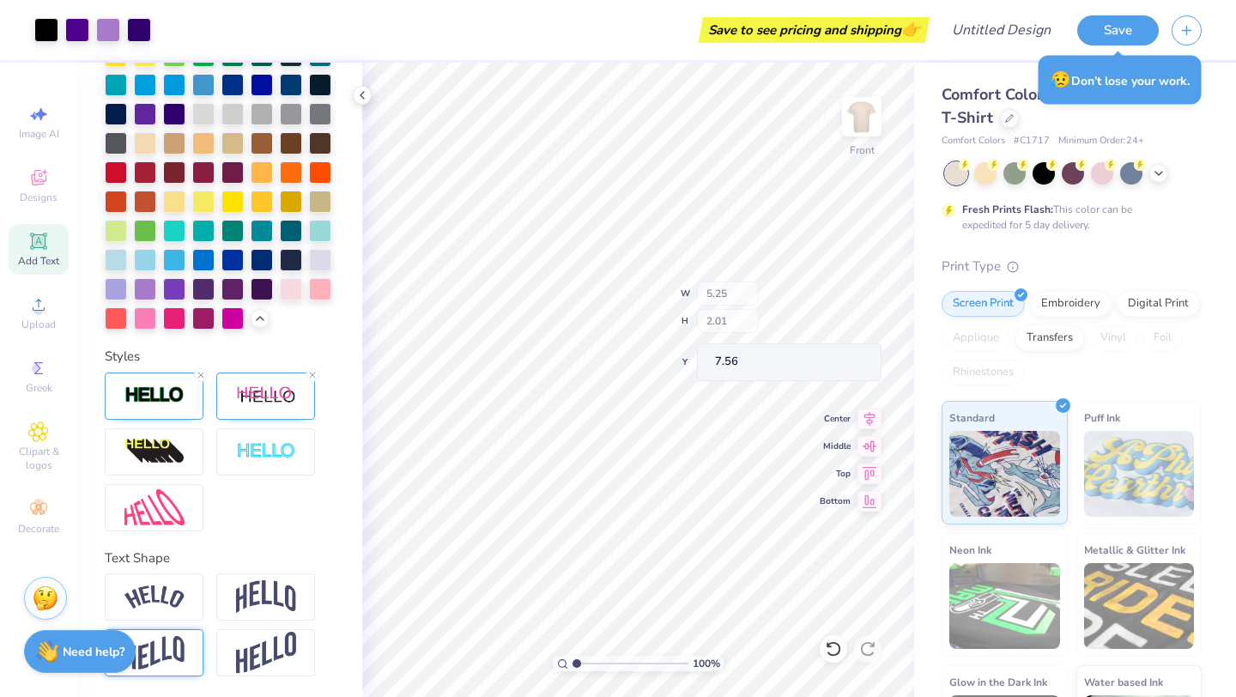
type input "7.56"
type input "9.57"
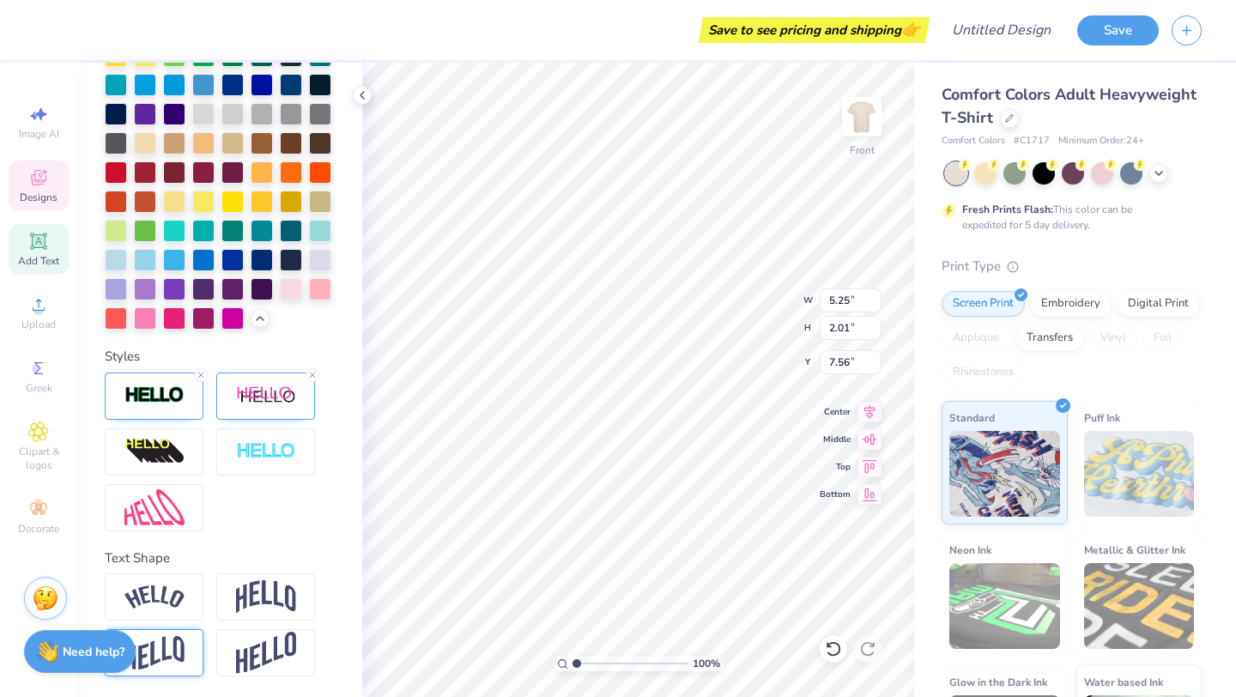
type input "5.25"
type input "2.01"
type input "7.56"
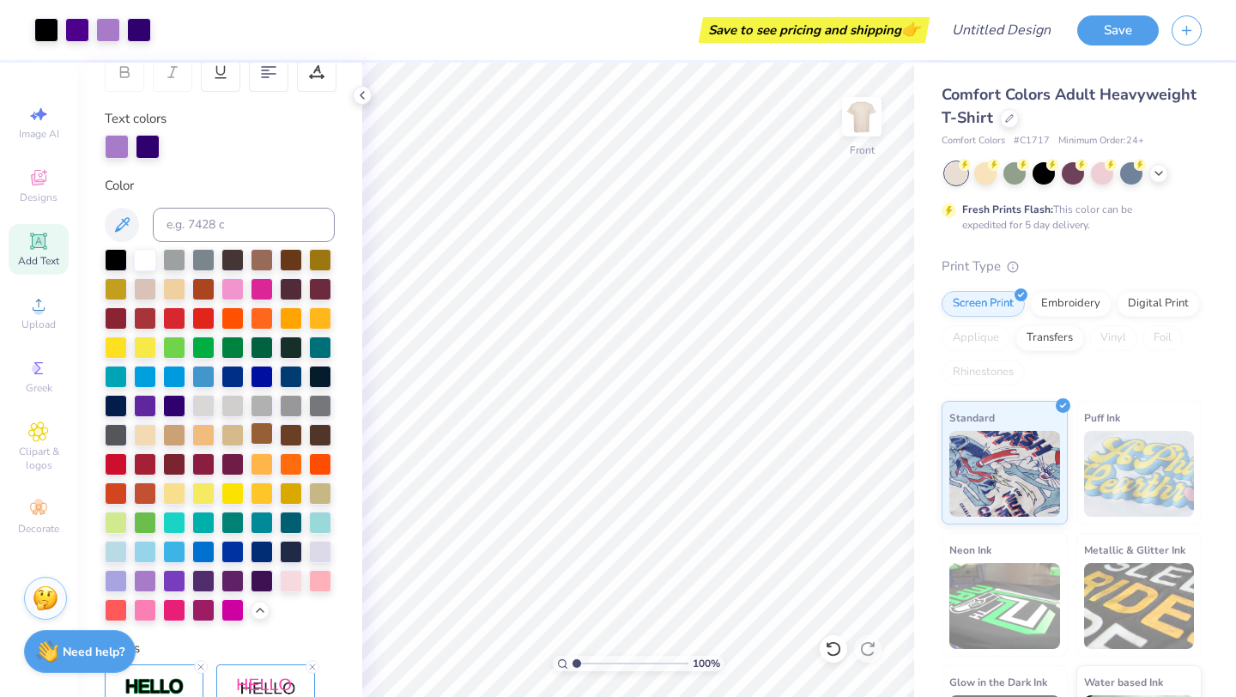
scroll to position [0, 0]
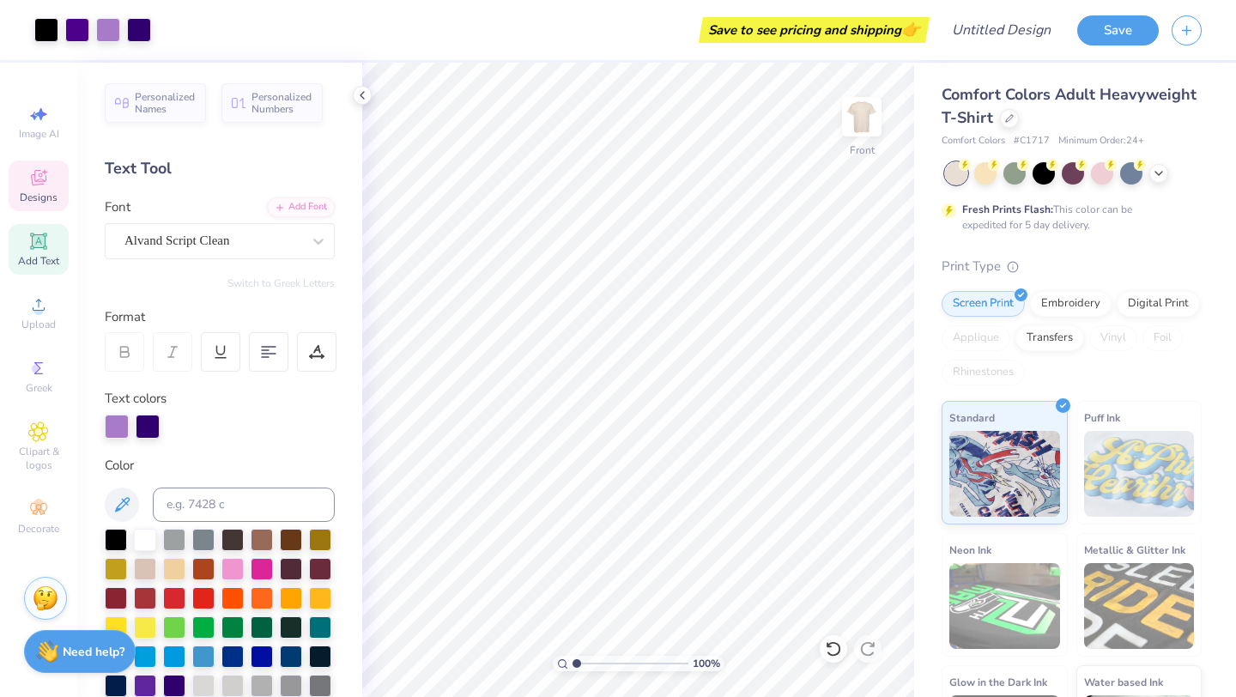
click at [41, 200] on span "Designs" at bounding box center [39, 198] width 38 height 14
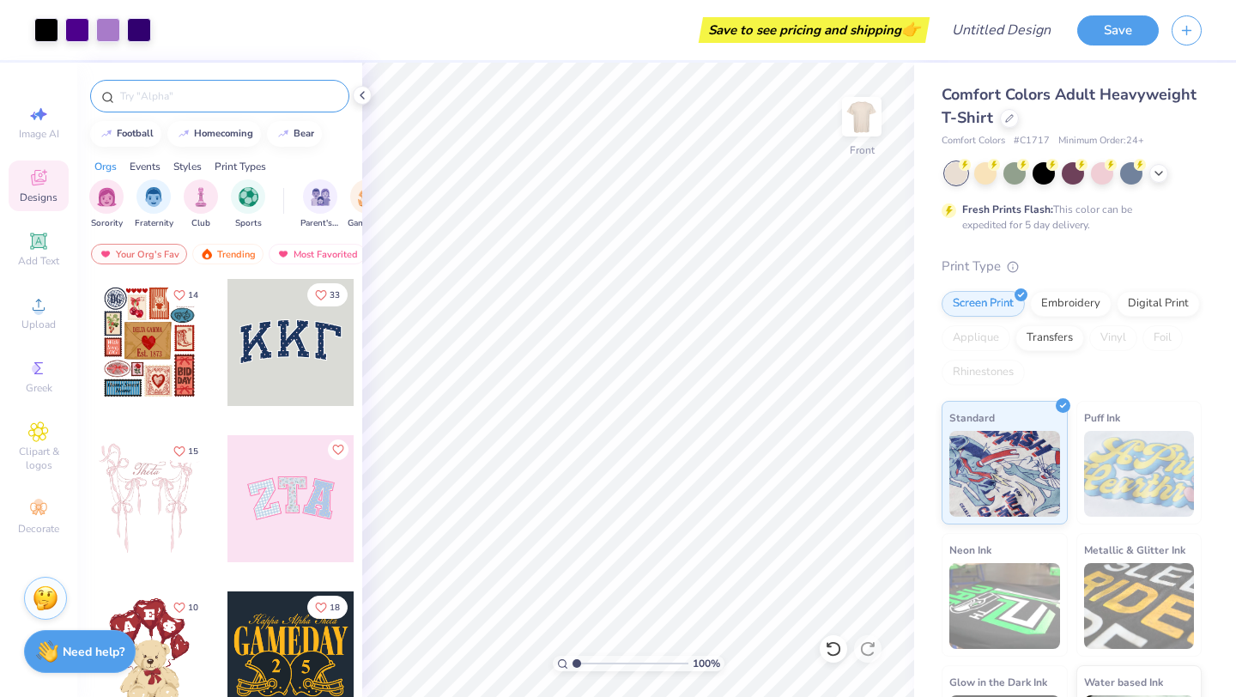
click at [185, 100] on input "text" at bounding box center [228, 96] width 220 height 17
type input "disco"
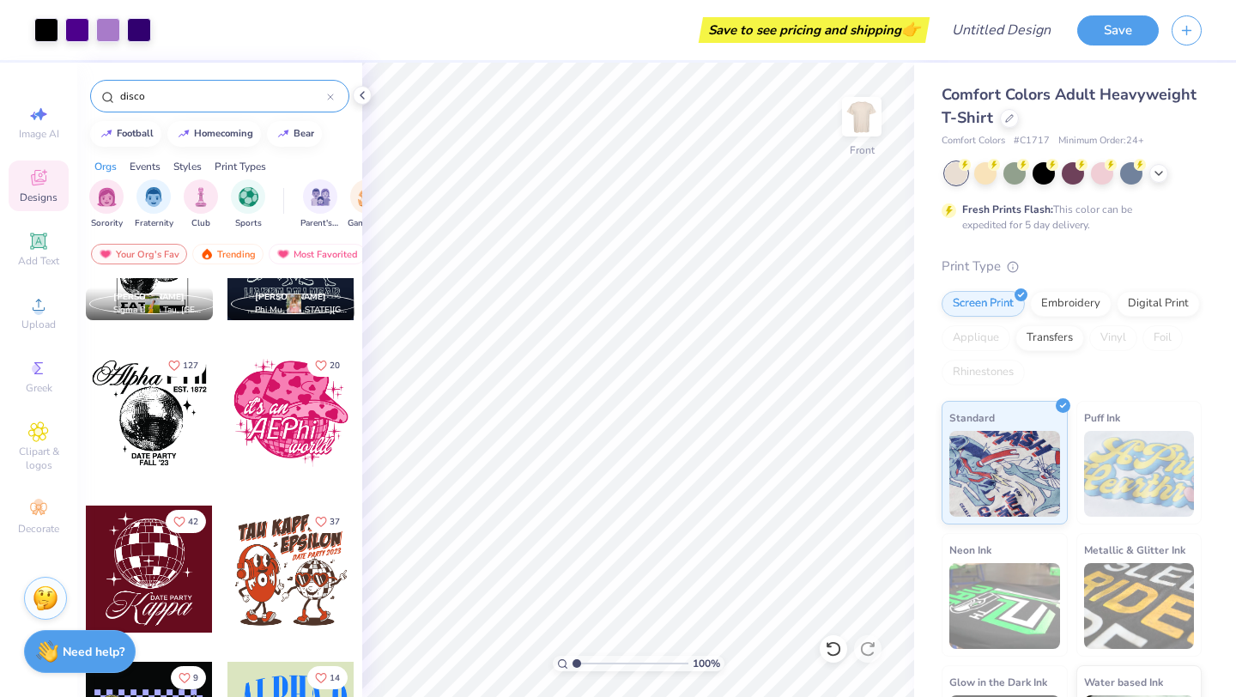
scroll to position [3055, 0]
click at [294, 561] on div at bounding box center [290, 568] width 127 height 127
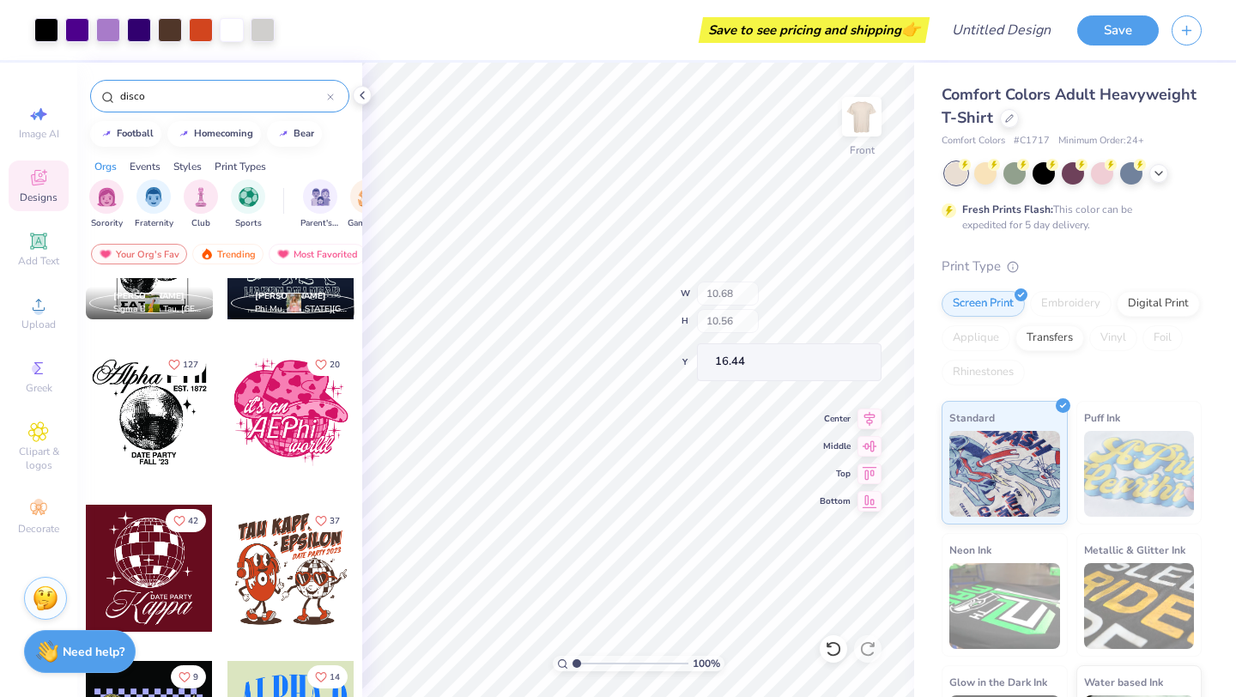
type input "9.18"
type input "9.08"
type input "17.92"
type input "1.23"
click at [579, 659] on input "range" at bounding box center [631, 663] width 116 height 15
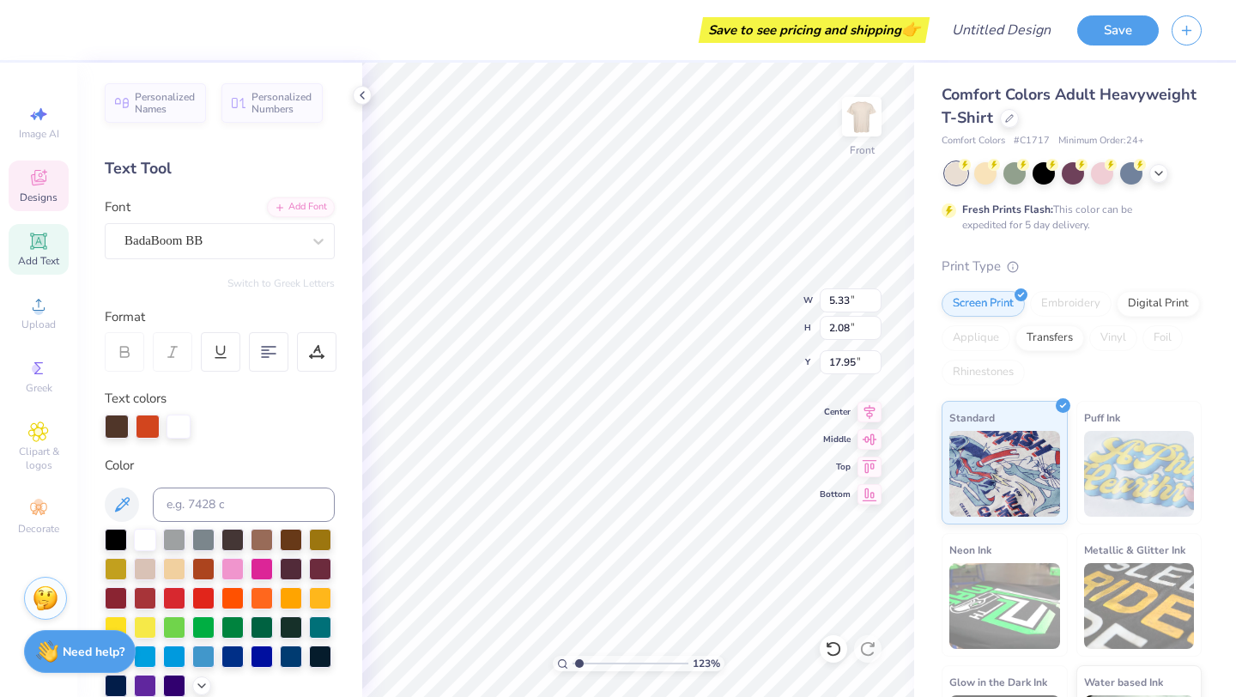
scroll to position [0, 1]
type textarea "T"
type textarea "H"
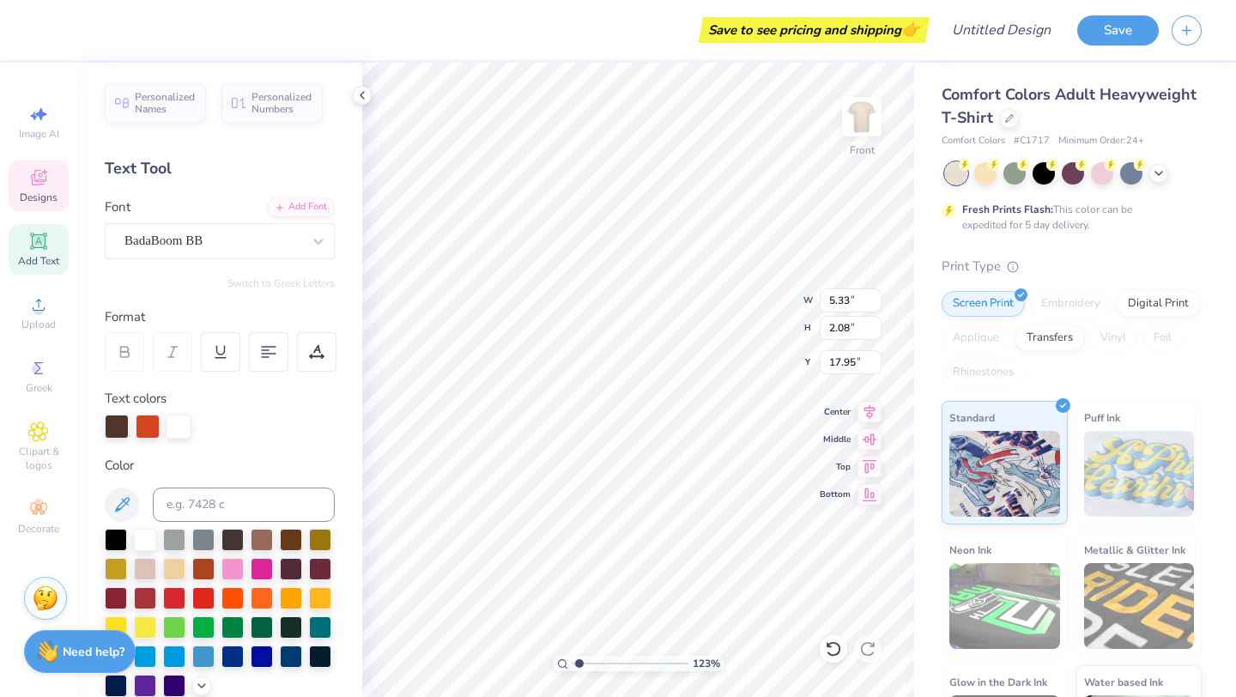
type textarea "JOIIN US ON THE"
type input "4.19"
type input "1.90"
type input "18.96"
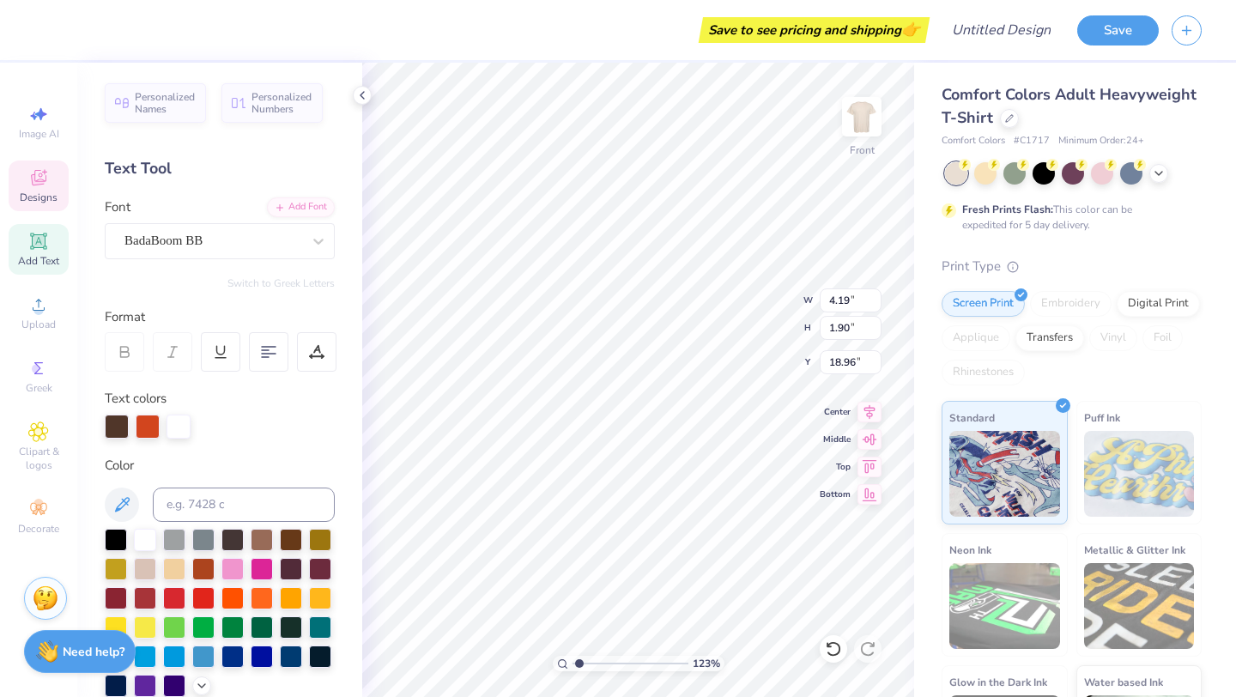
type textarea "E"
type textarea "GYM FLOOR!"
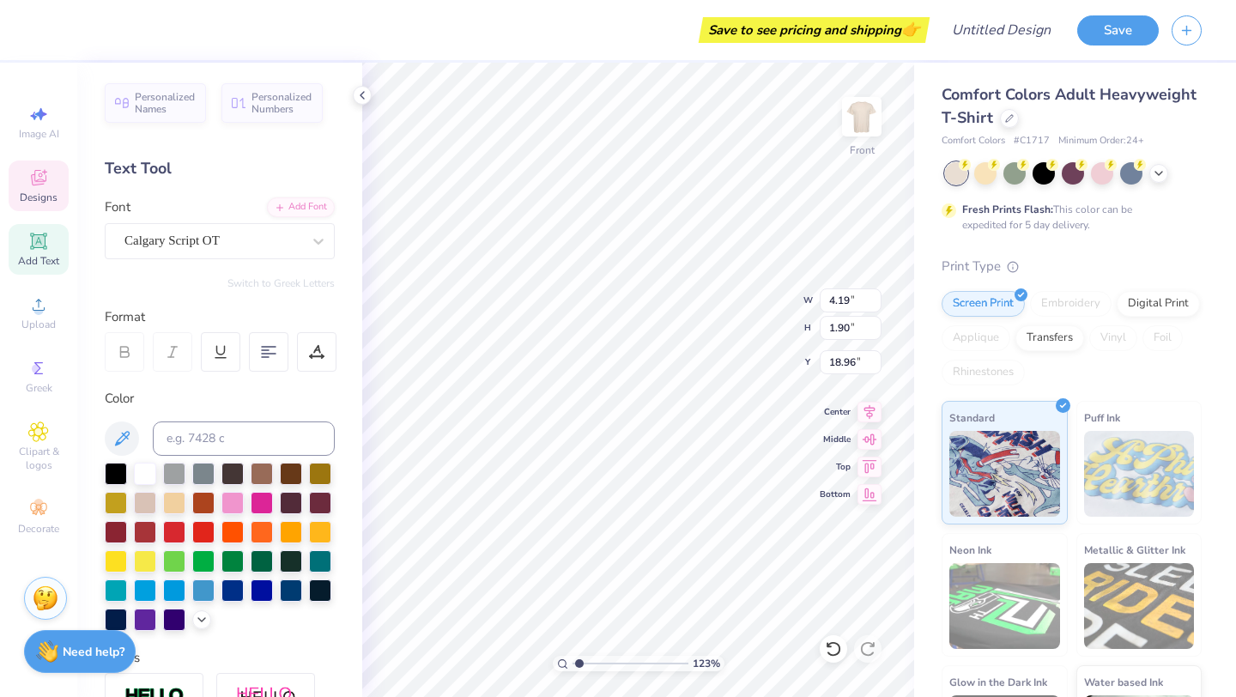
type input "3.54"
type input "1.06"
type input "20.64"
type textarea "D"
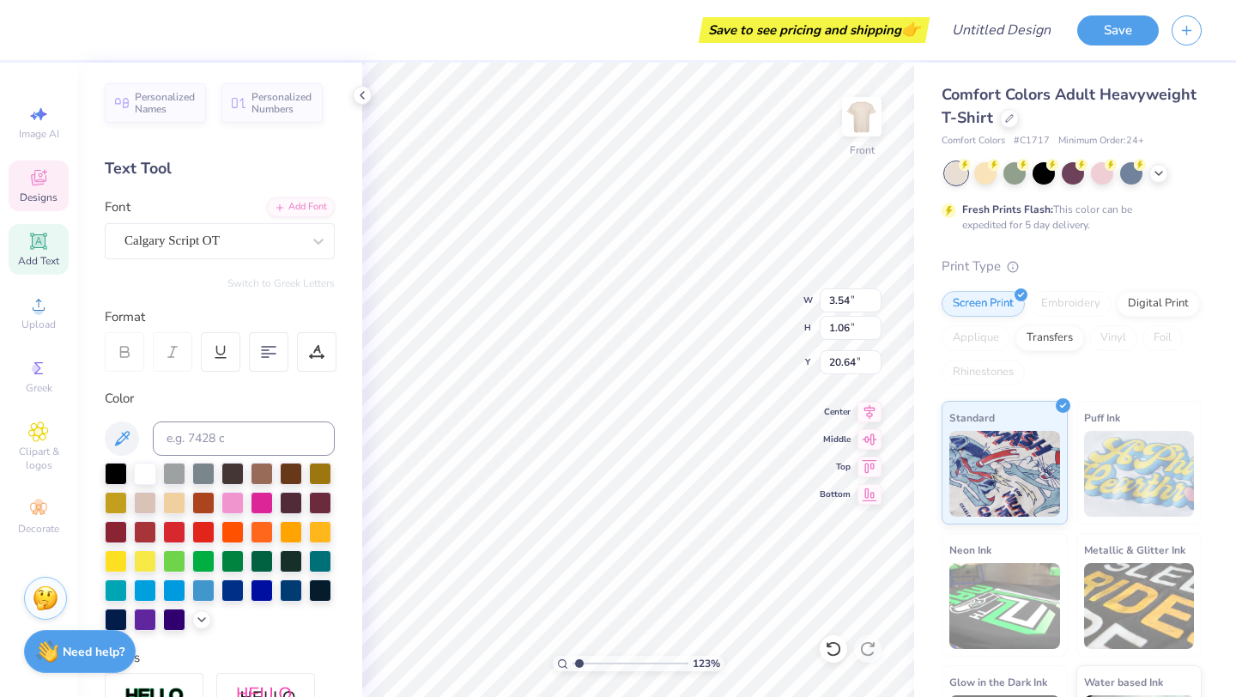
scroll to position [0, 0]
type textarea "SINCE 1996"
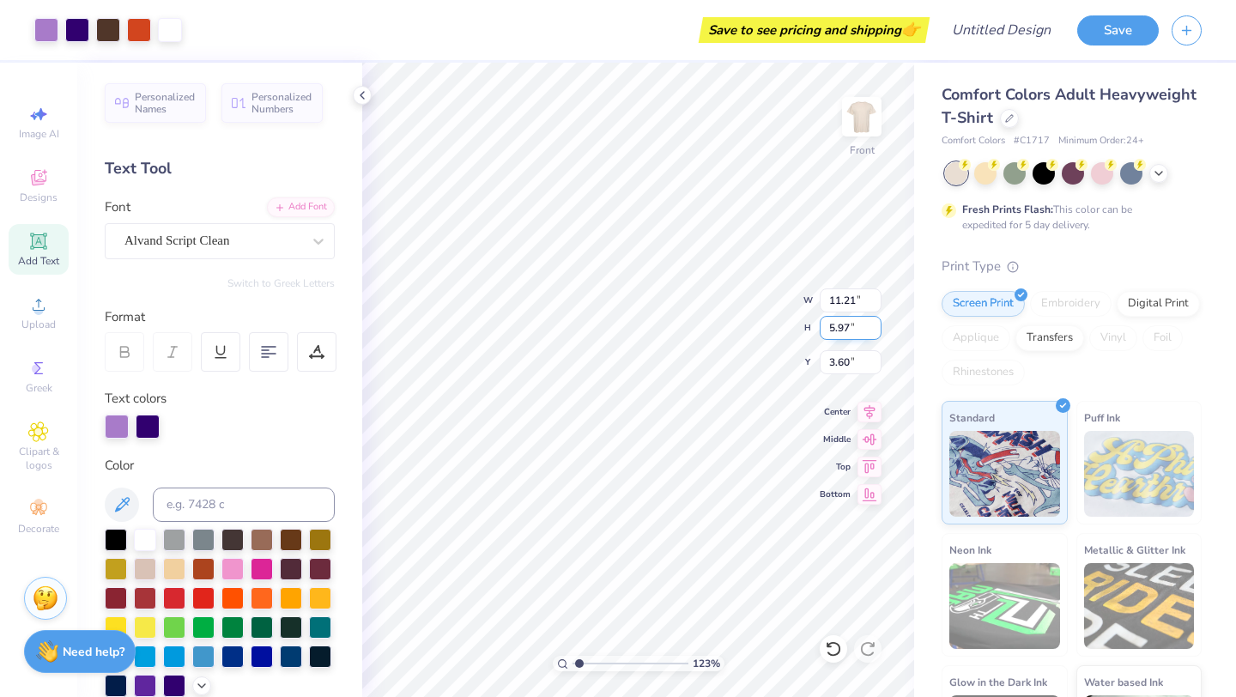
click at [757, 319] on div "123 % Front W 11.21 11.21 " H 5.97 5.97 " Y 3.60 3.60 " Center Middle Top Bottom" at bounding box center [638, 380] width 552 height 634
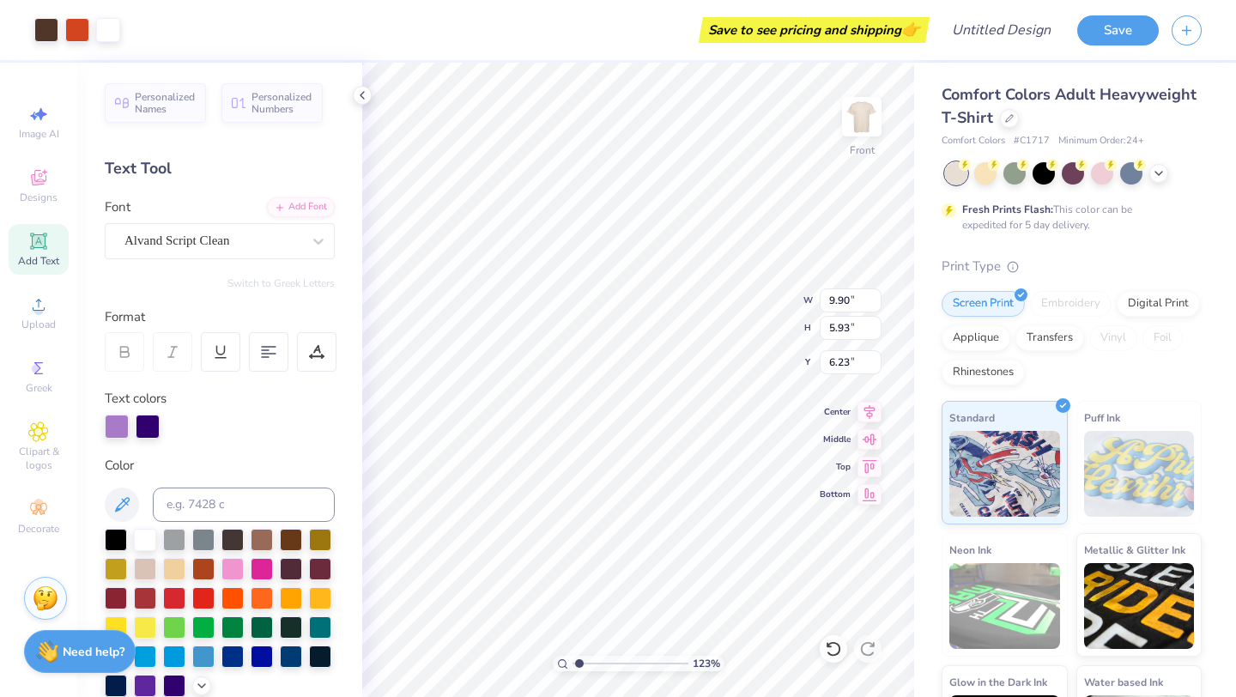
type input "6.23"
click at [45, 27] on div at bounding box center [46, 28] width 24 height 24
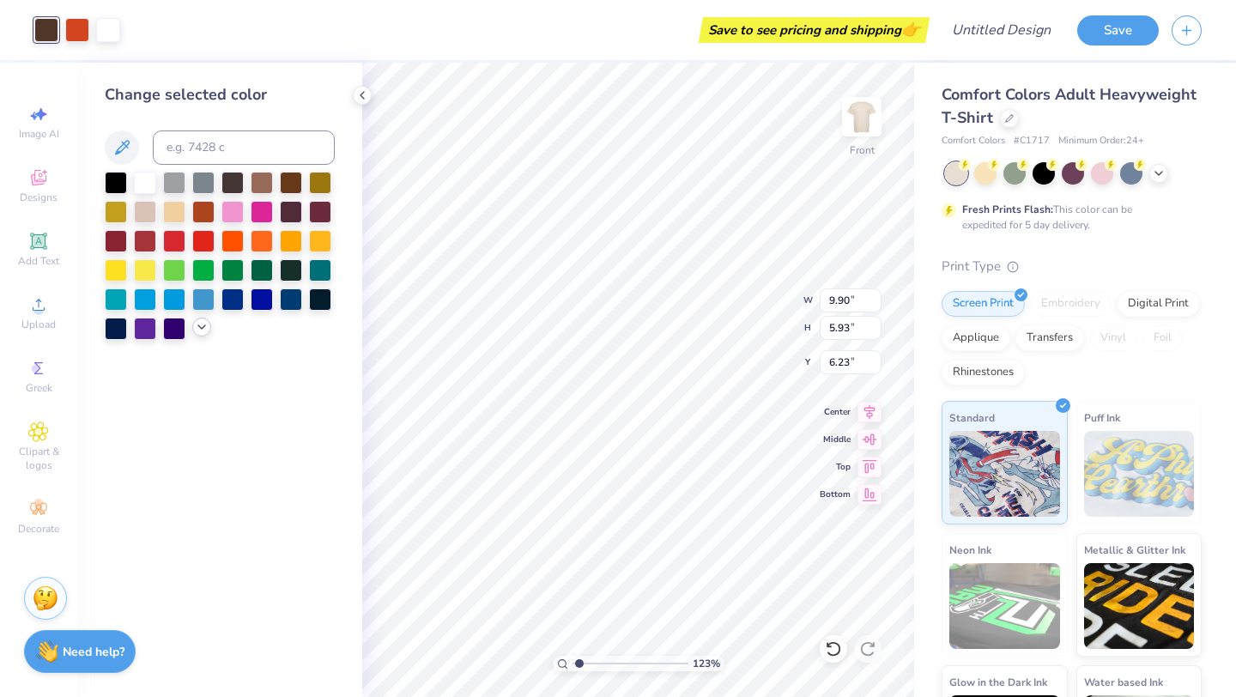
click at [197, 325] on icon at bounding box center [202, 327] width 14 height 14
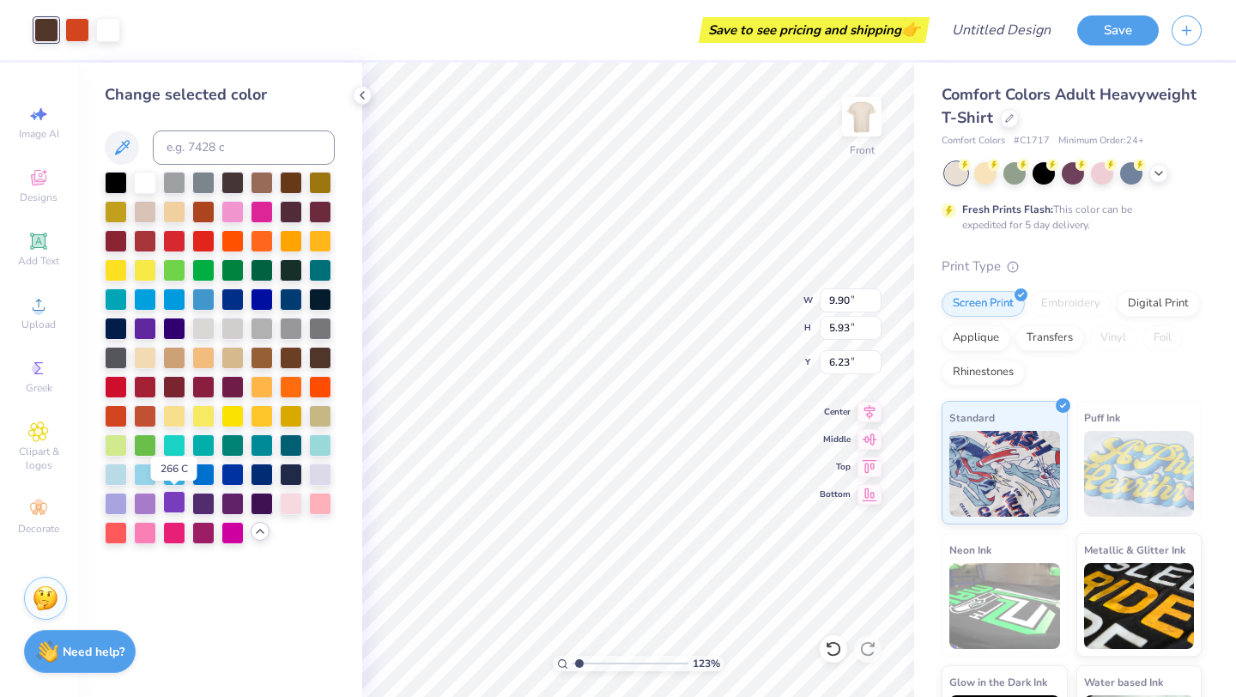
click at [174, 503] on div at bounding box center [174, 502] width 22 height 22
click at [77, 32] on div at bounding box center [77, 28] width 24 height 24
click at [172, 331] on div at bounding box center [174, 327] width 22 height 22
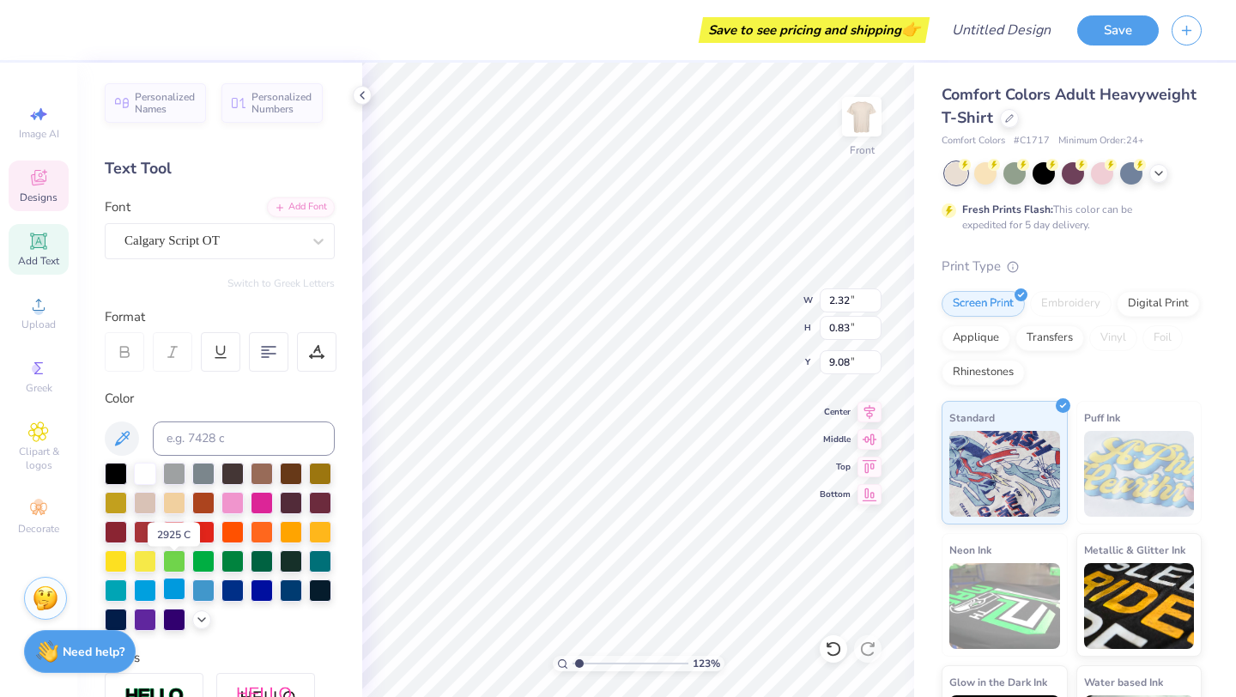
scroll to position [29, 0]
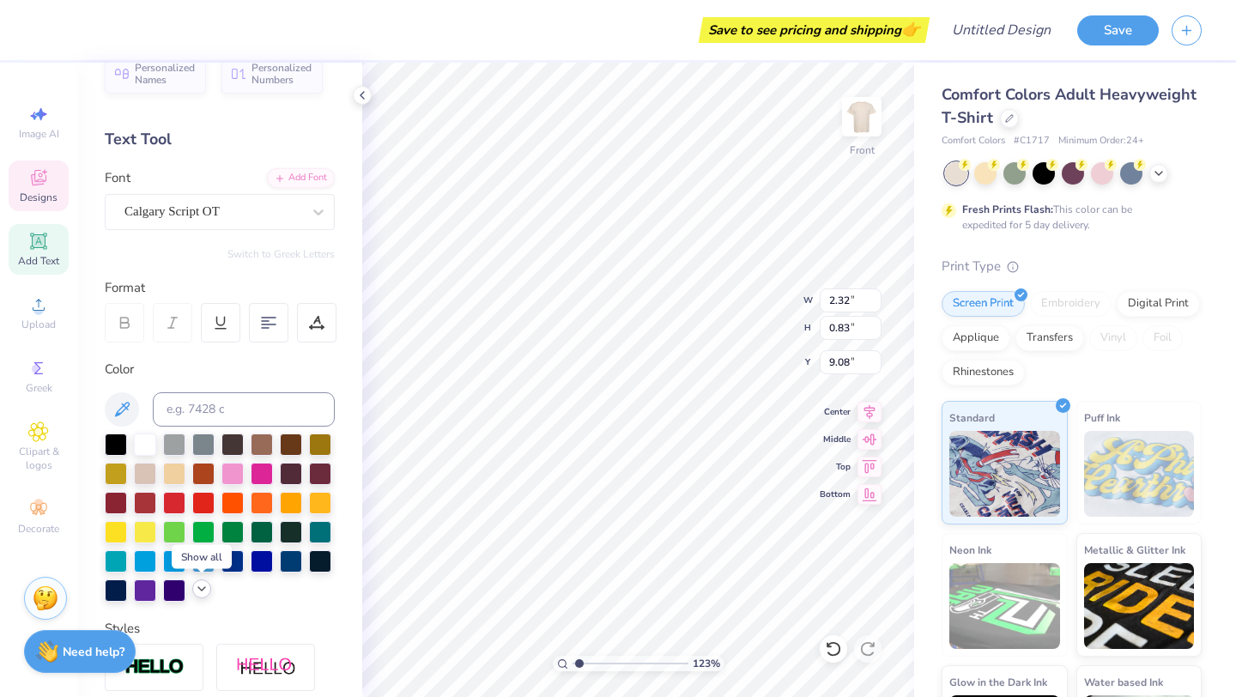
click at [204, 591] on icon at bounding box center [202, 589] width 14 height 14
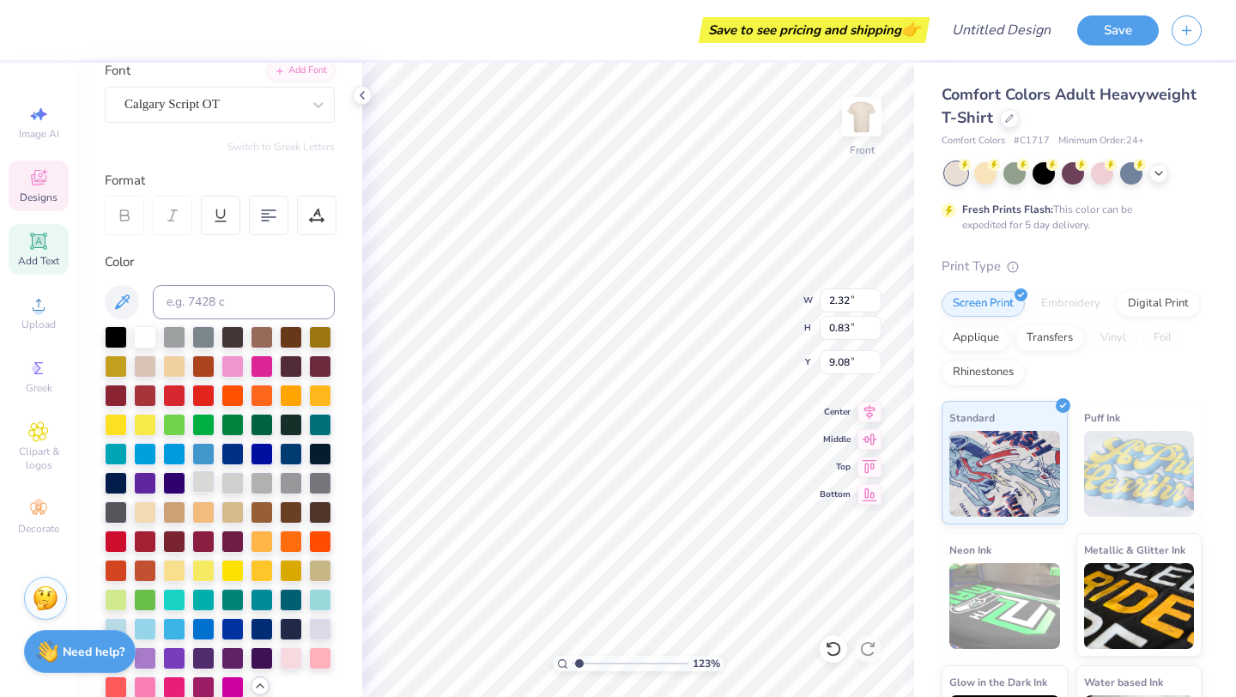
scroll to position [147, 0]
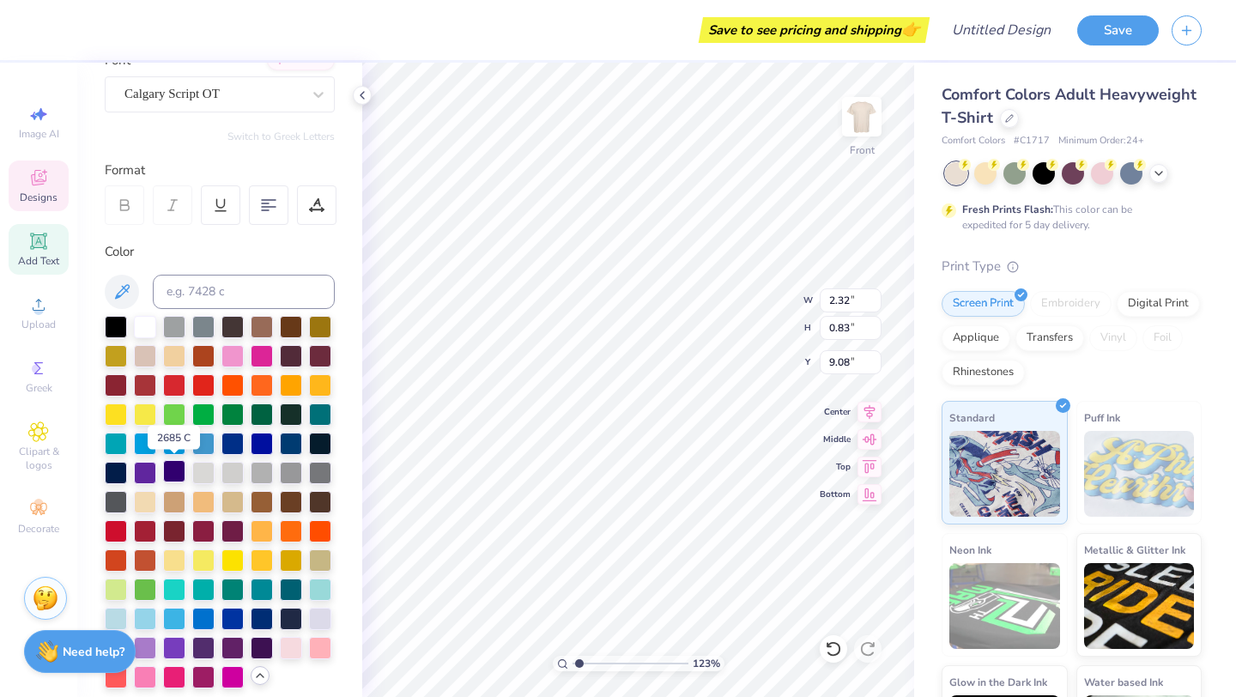
click at [174, 472] on div at bounding box center [174, 471] width 22 height 22
type input "8.24"
type input "2.48"
type input "6.23"
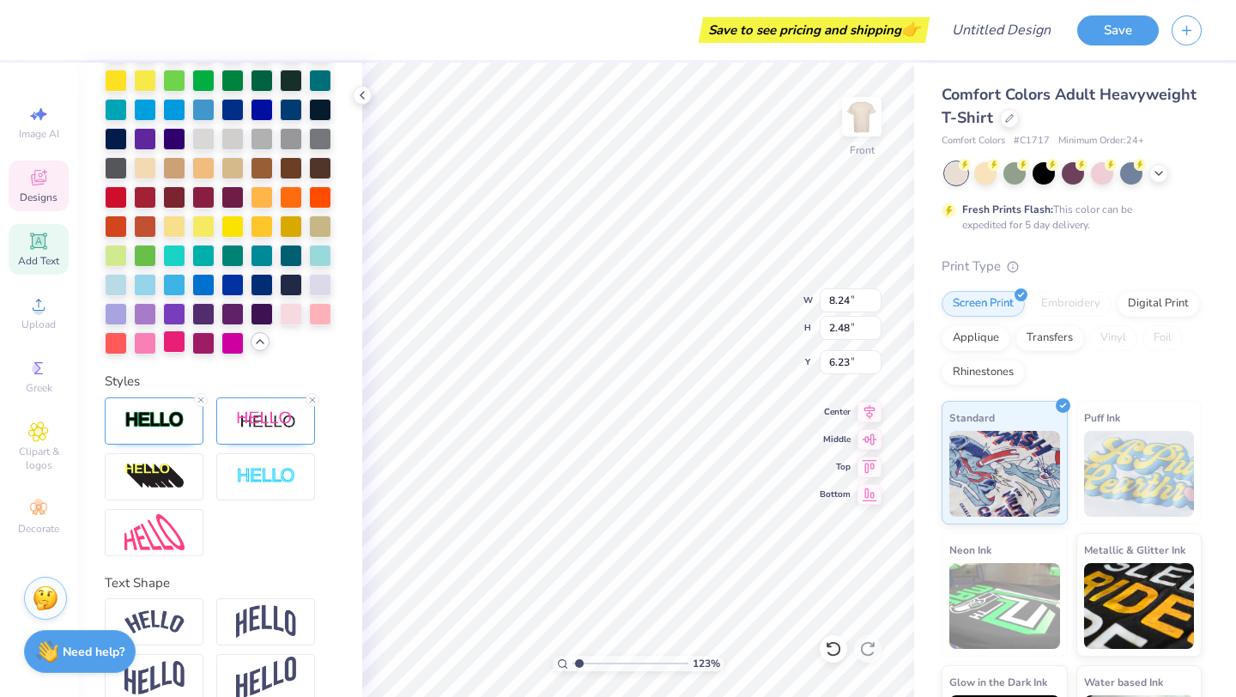
scroll to position [572, 0]
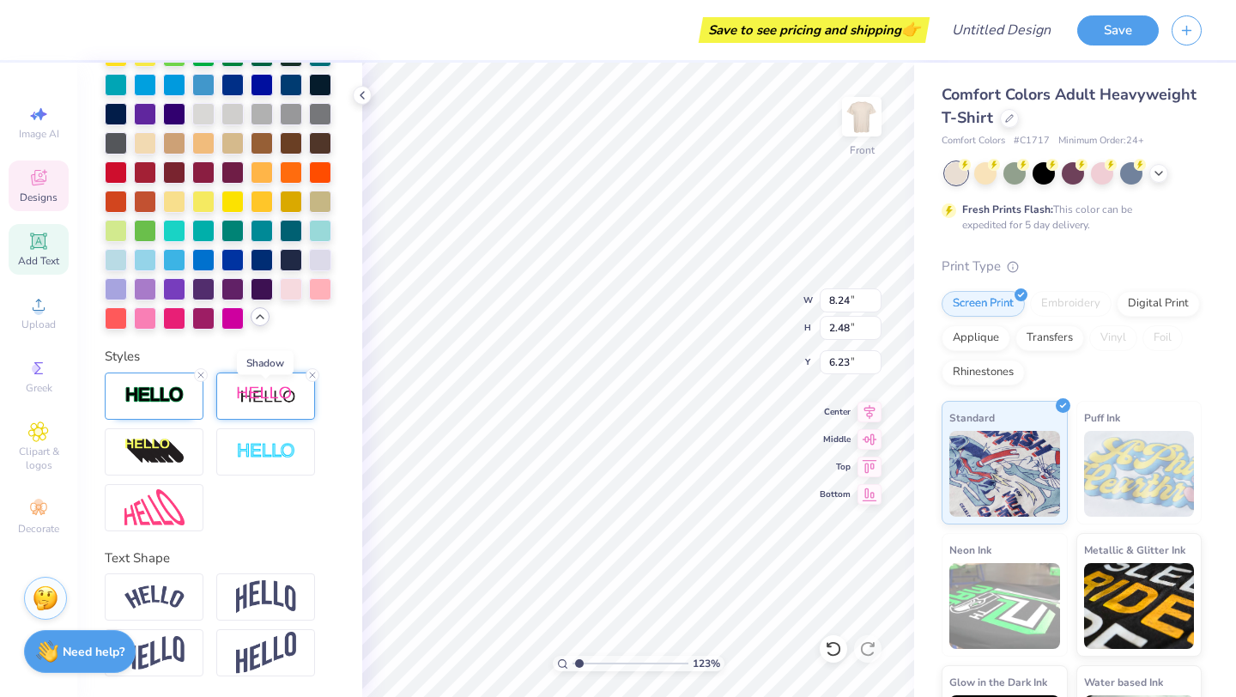
click at [278, 398] on img at bounding box center [266, 395] width 60 height 21
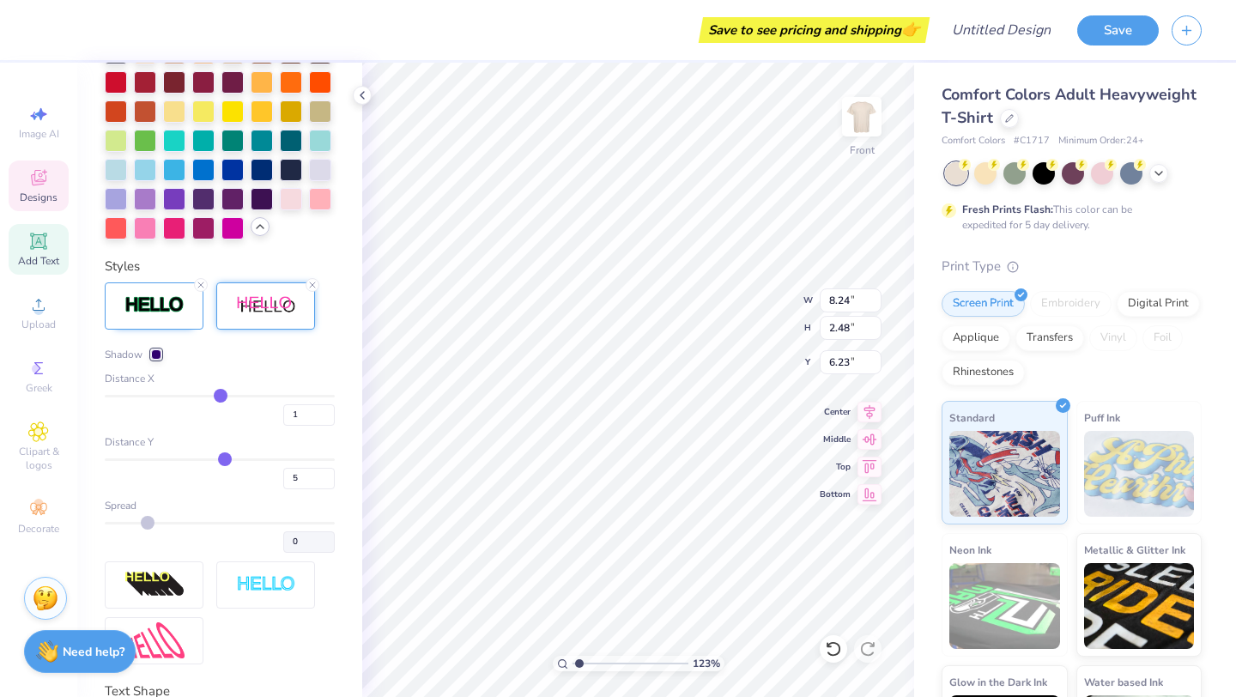
scroll to position [665, 0]
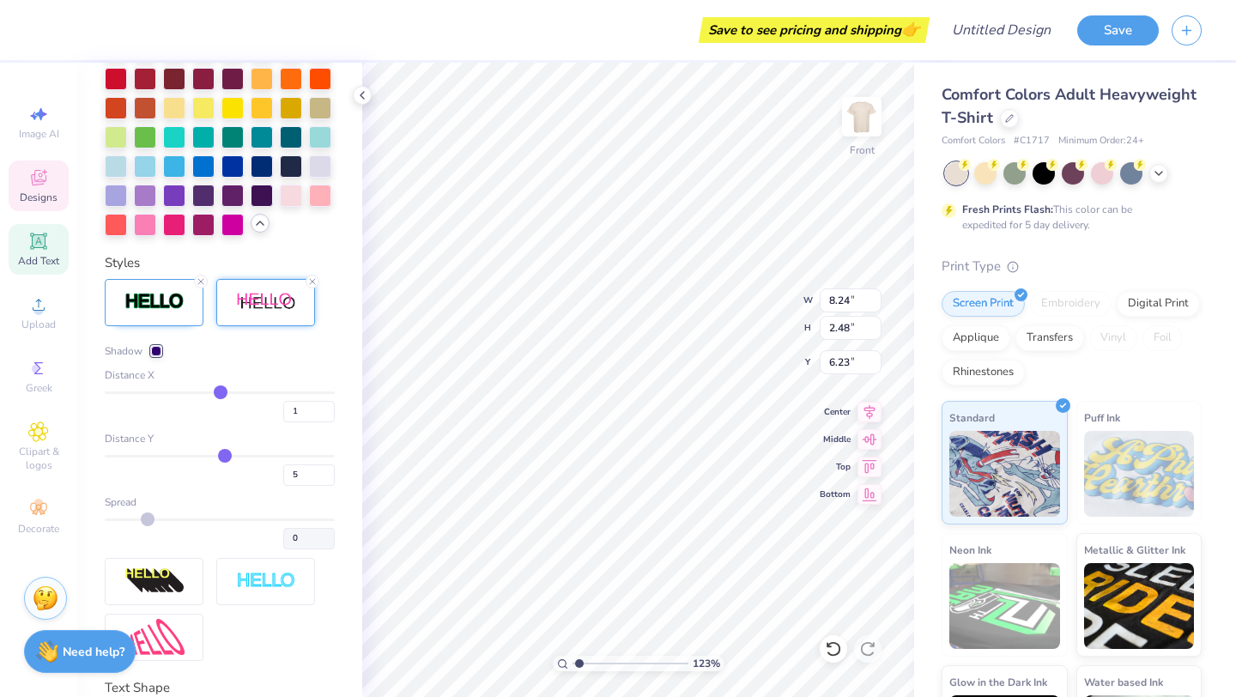
click at [158, 348] on div at bounding box center [156, 351] width 10 height 10
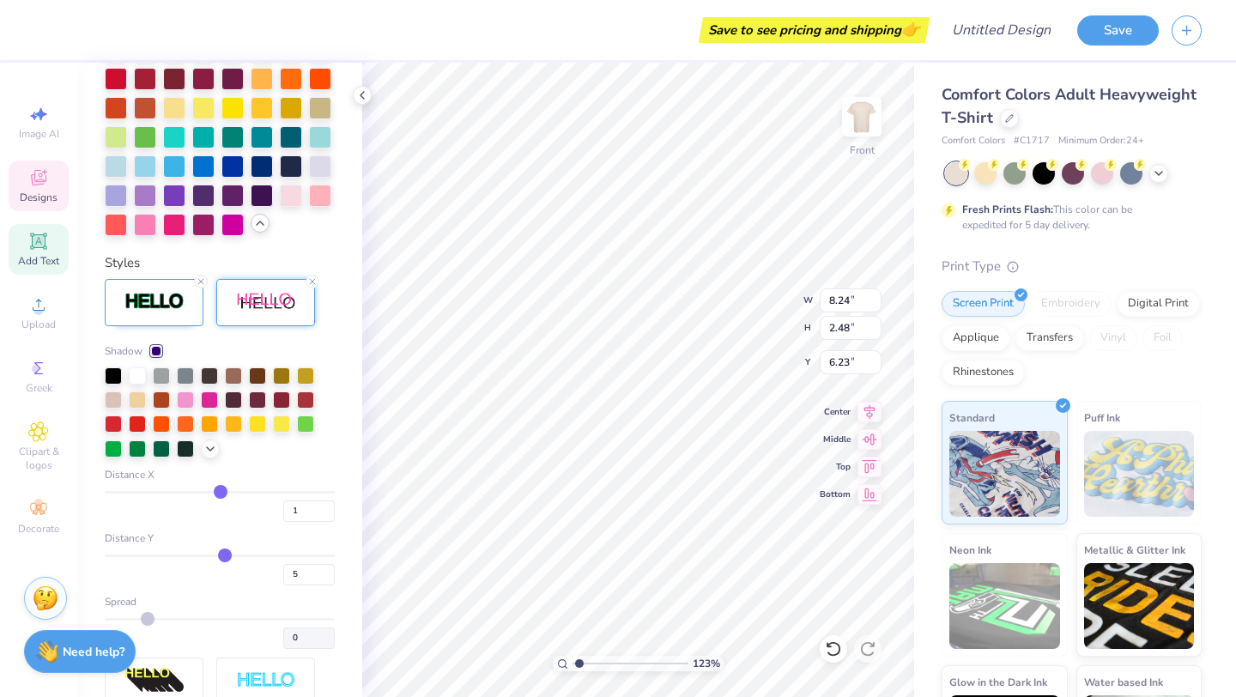
click at [200, 452] on div at bounding box center [220, 412] width 230 height 91
click at [207, 452] on icon at bounding box center [210, 447] width 14 height 14
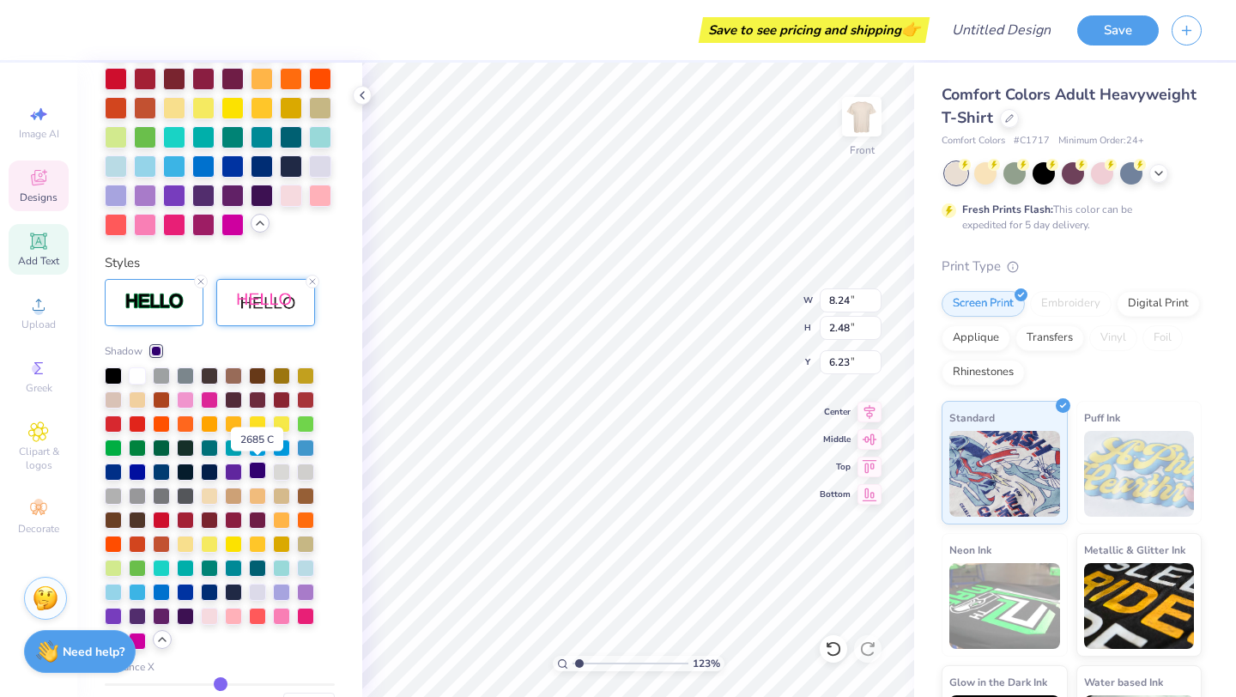
click at [249, 472] on div at bounding box center [257, 470] width 17 height 17
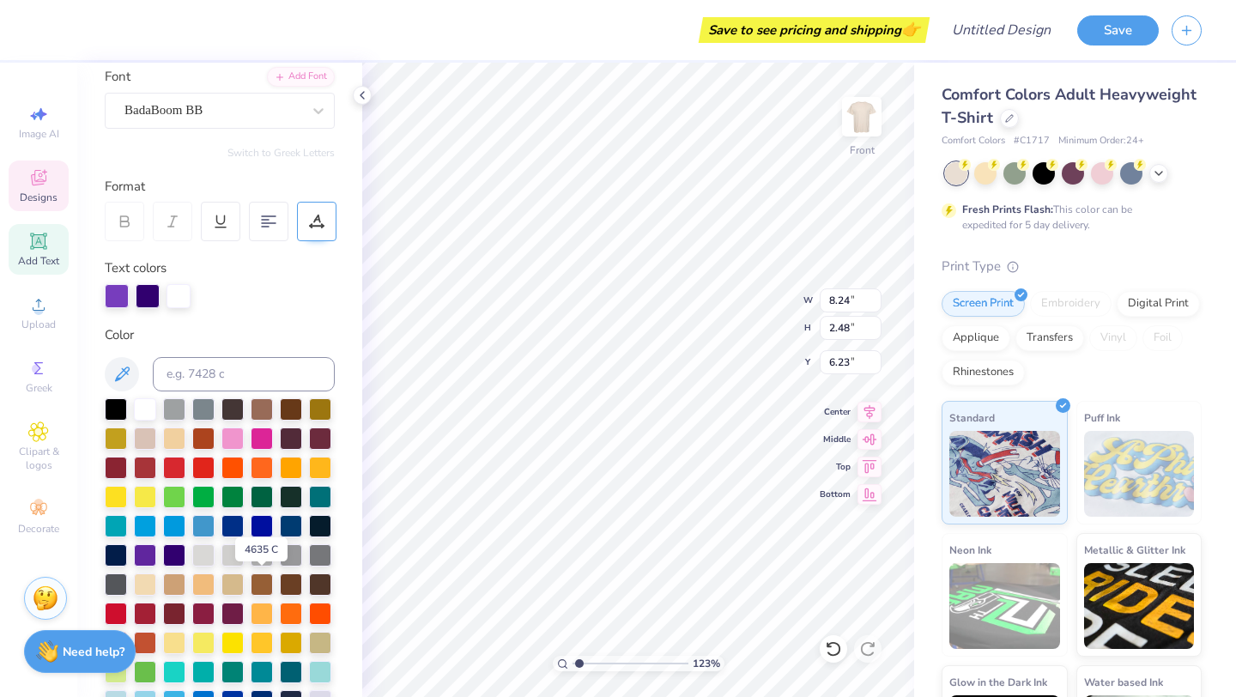
scroll to position [100, 0]
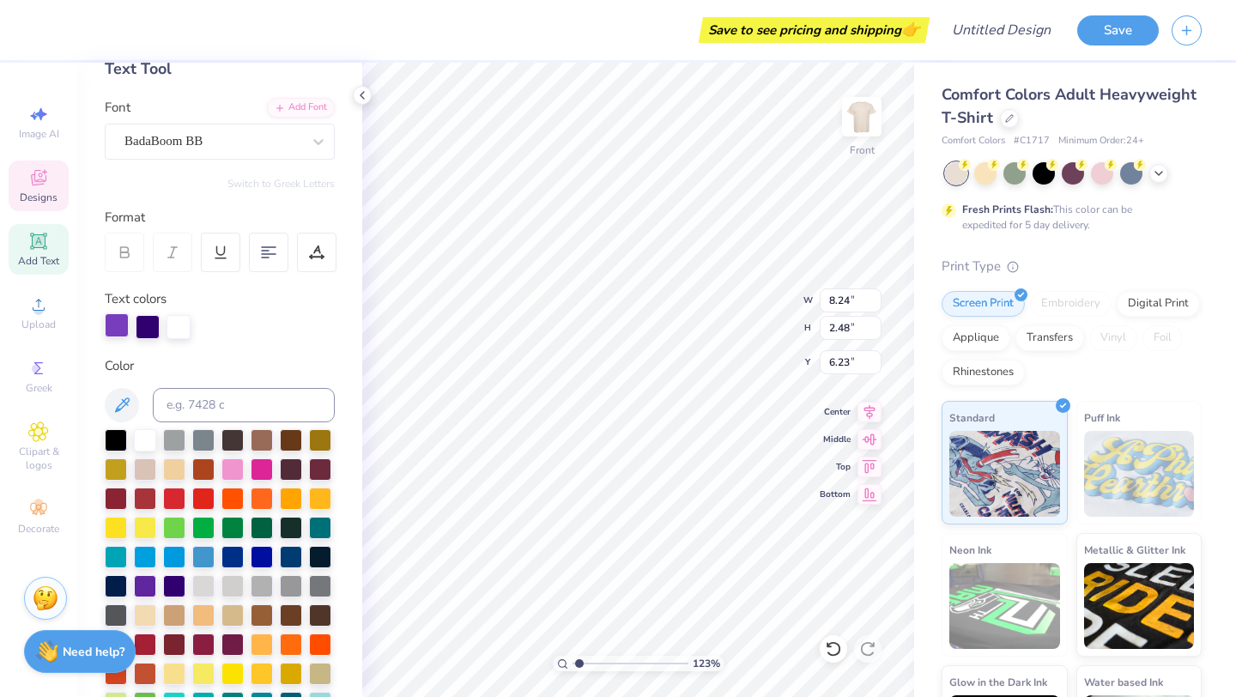
click at [124, 333] on div at bounding box center [117, 325] width 24 height 24
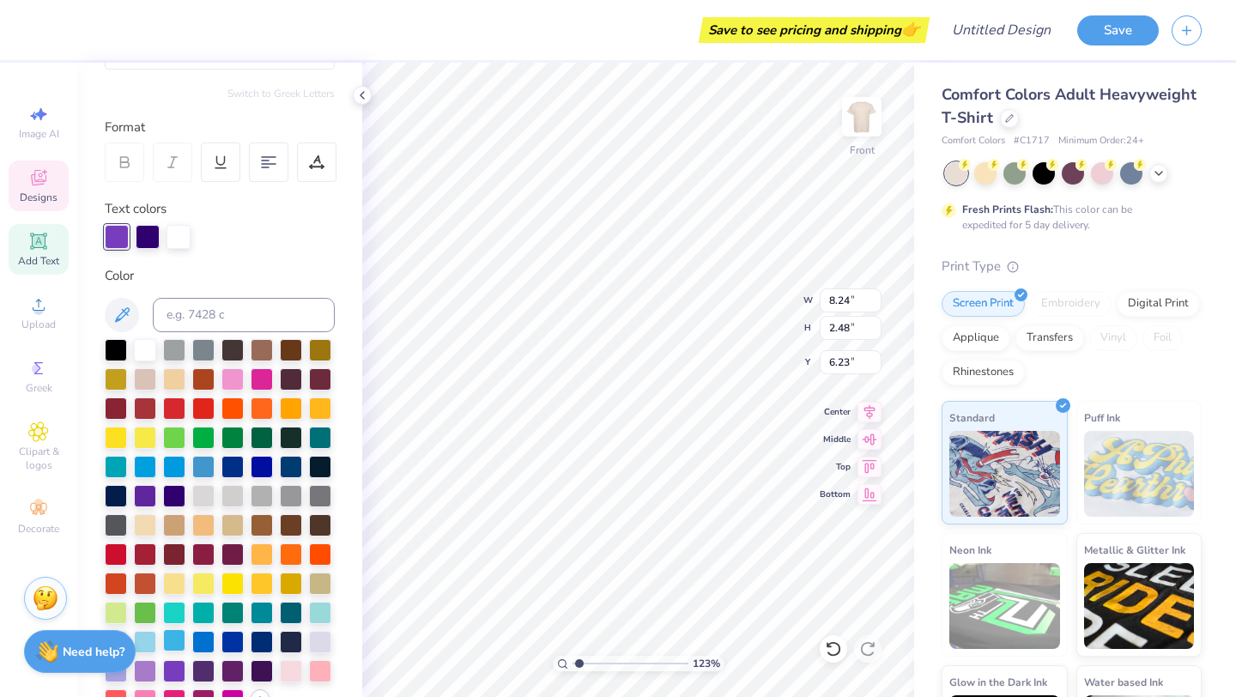
scroll to position [191, 0]
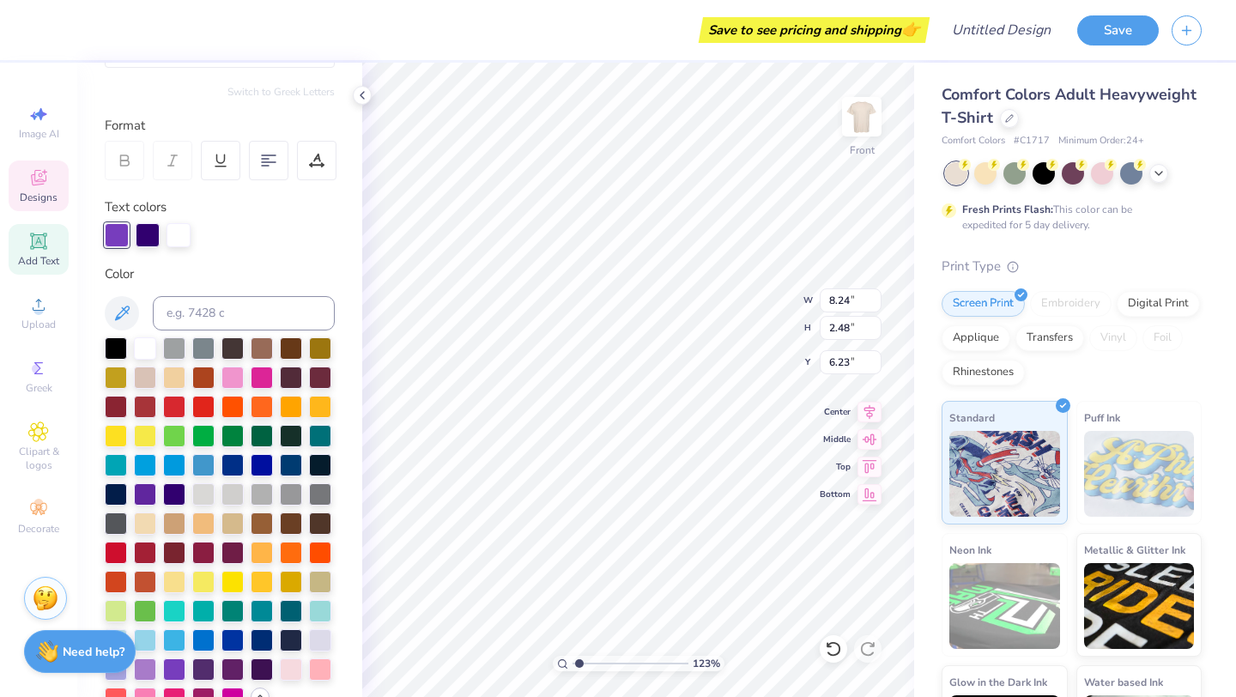
click at [159, 670] on div at bounding box center [220, 523] width 230 height 373
click at [155, 670] on div at bounding box center [145, 668] width 22 height 22
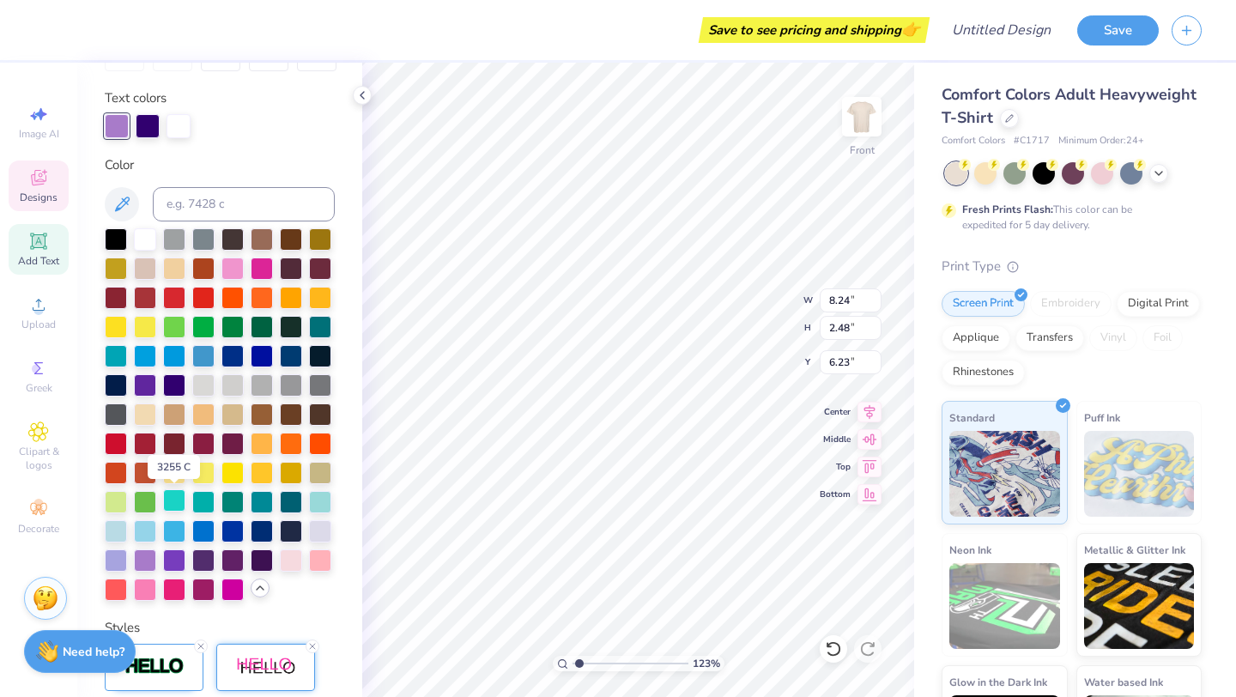
scroll to position [302, 0]
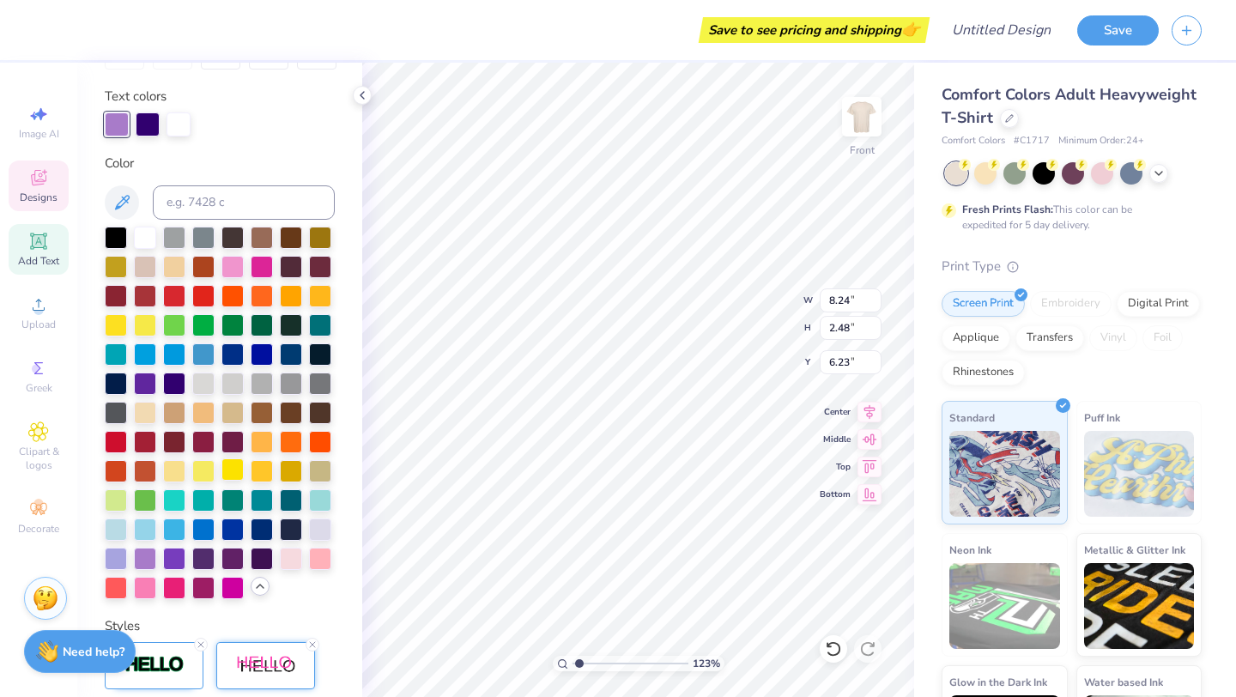
click at [234, 466] on div at bounding box center [232, 469] width 22 height 22
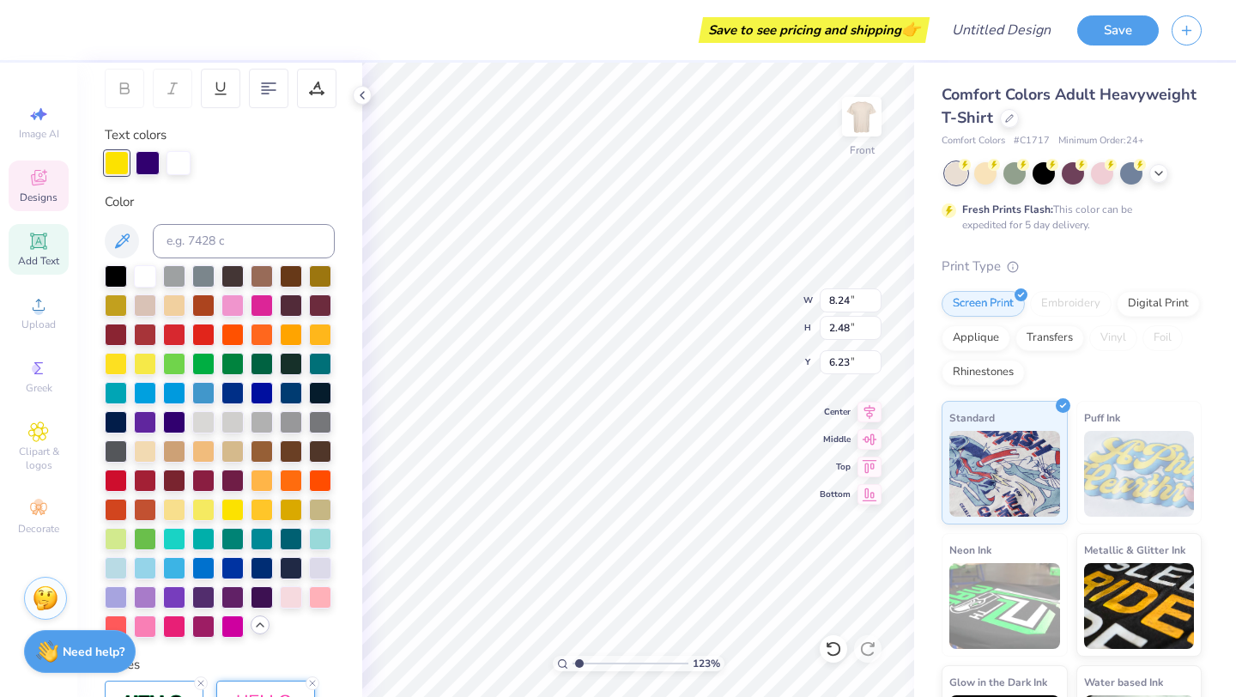
scroll to position [259, 0]
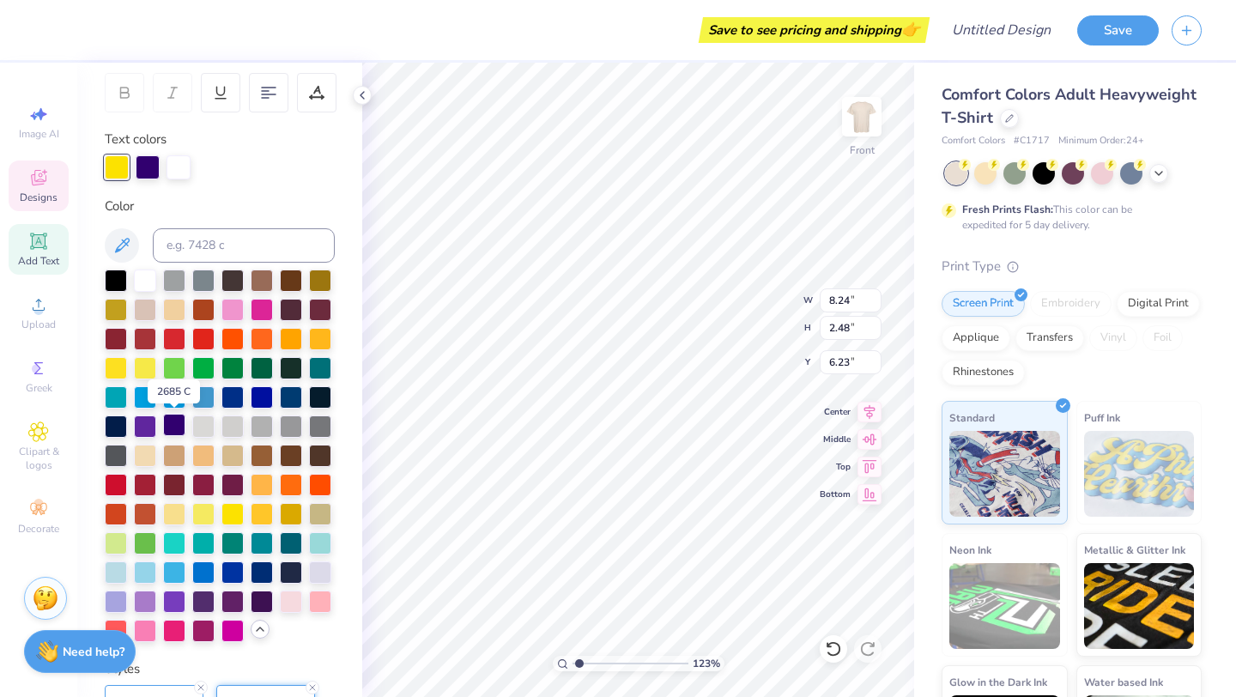
click at [173, 428] on div at bounding box center [174, 425] width 22 height 22
type input "6.42"
type input "2.22"
type input "7.29"
click at [173, 422] on div at bounding box center [174, 425] width 22 height 22
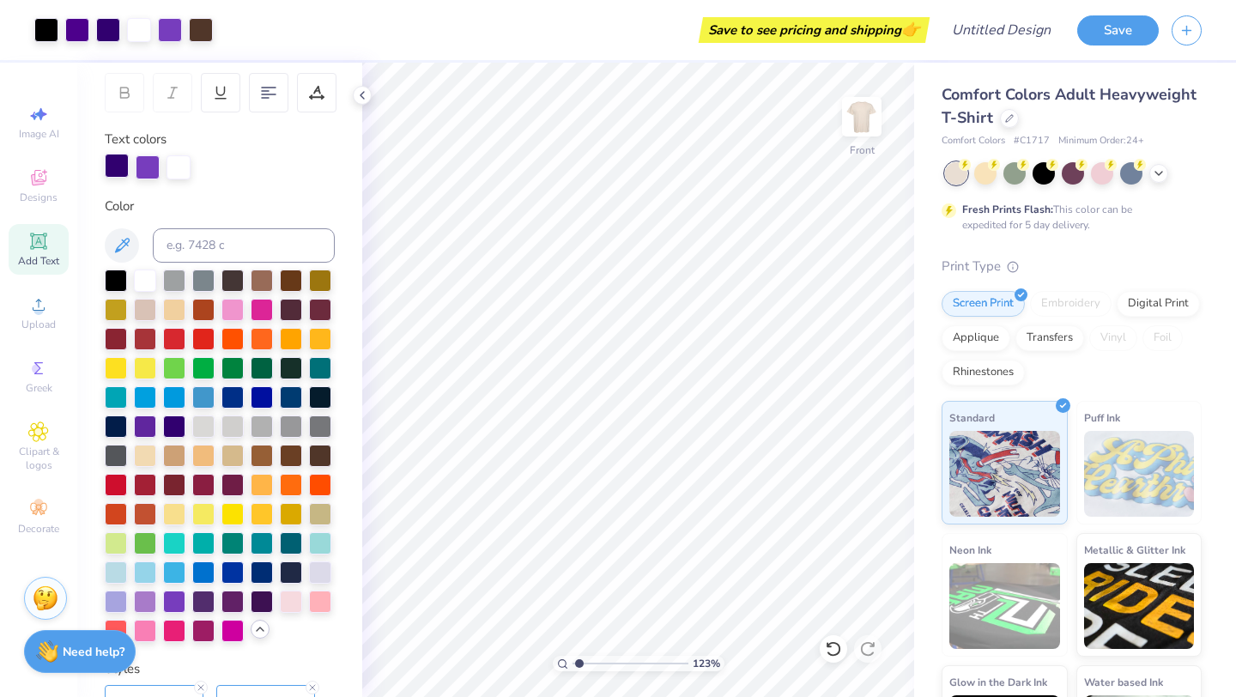
click at [118, 173] on div at bounding box center [117, 166] width 24 height 24
click at [155, 424] on div at bounding box center [145, 425] width 22 height 22
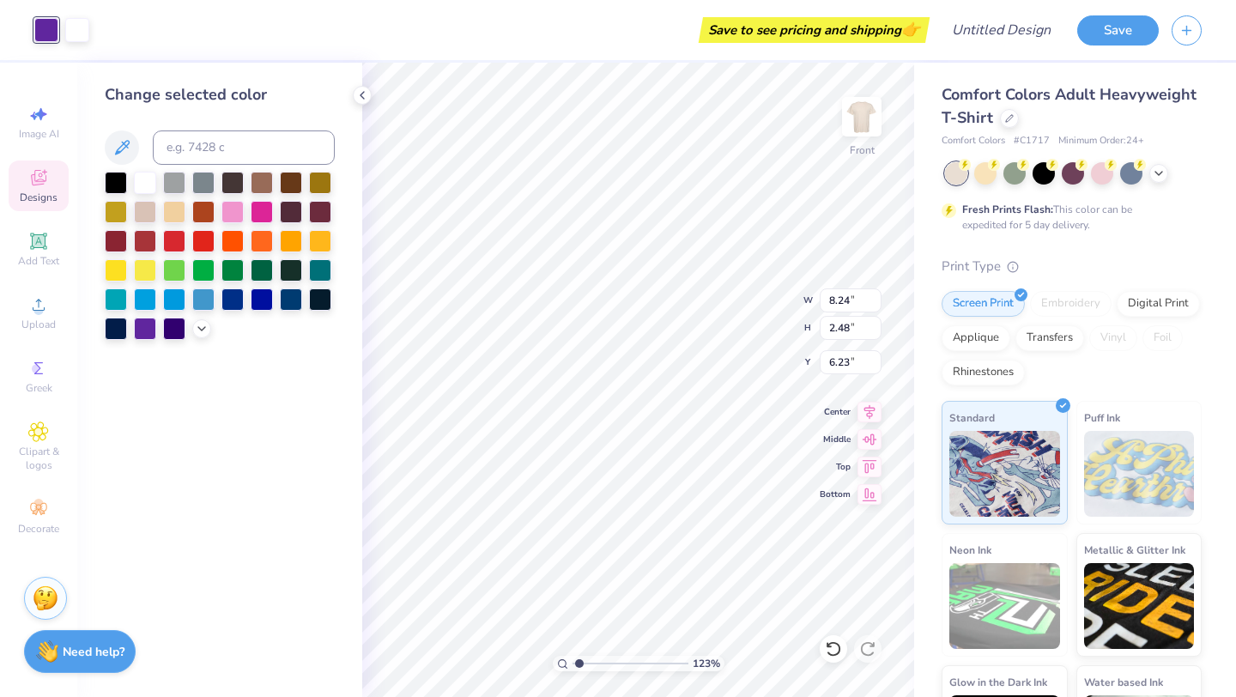
type input "8.24"
type input "2.48"
click at [197, 330] on icon at bounding box center [202, 327] width 14 height 14
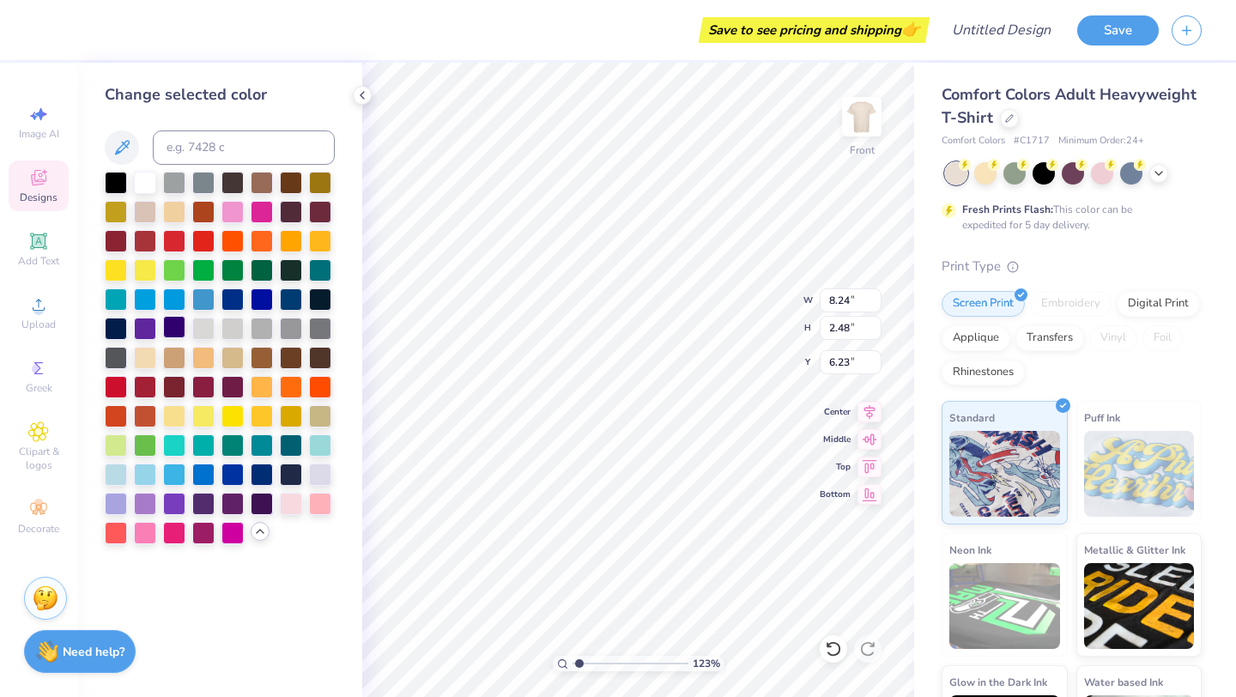
click at [181, 326] on div at bounding box center [174, 327] width 22 height 22
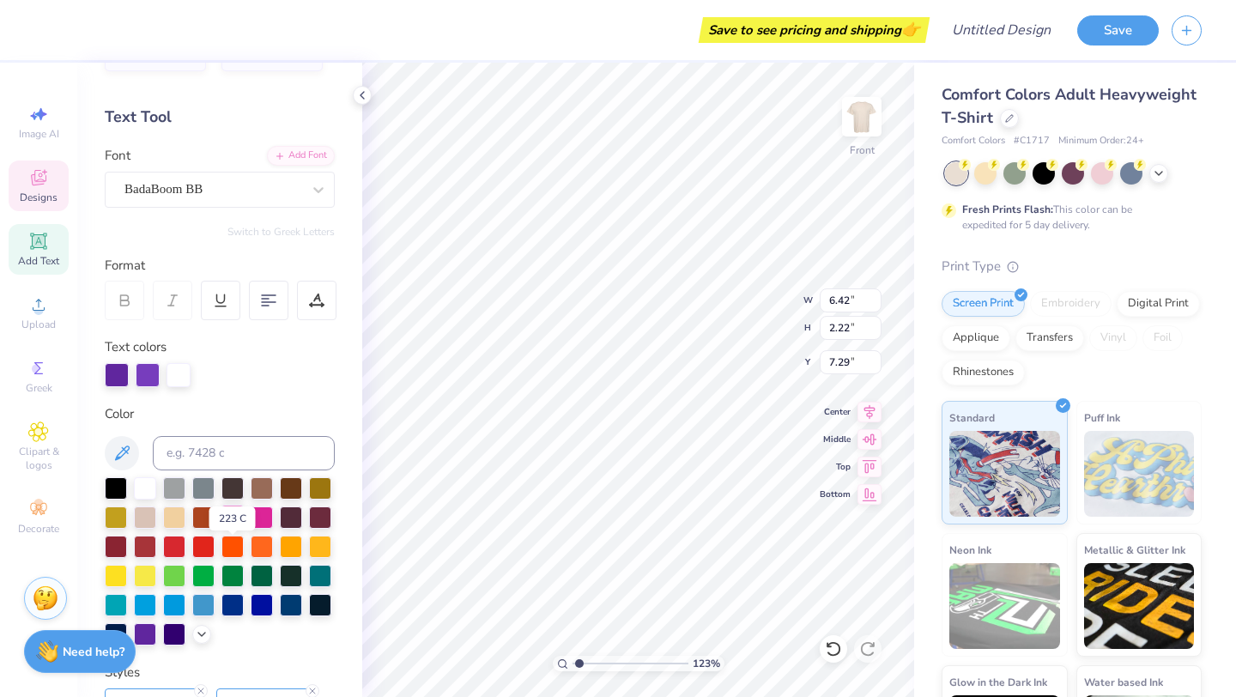
scroll to position [72, 0]
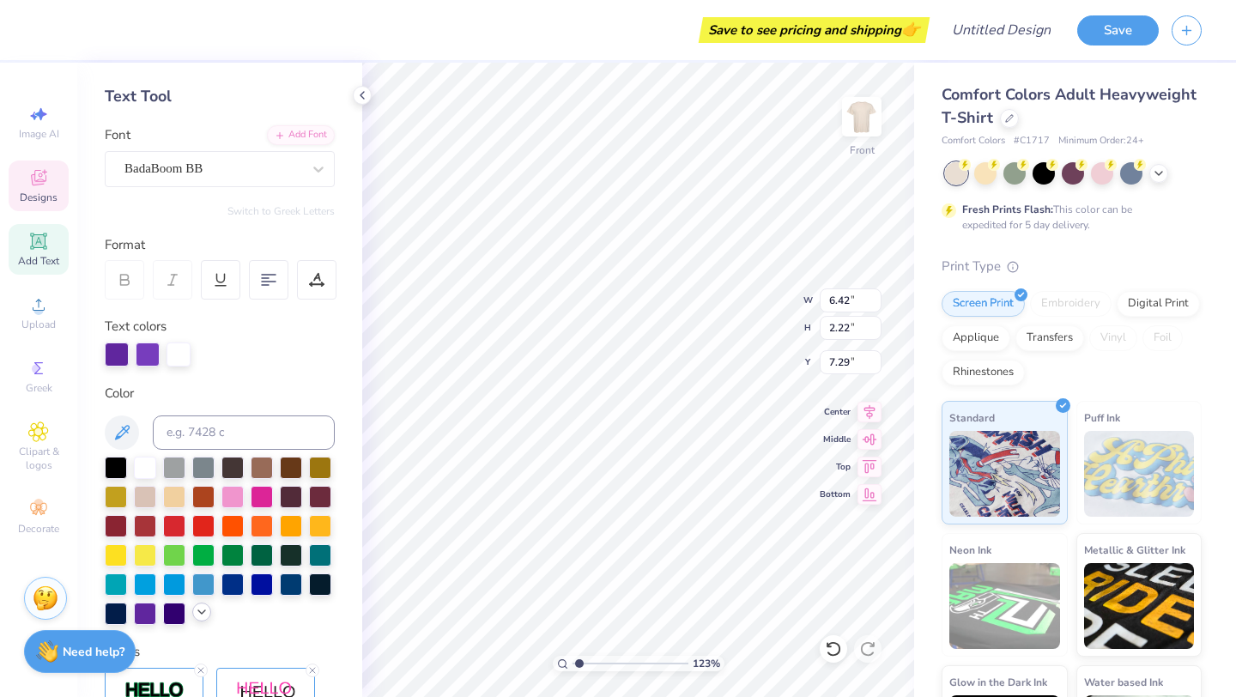
click at [197, 616] on icon at bounding box center [202, 612] width 14 height 14
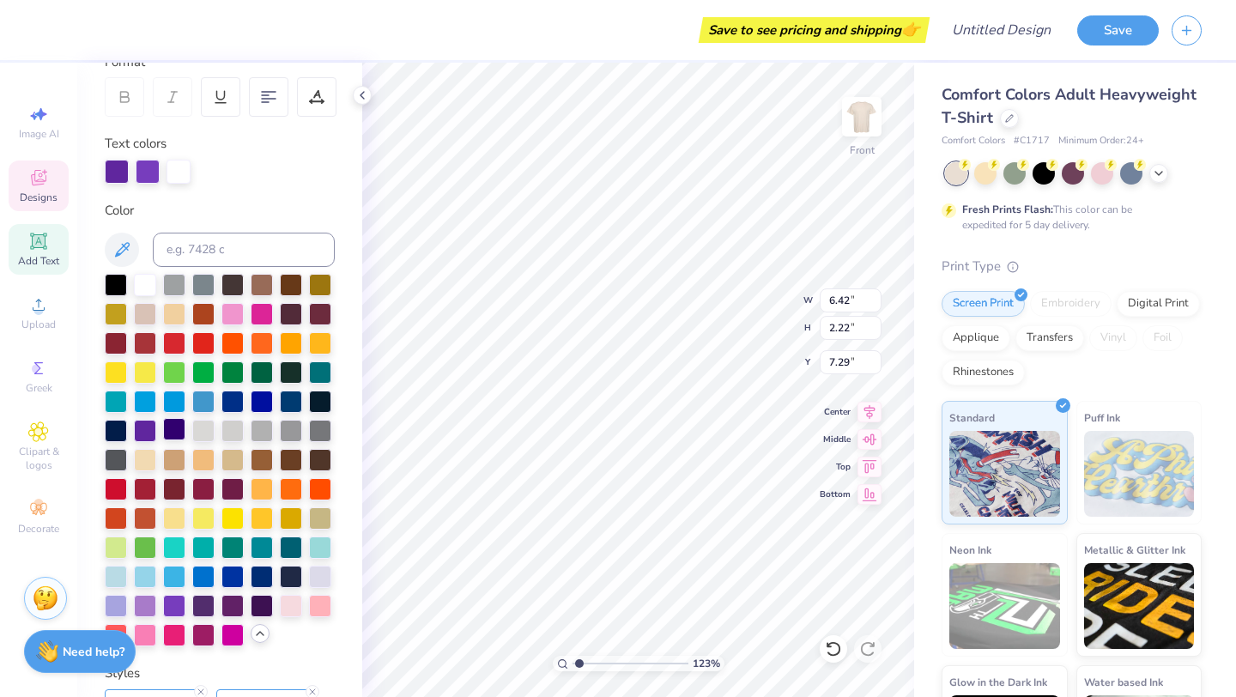
scroll to position [262, 0]
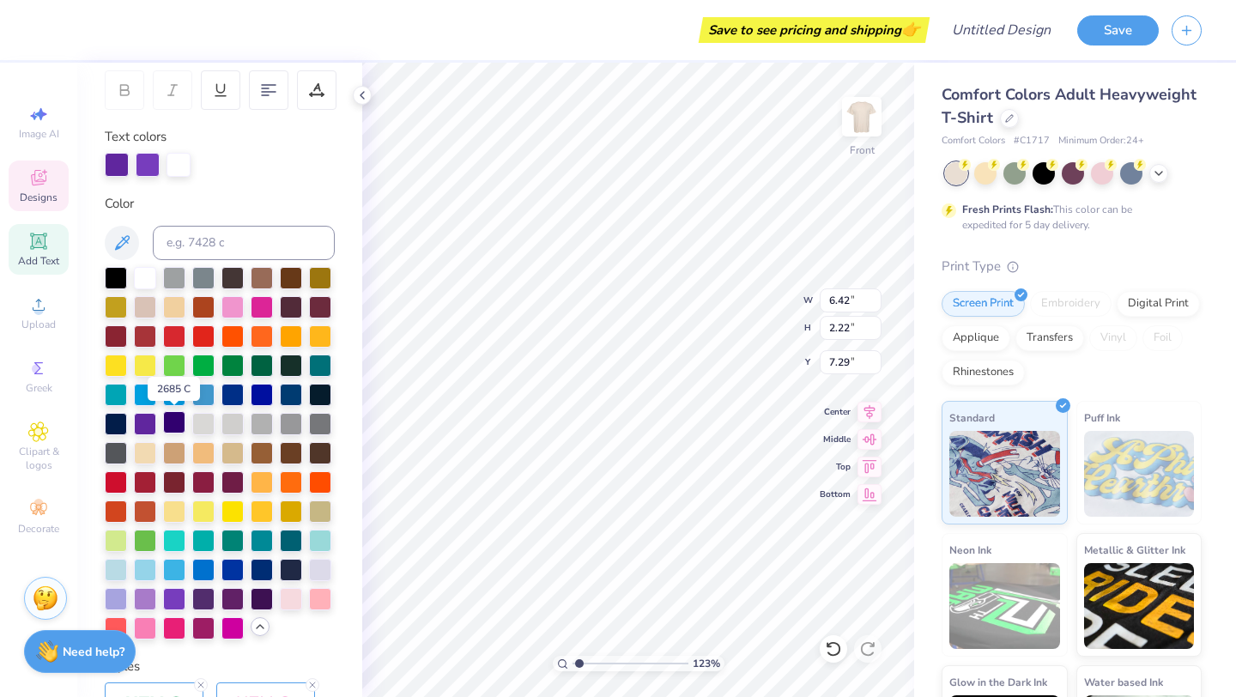
click at [172, 419] on div at bounding box center [174, 422] width 22 height 22
click at [205, 595] on div at bounding box center [203, 597] width 22 height 22
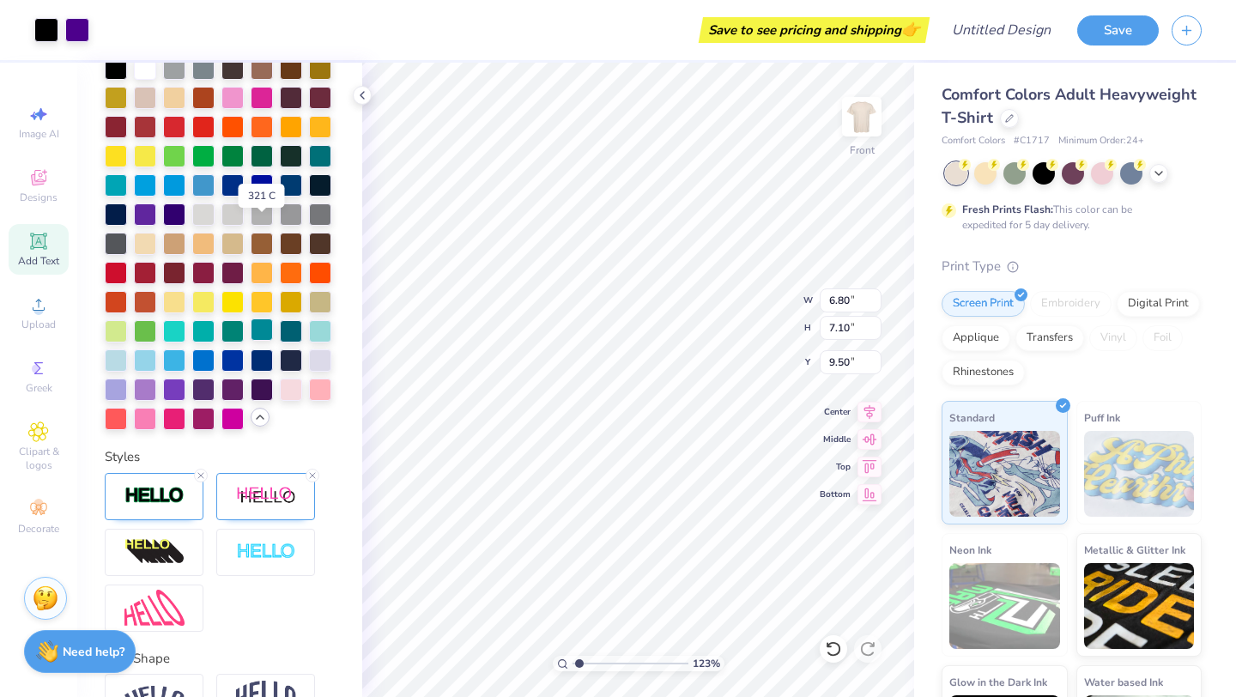
scroll to position [572, 0]
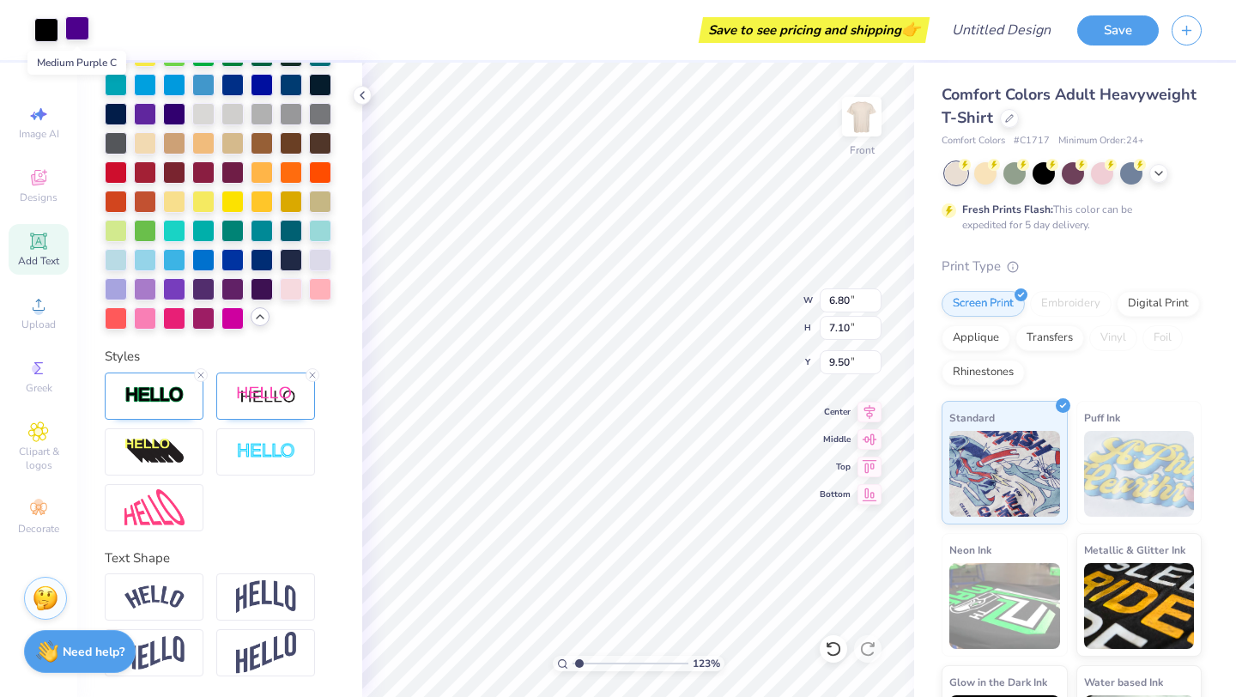
click at [78, 30] on div at bounding box center [77, 28] width 24 height 24
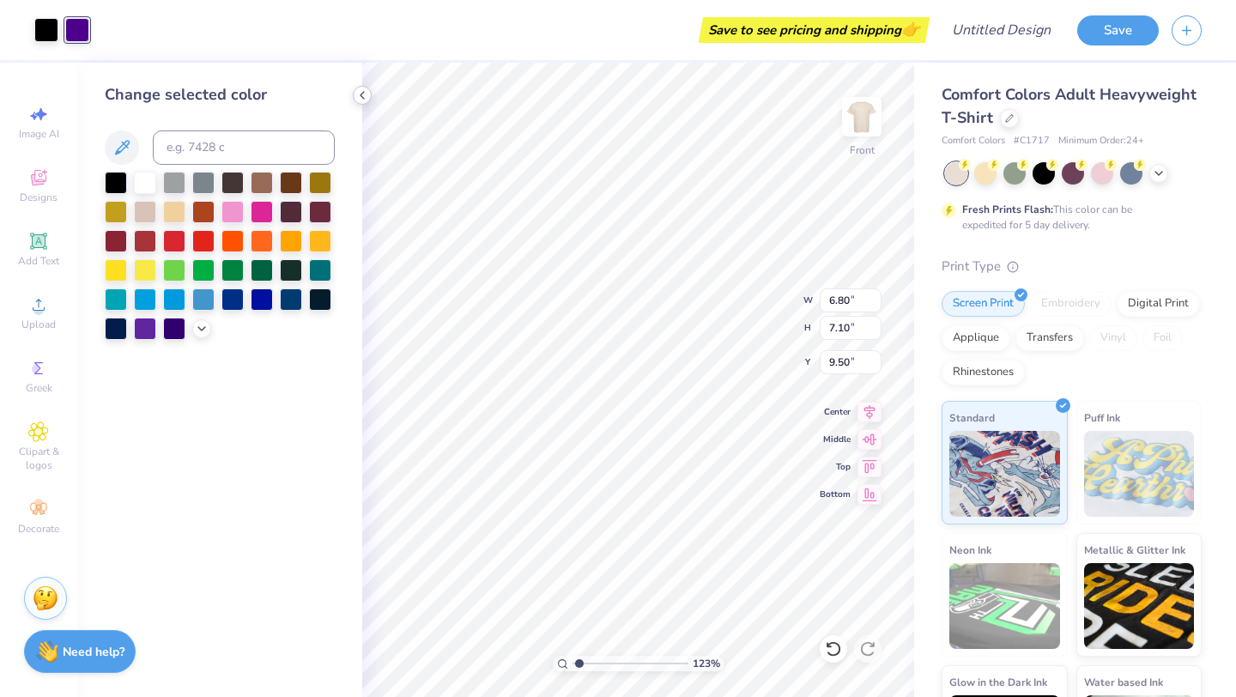
click at [360, 97] on icon at bounding box center [362, 95] width 14 height 14
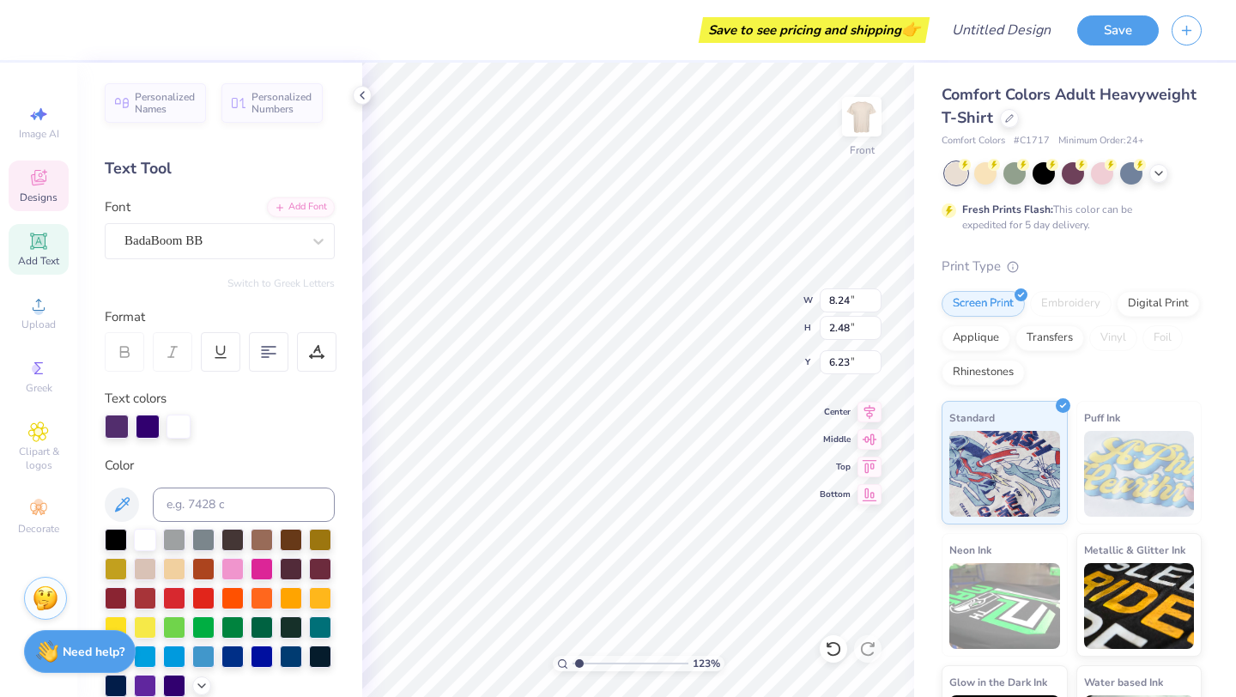
scroll to position [16, 0]
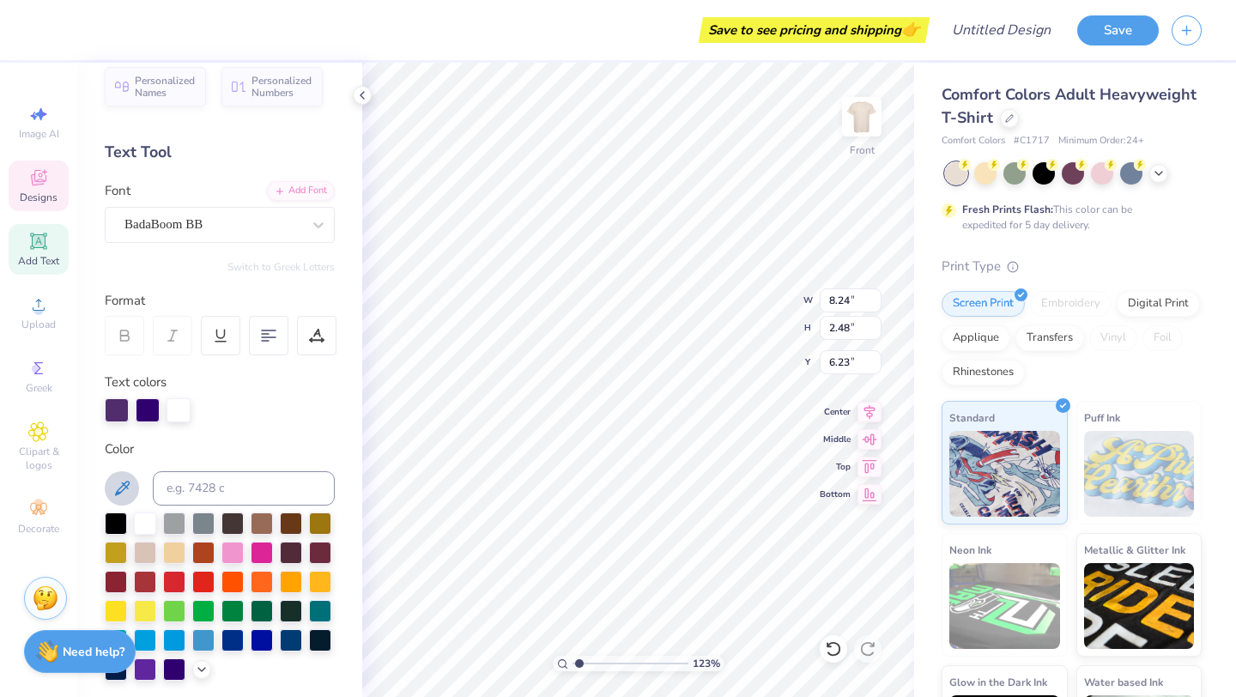
click at [135, 482] on button at bounding box center [122, 488] width 34 height 34
click at [129, 486] on icon at bounding box center [122, 488] width 21 height 21
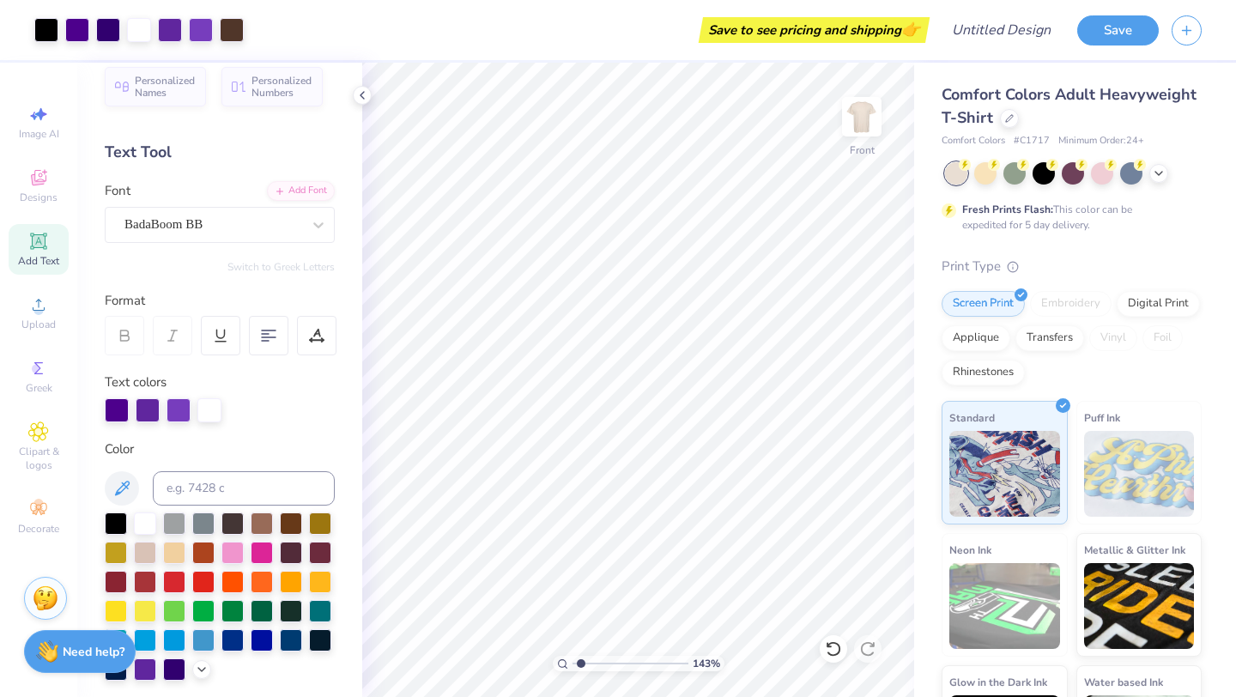
click at [581, 664] on input "range" at bounding box center [631, 663] width 116 height 15
drag, startPoint x: 178, startPoint y: 410, endPoint x: 148, endPoint y: 409, distance: 30.1
click at [148, 409] on div at bounding box center [220, 410] width 230 height 24
click at [198, 678] on div at bounding box center [220, 597] width 230 height 168
click at [198, 670] on icon at bounding box center [202, 668] width 14 height 14
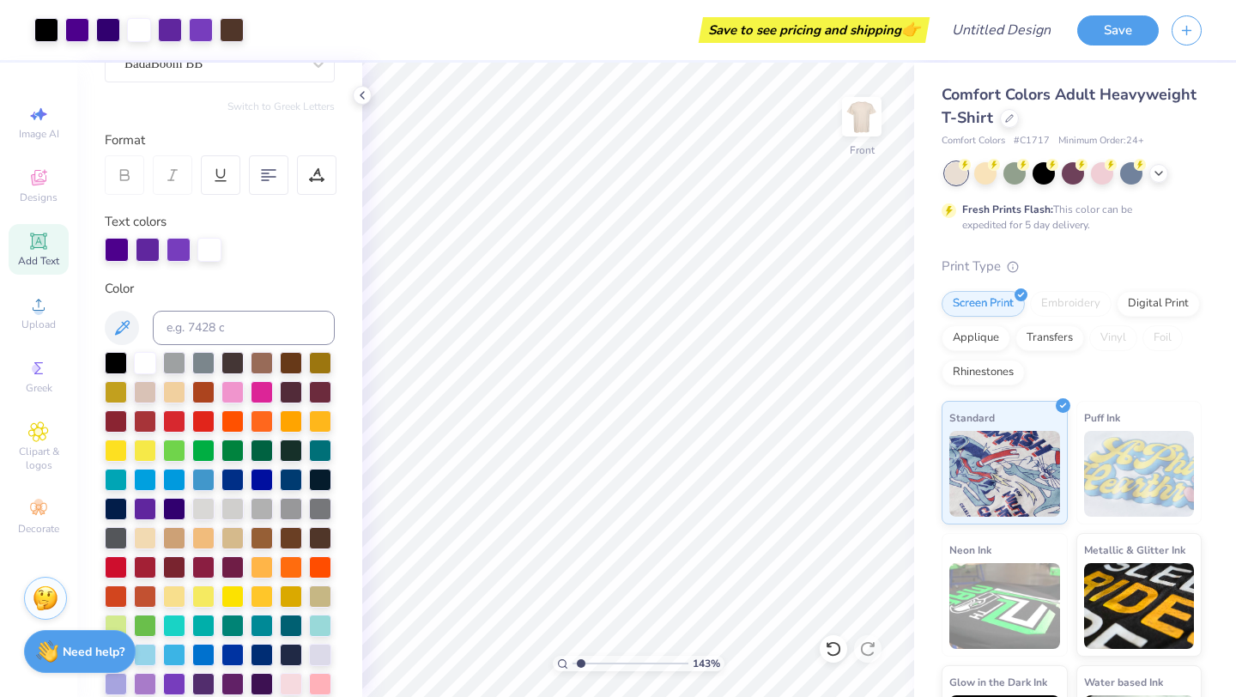
scroll to position [207, 0]
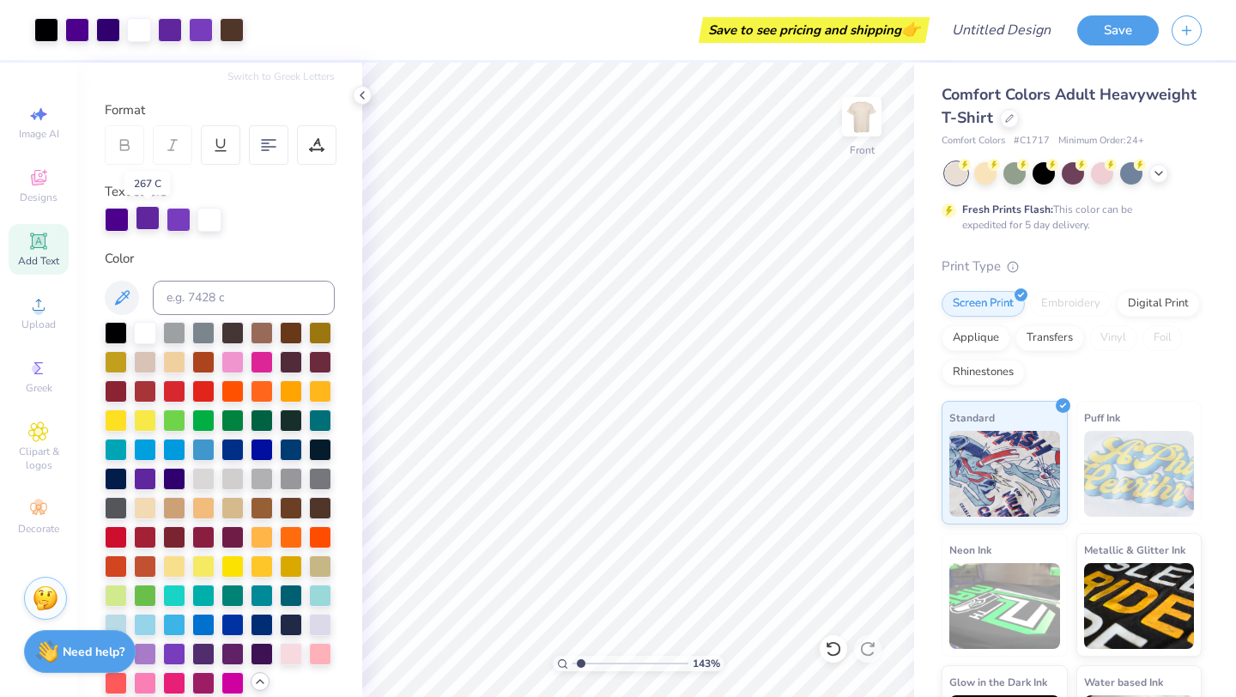
click at [151, 222] on div at bounding box center [148, 218] width 24 height 24
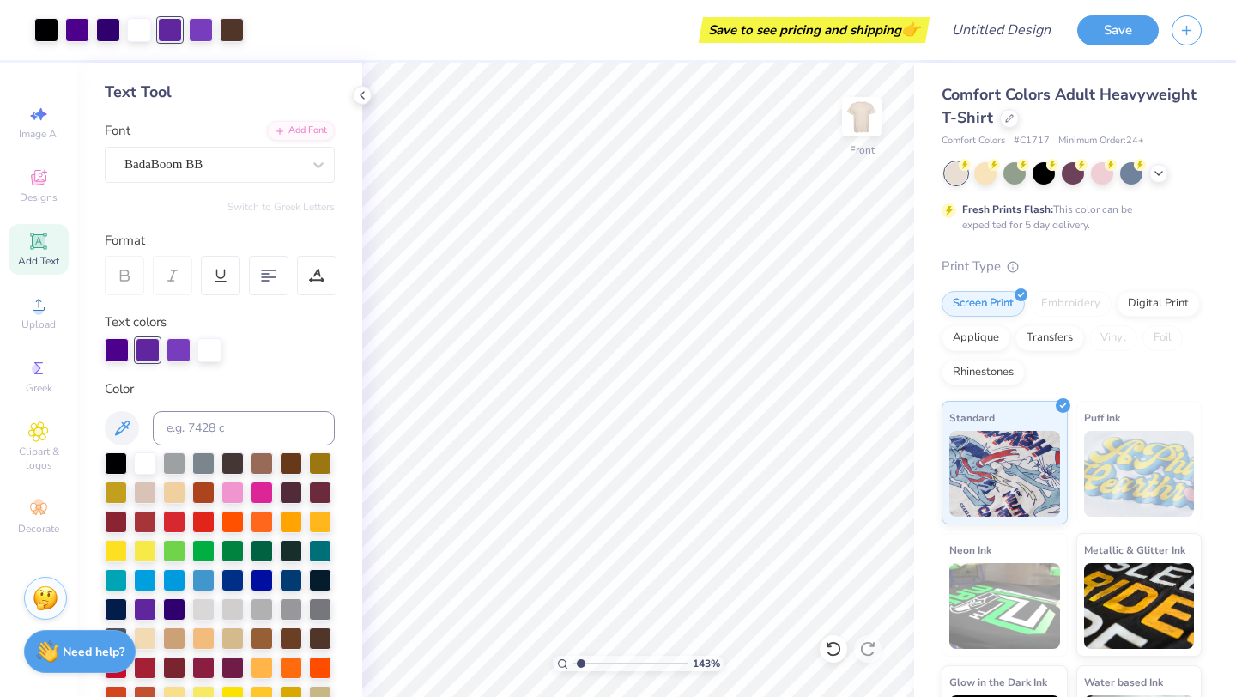
scroll to position [64, 0]
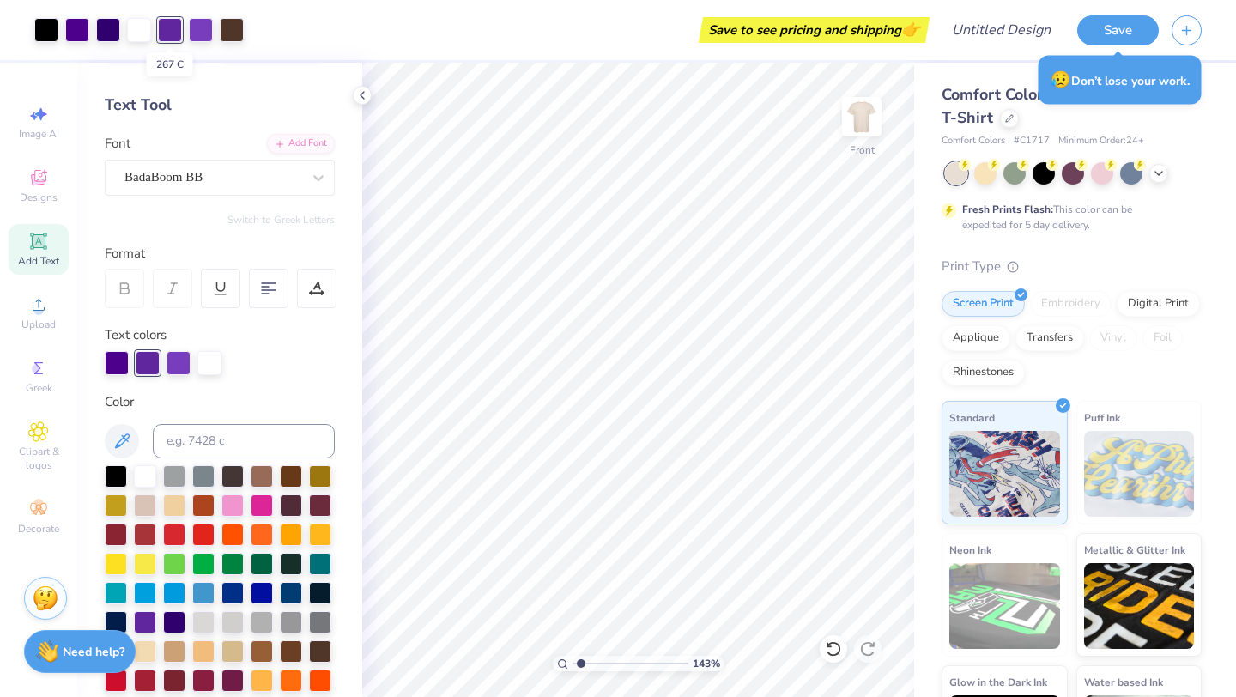
drag, startPoint x: 197, startPoint y: 33, endPoint x: 166, endPoint y: 32, distance: 31.0
click at [166, 32] on div at bounding box center [138, 30] width 209 height 24
drag, startPoint x: 585, startPoint y: 662, endPoint x: 573, endPoint y: 662, distance: 12.0
click at [573, 662] on input "range" at bounding box center [631, 663] width 116 height 15
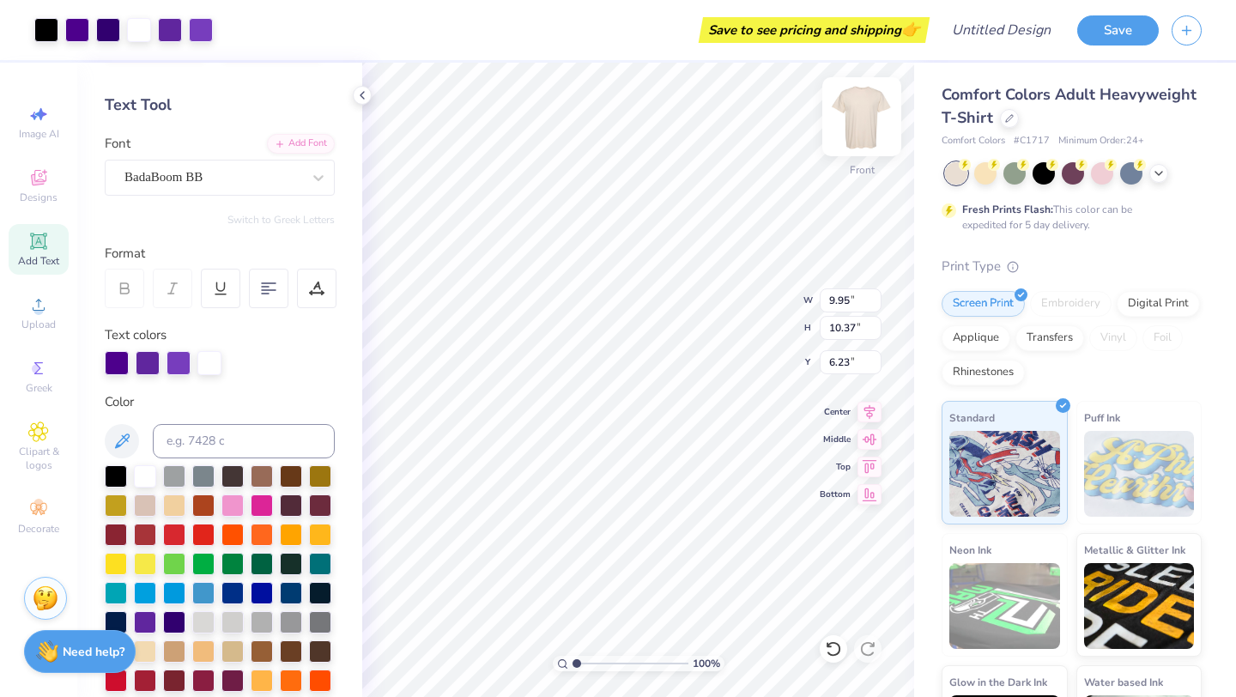
click at [734, 282] on div "100 % Front W 9.95 9.95 " H 10.37 10.37 " Y 6.23 6.23 " Center Middle Top Bottom" at bounding box center [638, 380] width 552 height 634
click at [839, 648] on icon at bounding box center [833, 648] width 15 height 15
drag, startPoint x: 579, startPoint y: 663, endPoint x: 595, endPoint y: 663, distance: 15.5
click at [595, 663] on input "range" at bounding box center [631, 663] width 116 height 15
click at [199, 38] on div at bounding box center [201, 28] width 24 height 24
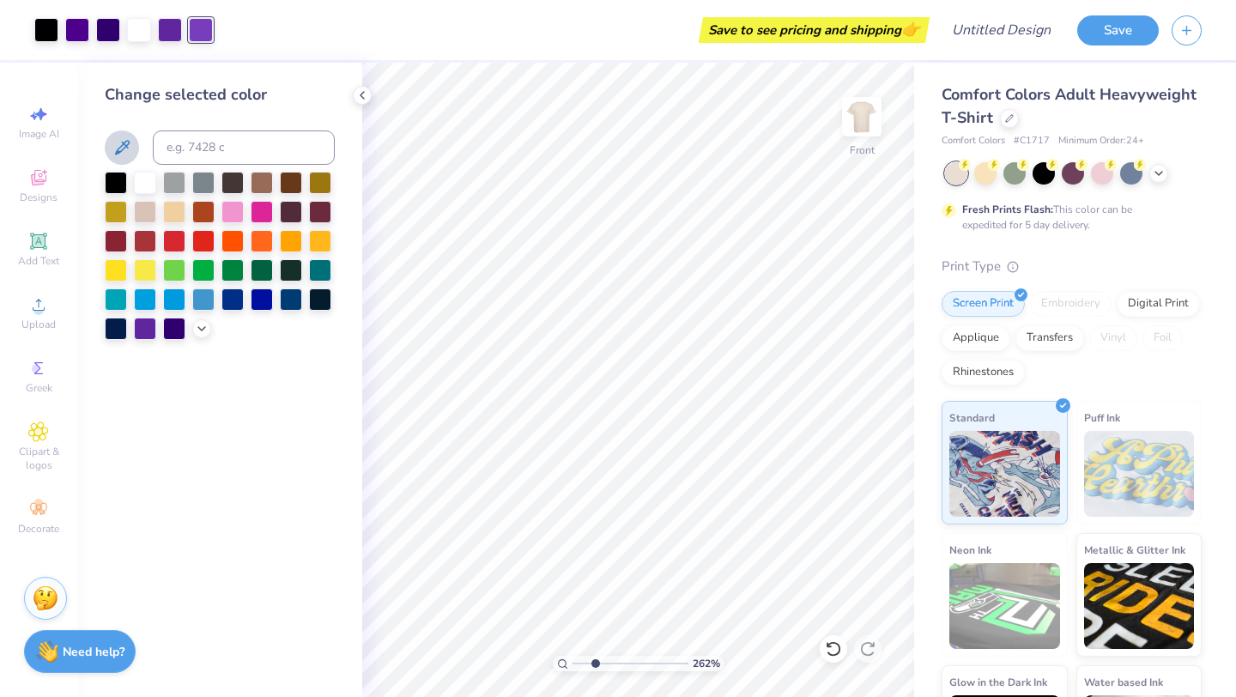
click at [127, 149] on icon at bounding box center [122, 147] width 21 height 21
click at [175, 36] on div at bounding box center [170, 28] width 24 height 24
click at [128, 147] on icon at bounding box center [122, 147] width 21 height 21
click at [48, 33] on div at bounding box center [46, 28] width 24 height 24
click at [128, 148] on icon at bounding box center [122, 147] width 21 height 21
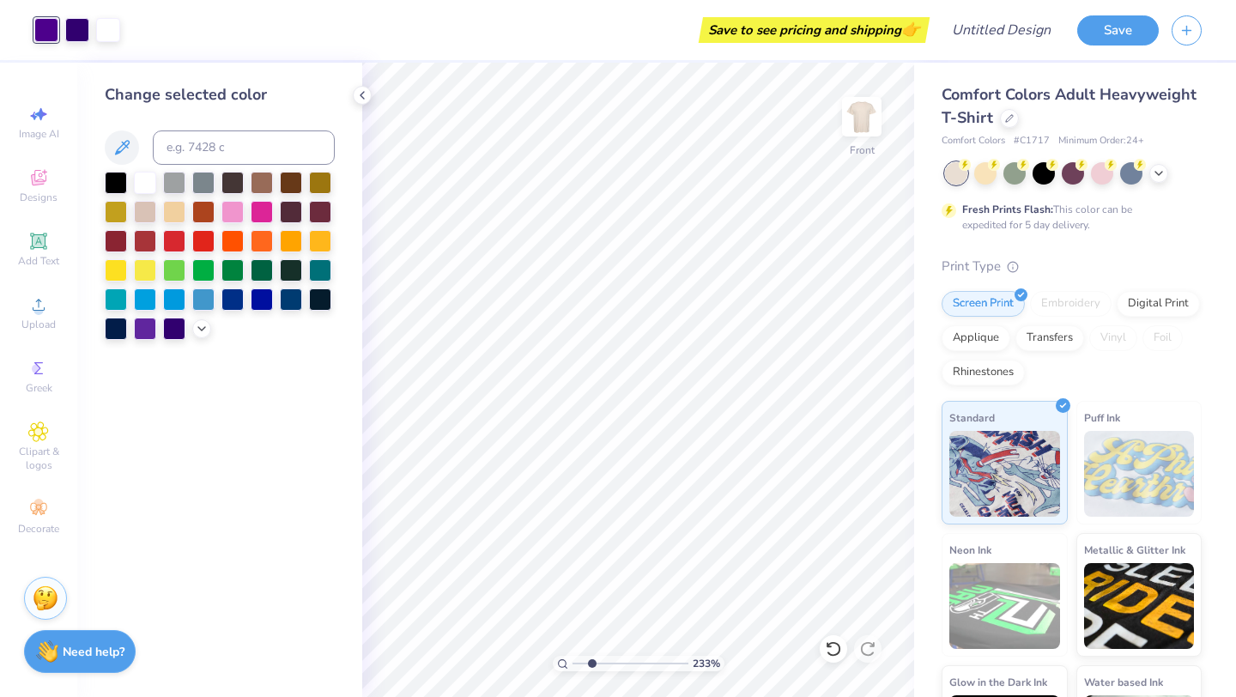
click at [591, 660] on input "range" at bounding box center [631, 663] width 116 height 15
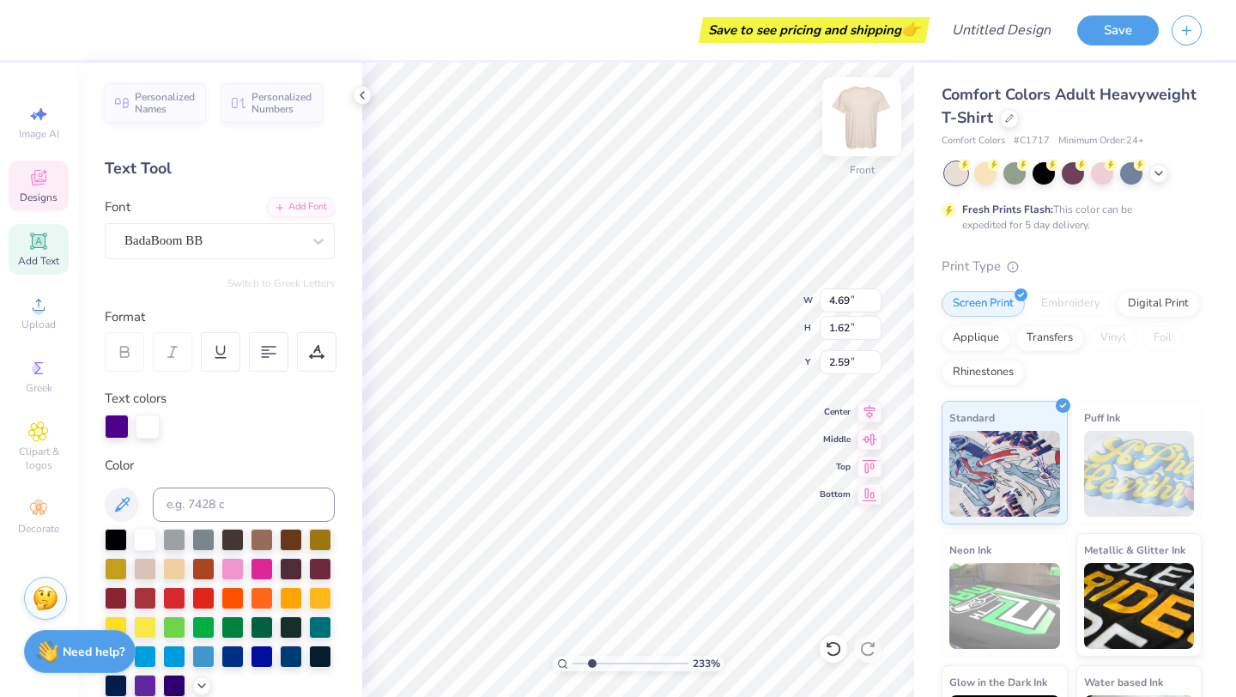
click at [864, 112] on img at bounding box center [862, 116] width 69 height 69
click at [269, 356] on icon at bounding box center [268, 351] width 15 height 15
click at [591, 656] on input "range" at bounding box center [631, 663] width 116 height 15
click at [864, 127] on img at bounding box center [862, 116] width 69 height 69
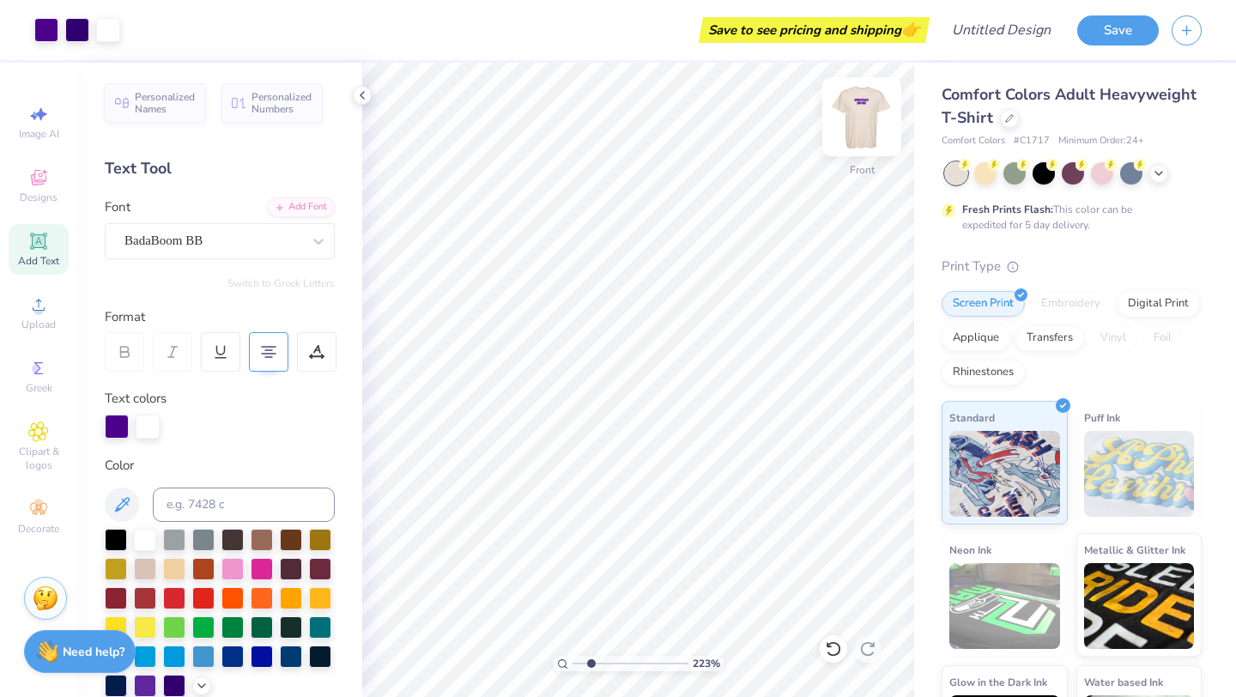
click at [853, 126] on img at bounding box center [862, 116] width 69 height 69
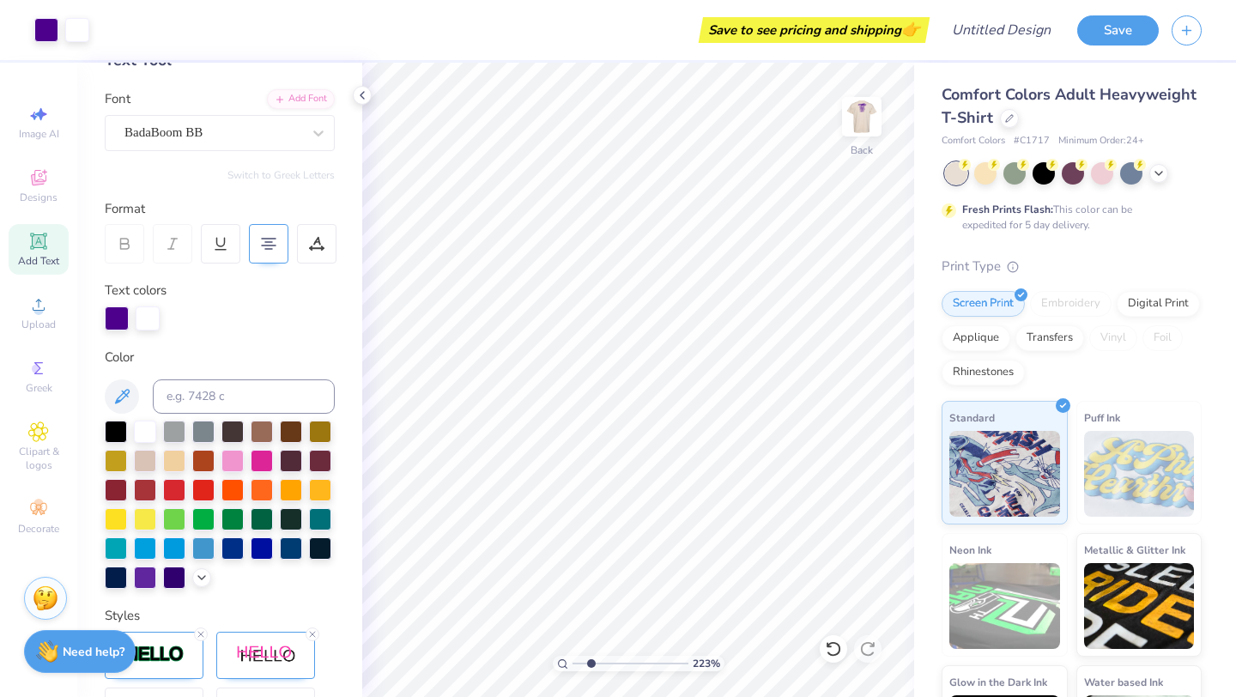
scroll to position [367, 0]
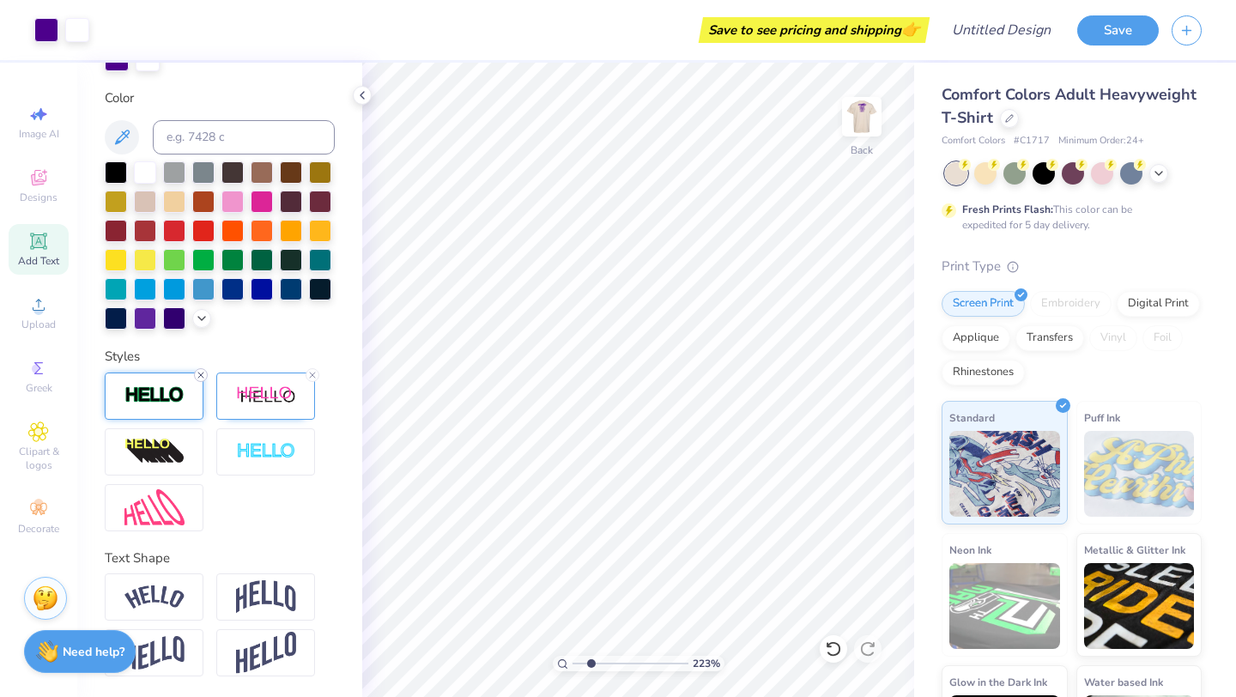
click at [203, 376] on line at bounding box center [200, 375] width 5 height 5
click at [310, 377] on icon at bounding box center [312, 375] width 10 height 10
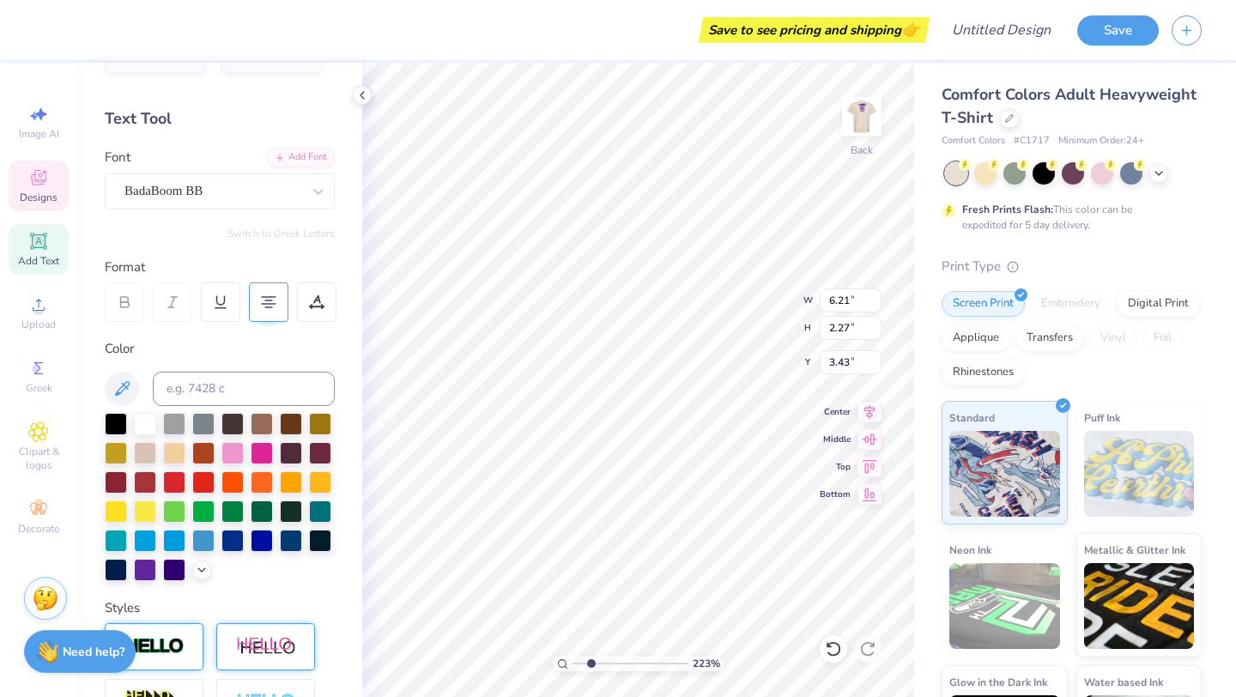
scroll to position [0, 0]
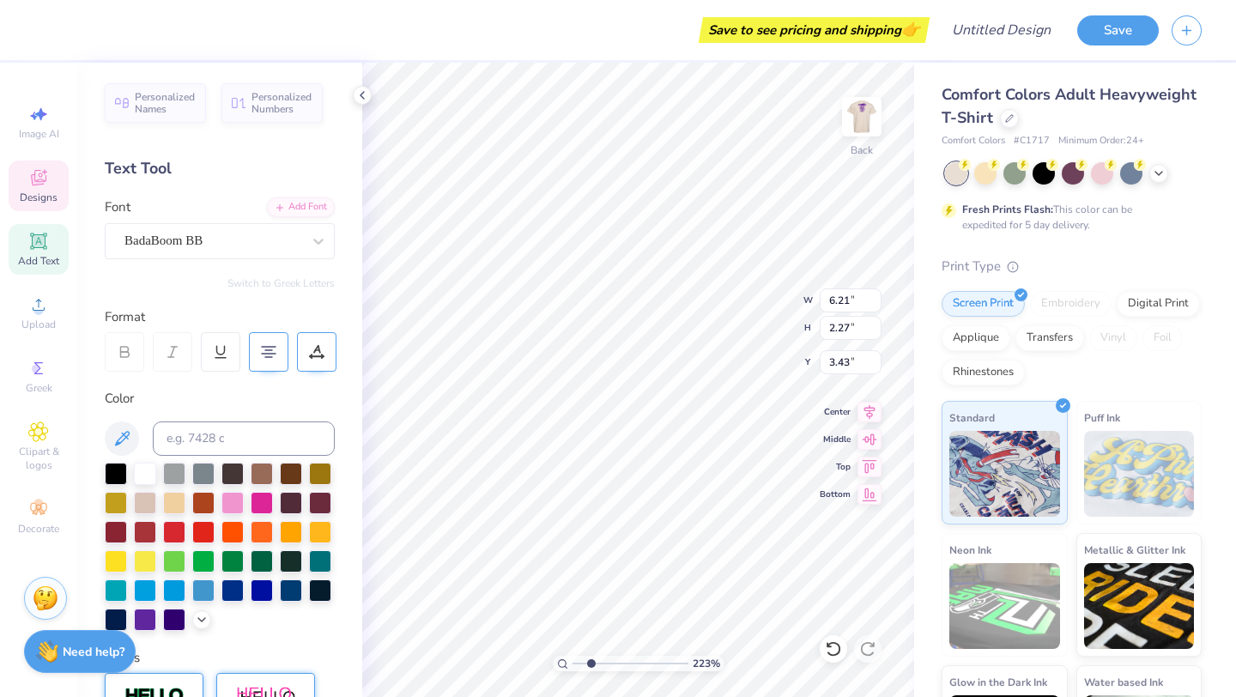
click at [310, 352] on icon at bounding box center [316, 351] width 15 height 15
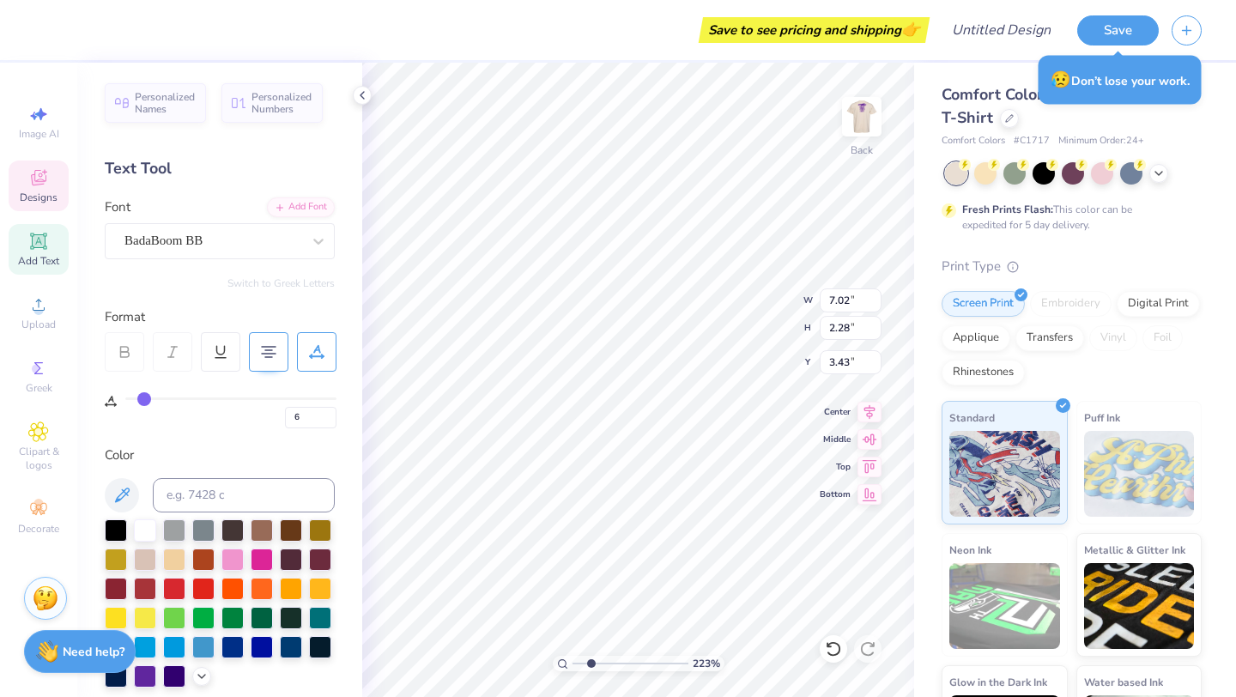
drag, startPoint x: 132, startPoint y: 399, endPoint x: 144, endPoint y: 398, distance: 12.0
click at [144, 398] on input "range" at bounding box center [230, 398] width 211 height 3
drag, startPoint x: 591, startPoint y: 663, endPoint x: 577, endPoint y: 660, distance: 14.0
click at [577, 660] on input "range" at bounding box center [631, 663] width 116 height 15
click at [275, 363] on div at bounding box center [268, 351] width 39 height 39
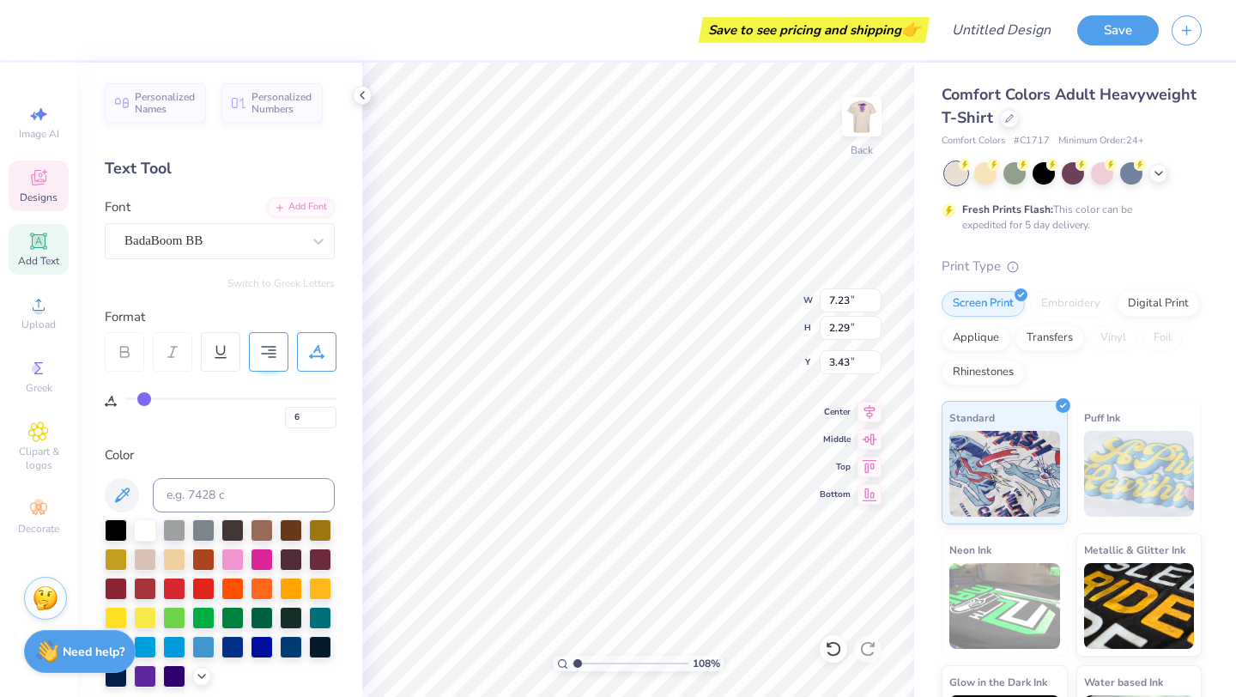
click at [274, 363] on div at bounding box center [268, 351] width 39 height 39
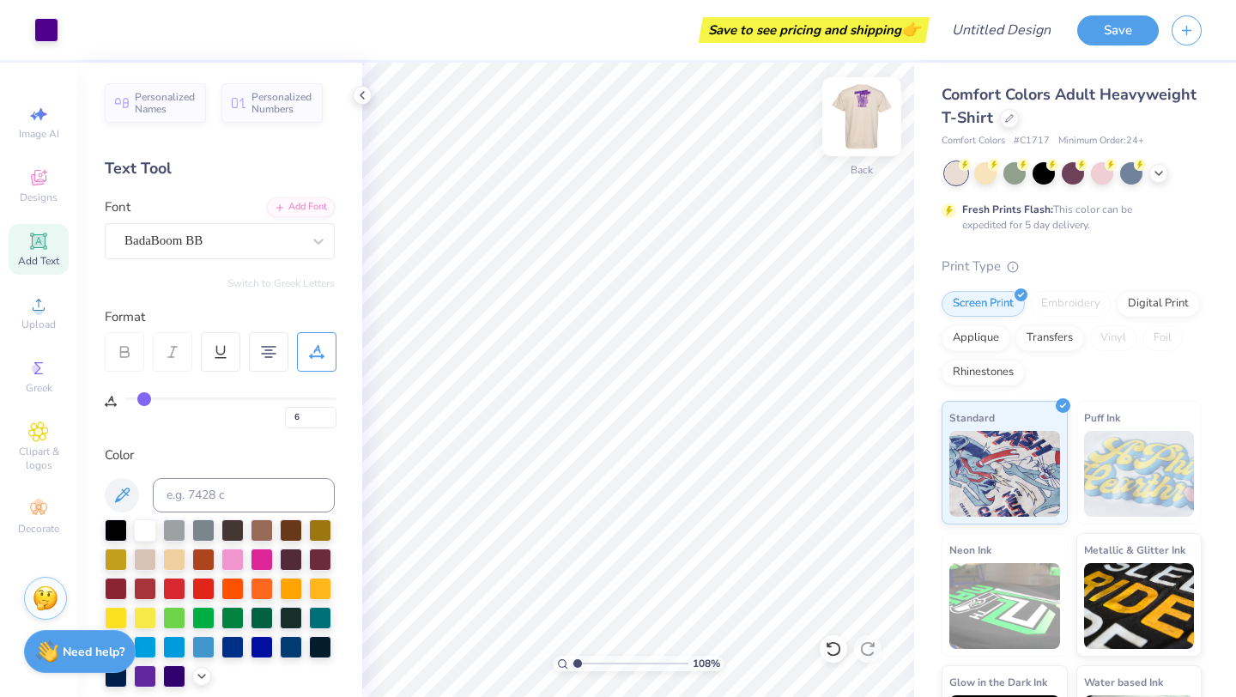
click at [852, 112] on img at bounding box center [862, 116] width 69 height 69
click at [583, 661] on input "range" at bounding box center [631, 663] width 116 height 15
click at [861, 117] on img at bounding box center [862, 116] width 69 height 69
drag, startPoint x: 584, startPoint y: 663, endPoint x: 592, endPoint y: 662, distance: 8.6
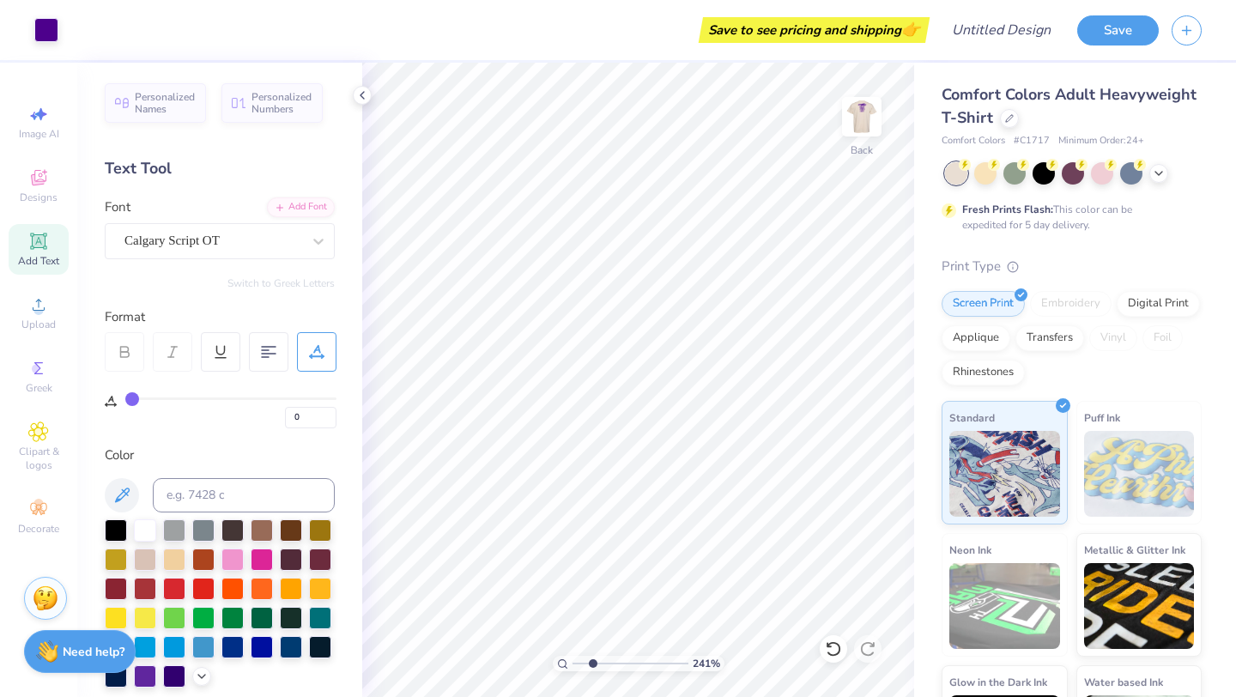
click at [592, 662] on input "range" at bounding box center [631, 663] width 116 height 15
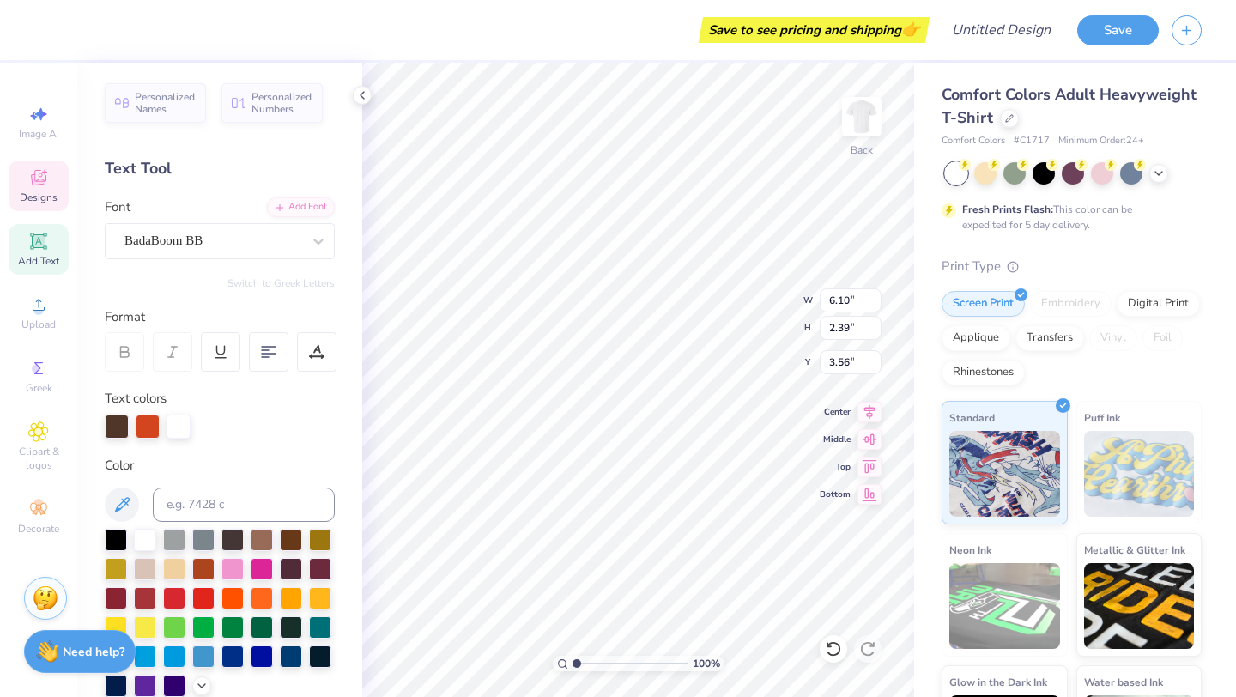
scroll to position [0, 3]
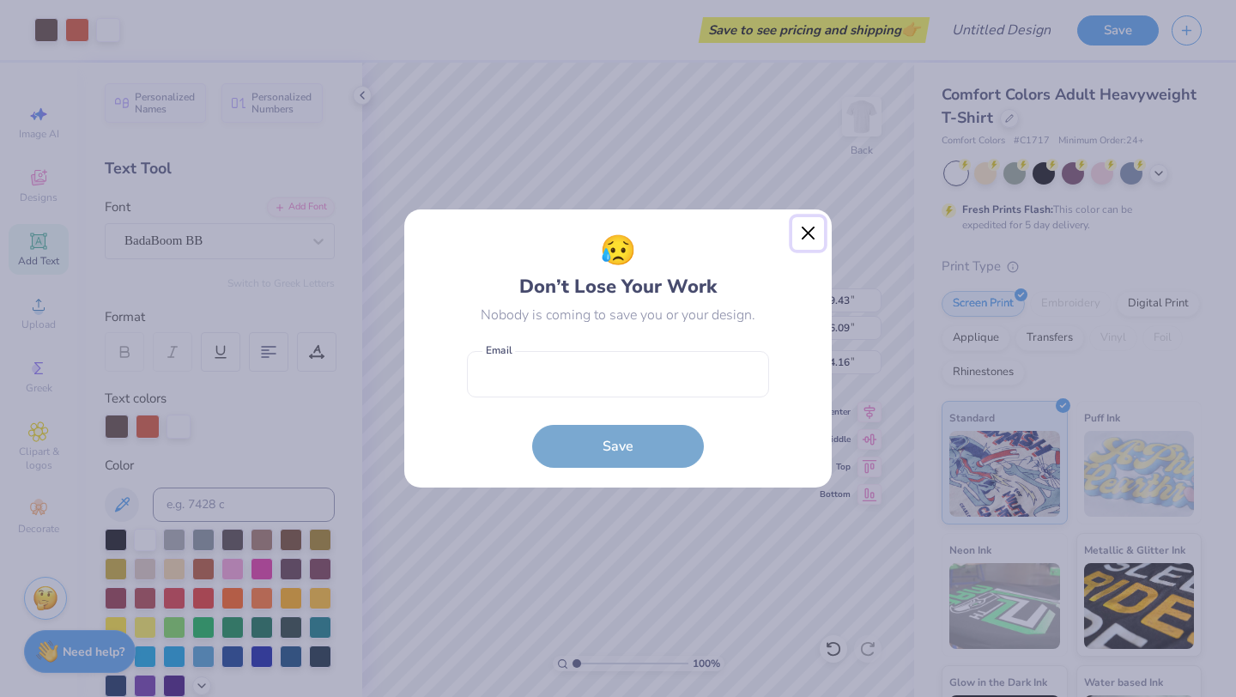
click at [821, 227] on button "Close" at bounding box center [808, 233] width 33 height 33
